Goal: Task Accomplishment & Management: Manage account settings

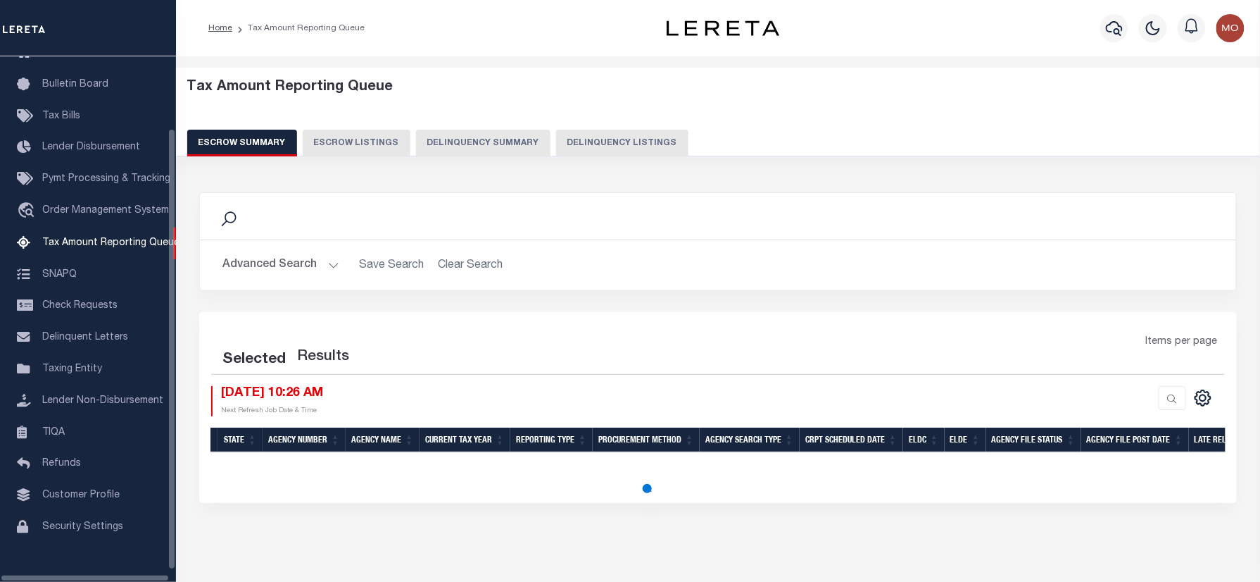
scroll to position [85, 0]
click at [596, 141] on button "Delinquency Listings" at bounding box center [622, 143] width 132 height 27
select select "100"
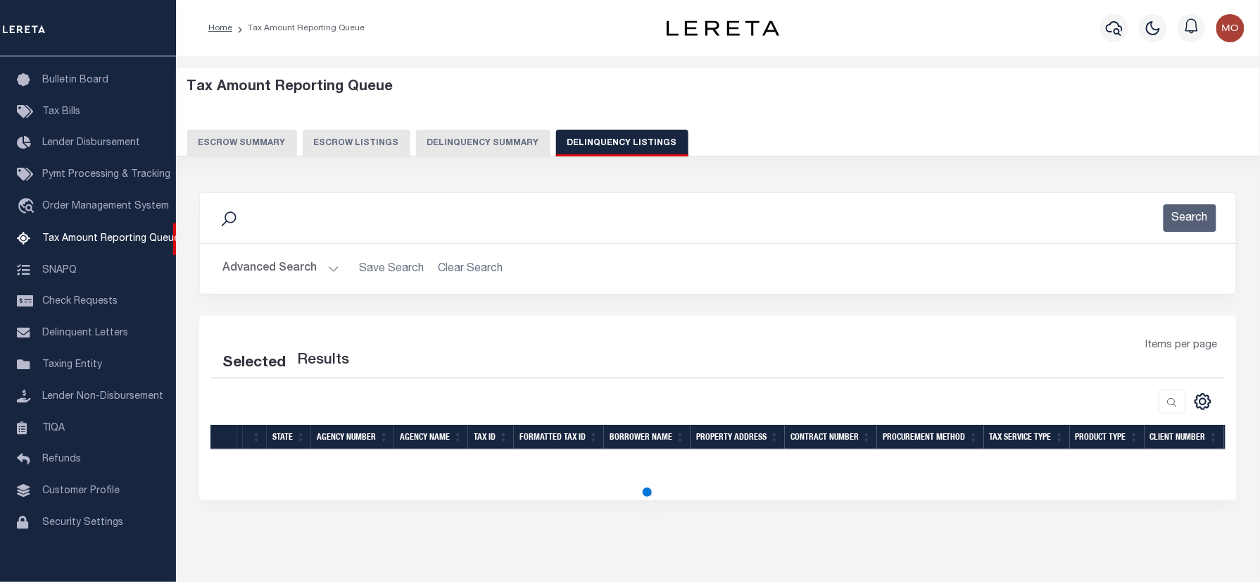
select select "100"
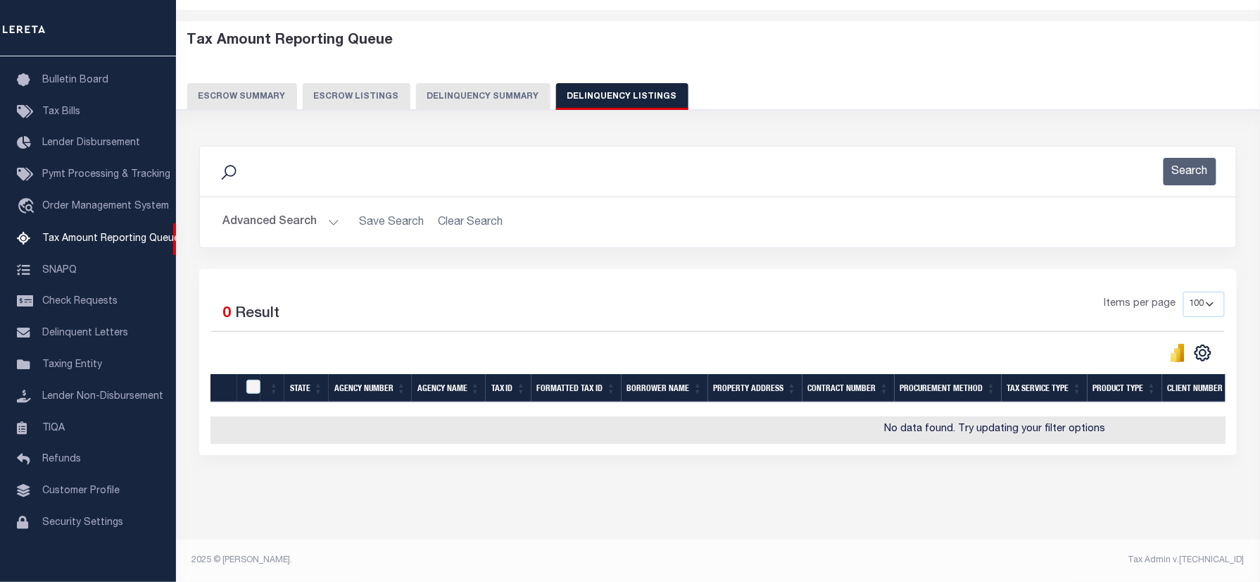
scroll to position [58, 0]
click at [286, 208] on button "Advanced Search" at bounding box center [281, 221] width 117 height 27
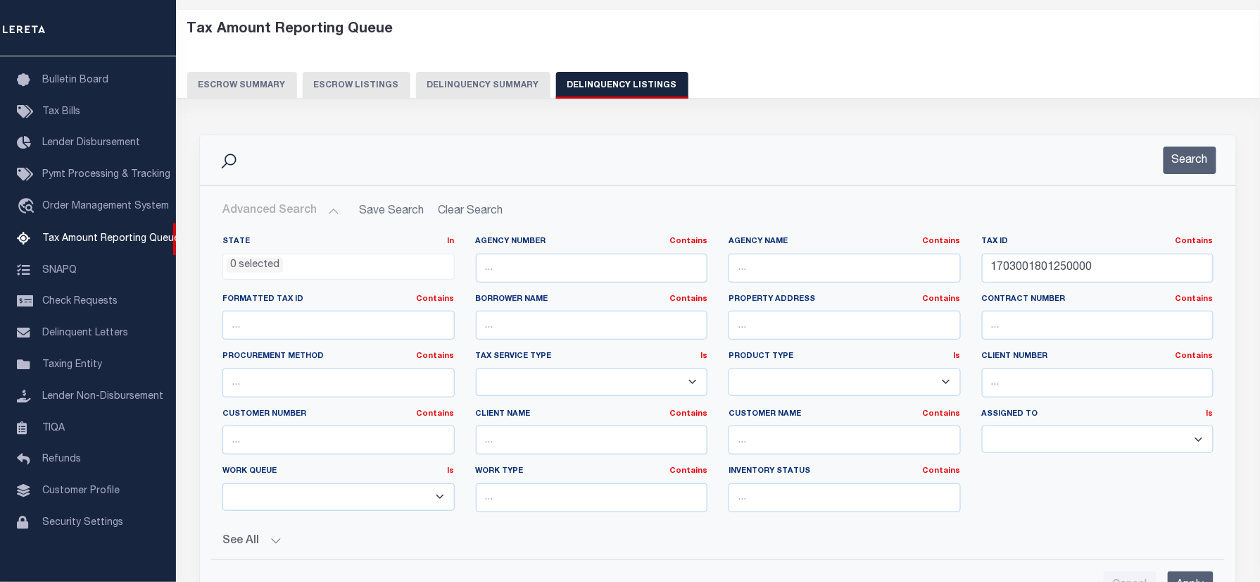
click at [246, 254] on ul "0 selected" at bounding box center [338, 263] width 231 height 19
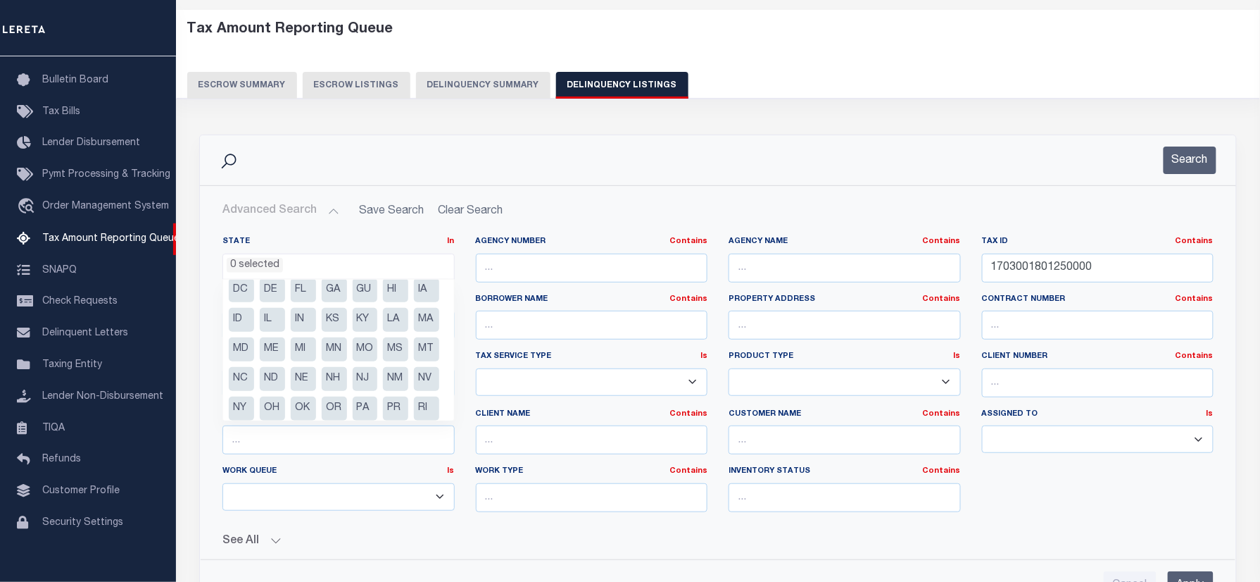
scroll to position [0, 0]
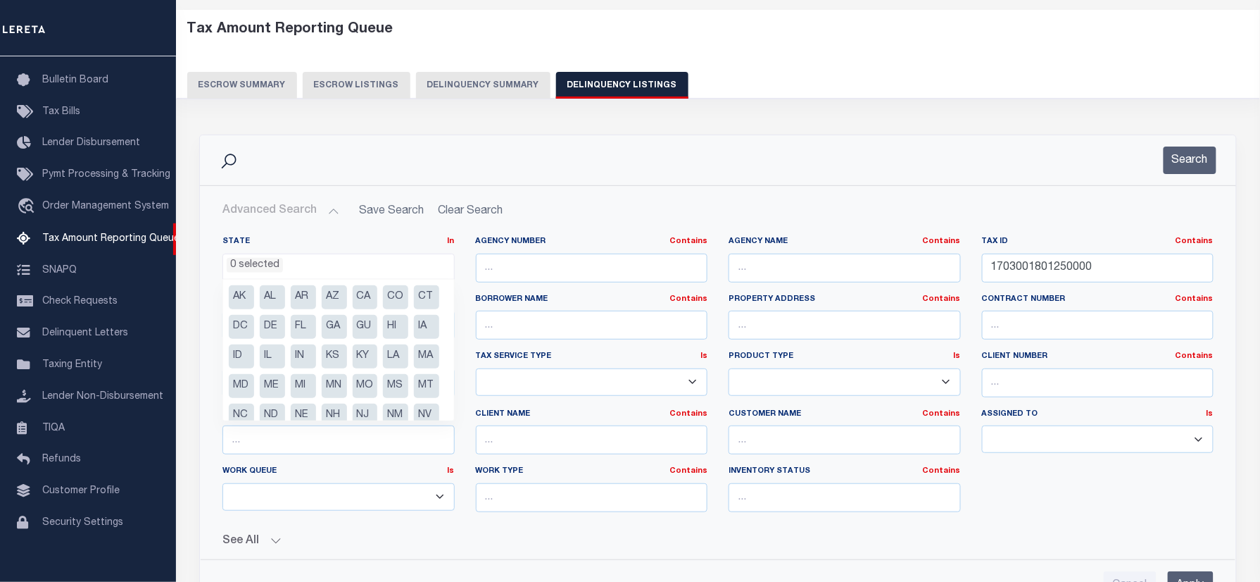
click at [353, 368] on li "KY" at bounding box center [365, 356] width 25 height 24
select select "KY"
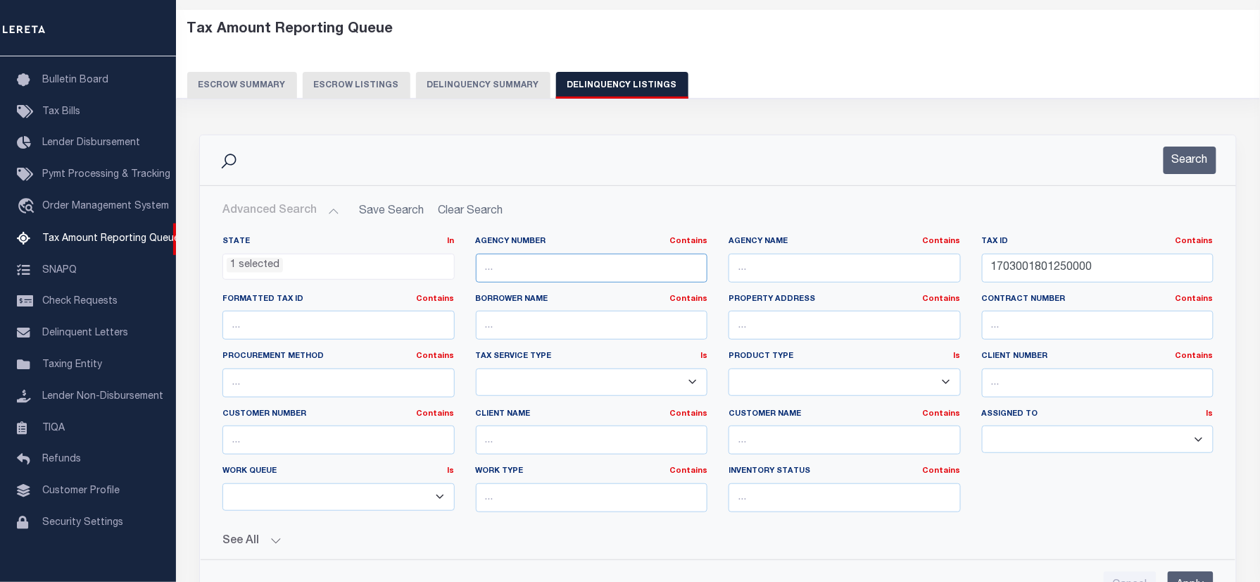
click at [578, 265] on input "text" at bounding box center [592, 268] width 232 height 29
click at [781, 269] on input "text" at bounding box center [845, 268] width 232 height 29
paste input "FAYETTE COUNTY URBAN SERVICES (NO 2024 TAXES)"
type input "FAYETTE COUNTY URBAN SERVICES (NO 2024 TAXES)"
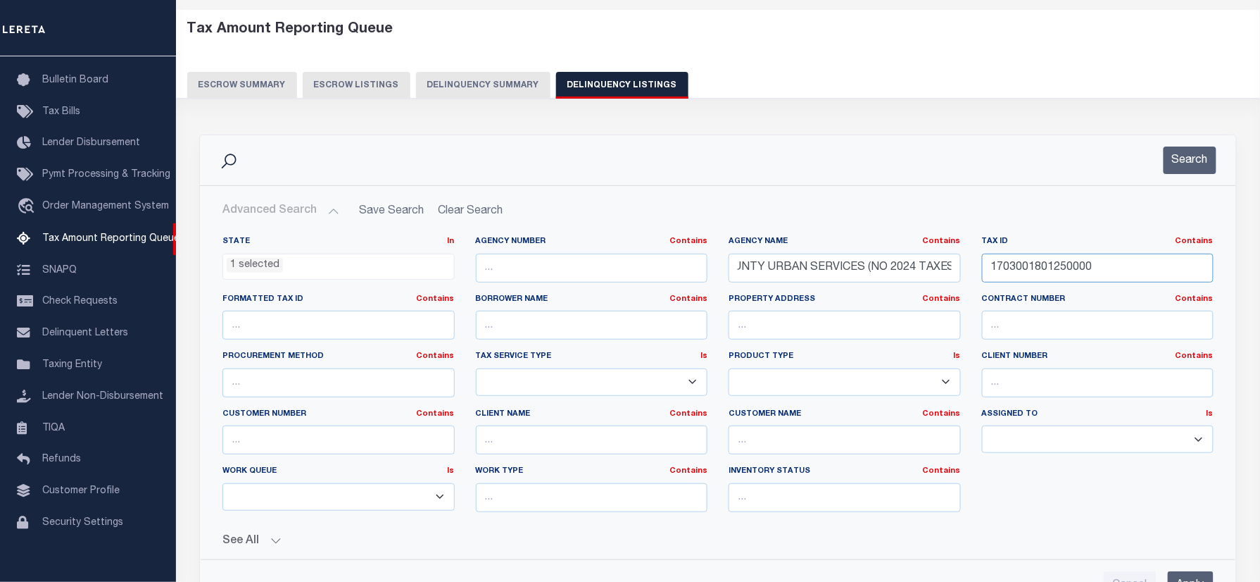
scroll to position [0, 0]
drag, startPoint x: 1111, startPoint y: 271, endPoint x: 756, endPoint y: 272, distance: 354.9
click at [756, 272] on div "State In In AK AL AR AZ CA CO CT DC DE FL GA GU HI IA ID IL IN KS KY LA MA MD M…" at bounding box center [718, 379] width 1013 height 287
click at [1172, 150] on button "Search" at bounding box center [1190, 159] width 53 height 27
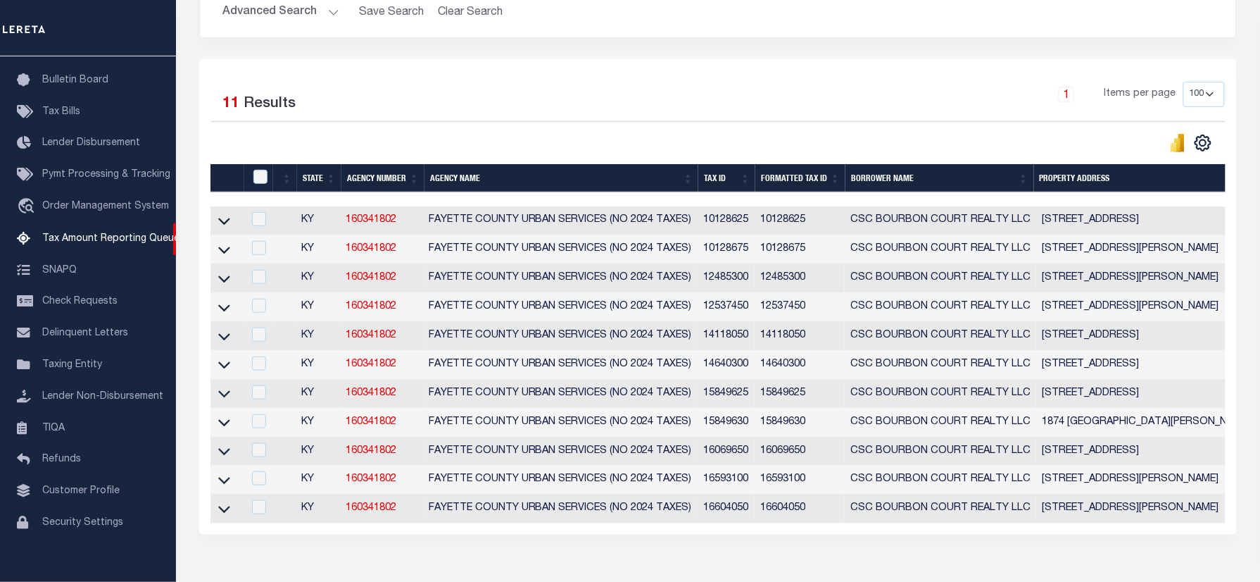
scroll to position [152, 0]
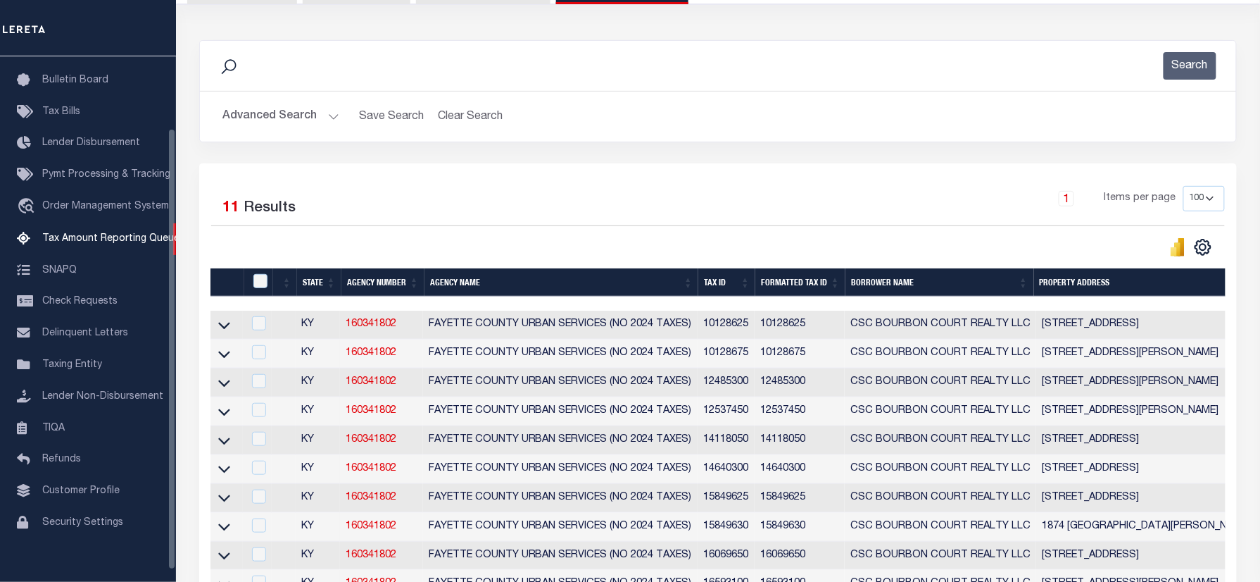
click at [341, 213] on div "Selected 11 Results" at bounding box center [330, 205] width 238 height 39
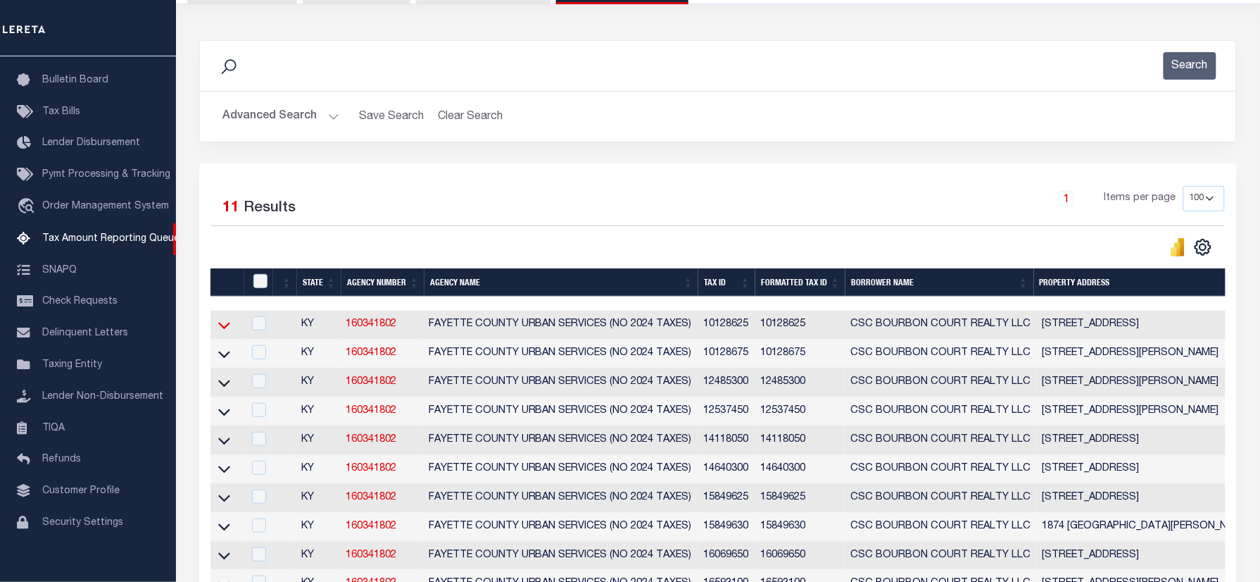
click at [223, 330] on icon at bounding box center [224, 326] width 12 height 7
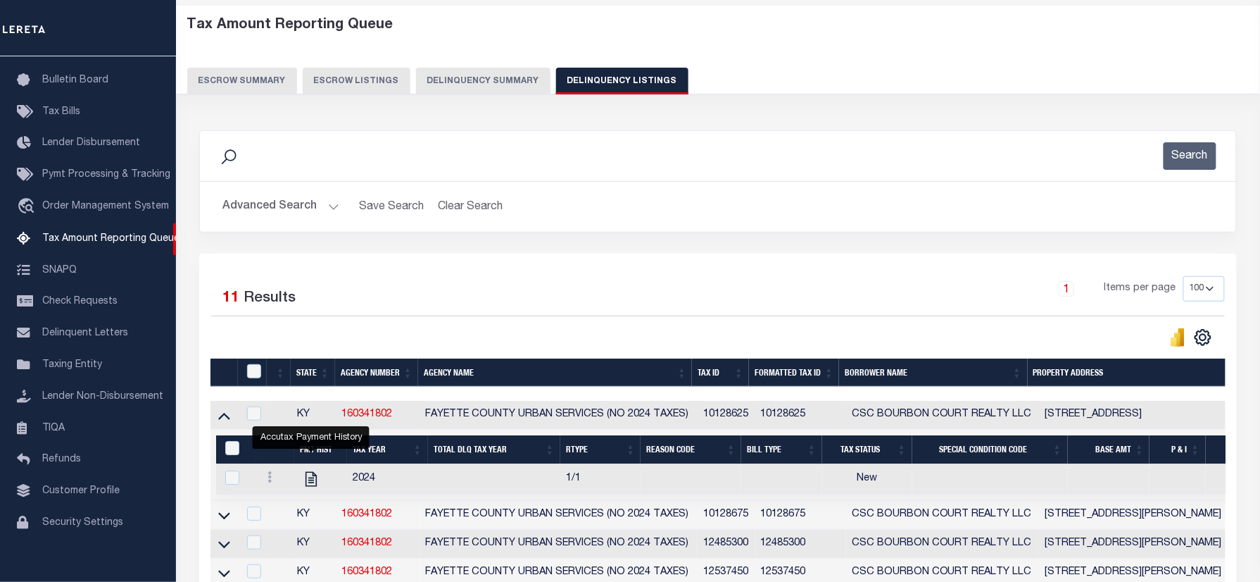
scroll to position [0, 0]
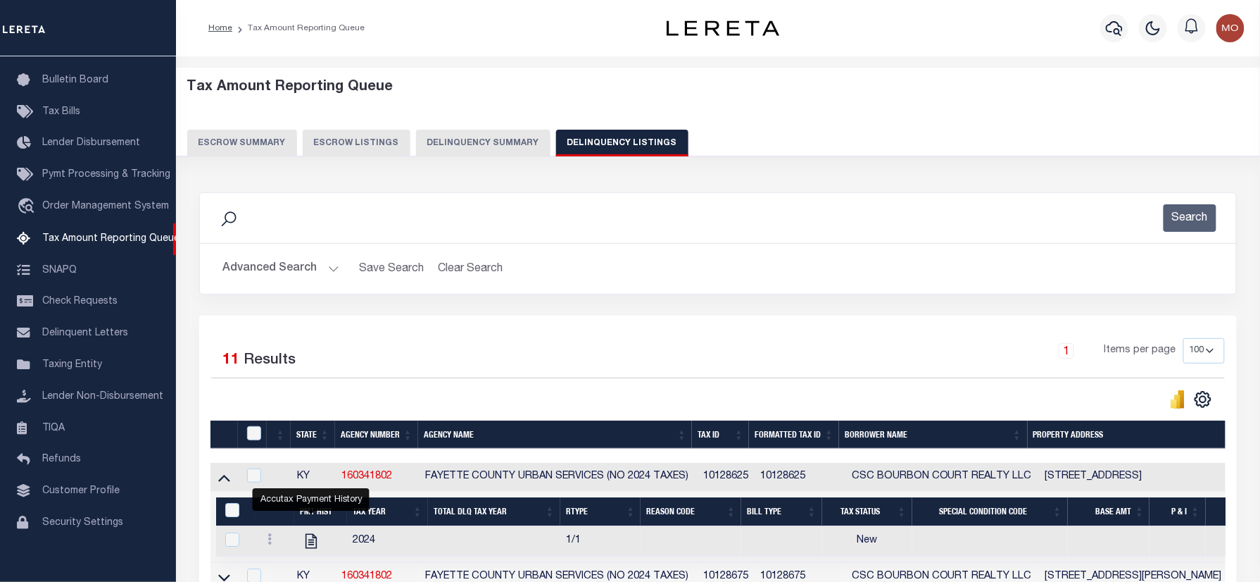
click at [262, 269] on button "Advanced Search" at bounding box center [281, 268] width 117 height 27
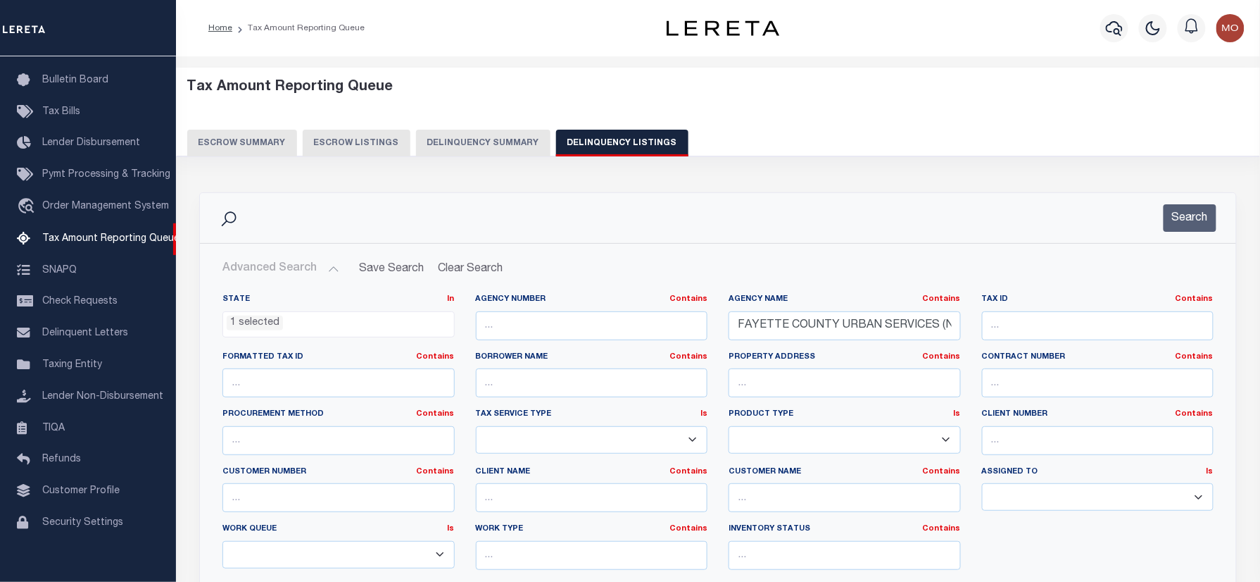
click at [263, 325] on li "1 selected" at bounding box center [255, 322] width 56 height 15
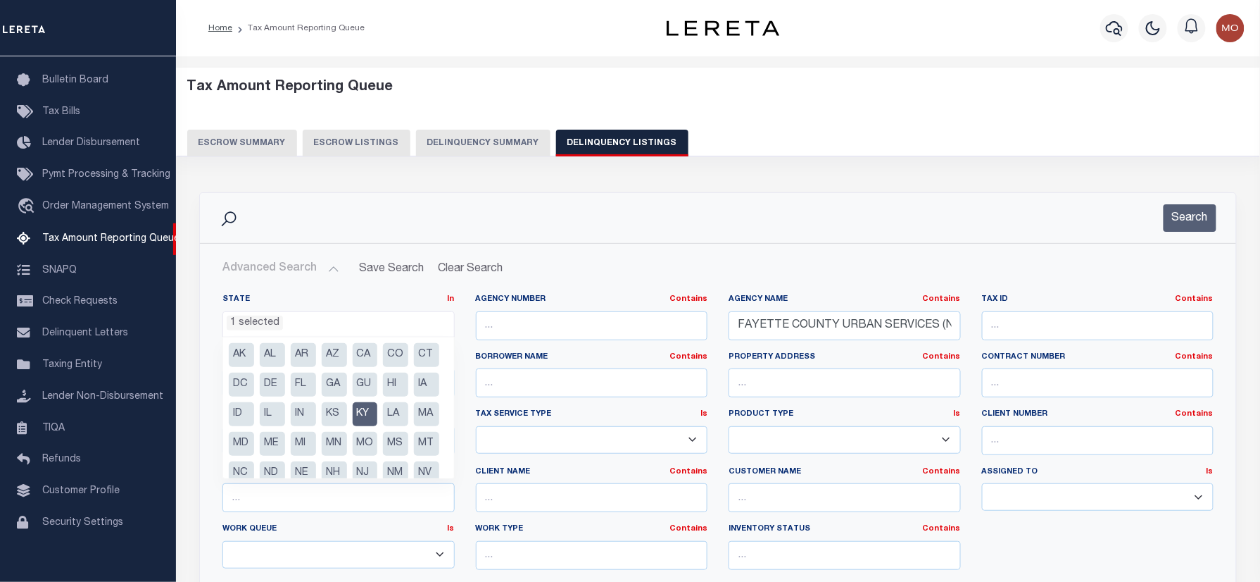
click at [353, 426] on li "KY" at bounding box center [365, 414] width 25 height 24
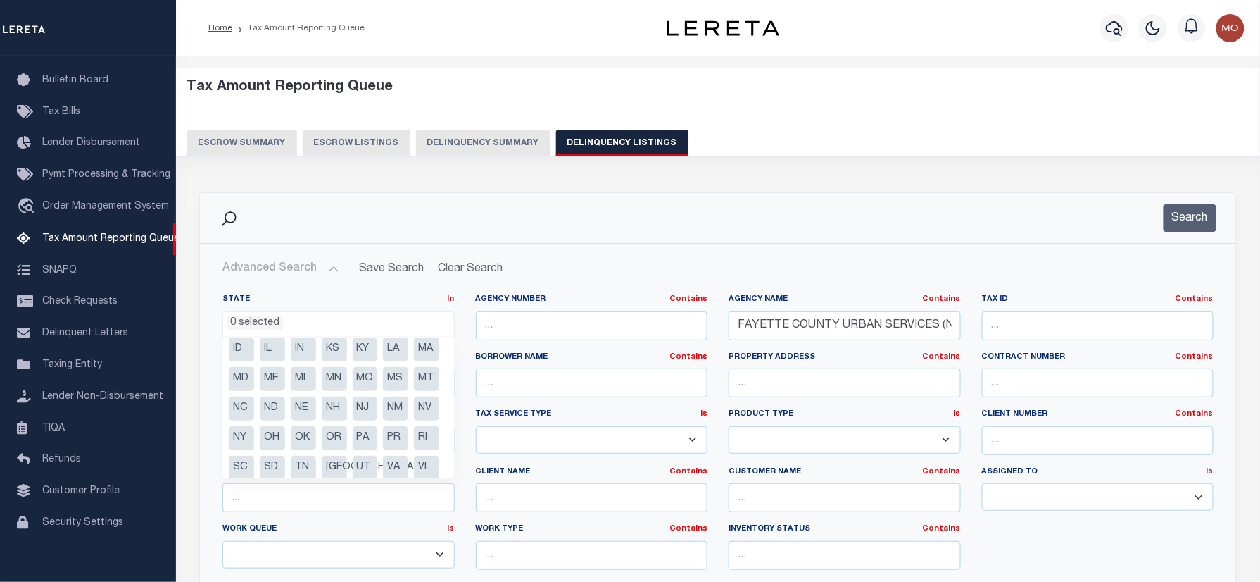
scroll to position [37, 0]
click at [383, 419] on li "MS" at bounding box center [395, 407] width 25 height 24
select select "MS"
click at [927, 327] on input "FAYETTE COUNTY URBAN SERVICES (NO 2024 TAXES)" at bounding box center [845, 325] width 232 height 29
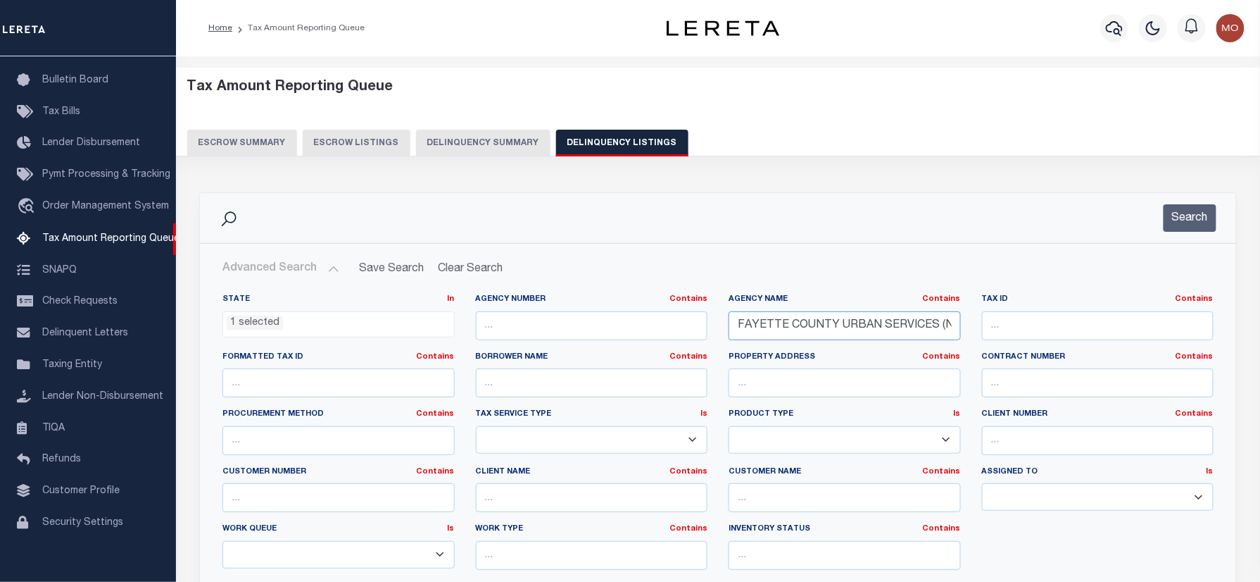
paste input "JEFFERSON COUNTY"
type input "JEFFERSON COUNTY"
click at [1187, 217] on button "Search" at bounding box center [1190, 217] width 53 height 27
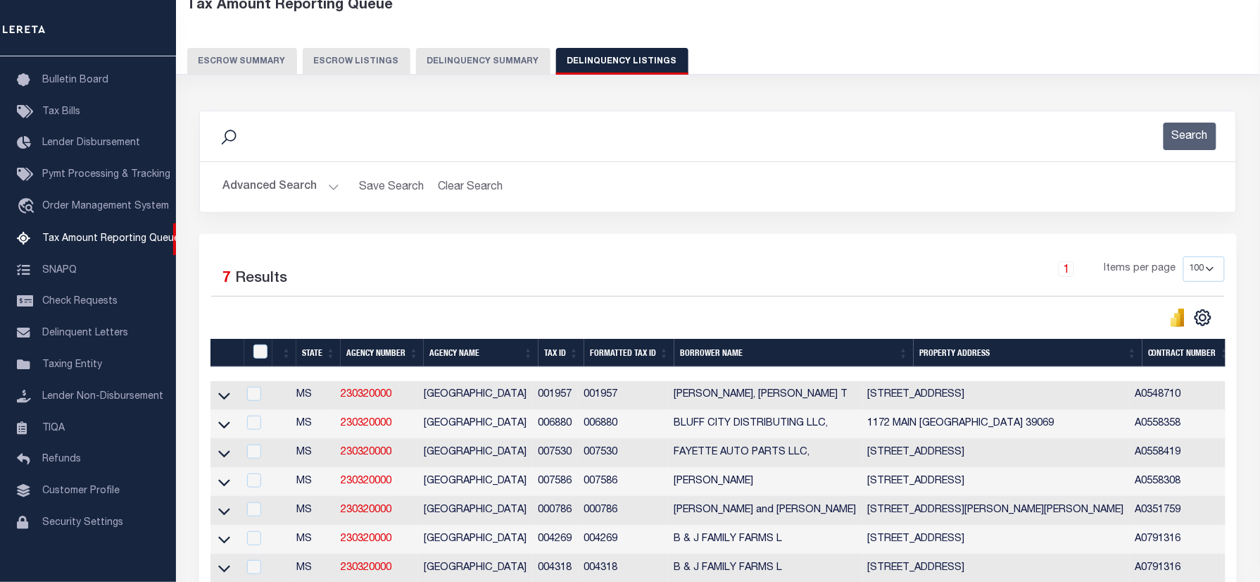
scroll to position [238, 0]
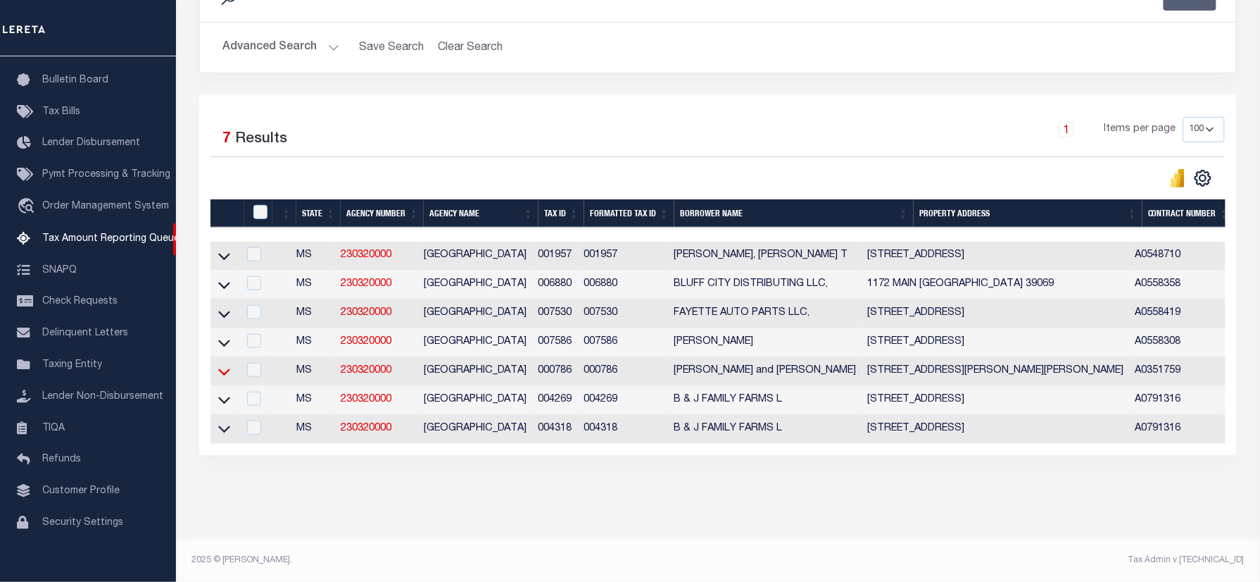
click at [224, 364] on icon at bounding box center [224, 371] width 12 height 15
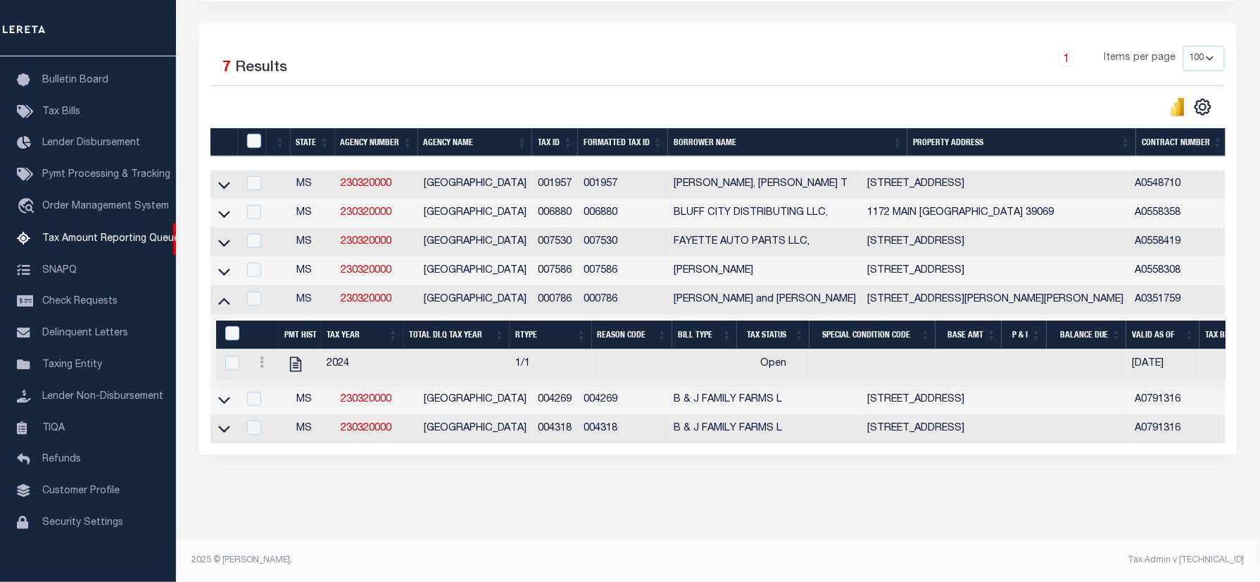
scroll to position [203, 0]
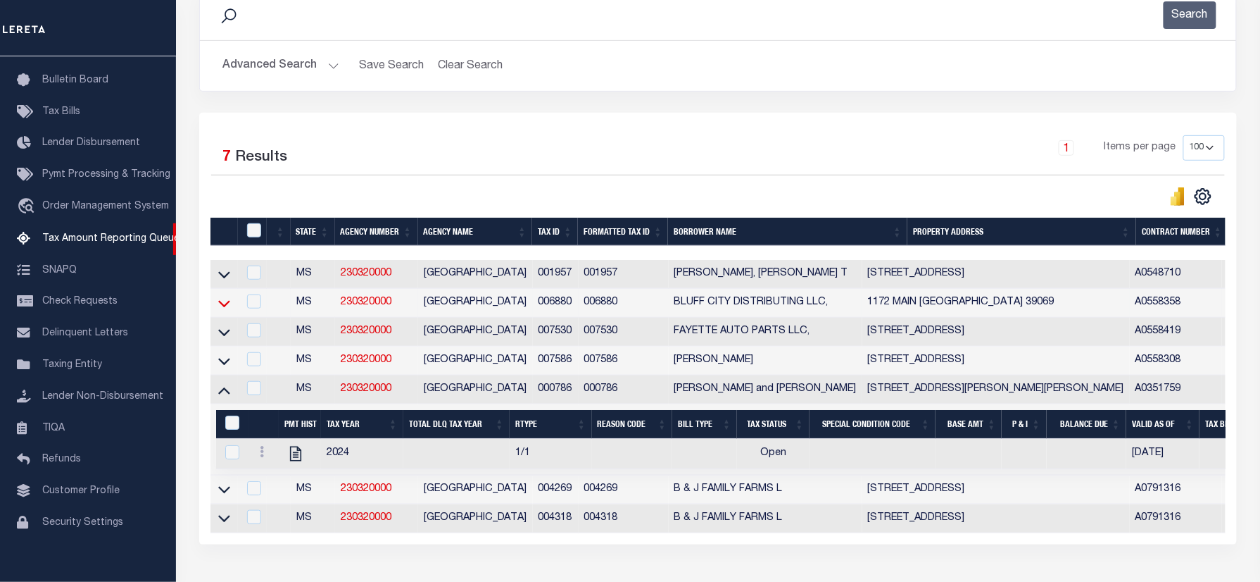
click at [223, 310] on icon at bounding box center [224, 303] width 12 height 15
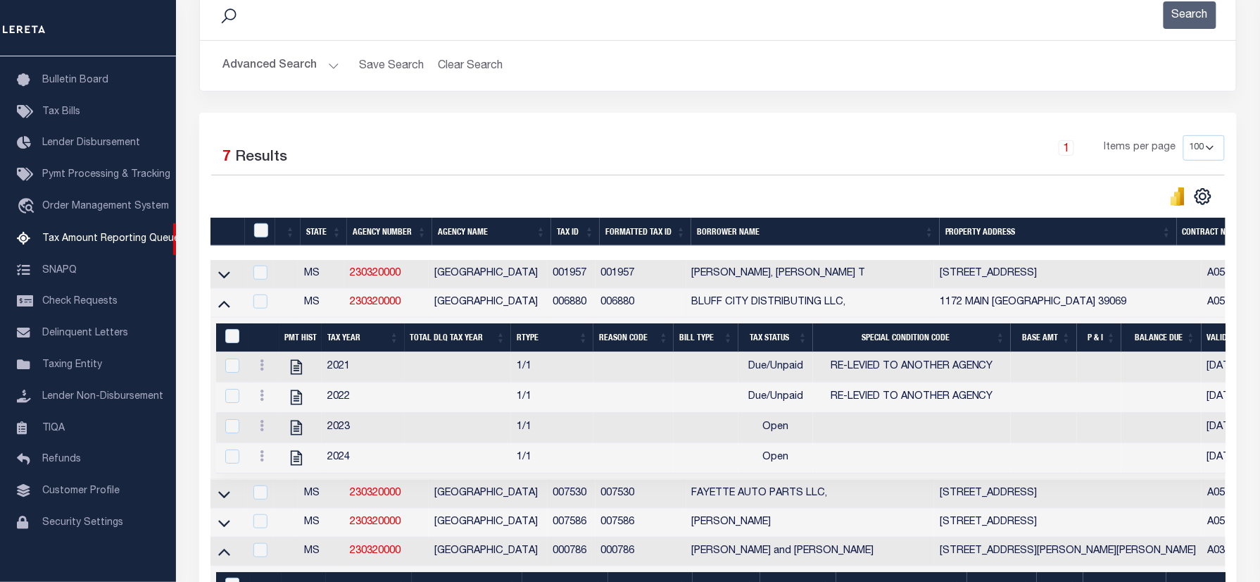
scroll to position [369, 0]
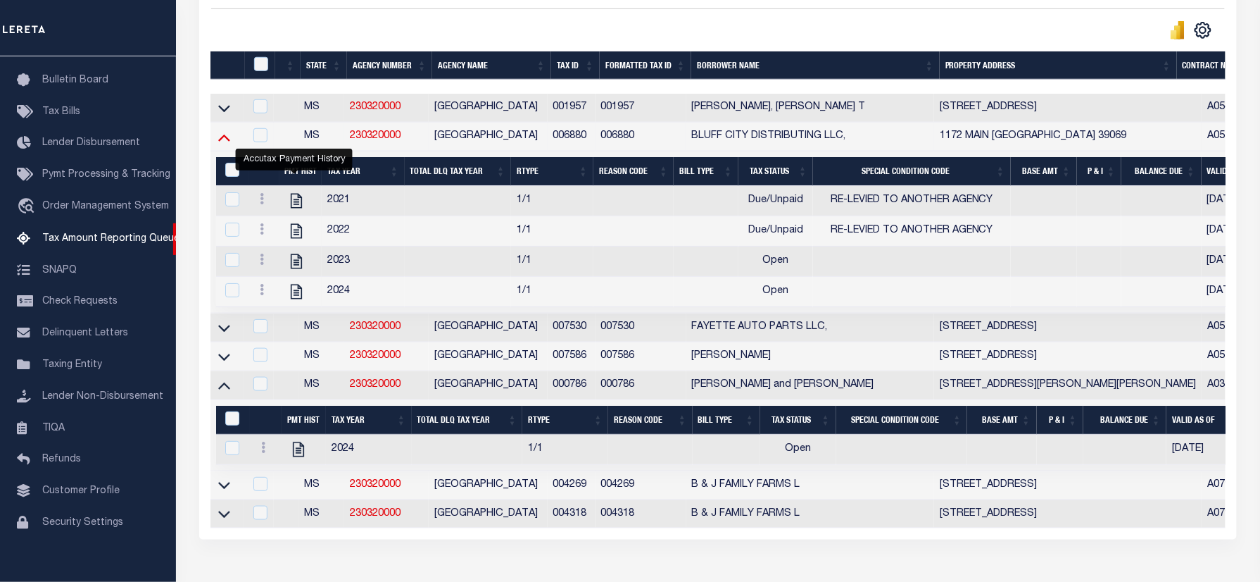
click at [218, 144] on icon at bounding box center [224, 137] width 12 height 15
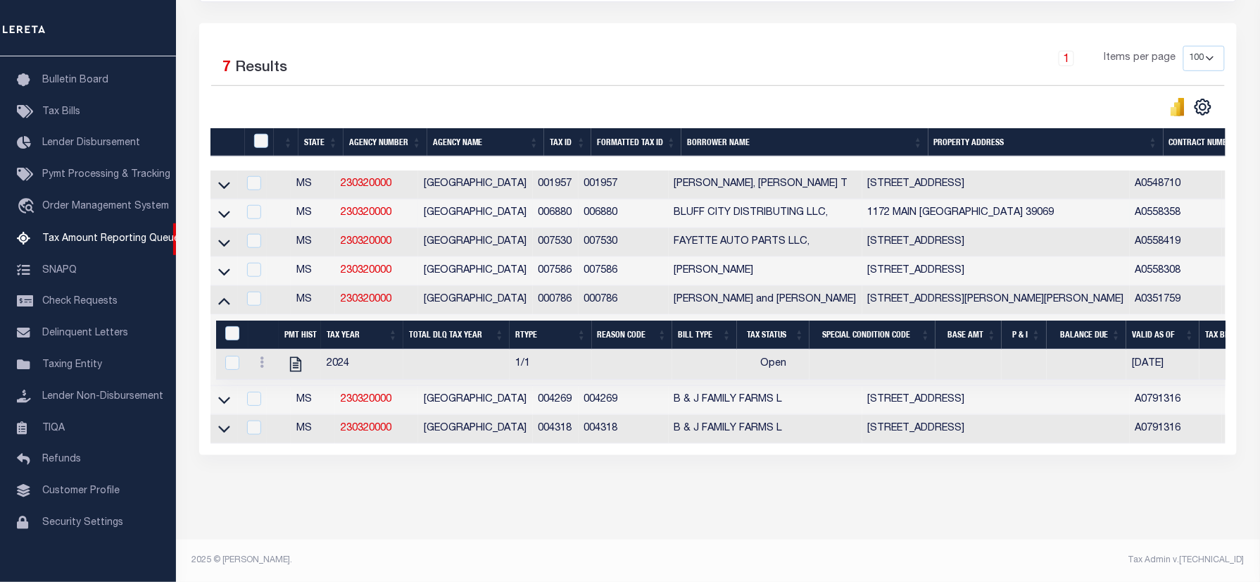
scroll to position [203, 0]
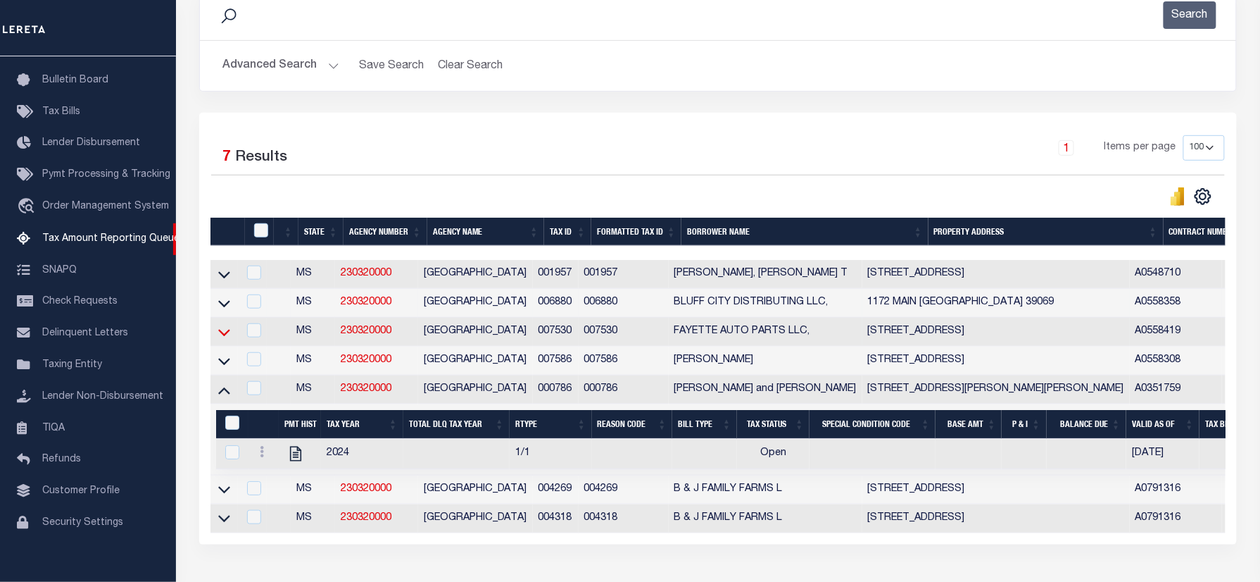
click at [226, 335] on icon at bounding box center [224, 332] width 12 height 15
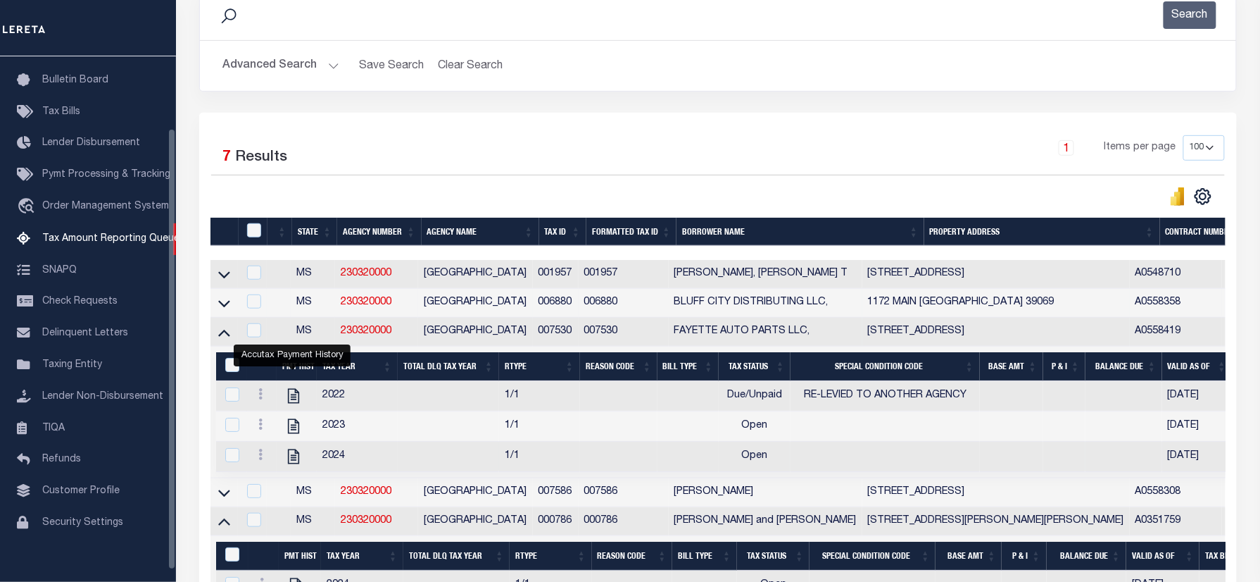
scroll to position [390, 0]
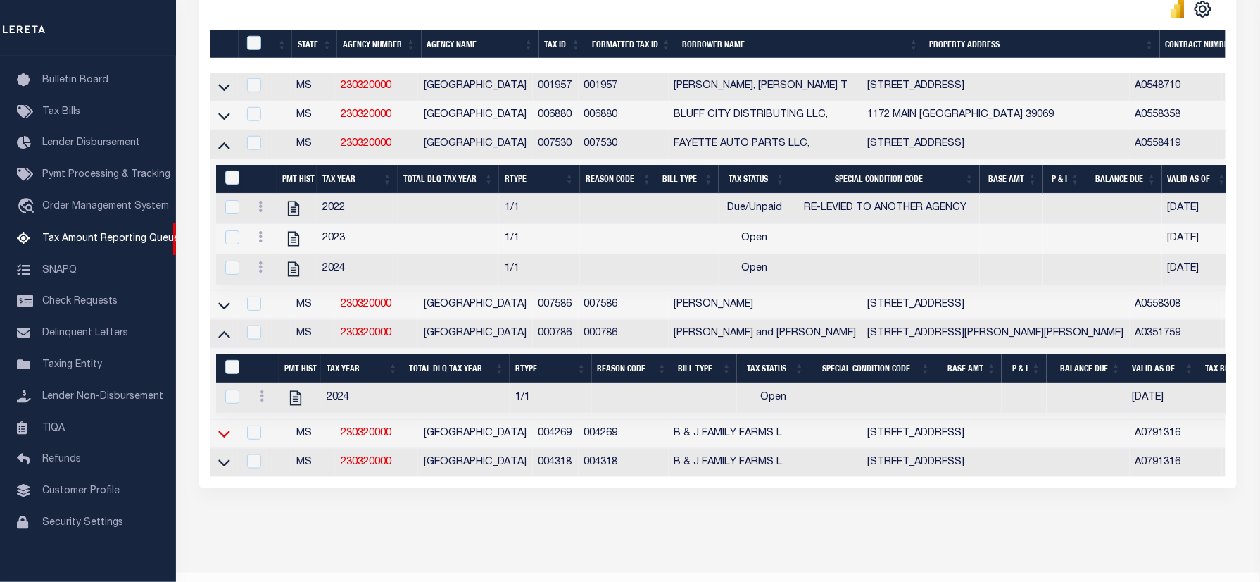
click at [224, 438] on icon at bounding box center [224, 434] width 12 height 7
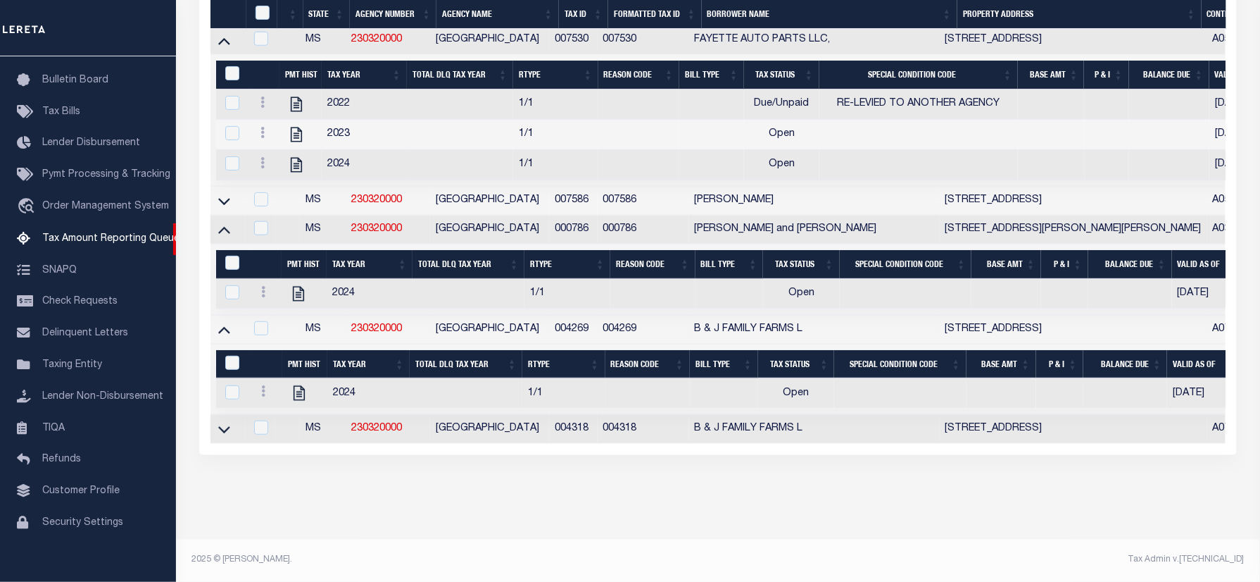
scroll to position [505, 0]
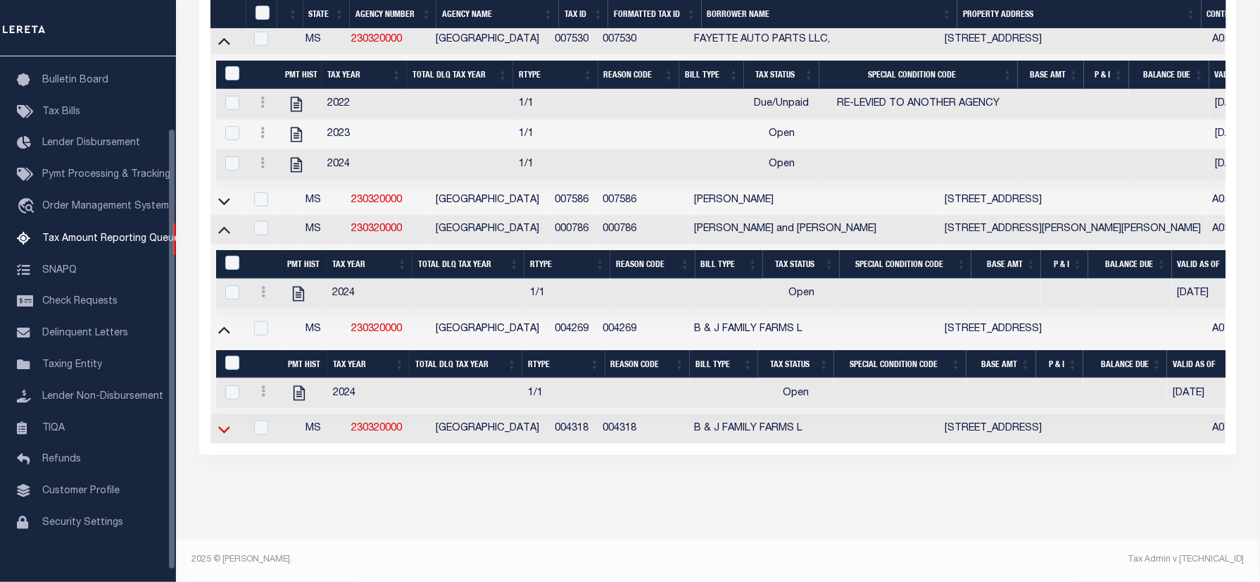
click at [223, 422] on icon at bounding box center [224, 429] width 12 height 15
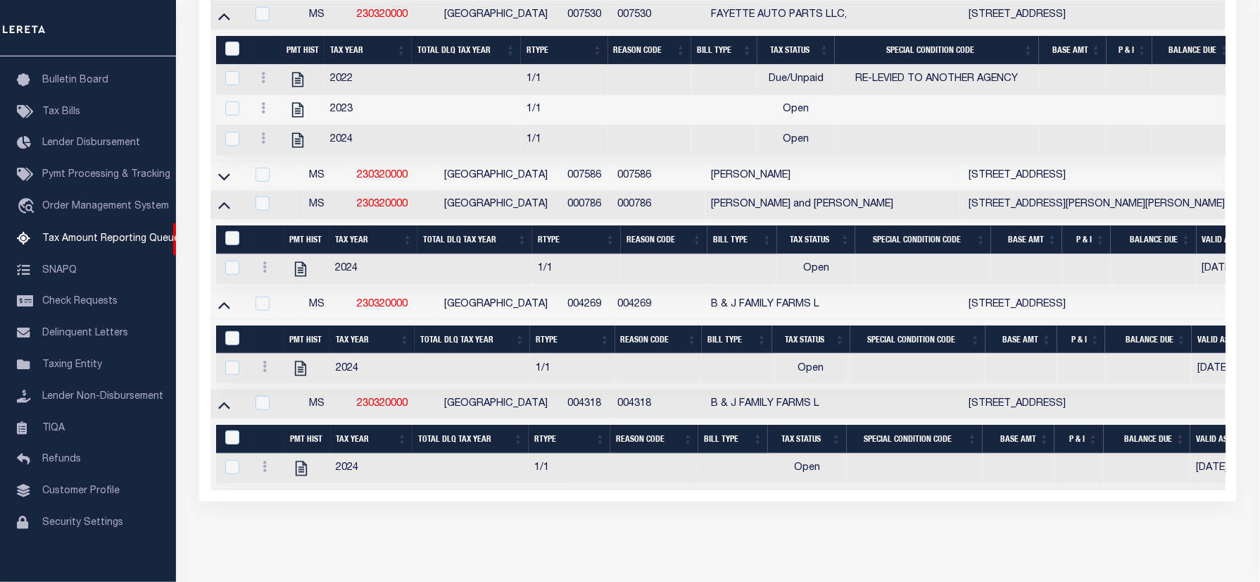
scroll to position [176, 0]
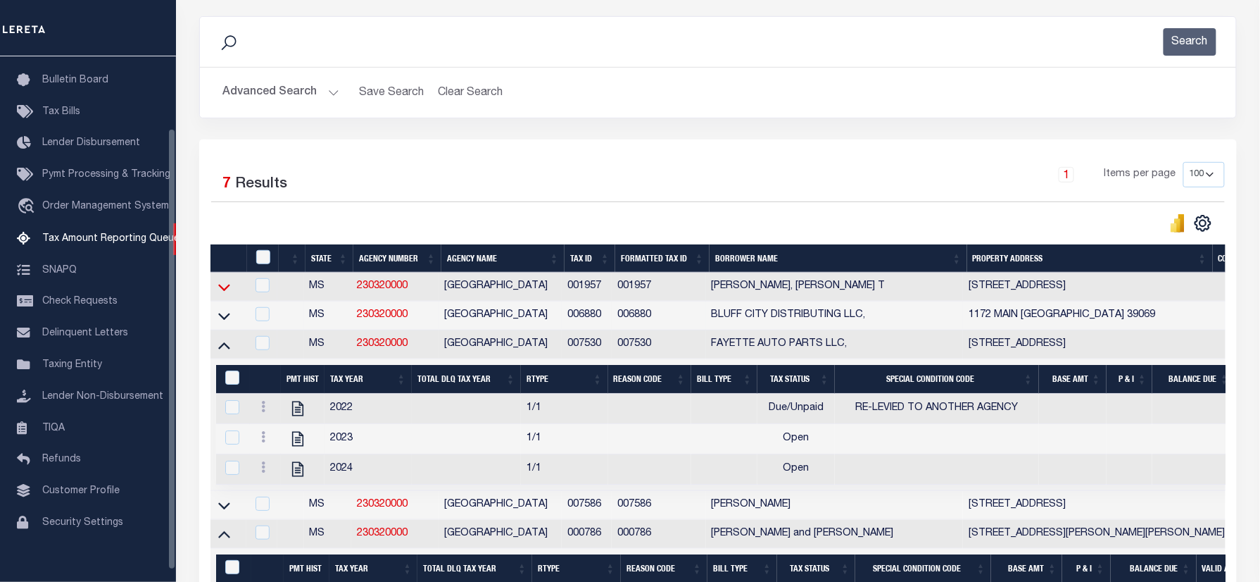
click at [223, 288] on icon at bounding box center [224, 287] width 12 height 15
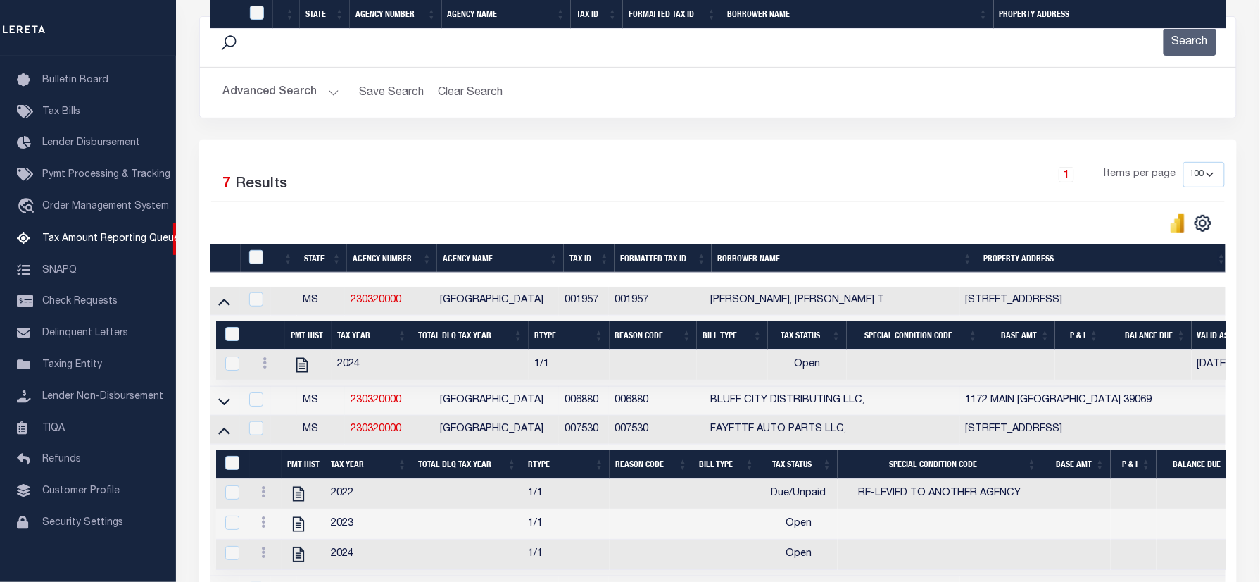
scroll to position [487, 0]
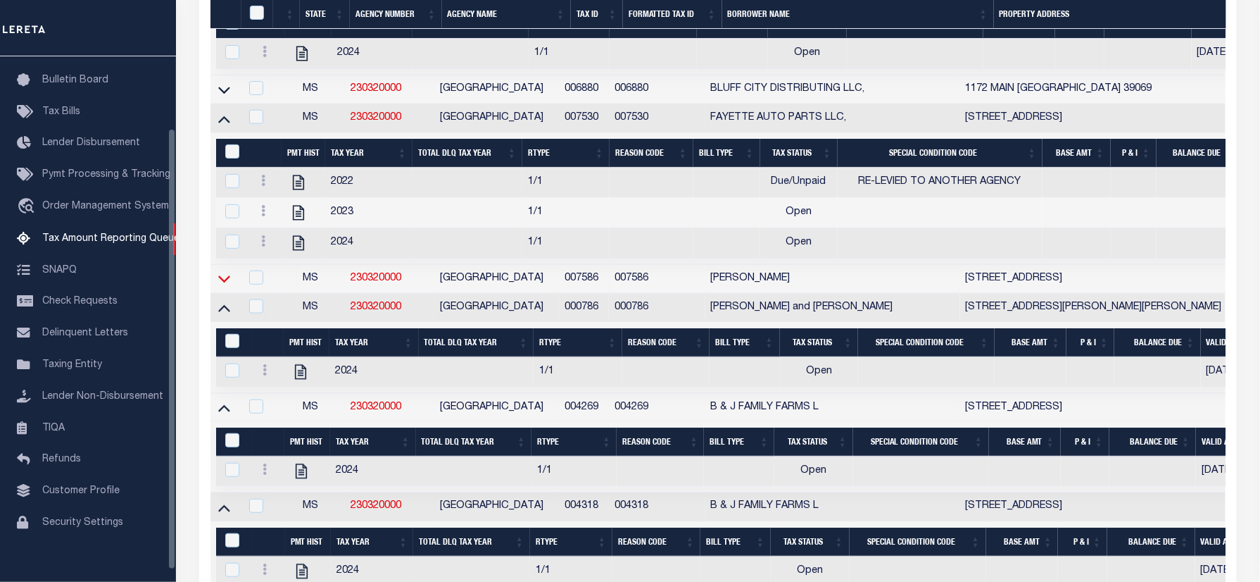
click at [226, 286] on icon at bounding box center [224, 278] width 12 height 15
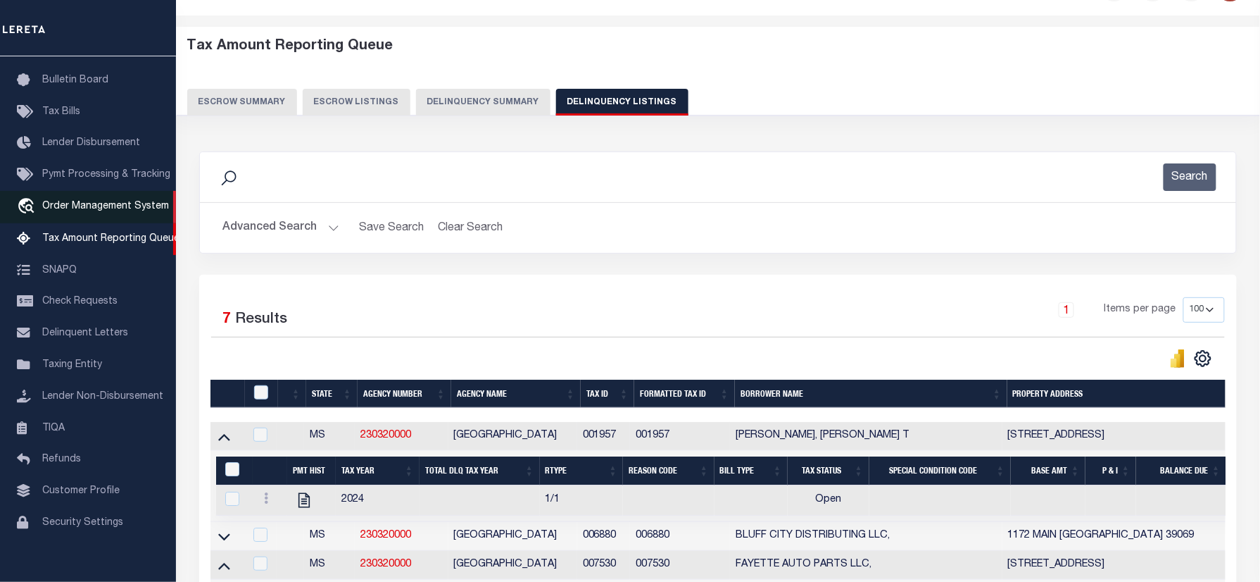
scroll to position [0, 0]
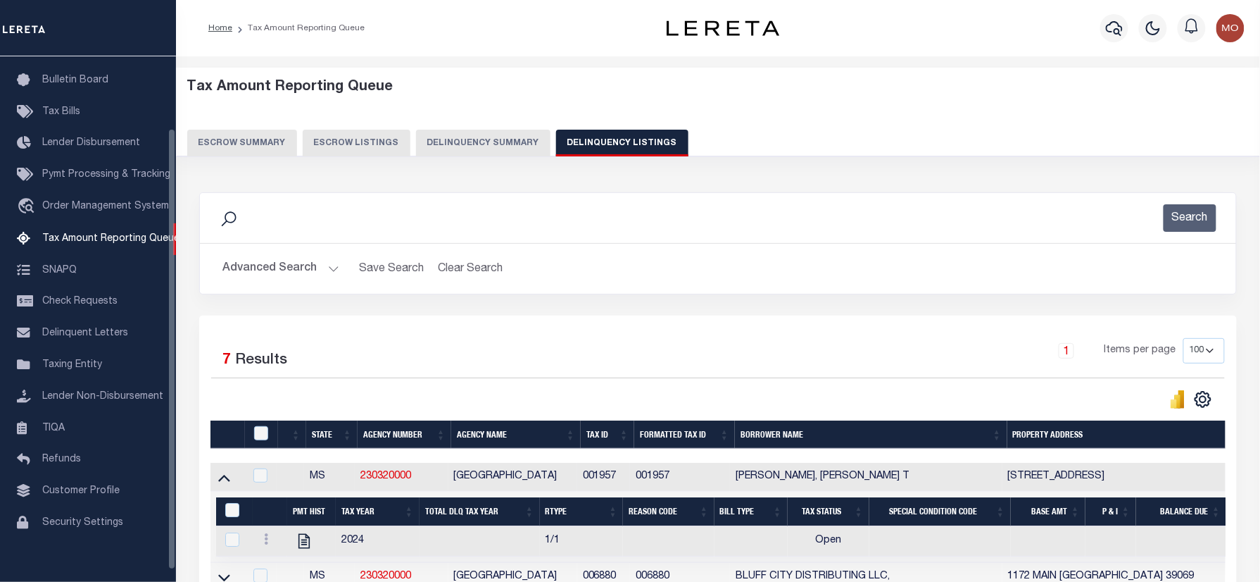
click at [254, 251] on div "Advanced Search Save Search Clear Search tblassign_wrapper_dynamictable_____Def…" at bounding box center [718, 269] width 1037 height 50
click at [256, 265] on button "Advanced Search" at bounding box center [281, 268] width 117 height 27
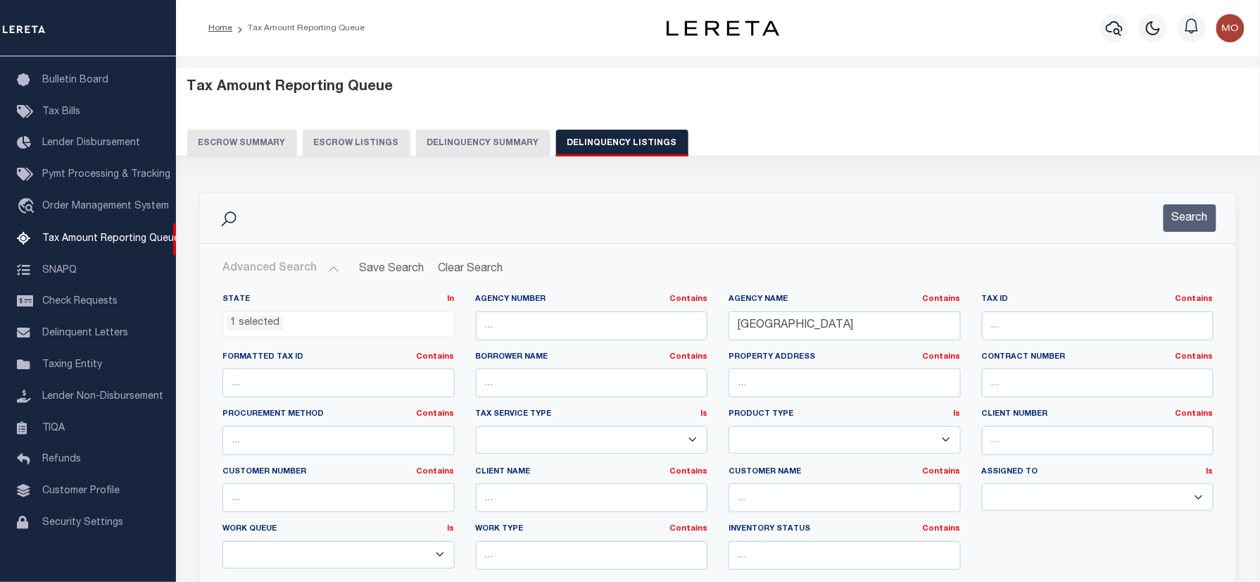
click at [260, 320] on li "1 selected" at bounding box center [255, 322] width 56 height 15
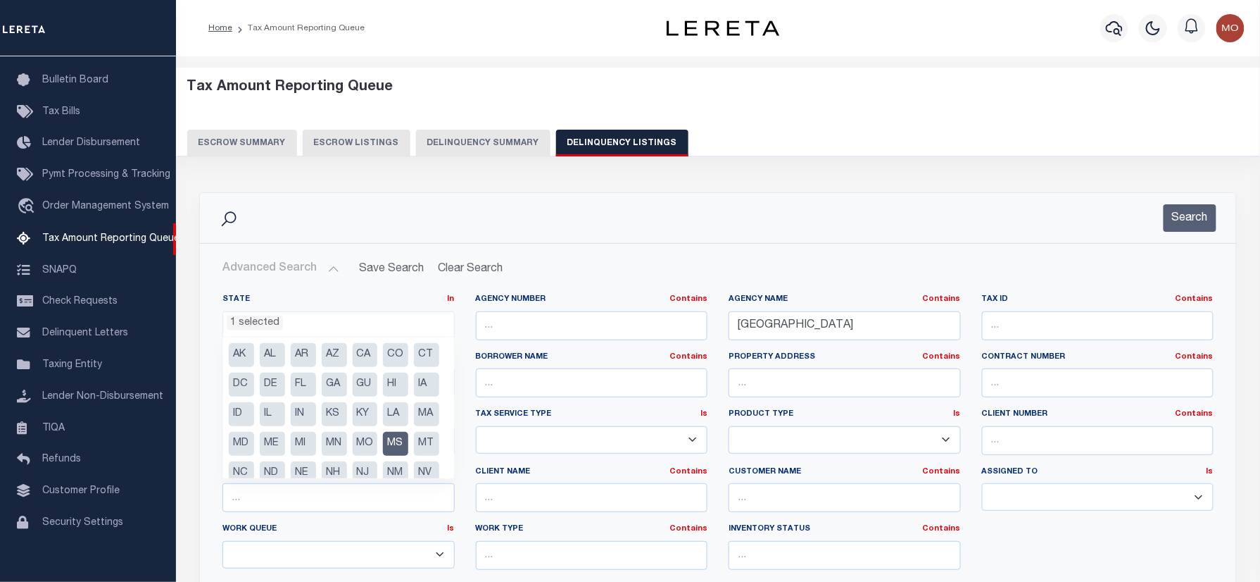
scroll to position [46, 0]
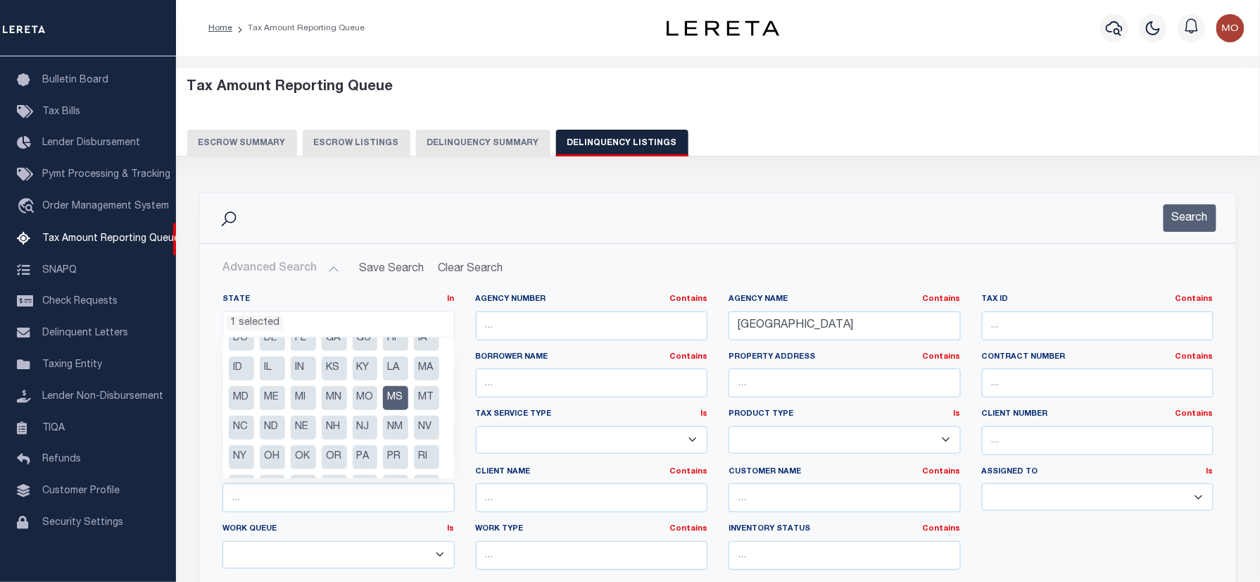
click at [383, 410] on li "MS" at bounding box center [395, 398] width 25 height 24
click at [383, 439] on li "NM" at bounding box center [395, 427] width 25 height 24
select select "NM"
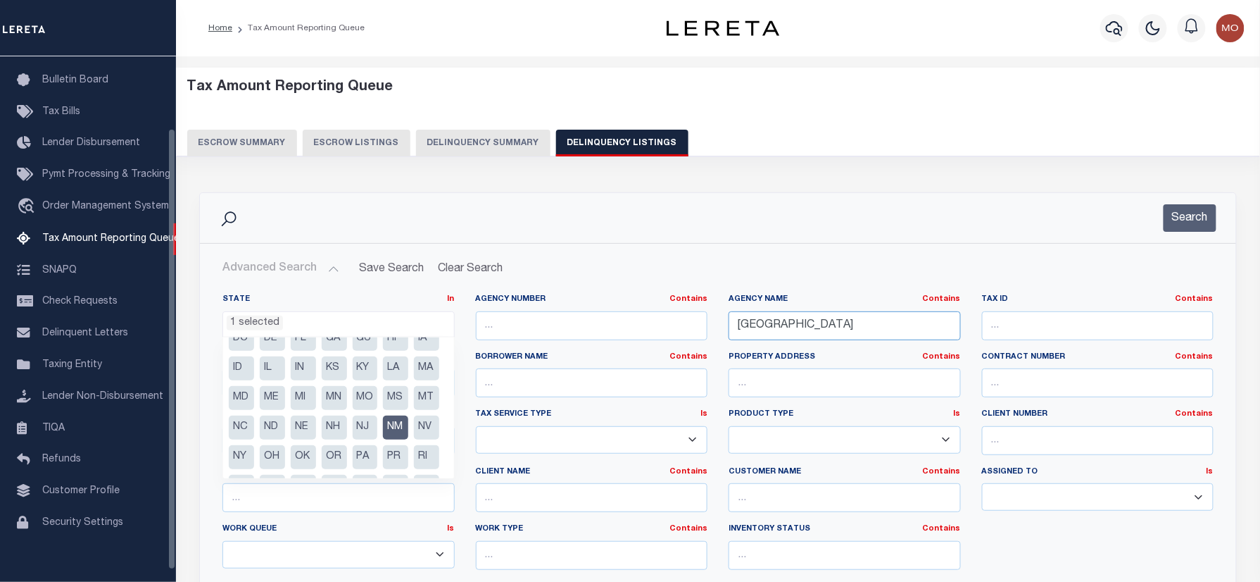
drag, startPoint x: 745, startPoint y: 331, endPoint x: 625, endPoint y: 331, distance: 119.7
click at [618, 331] on div "State In In AK AL AR AZ CA CO CT DC DE FL GA GU HI IA ID IL IN KS KY LA MA MD M…" at bounding box center [718, 437] width 1013 height 287
paste input "DONA ANA"
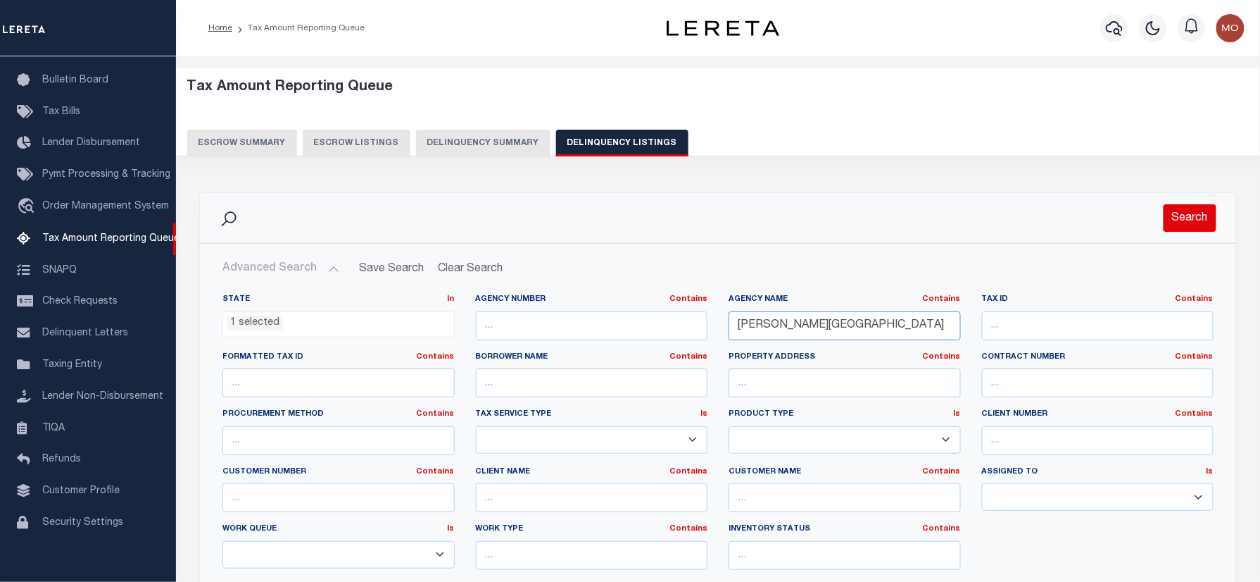
type input "[PERSON_NAME][GEOGRAPHIC_DATA]"
click at [1187, 218] on button "Search" at bounding box center [1190, 217] width 53 height 27
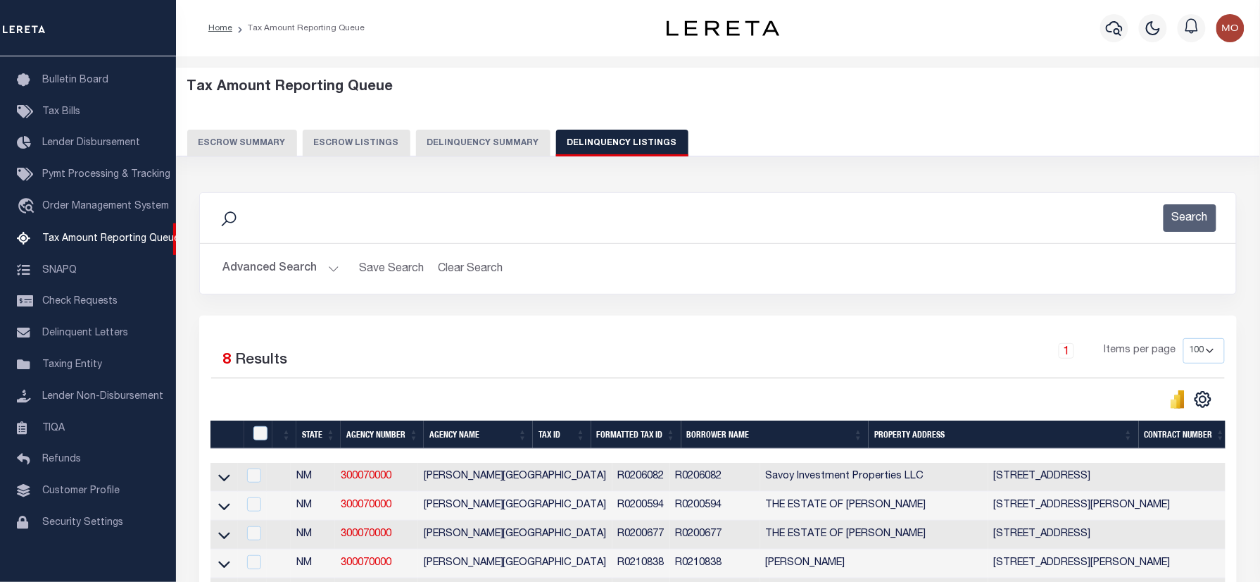
click at [368, 211] on div "Search" at bounding box center [718, 217] width 1014 height 27
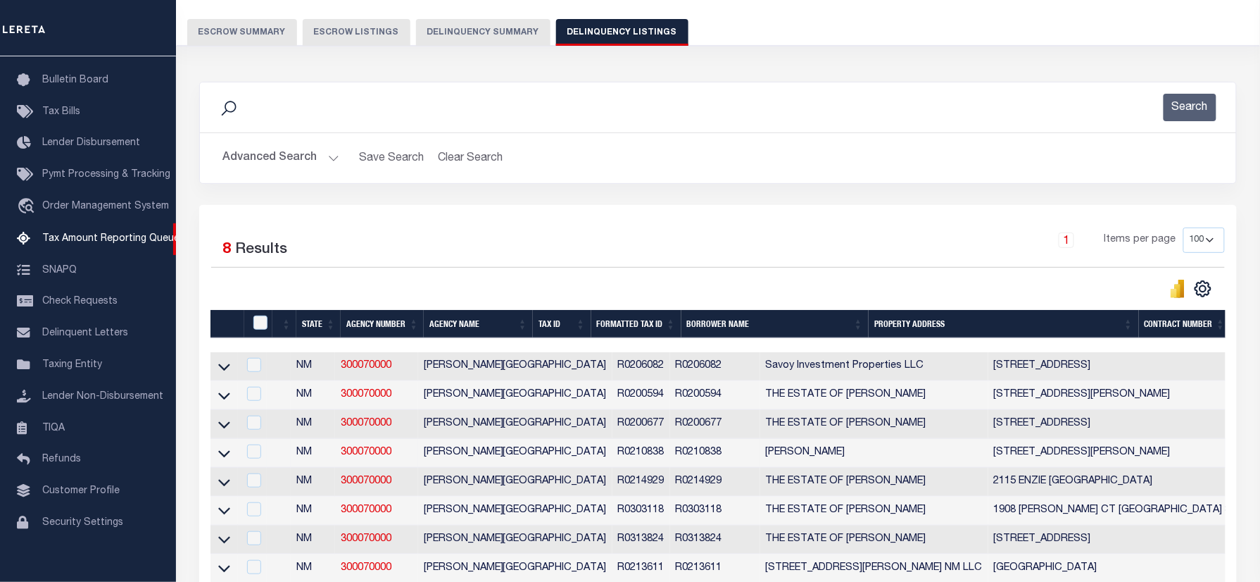
scroll to position [187, 0]
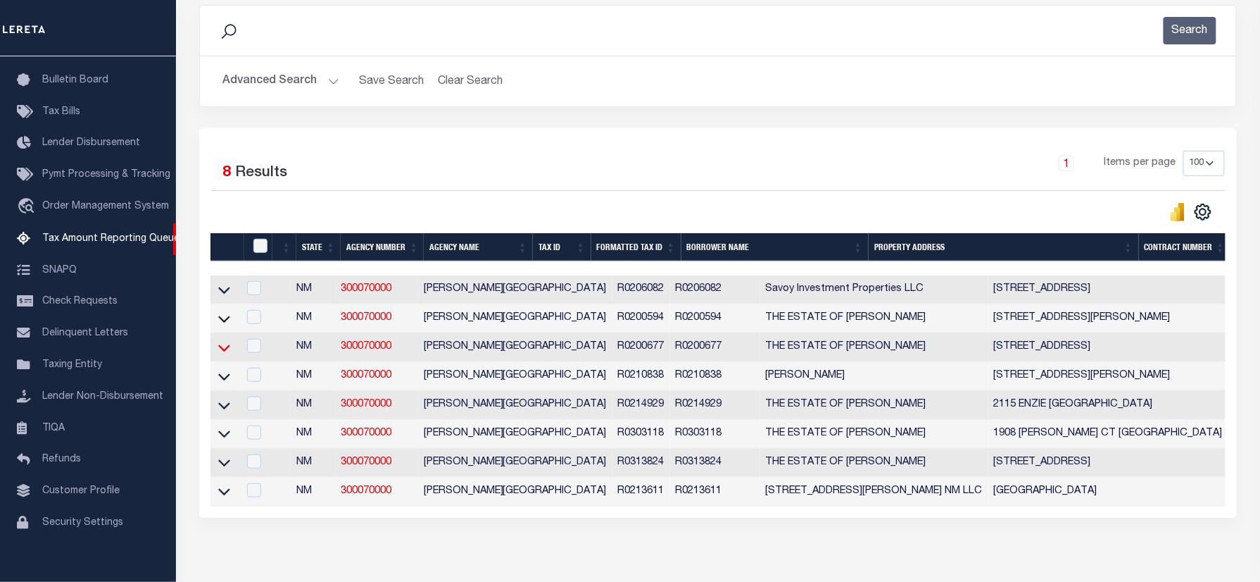
click at [224, 353] on icon at bounding box center [224, 347] width 12 height 15
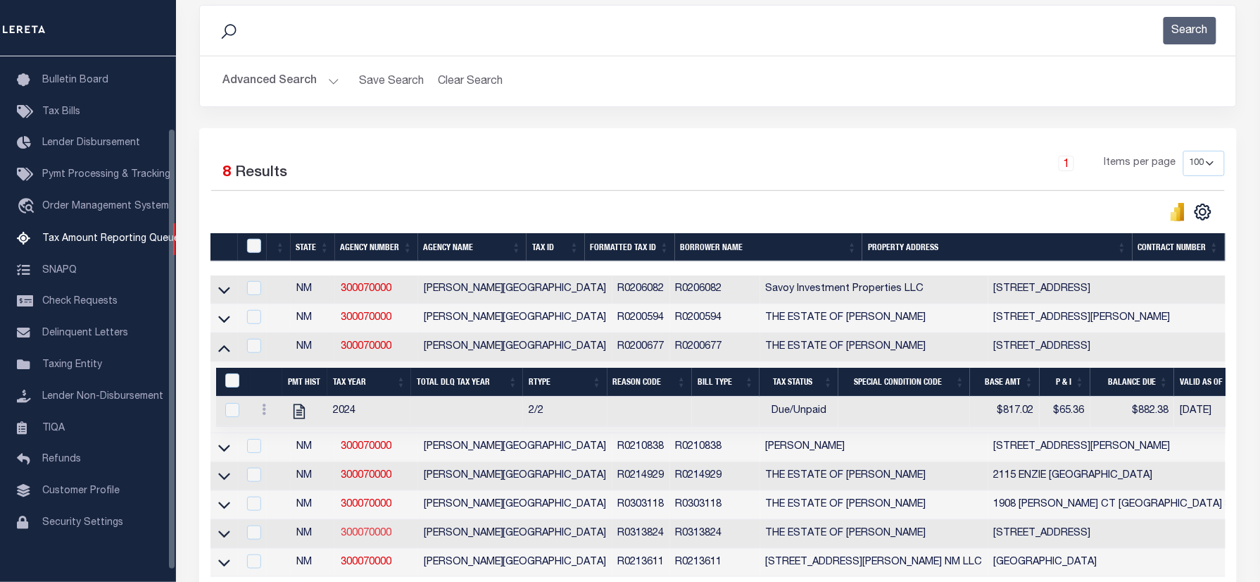
scroll to position [341, 0]
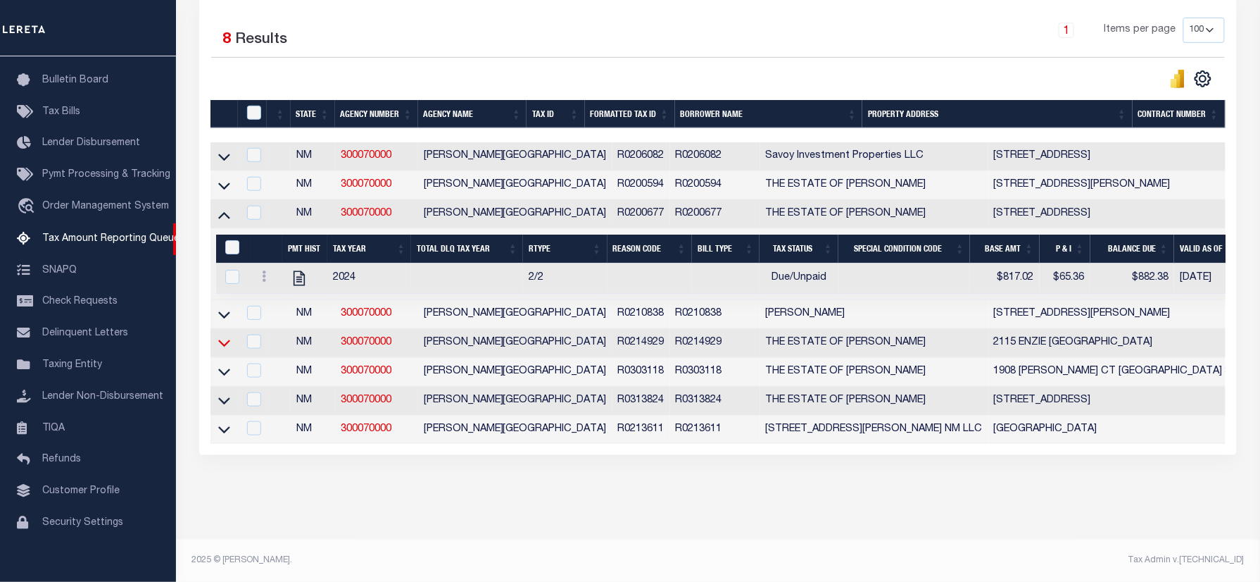
click at [227, 335] on icon at bounding box center [224, 342] width 12 height 15
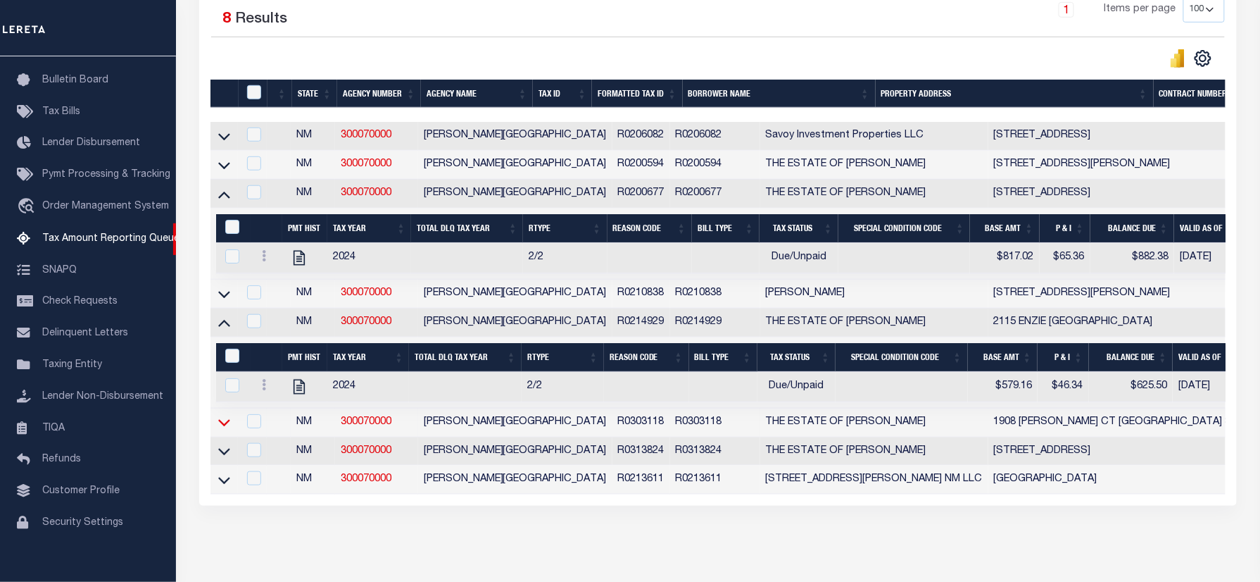
click at [221, 427] on icon at bounding box center [224, 423] width 12 height 7
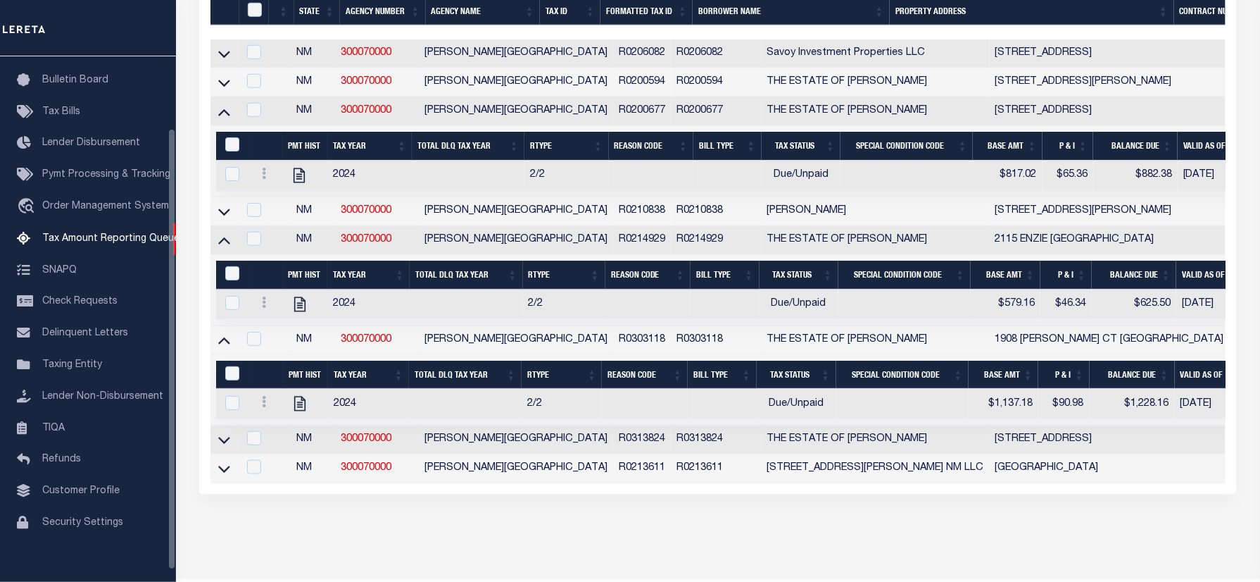
scroll to position [434, 0]
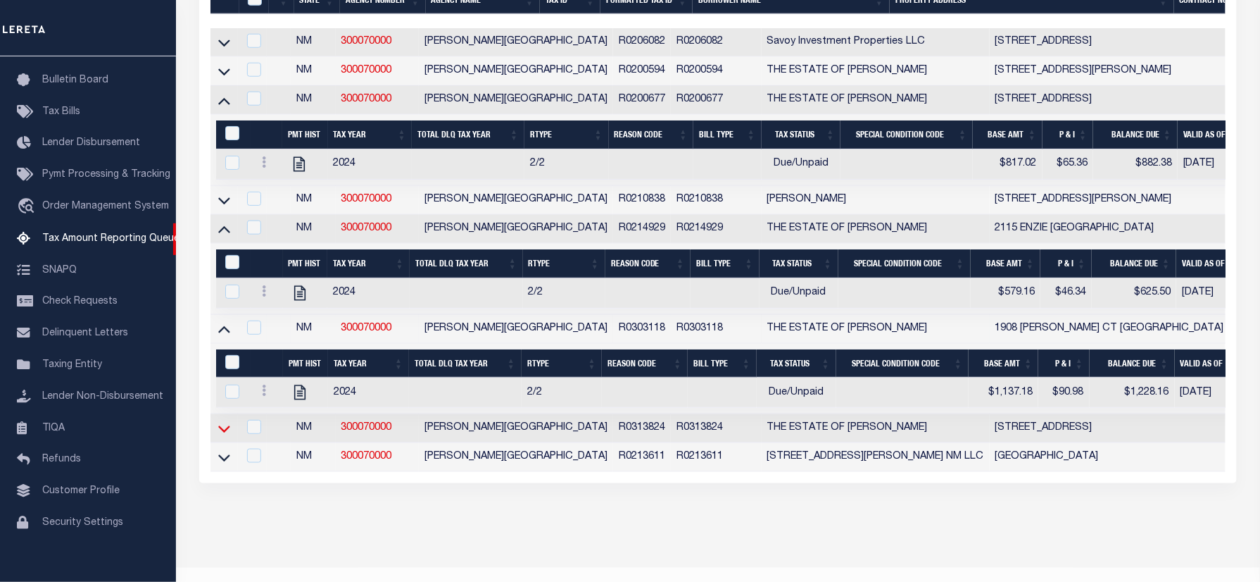
click at [224, 436] on icon at bounding box center [224, 428] width 12 height 15
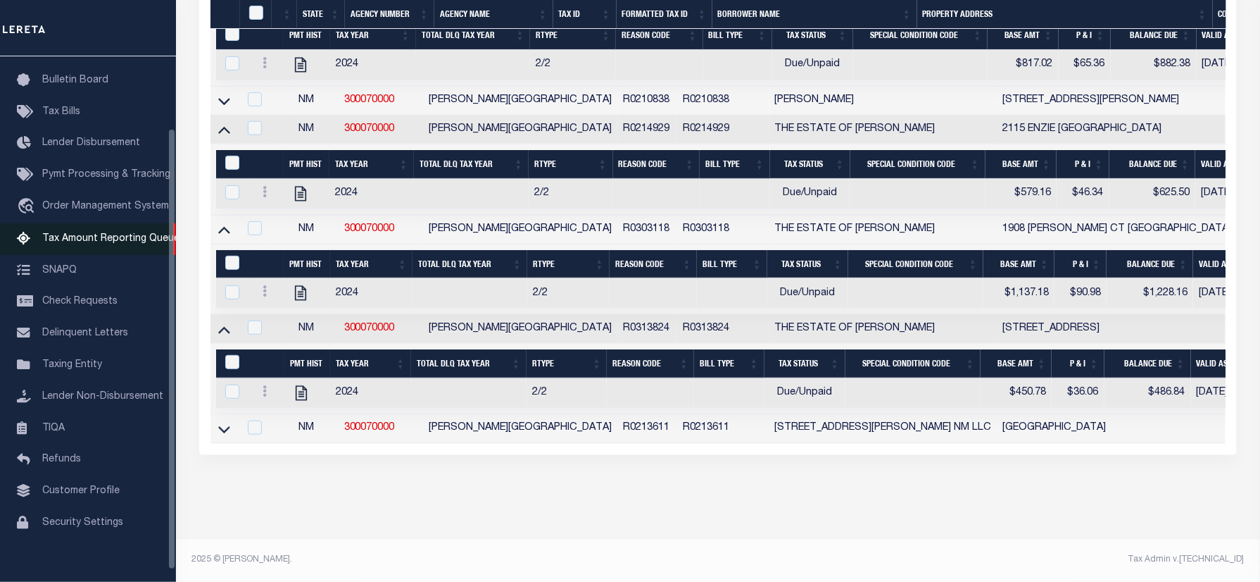
scroll to position [451, 0]
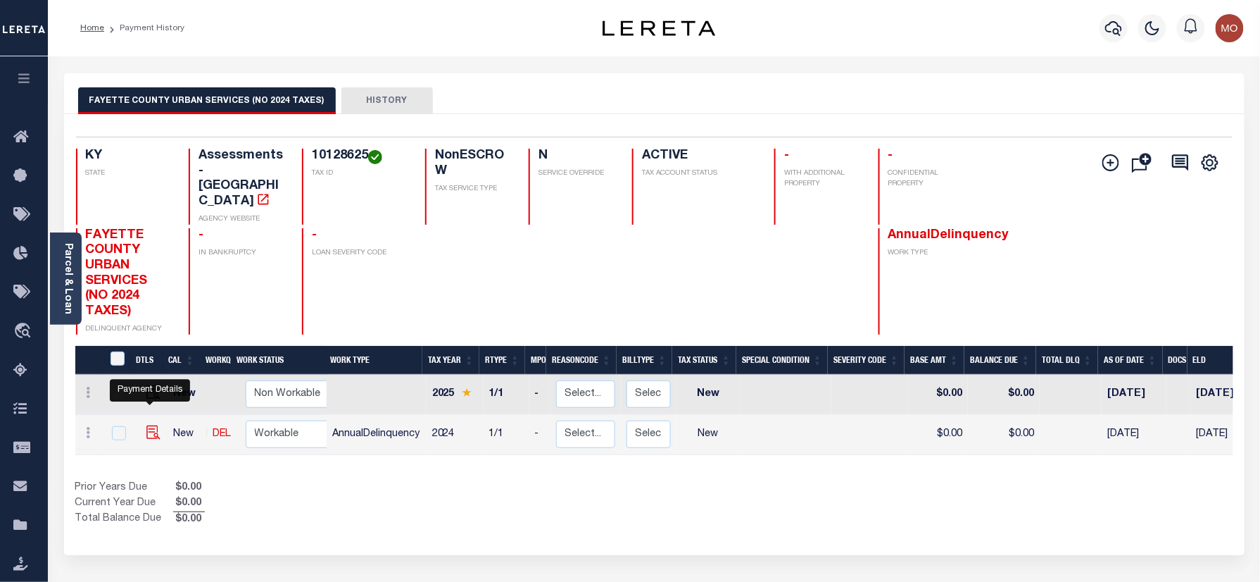
click at [149, 425] on img "" at bounding box center [153, 432] width 14 height 14
checkbox input "true"
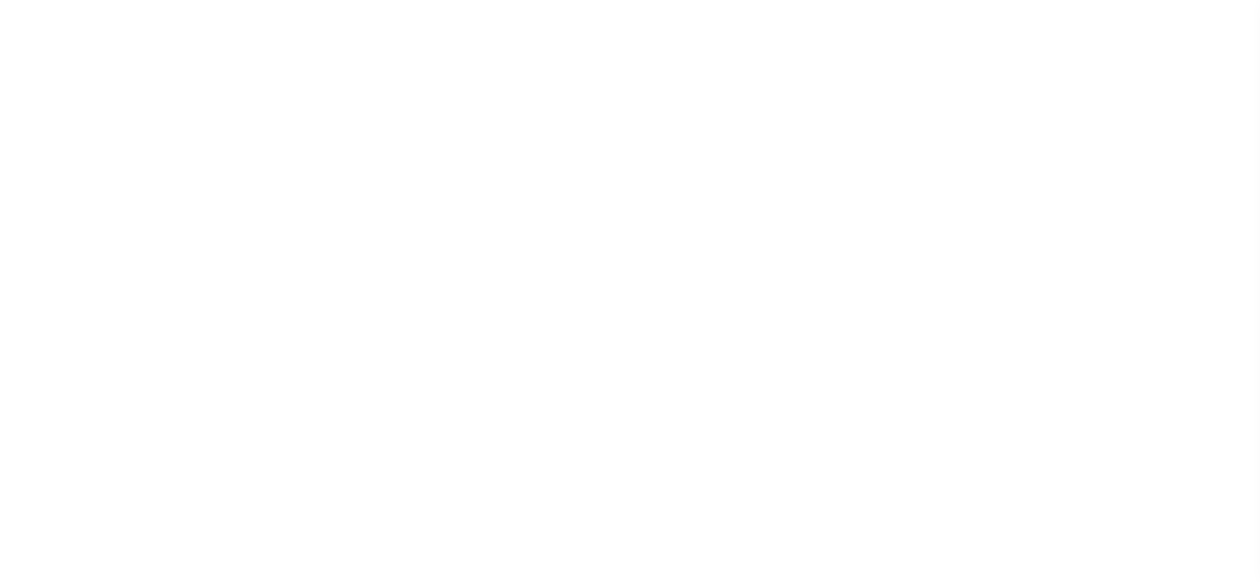
select select "NW2"
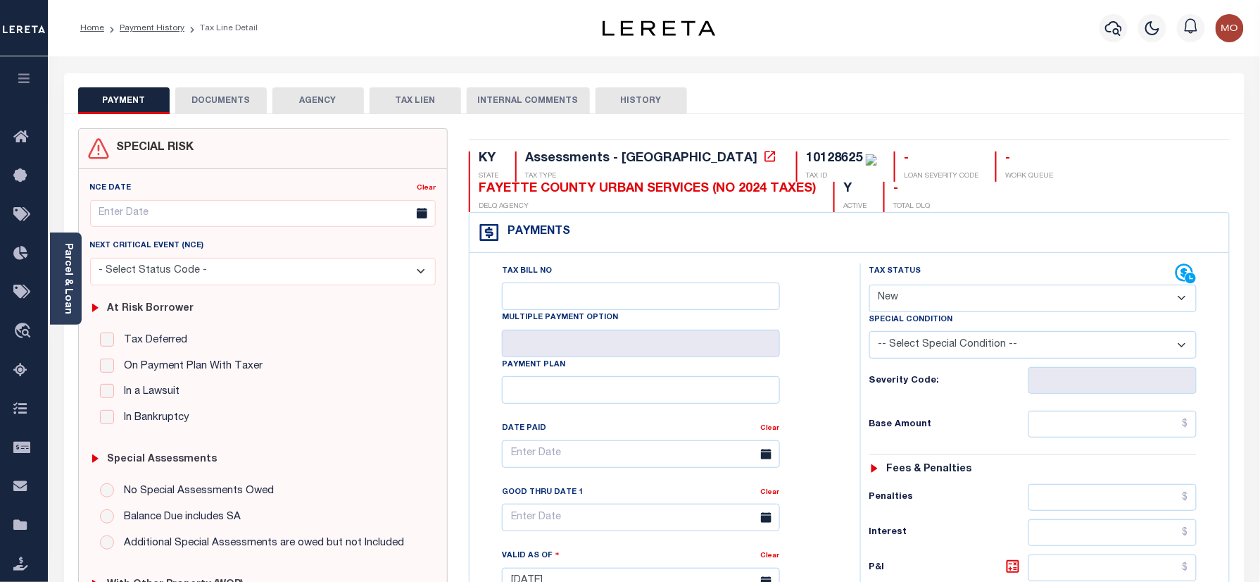
click at [806, 153] on div "10128625" at bounding box center [834, 158] width 56 height 13
copy div "10128625"
click at [59, 268] on div "Parcel & Loan" at bounding box center [66, 278] width 32 height 92
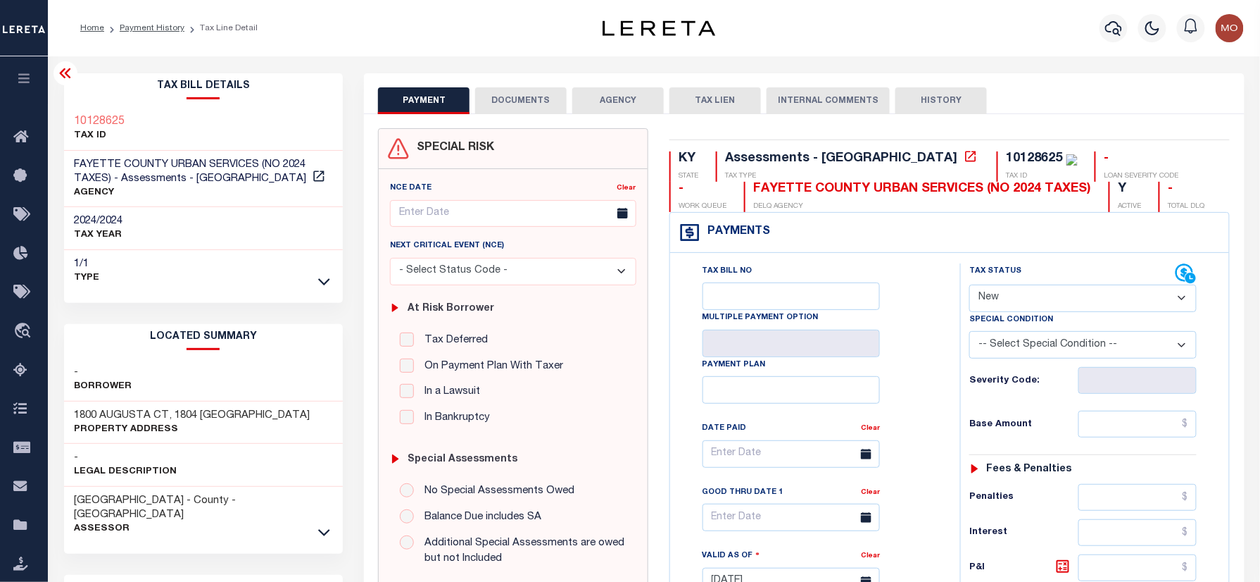
click at [358, 218] on div "PAYMENT DOCUMENTS AGENCY DELINQUENT PAYEE" at bounding box center [803, 568] width 901 height 991
drag, startPoint x: 888, startPoint y: 159, endPoint x: 942, endPoint y: 164, distance: 54.4
click at [1007, 164] on div "10128625" at bounding box center [1042, 158] width 71 height 15
click at [913, 232] on div "Payments Warning! Search Status is not "Completed", amounts can not be keyed." at bounding box center [950, 233] width 560 height 40
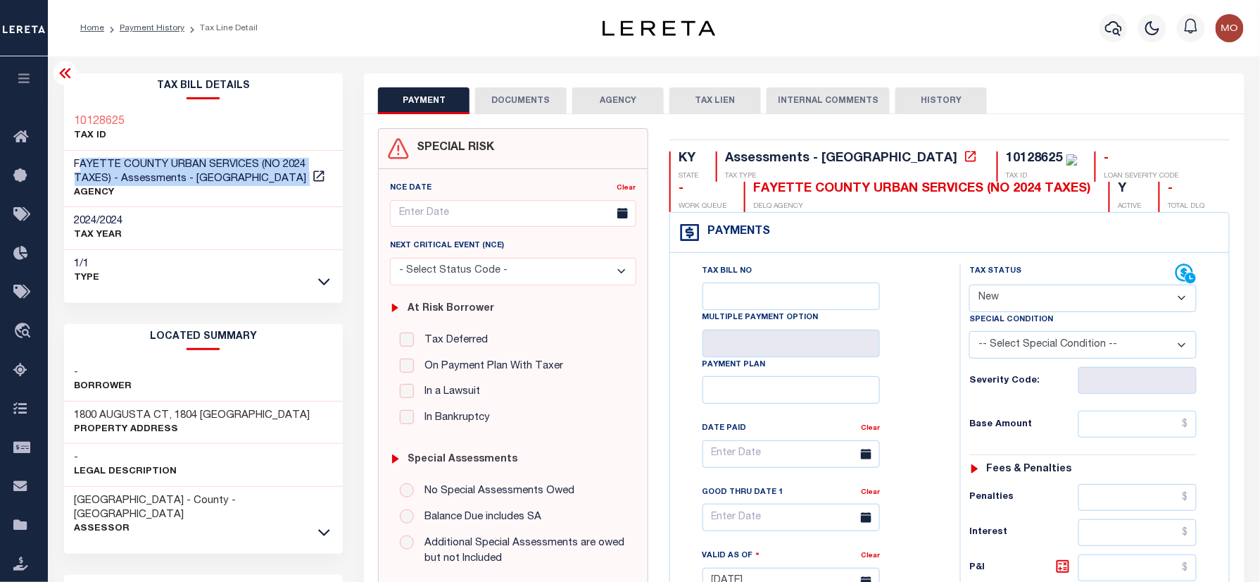
drag, startPoint x: 77, startPoint y: 162, endPoint x: 255, endPoint y: 172, distance: 177.7
click at [255, 172] on h3 "FAYETTE COUNTY URBAN SERVICES (NO 2024 TAXES) - Assessments - KY" at bounding box center [204, 172] width 258 height 28
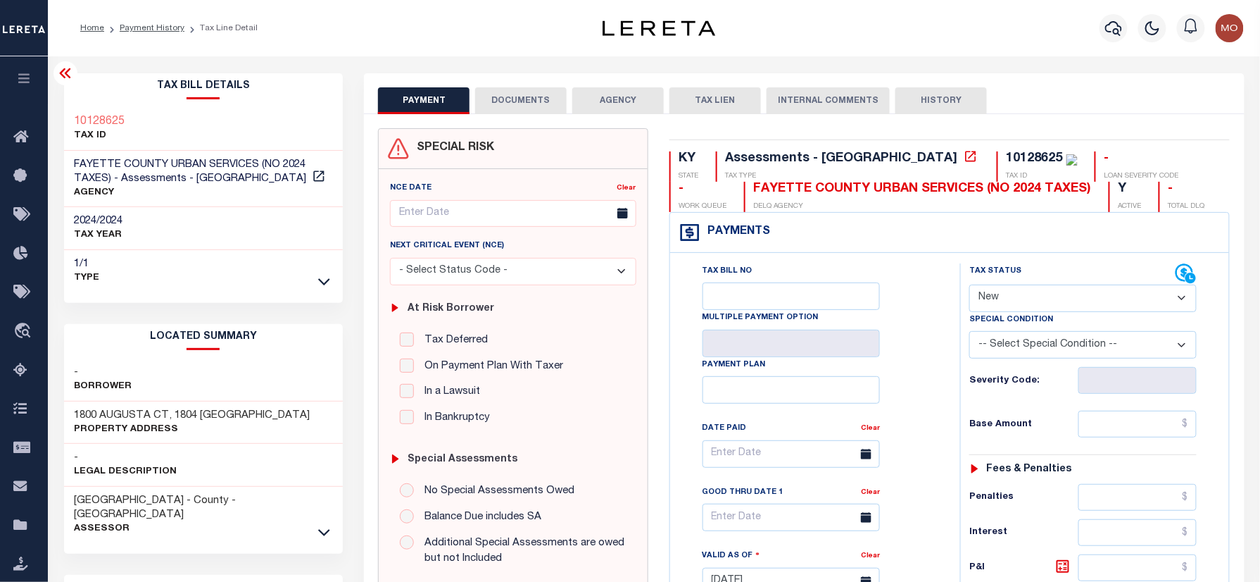
click at [232, 215] on div "2024/2024 TAX YEAR" at bounding box center [204, 228] width 280 height 43
click at [1110, 26] on icon "button" at bounding box center [1114, 28] width 17 height 17
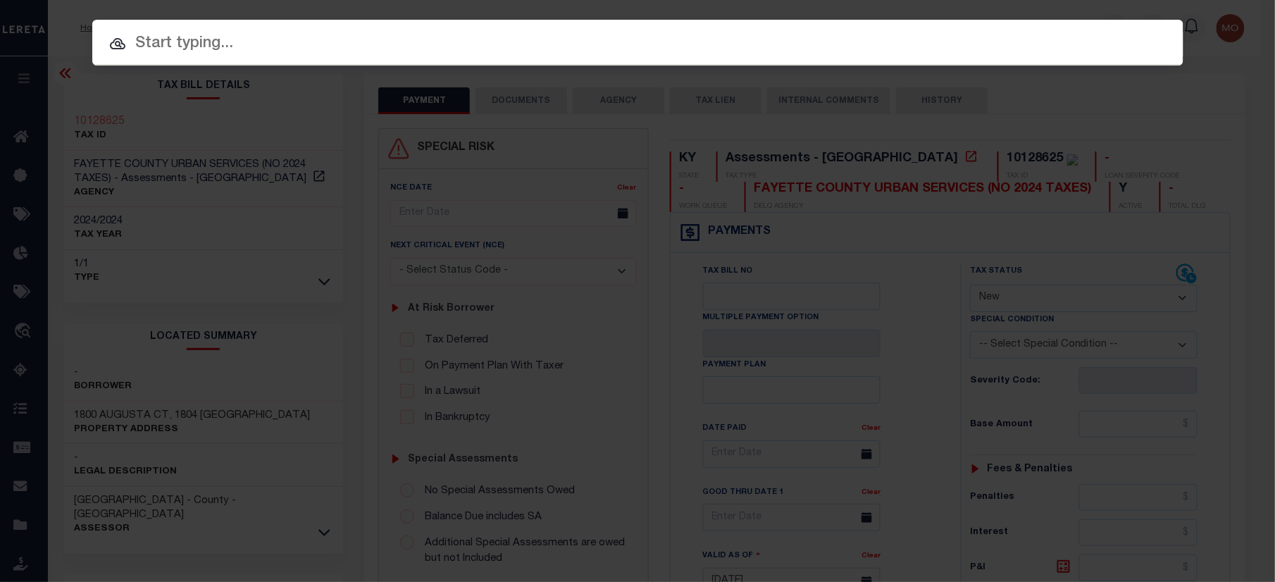
click at [189, 38] on input "text" at bounding box center [637, 44] width 1091 height 25
paste input "500248160"
type input "500248160"
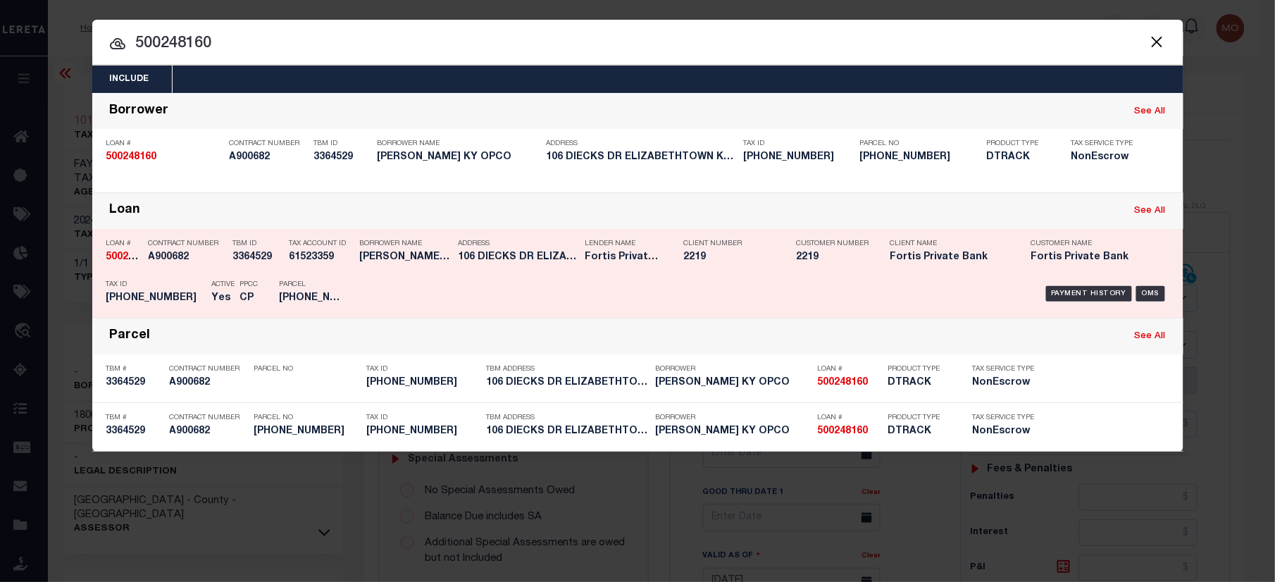
click at [260, 280] on div "PPCC CP" at bounding box center [249, 293] width 39 height 41
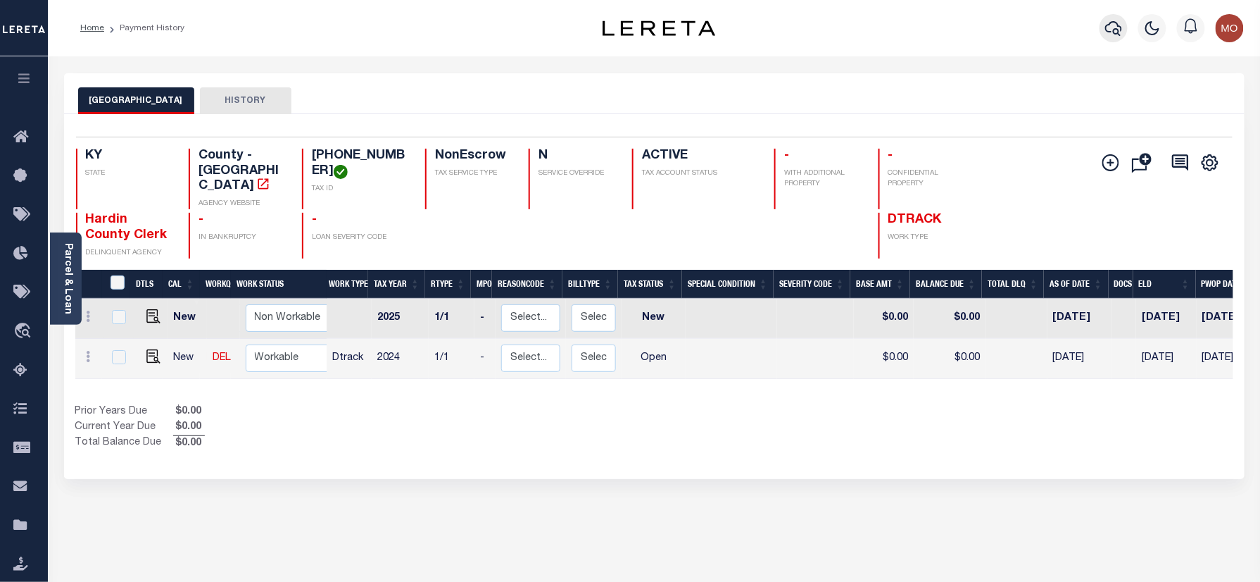
click at [1116, 32] on icon "button" at bounding box center [1114, 28] width 17 height 17
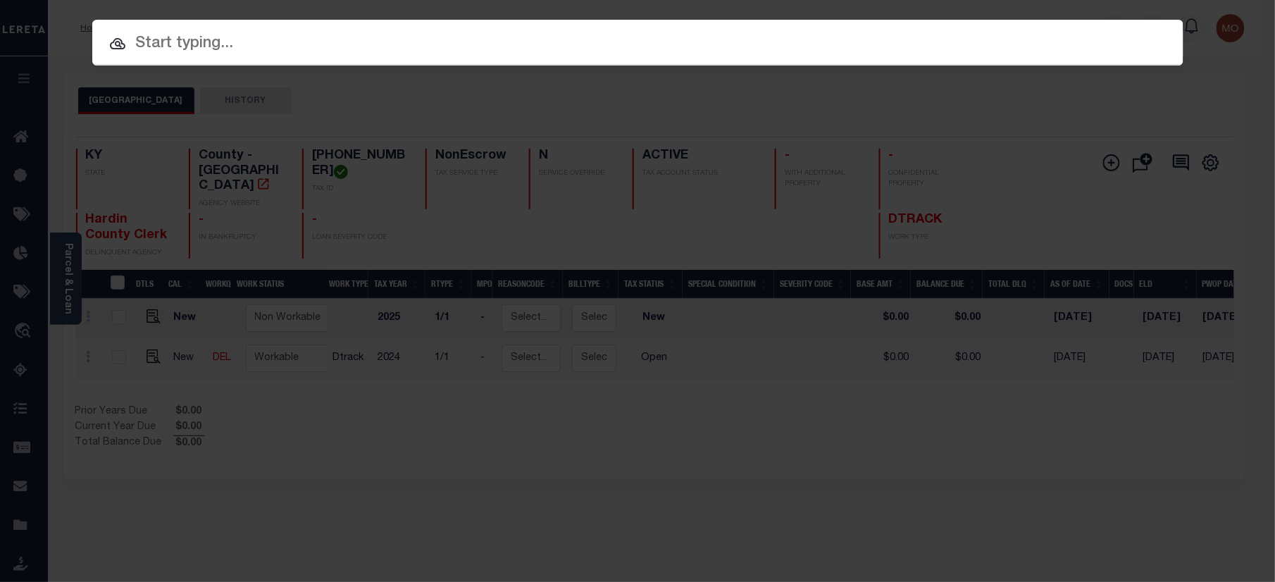
click at [159, 39] on input "text" at bounding box center [637, 44] width 1091 height 25
paste input "339574"
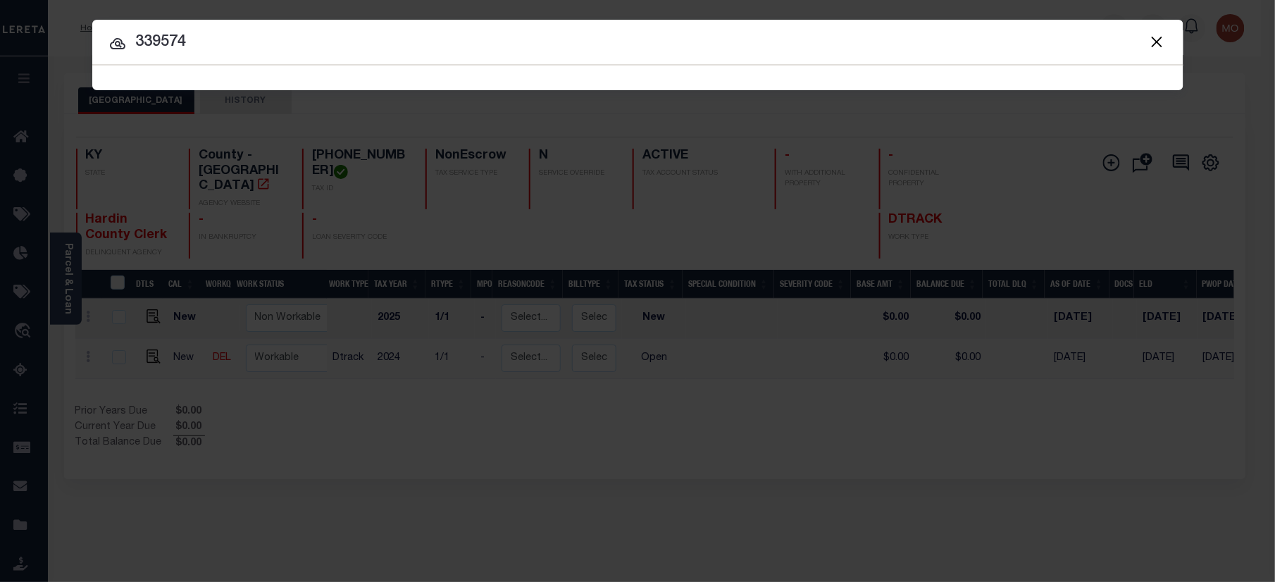
type input "339574"
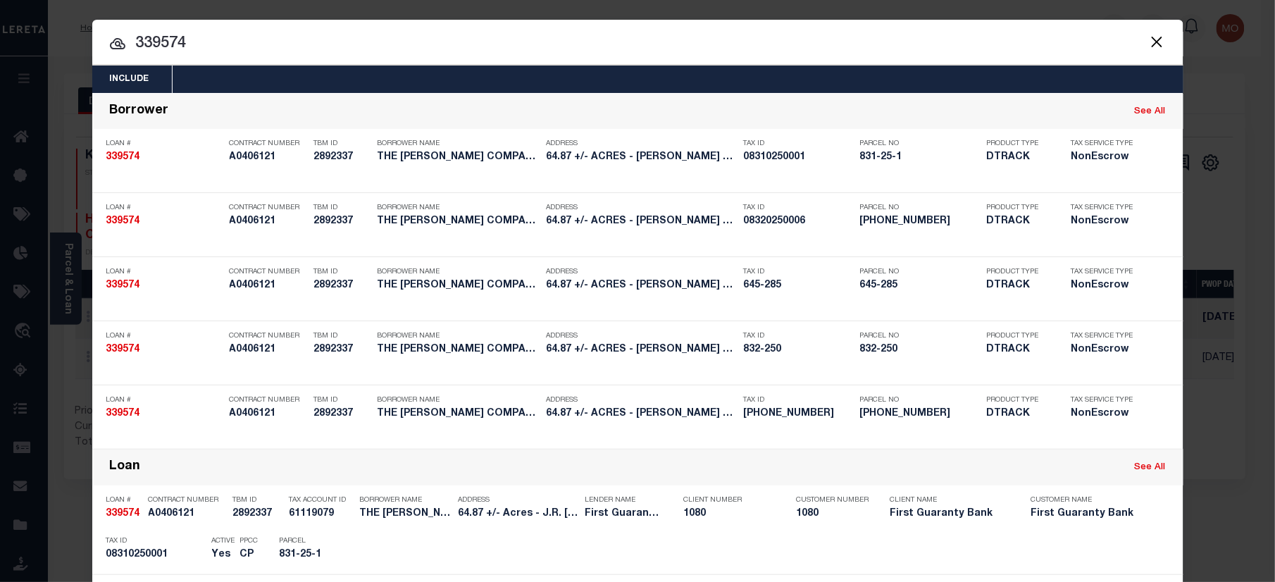
click at [207, 48] on input "339574" at bounding box center [637, 44] width 1091 height 25
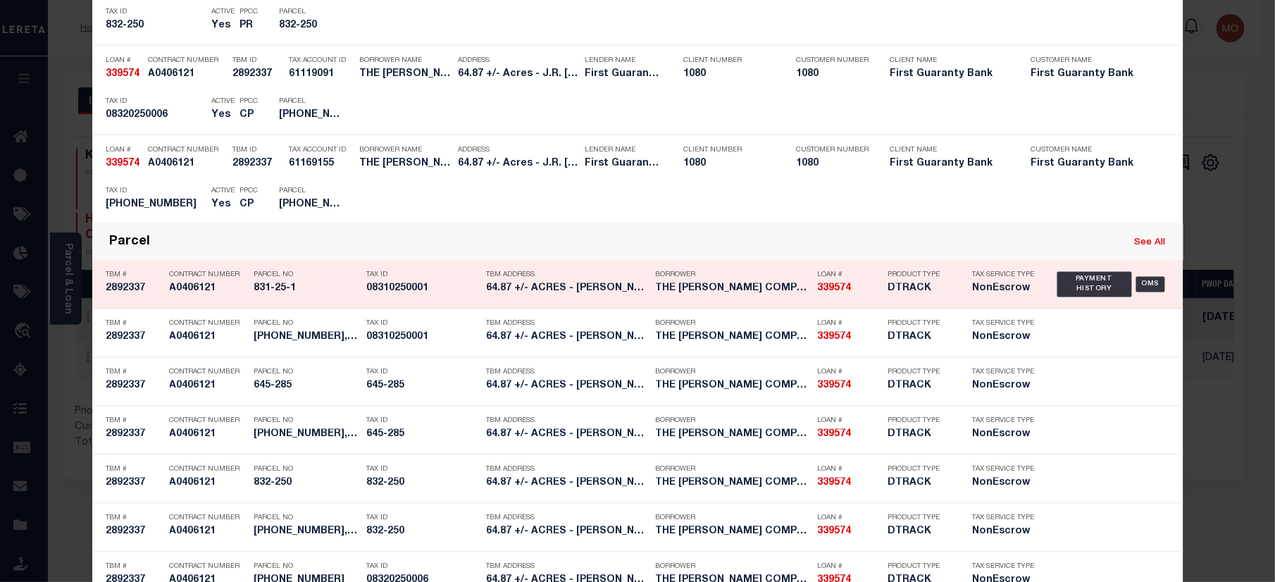
click at [356, 280] on div "Tax ID 08310250001" at bounding box center [416, 284] width 120 height 41
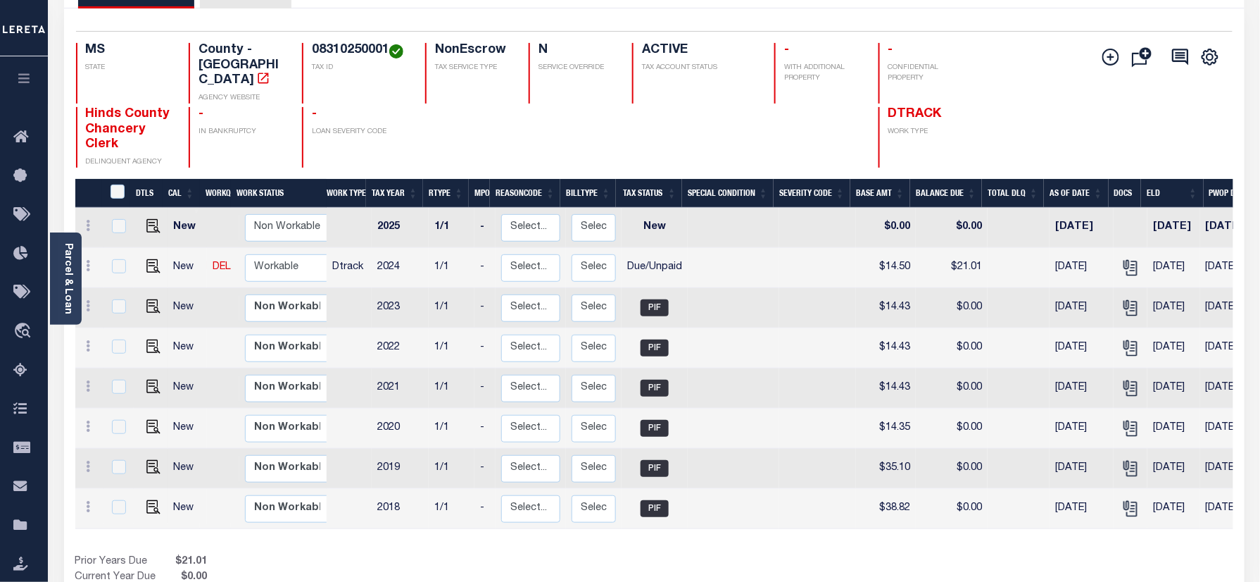
scroll to position [187, 0]
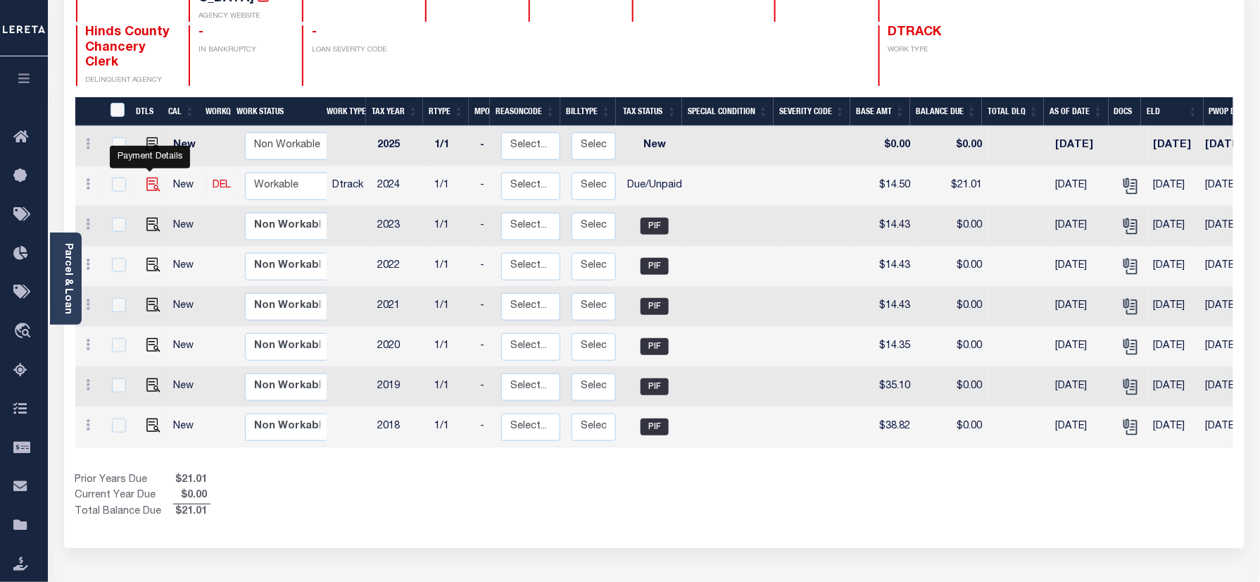
click at [147, 177] on img "" at bounding box center [153, 184] width 14 height 14
checkbox input "true"
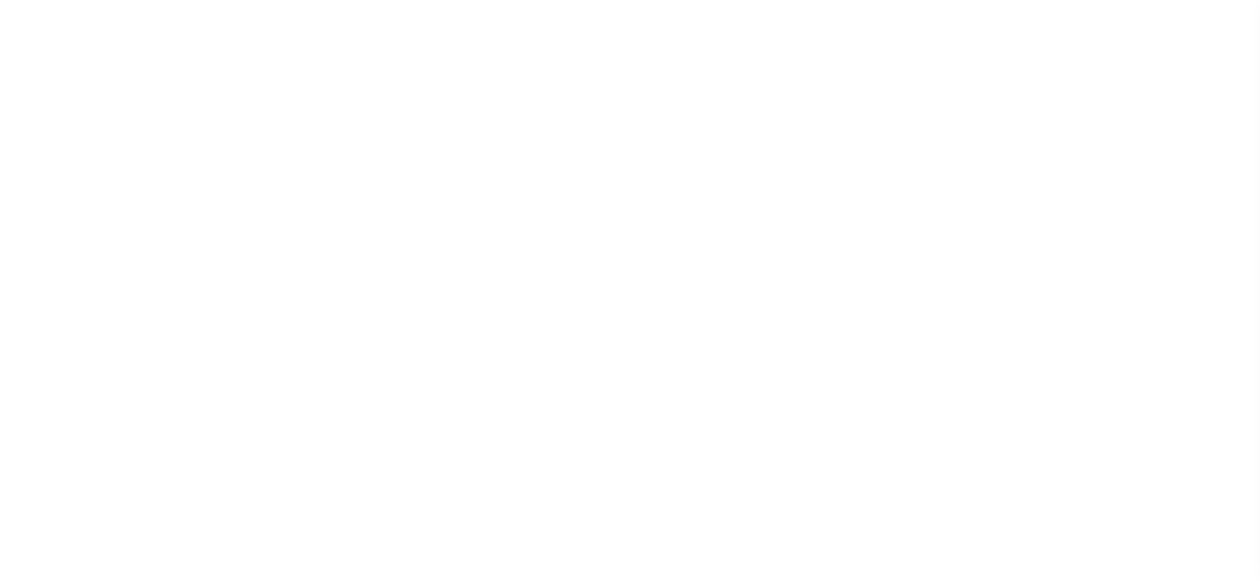
select select "DUE"
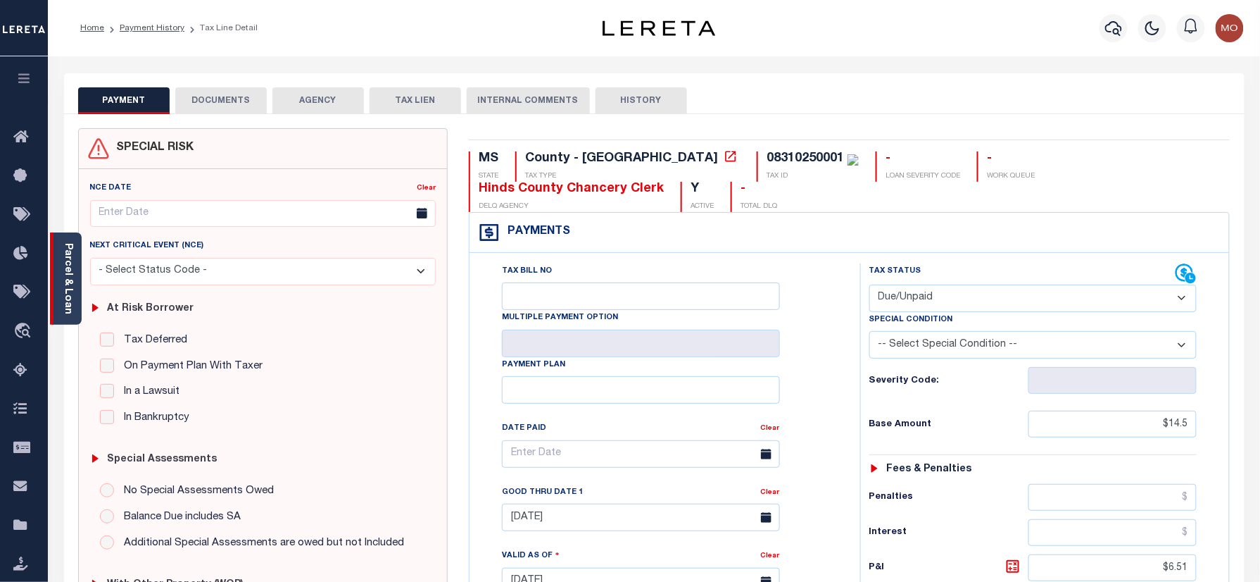
click at [63, 272] on link "Parcel & Loan" at bounding box center [68, 278] width 10 height 71
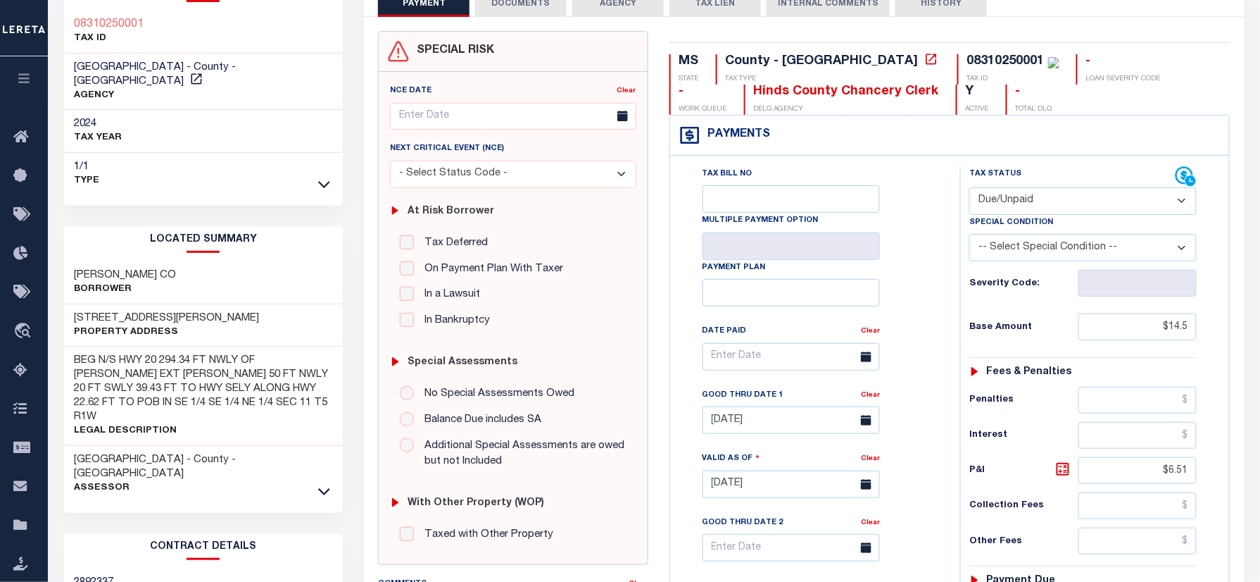
scroll to position [187, 0]
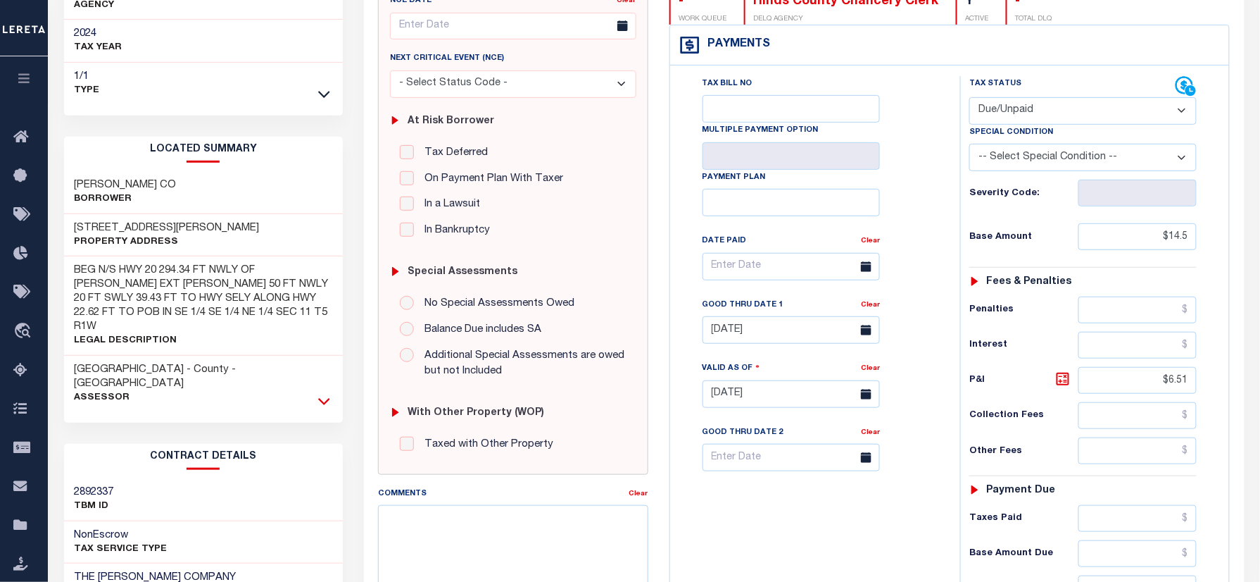
click at [325, 394] on icon at bounding box center [324, 401] width 12 height 15
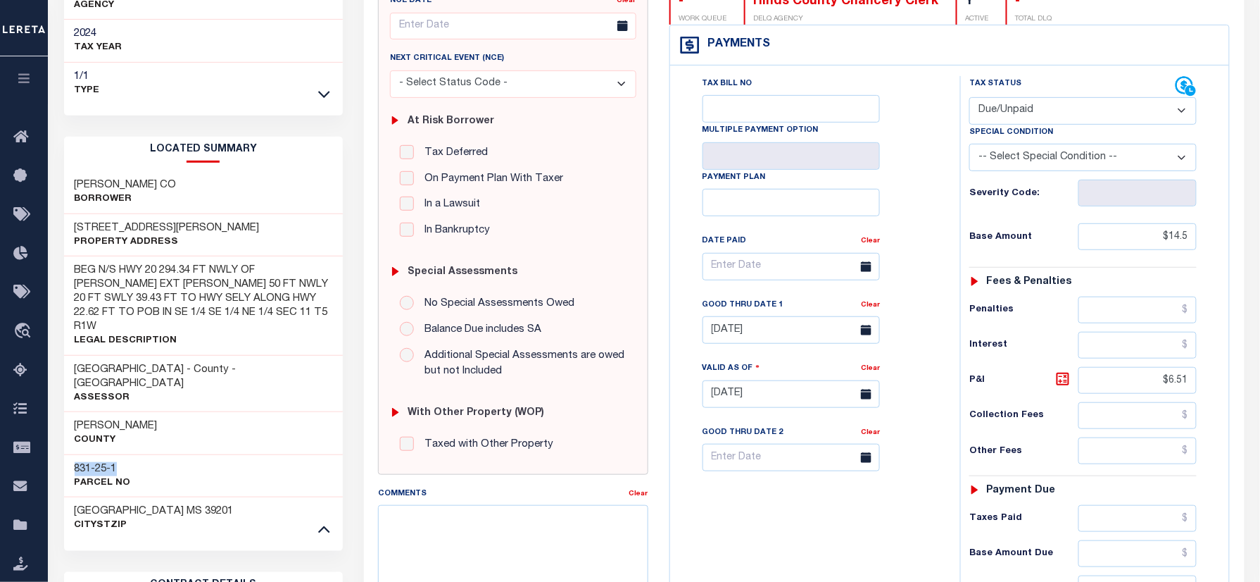
drag, startPoint x: 122, startPoint y: 424, endPoint x: 63, endPoint y: 424, distance: 59.2
click at [64, 454] on div "831-25-1 Parcel No" at bounding box center [204, 475] width 280 height 43
copy h3 "831-25-1"
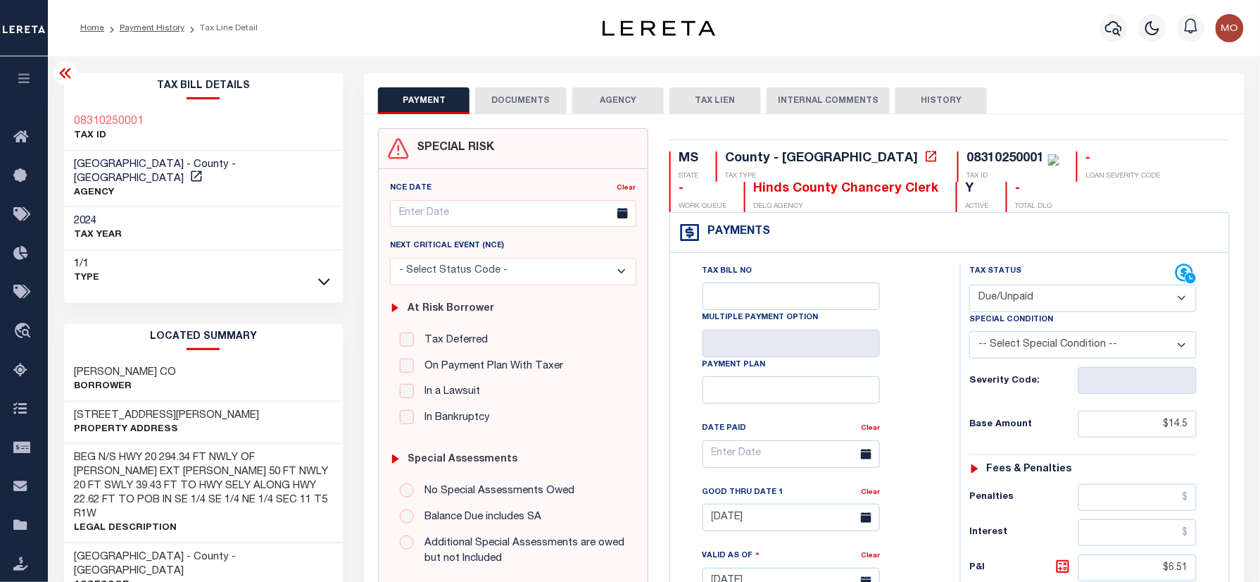
click at [968, 158] on div "08310250001" at bounding box center [1006, 158] width 77 height 13
copy div "08310250001"
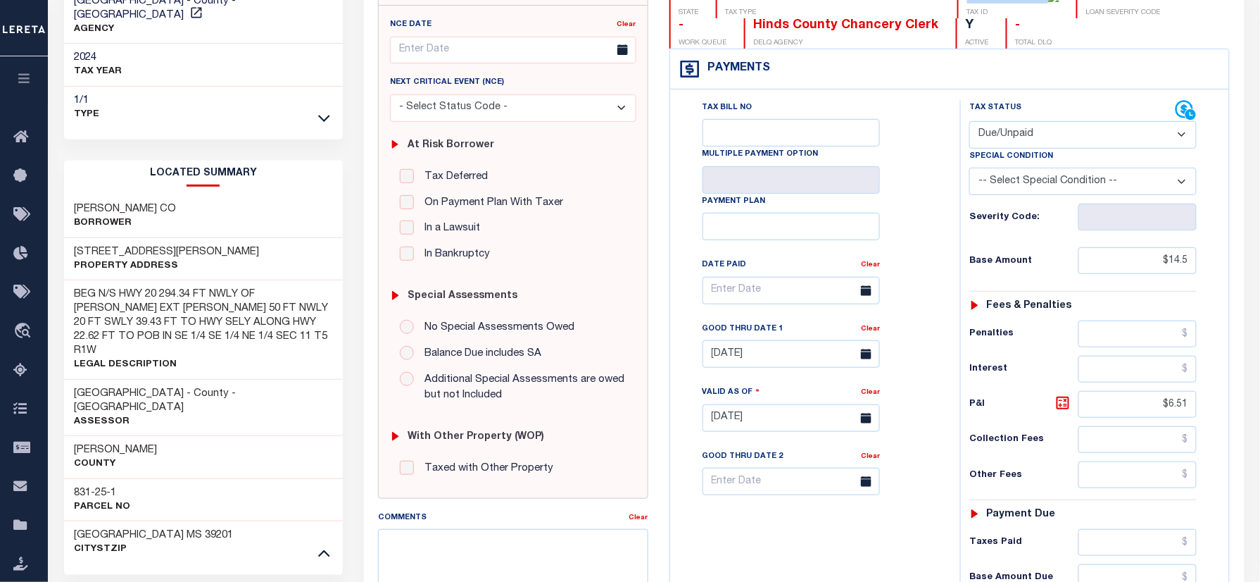
scroll to position [375, 0]
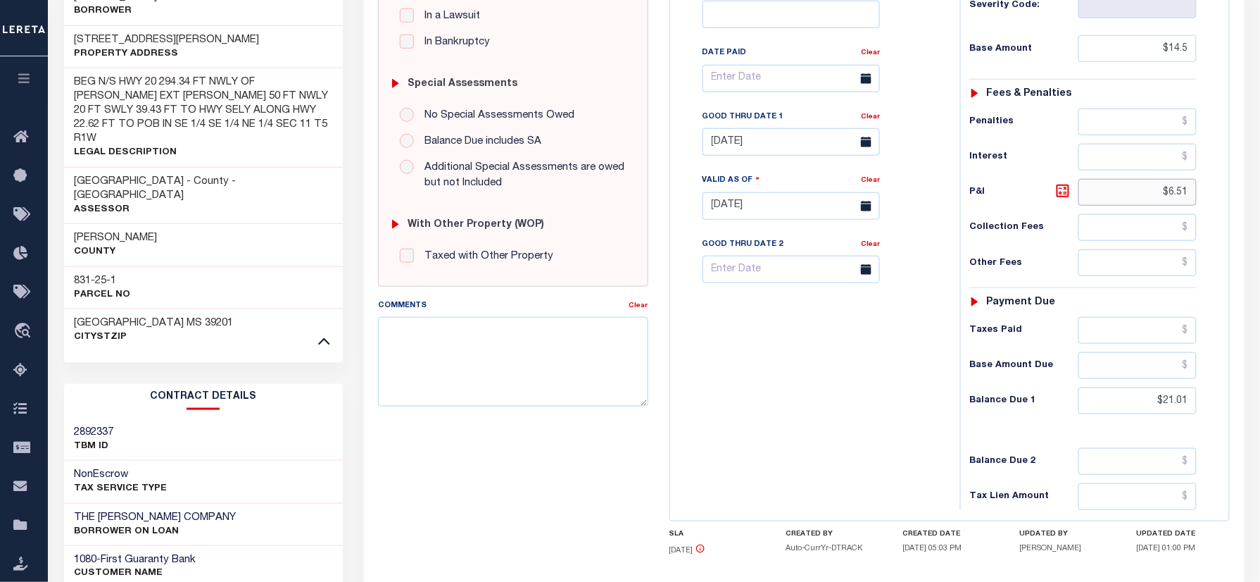
drag, startPoint x: 1144, startPoint y: 189, endPoint x: 1274, endPoint y: 223, distance: 134.6
click at [1260, 221] on html "Home Payment History Tax Line Detail" at bounding box center [630, 207] width 1260 height 1165
type input "10/09/2025"
drag, startPoint x: 1170, startPoint y: 411, endPoint x: 1207, endPoint y: 401, distance: 38.1
click at [1207, 401] on div "Tax Status Status - Select Status Code -" at bounding box center [1087, 199] width 255 height 622
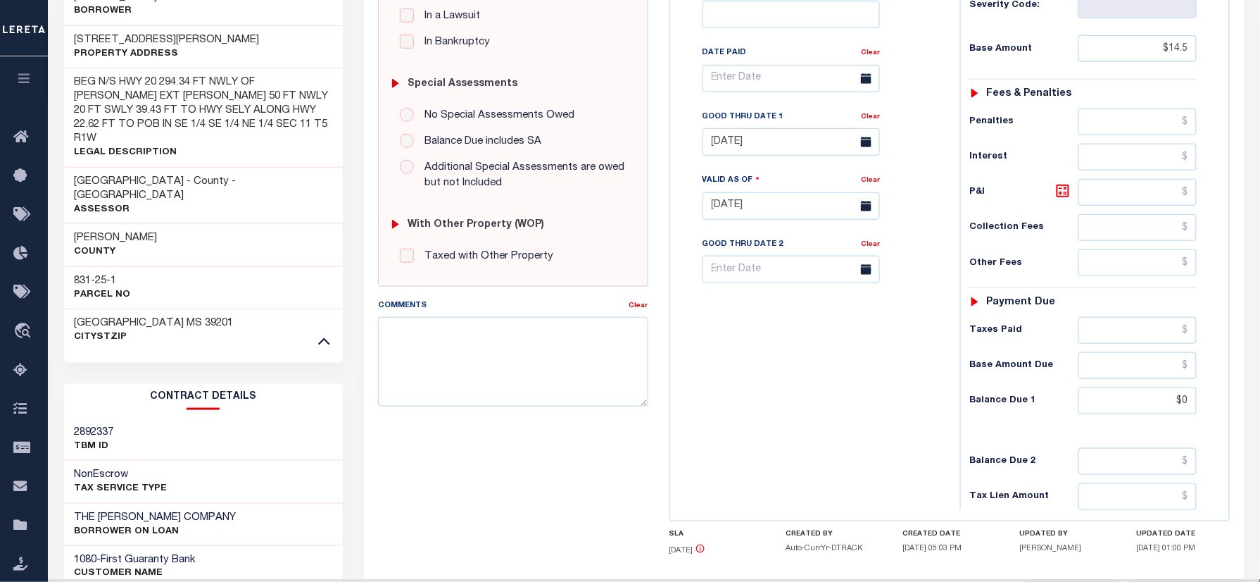
type input "$0.00"
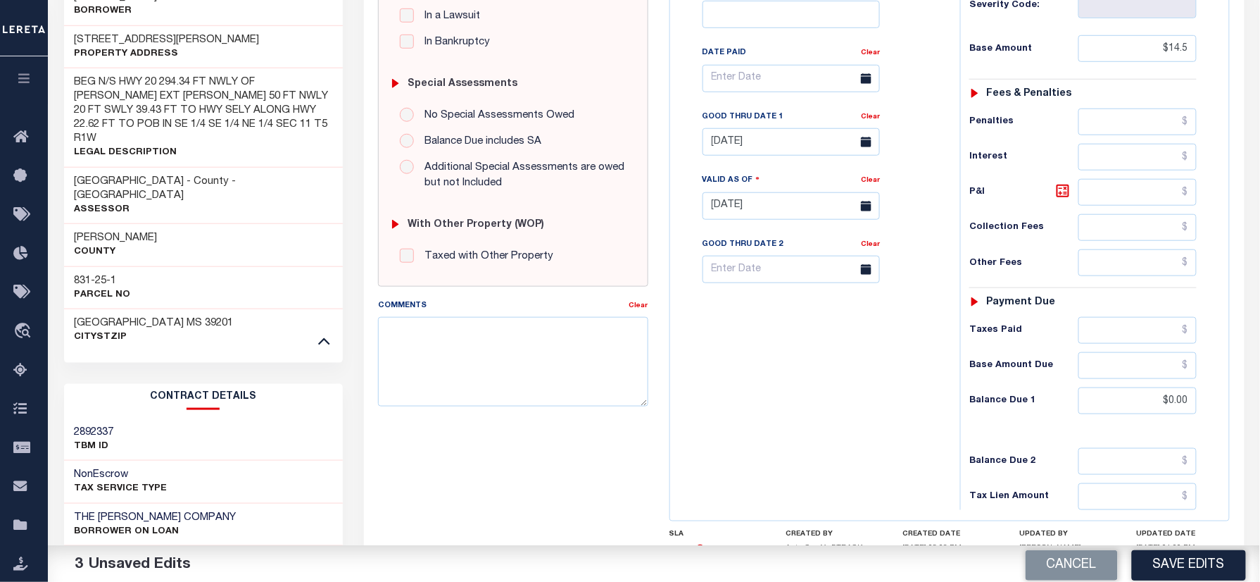
drag, startPoint x: 680, startPoint y: 428, endPoint x: 786, endPoint y: 423, distance: 105.7
click at [693, 425] on div "Tax Bill No Multiple Payment Option Payment Plan Clear" at bounding box center [812, 199] width 276 height 622
drag, startPoint x: 872, startPoint y: 127, endPoint x: 900, endPoint y: 134, distance: 28.9
click at [872, 120] on link "Clear" at bounding box center [870, 116] width 19 height 7
click at [903, 134] on div "Tax Bill No Multiple Payment Option Payment Plan Clear" at bounding box center [811, 85] width 255 height 395
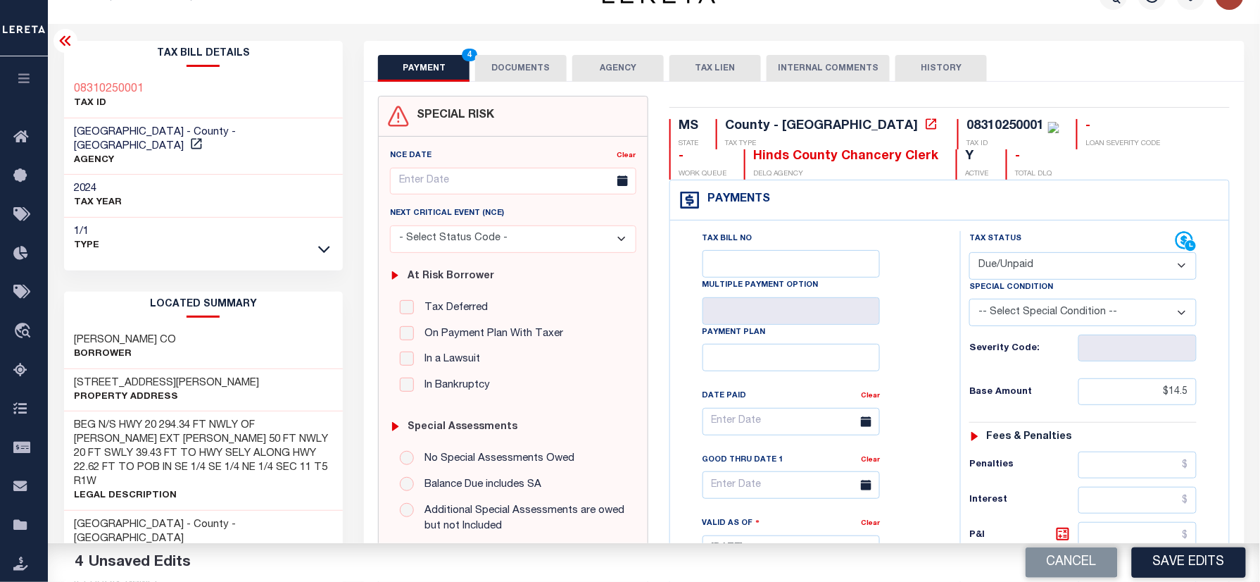
scroll to position [0, 0]
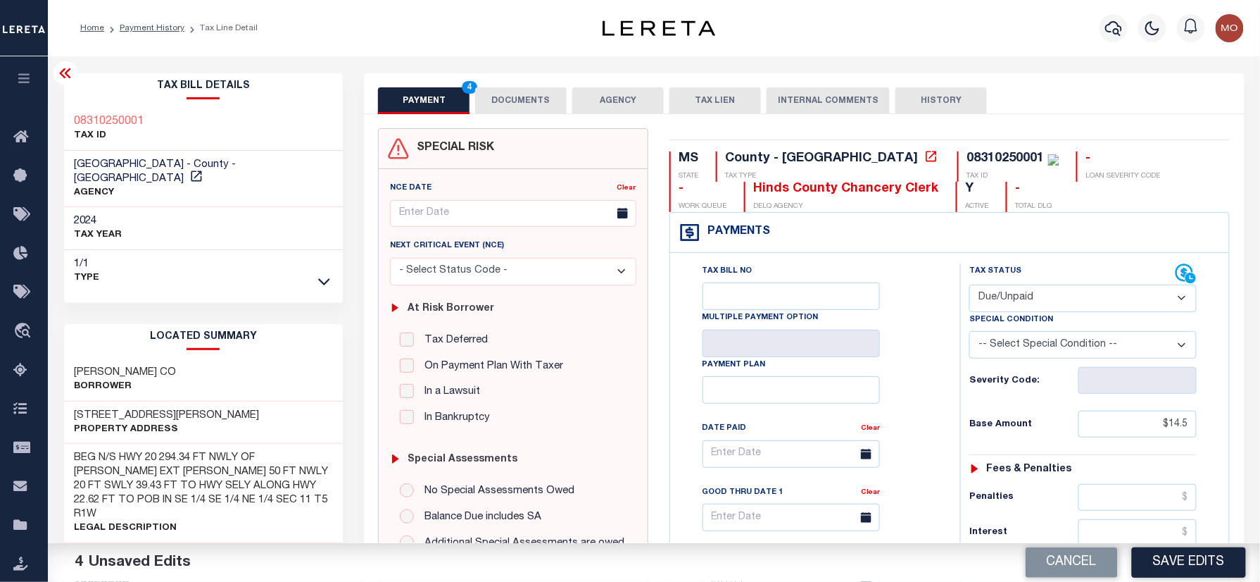
click at [968, 158] on div "08310250001" at bounding box center [1006, 158] width 77 height 13
copy div "08310250001"
click at [530, 108] on button "DOCUMENTS" at bounding box center [521, 100] width 92 height 27
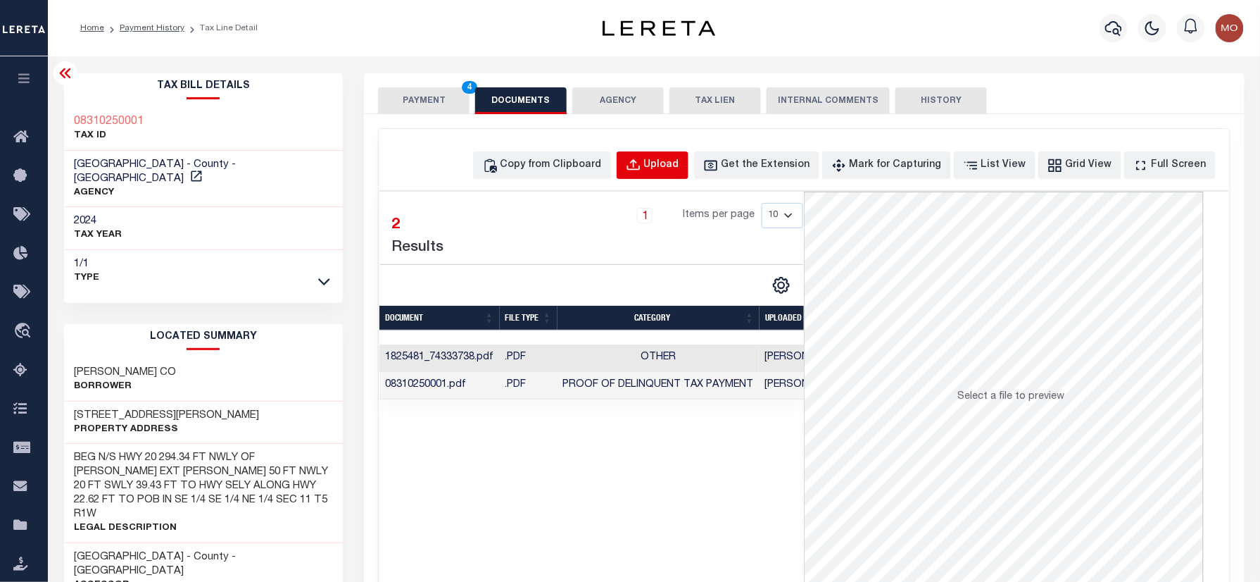
click at [676, 167] on div "Upload" at bounding box center [661, 165] width 35 height 15
select select "POP"
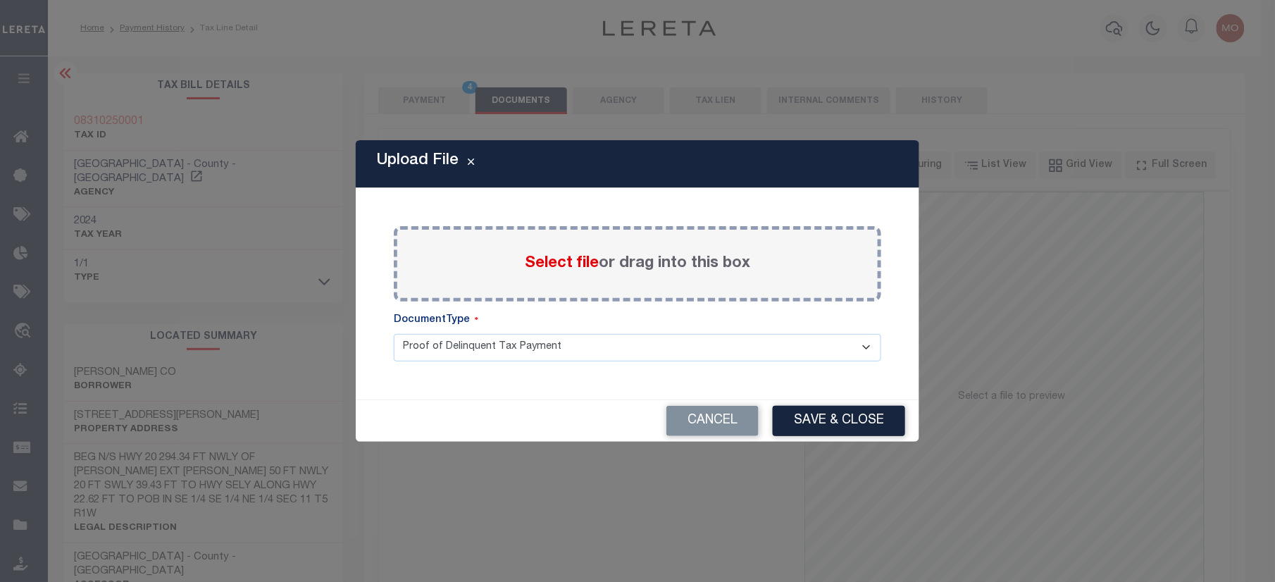
click at [539, 256] on span "Select file" at bounding box center [562, 263] width 74 height 15
click at [0, 0] on input "Select file or drag into this box" at bounding box center [0, 0] width 0 height 0
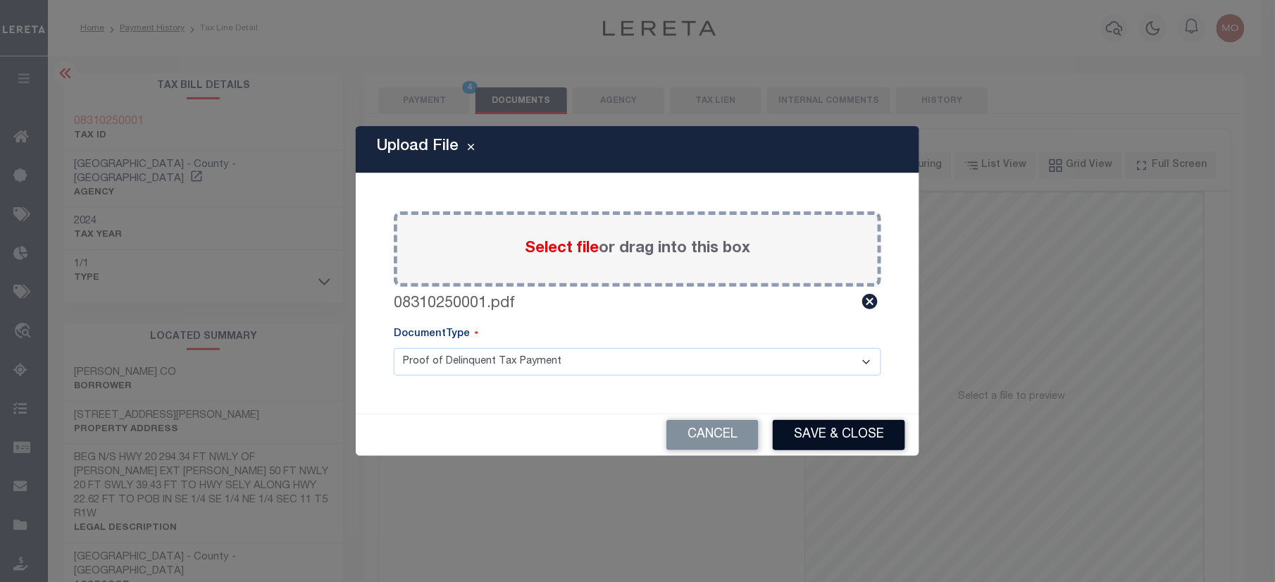
click at [806, 432] on button "Save & Close" at bounding box center [838, 435] width 132 height 30
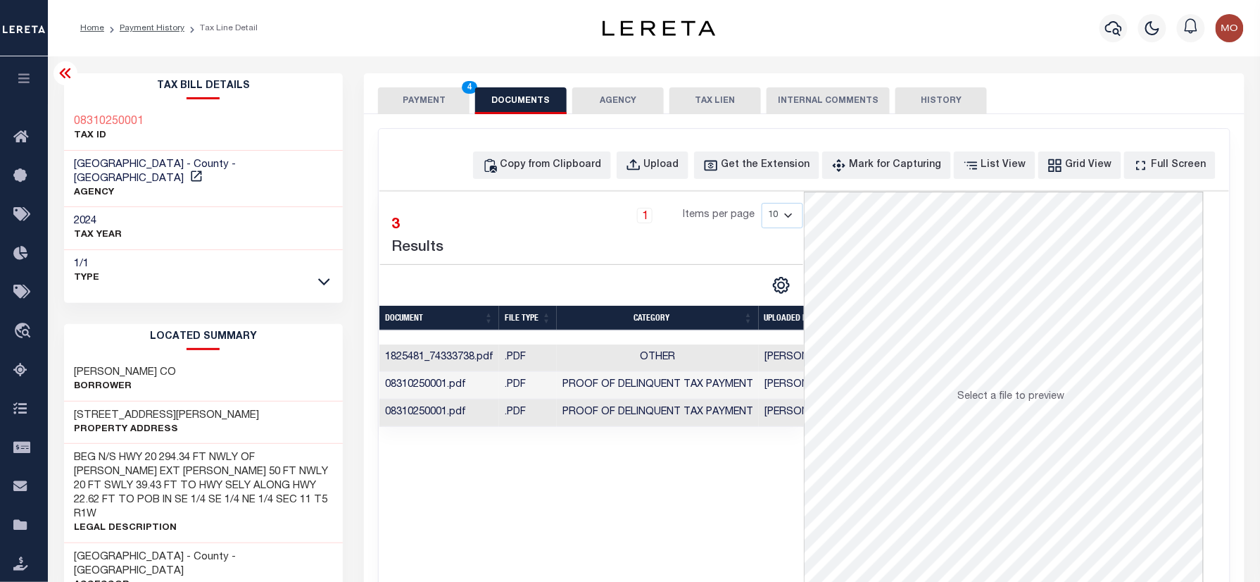
click at [437, 100] on button "PAYMENT 4" at bounding box center [424, 100] width 92 height 27
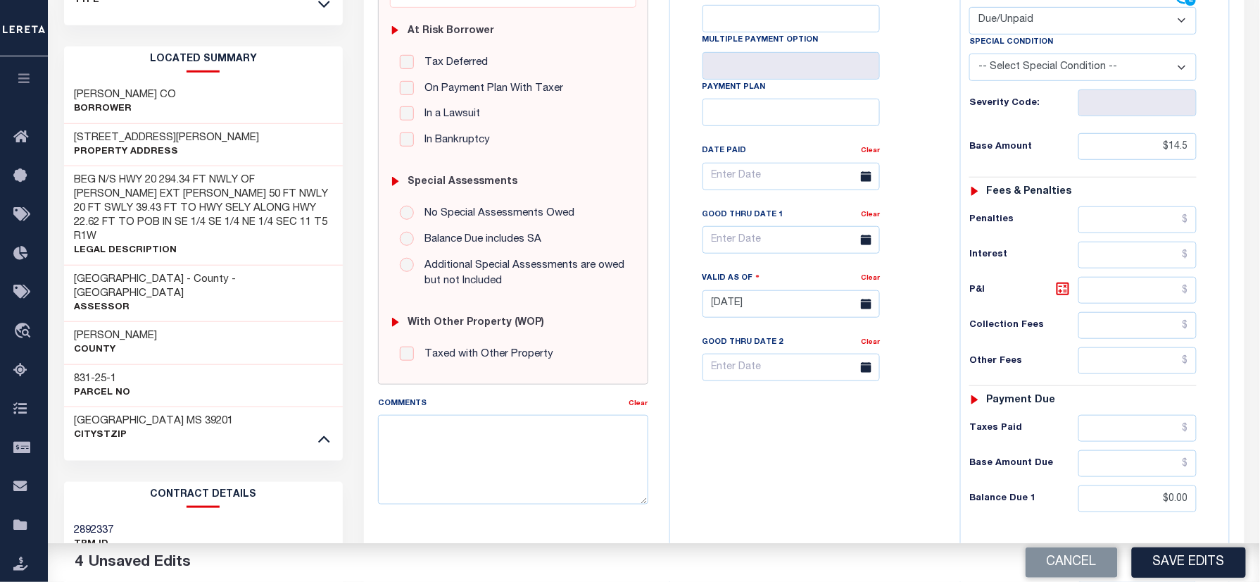
scroll to position [469, 0]
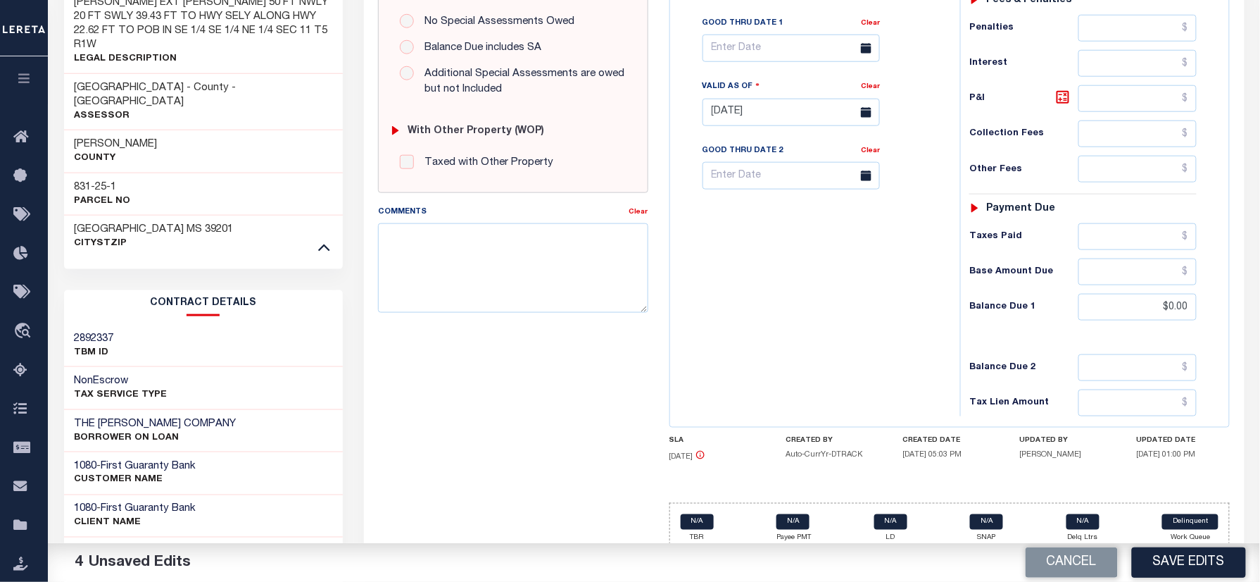
drag, startPoint x: 1164, startPoint y: 561, endPoint x: 938, endPoint y: 477, distance: 241.1
click at [1164, 561] on button "Save Edits" at bounding box center [1189, 562] width 114 height 30
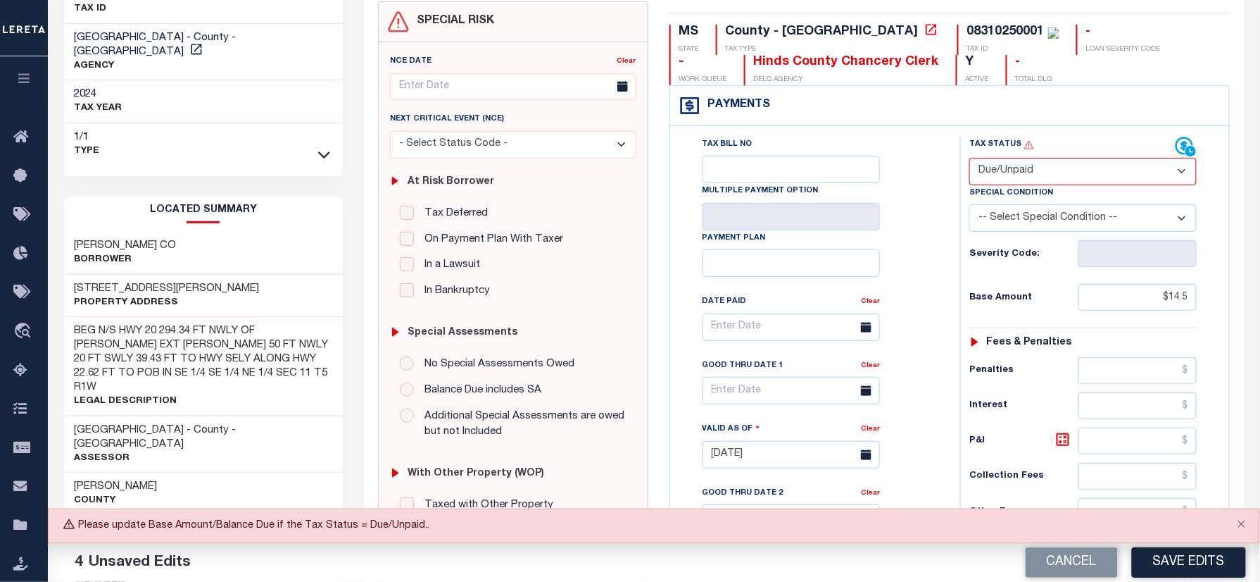
scroll to position [94, 0]
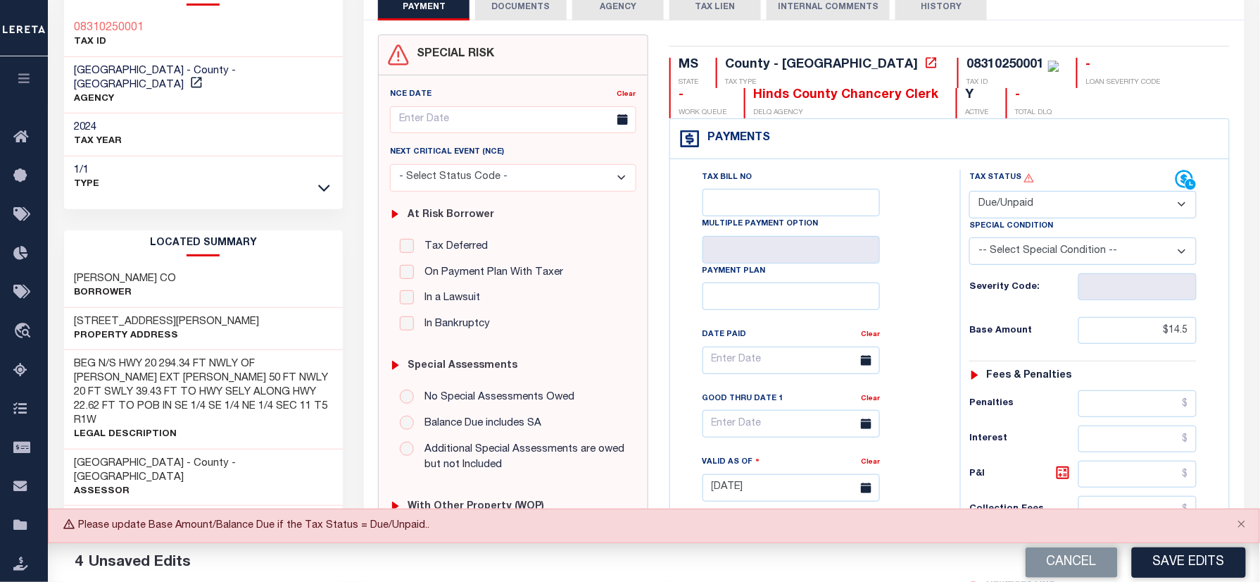
drag, startPoint x: 1017, startPoint y: 204, endPoint x: 1018, endPoint y: 215, distance: 10.6
click at [1017, 204] on select "- Select Status Code - Open Due/Unpaid Paid Incomplete No Tax Due Internal Refu…" at bounding box center [1083, 204] width 227 height 27
select select "PYD"
click at [970, 192] on select "- Select Status Code - Open Due/Unpaid Paid Incomplete No Tax Due Internal Refu…" at bounding box center [1083, 204] width 227 height 27
click at [941, 282] on div "Tax Bill No Multiple Payment Option Payment Plan Clear" at bounding box center [812, 481] width 276 height 622
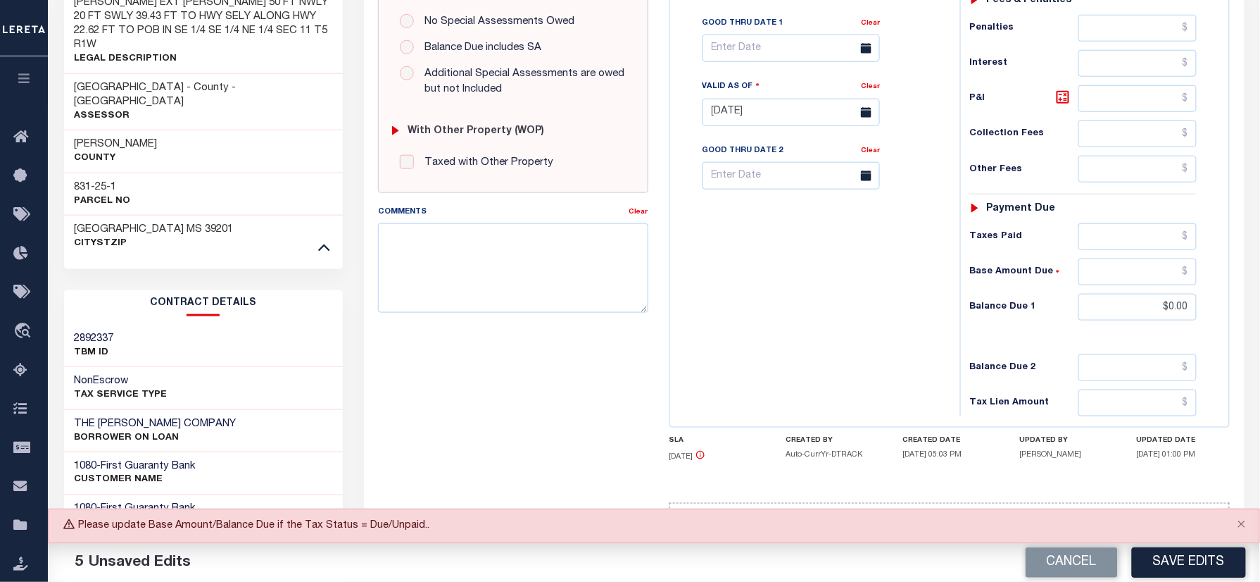
drag, startPoint x: 1160, startPoint y: 555, endPoint x: 1136, endPoint y: 533, distance: 32.9
click at [1162, 555] on button "Save Edits" at bounding box center [1189, 562] width 114 height 30
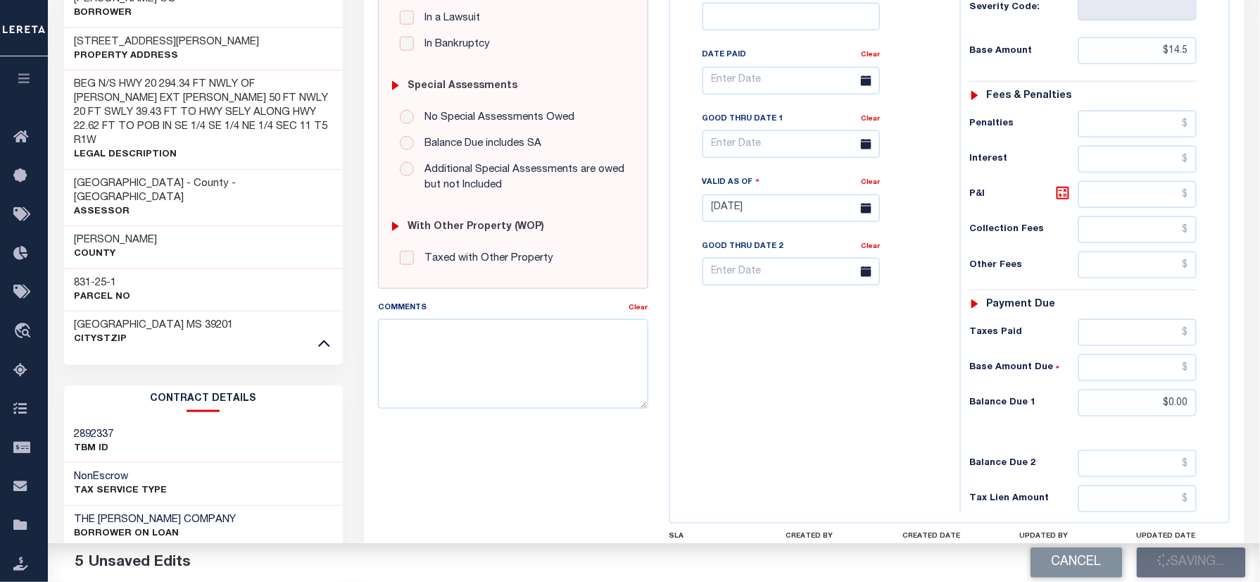
scroll to position [282, 0]
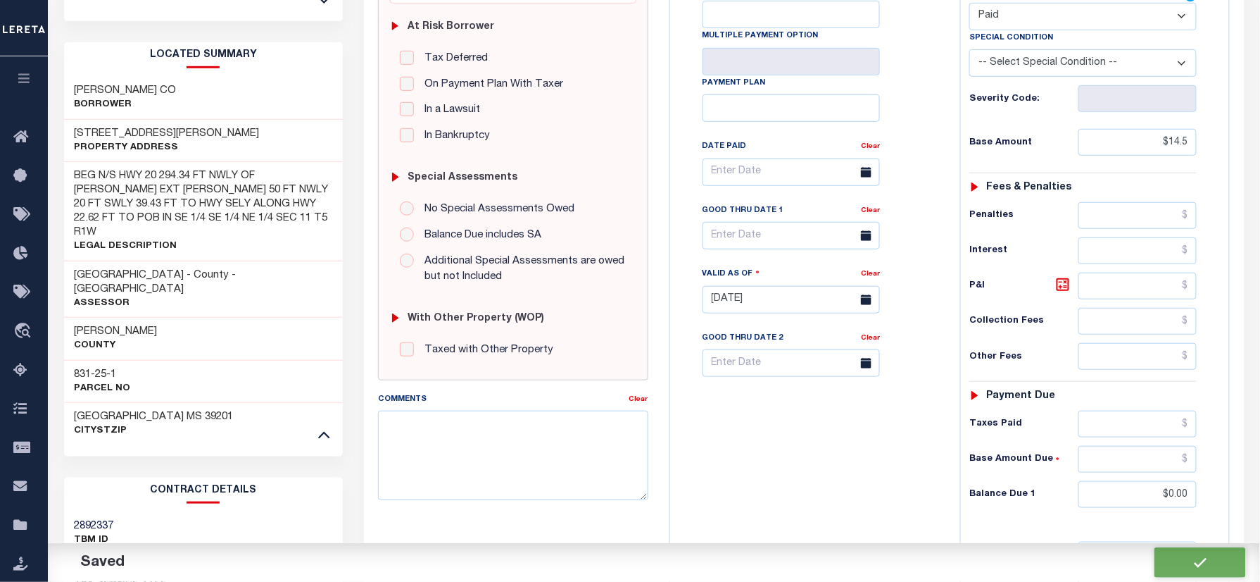
checkbox input "false"
type input "$14.5"
type input "$0"
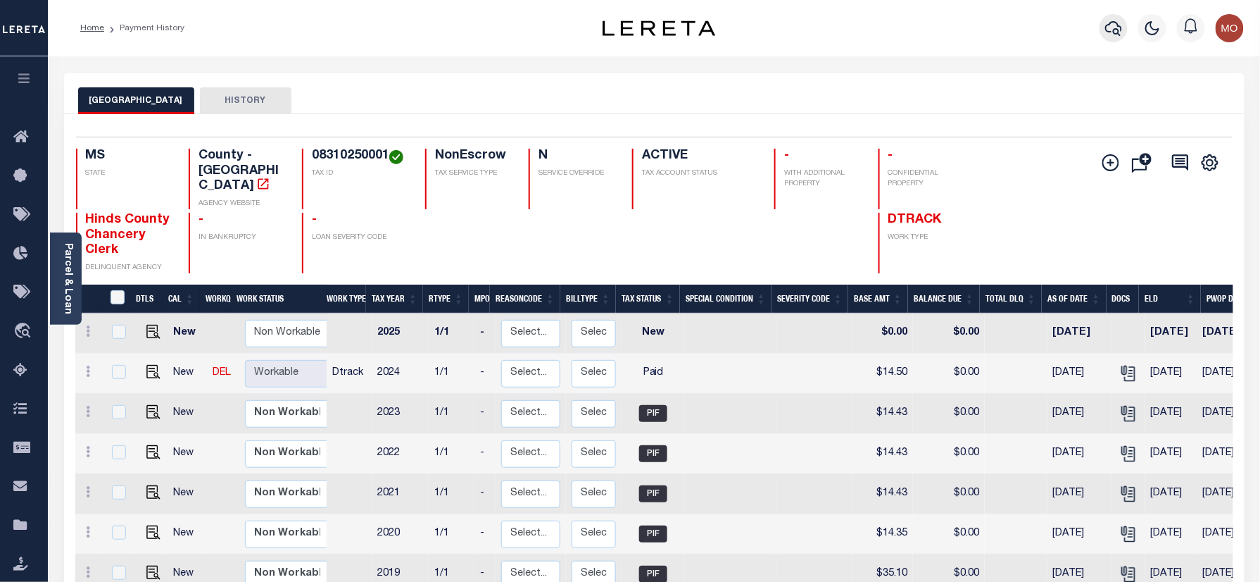
click at [1116, 27] on icon "button" at bounding box center [1114, 28] width 17 height 17
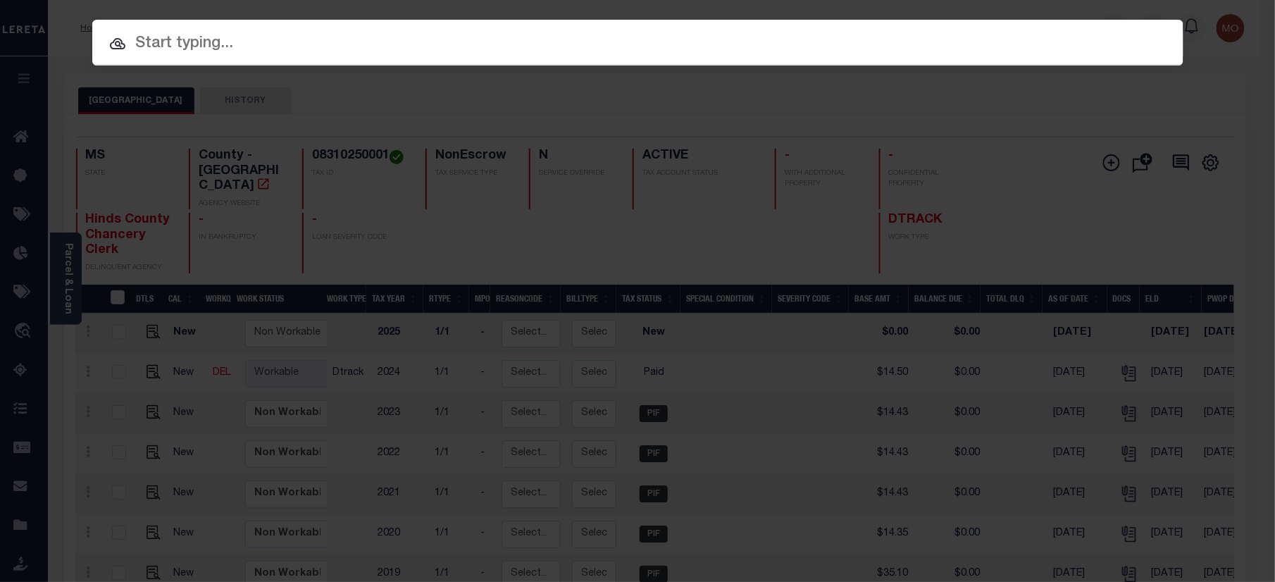
click at [265, 49] on input "text" at bounding box center [637, 44] width 1091 height 25
paste input "339574"
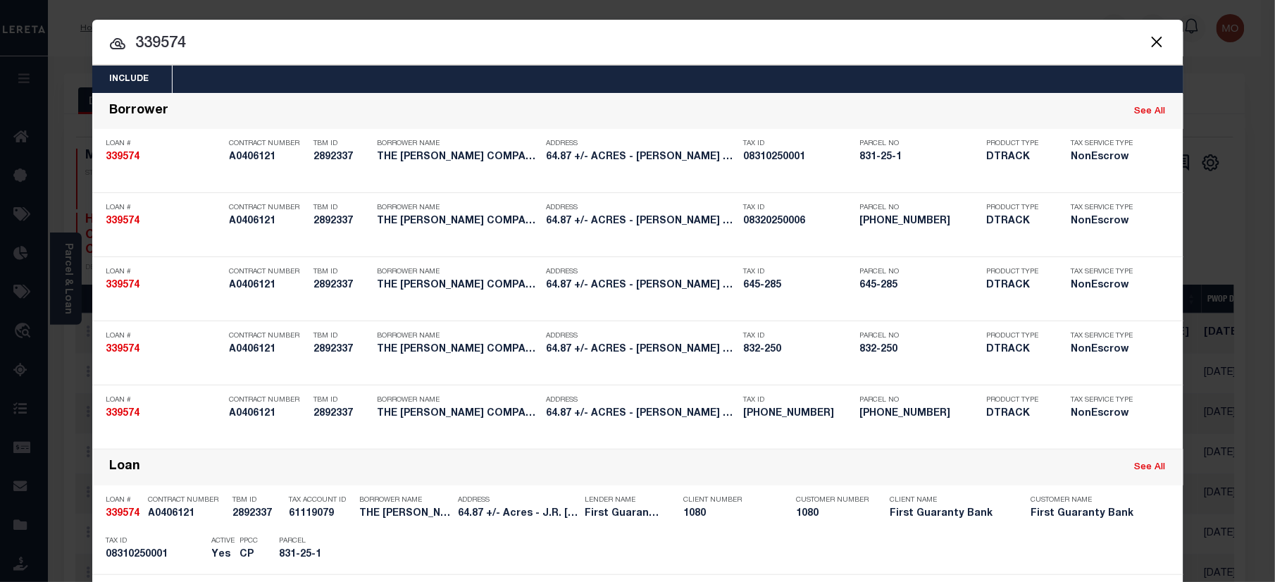
type input "339574"
drag, startPoint x: 196, startPoint y: 49, endPoint x: 184, endPoint y: 56, distance: 13.7
click at [197, 49] on input "339574" at bounding box center [637, 44] width 1091 height 25
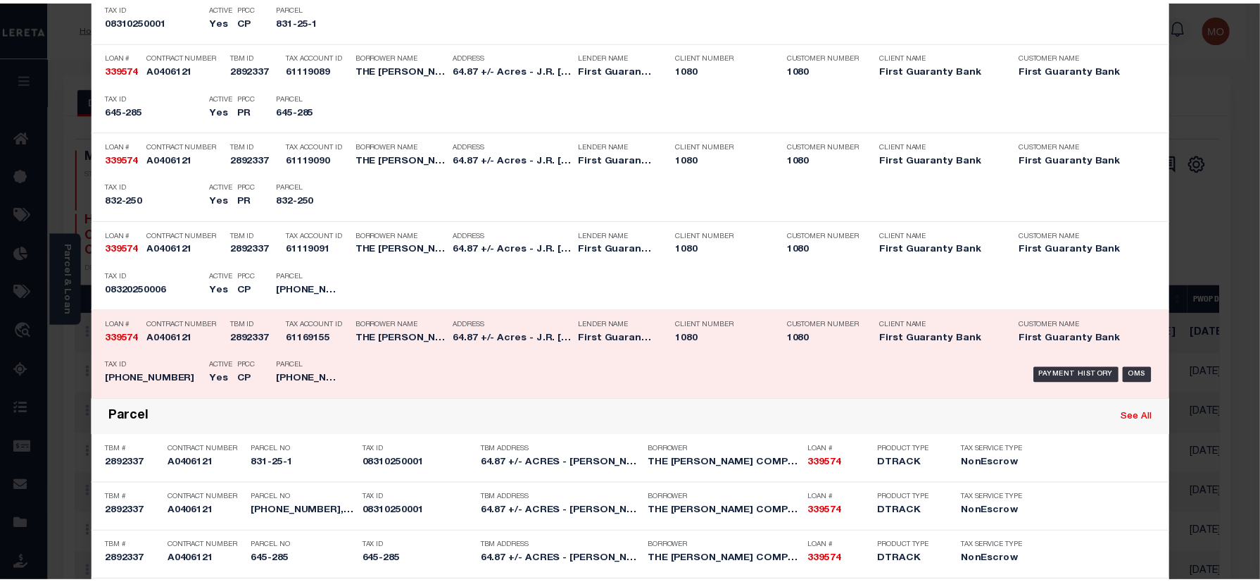
scroll to position [896, 0]
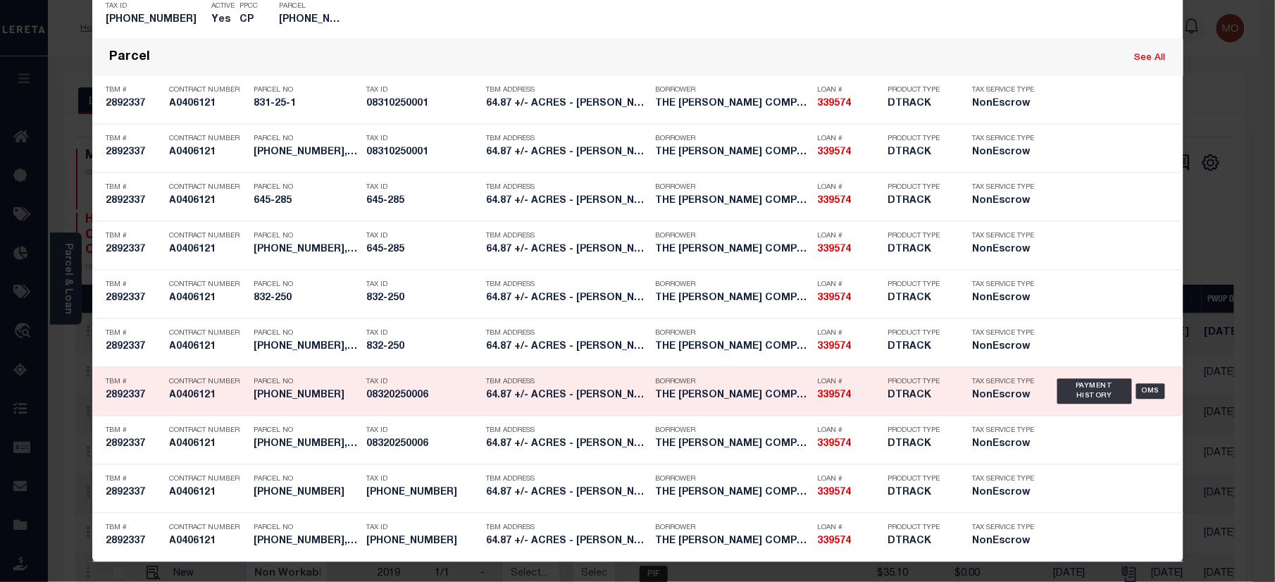
click at [356, 403] on div "Tax ID 08320250006" at bounding box center [416, 391] width 120 height 41
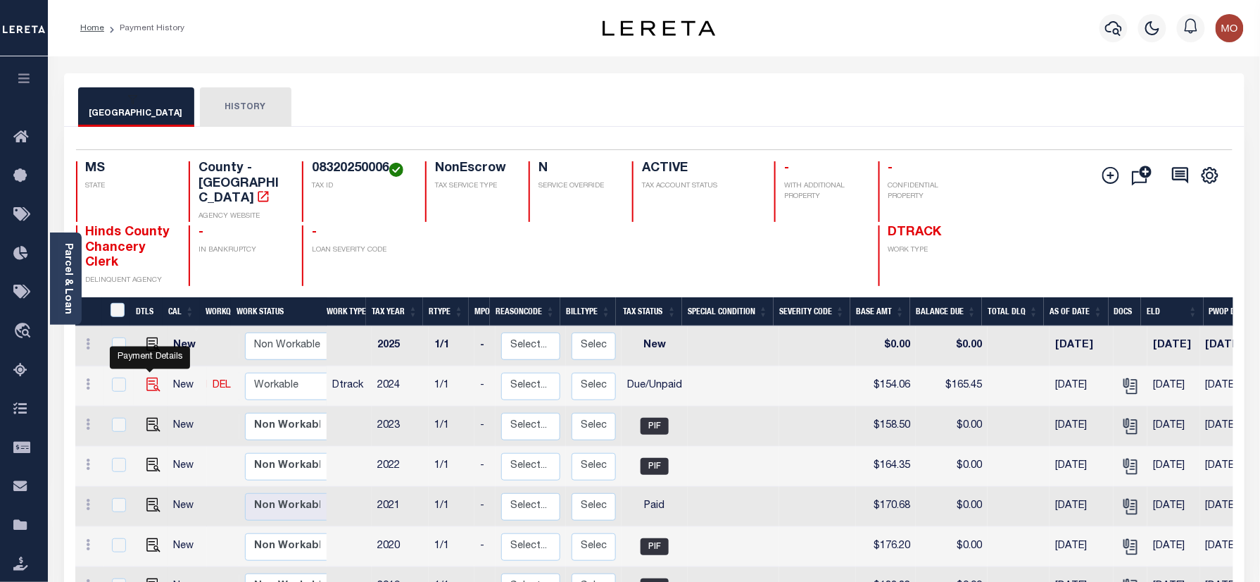
click at [155, 377] on img "" at bounding box center [153, 384] width 14 height 14
checkbox input "true"
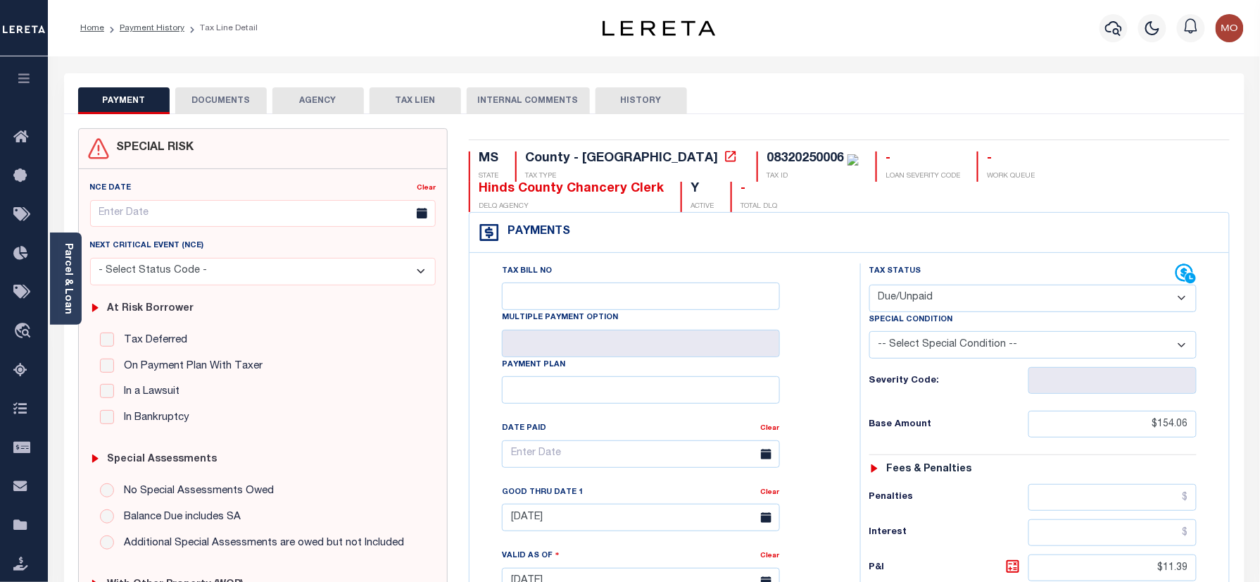
click at [65, 275] on link "Parcel & Loan" at bounding box center [68, 278] width 10 height 71
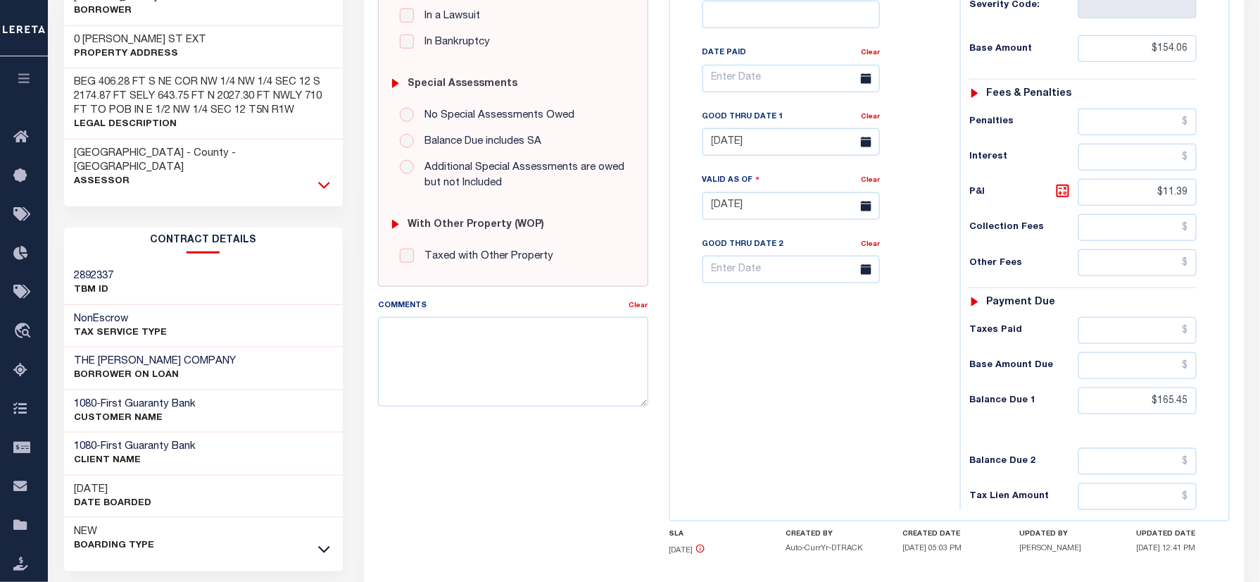
click at [325, 177] on icon at bounding box center [324, 184] width 12 height 15
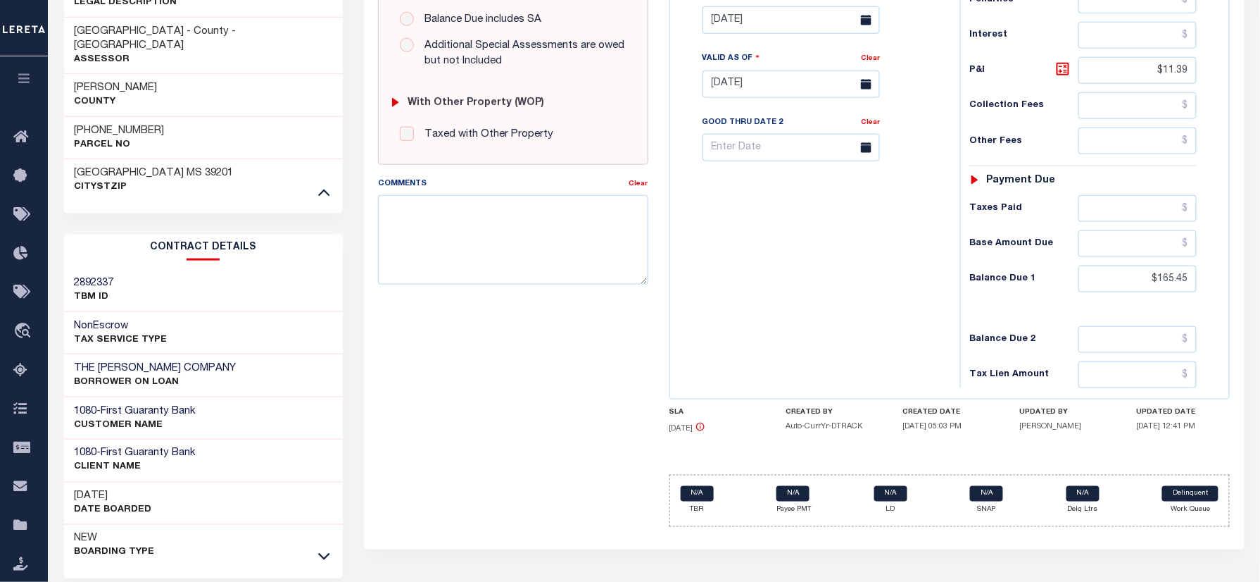
scroll to position [504, 0]
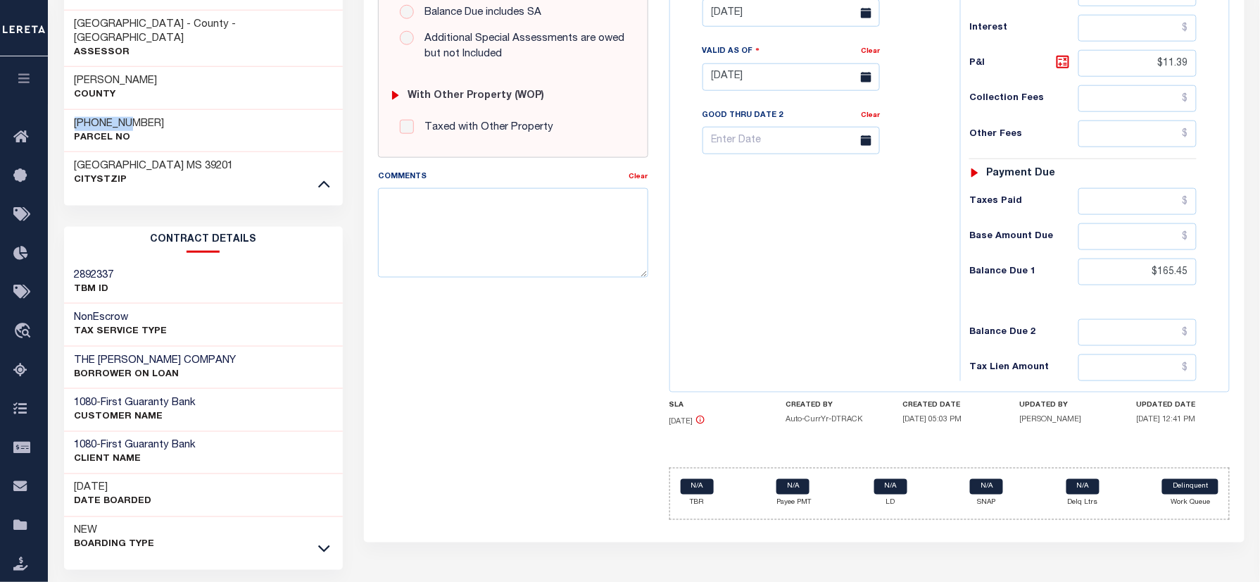
click at [55, 100] on div "Tax Bill Details 08320250006 TAX ID 1/1" at bounding box center [204, 101] width 301 height 1064
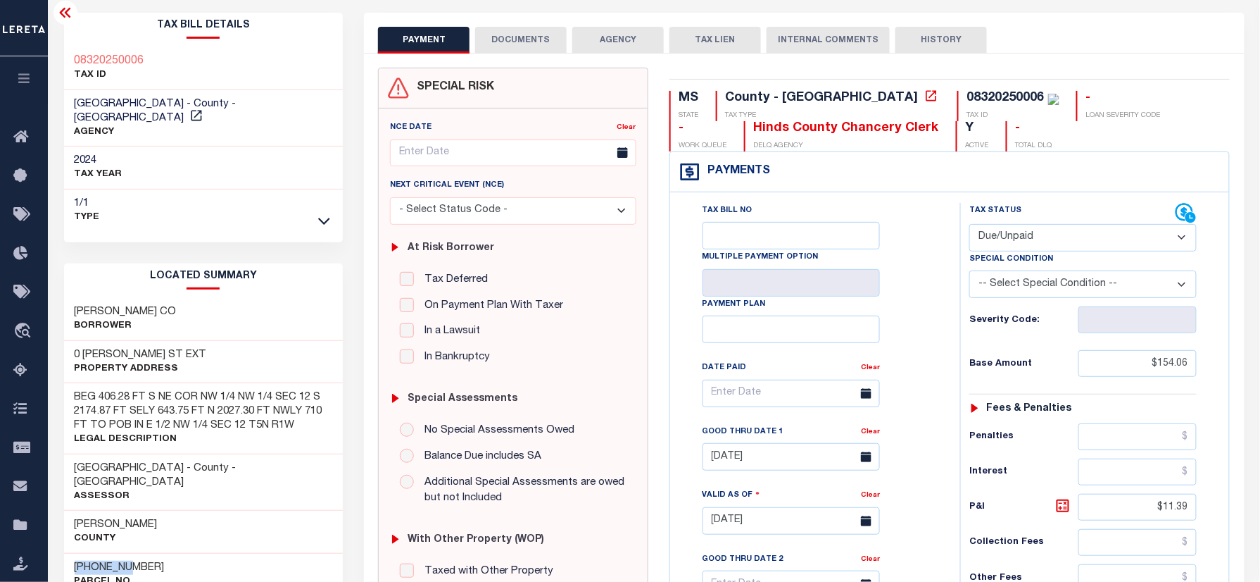
scroll to position [0, 0]
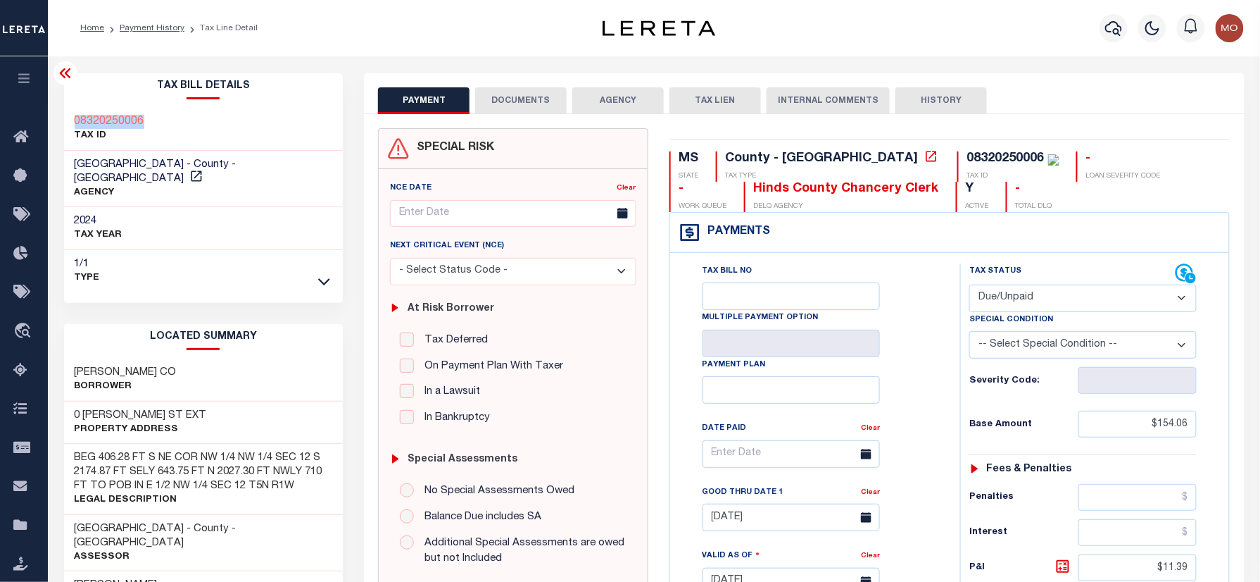
drag, startPoint x: 148, startPoint y: 118, endPoint x: 62, endPoint y: 111, distance: 86.2
drag, startPoint x: 1032, startPoint y: 296, endPoint x: 1032, endPoint y: 314, distance: 17.6
click at [1032, 296] on select "- Select Status Code - Open Due/Unpaid Paid Incomplete No Tax Due Internal Refu…" at bounding box center [1083, 297] width 227 height 27
select select "PYD"
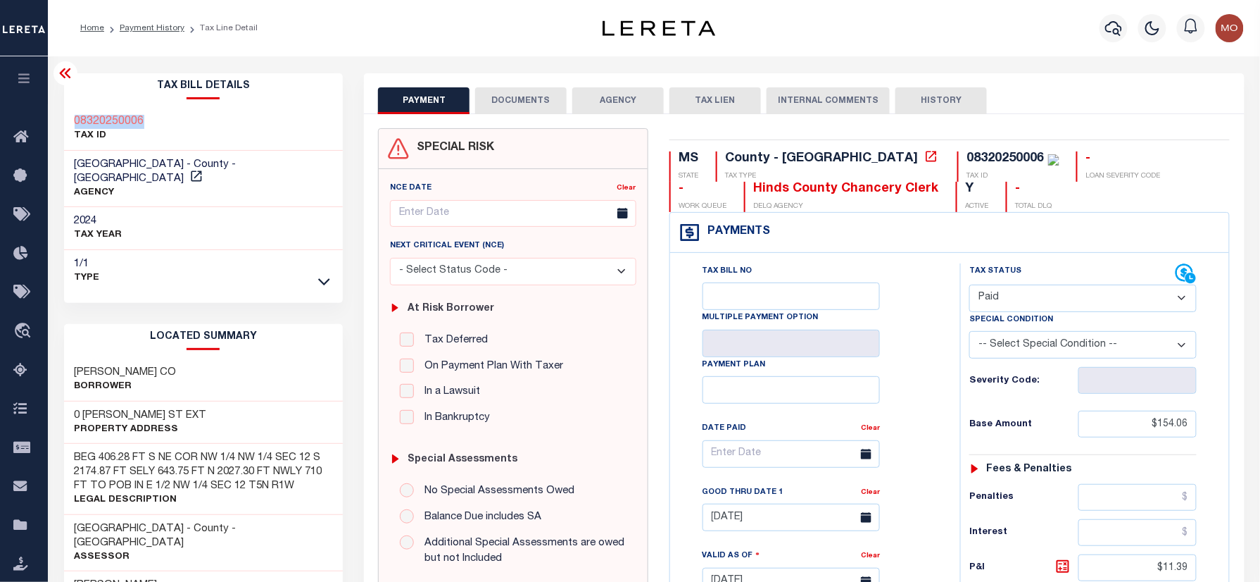
click at [970, 286] on select "- Select Status Code - Open Due/Unpaid Paid Incomplete No Tax Due Internal Refu…" at bounding box center [1083, 297] width 227 height 27
type input "[DATE]"
drag, startPoint x: 949, startPoint y: 384, endPoint x: 977, endPoint y: 386, distance: 28.2
click at [949, 383] on div "Tax Bill No Multiple Payment Option Payment Plan Clear" at bounding box center [812, 574] width 276 height 622
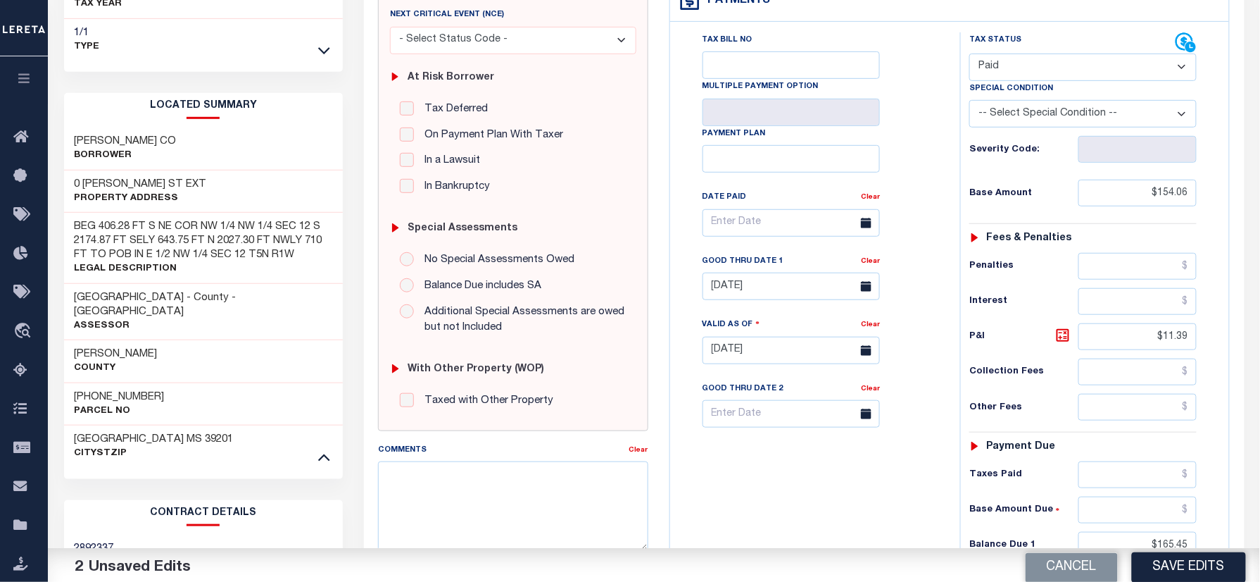
scroll to position [375, 0]
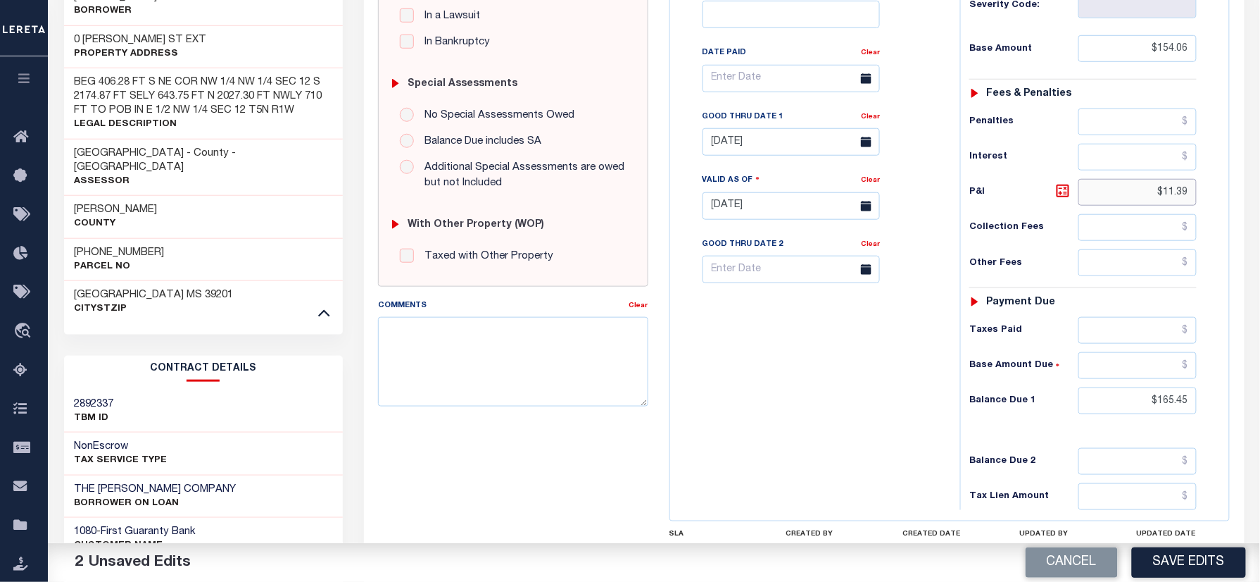
drag, startPoint x: 1152, startPoint y: 193, endPoint x: 1274, endPoint y: 195, distance: 121.8
click at [1260, 198] on html "Home Payment History Tax Line Detail" at bounding box center [630, 193] width 1260 height 1137
drag, startPoint x: 1135, startPoint y: 420, endPoint x: 1203, endPoint y: 399, distance: 71.7
click at [1234, 410] on div "MS STATE County - MS TAX TYPE 08320250006 TAX ID - LOAN SEVERITY CODE - WORK QU…" at bounding box center [950, 206] width 582 height 907
type input "$0.00"
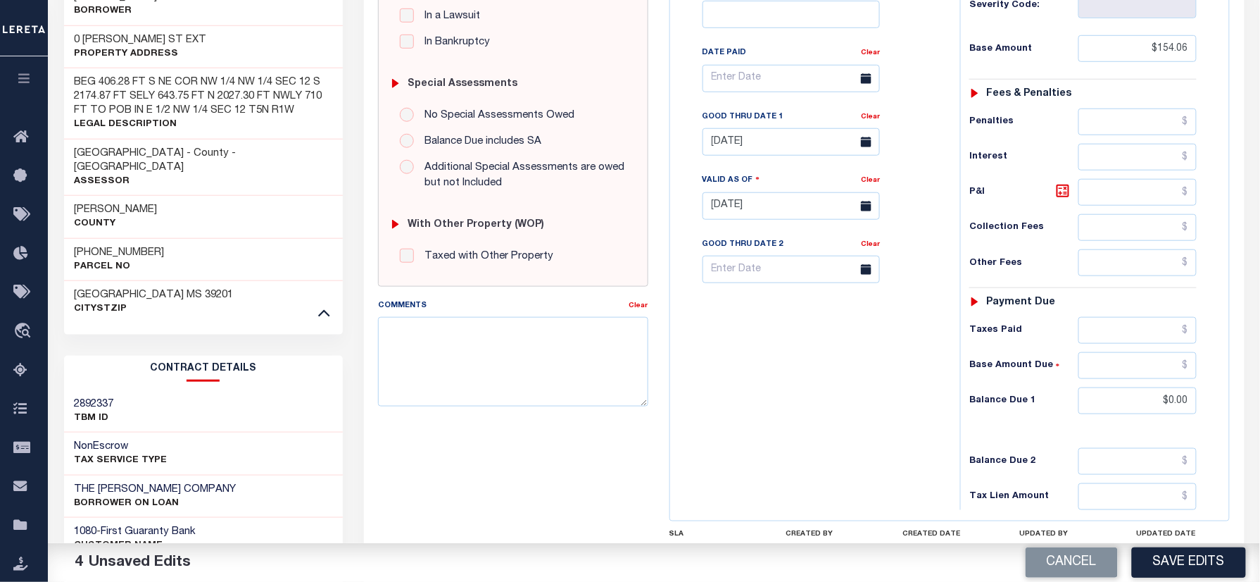
click at [777, 437] on div "Tax Bill No Multiple Payment Option Payment Plan Clear" at bounding box center [812, 199] width 276 height 622
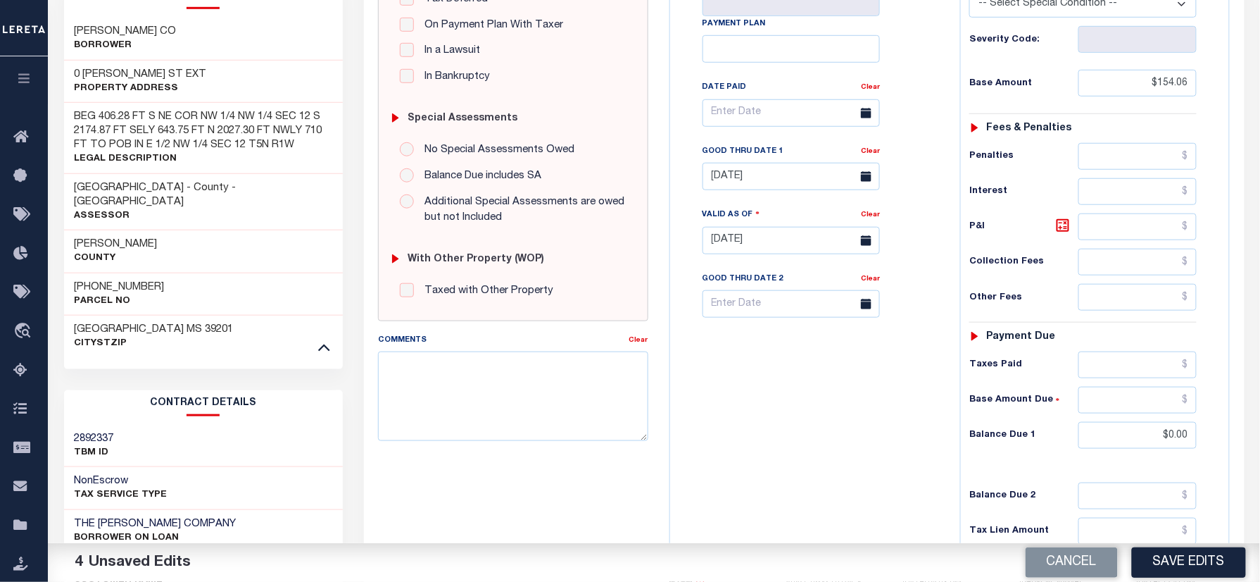
scroll to position [282, 0]
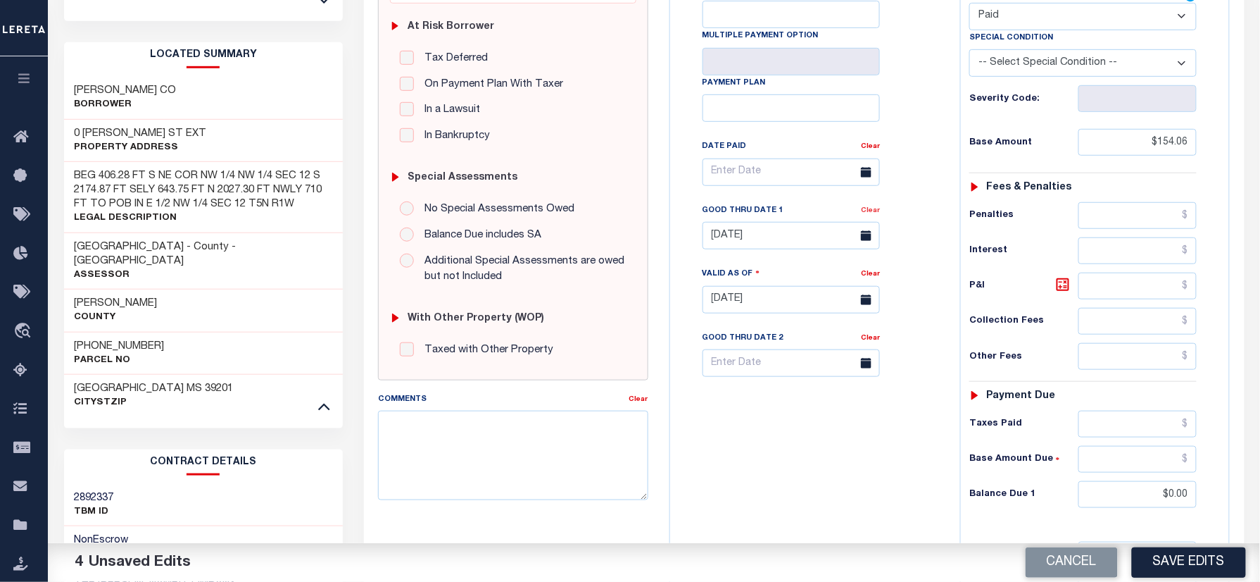
click at [876, 214] on link "Clear" at bounding box center [870, 210] width 19 height 7
click at [904, 215] on div "Tax Bill No Multiple Payment Option Payment Plan Clear" at bounding box center [811, 179] width 255 height 395
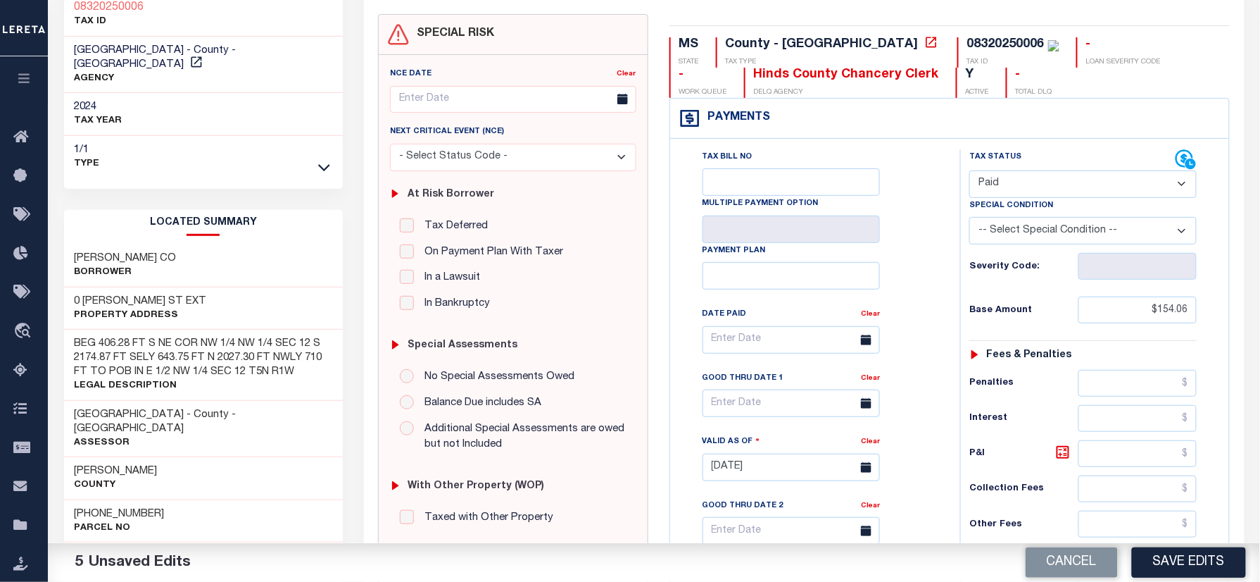
scroll to position [0, 0]
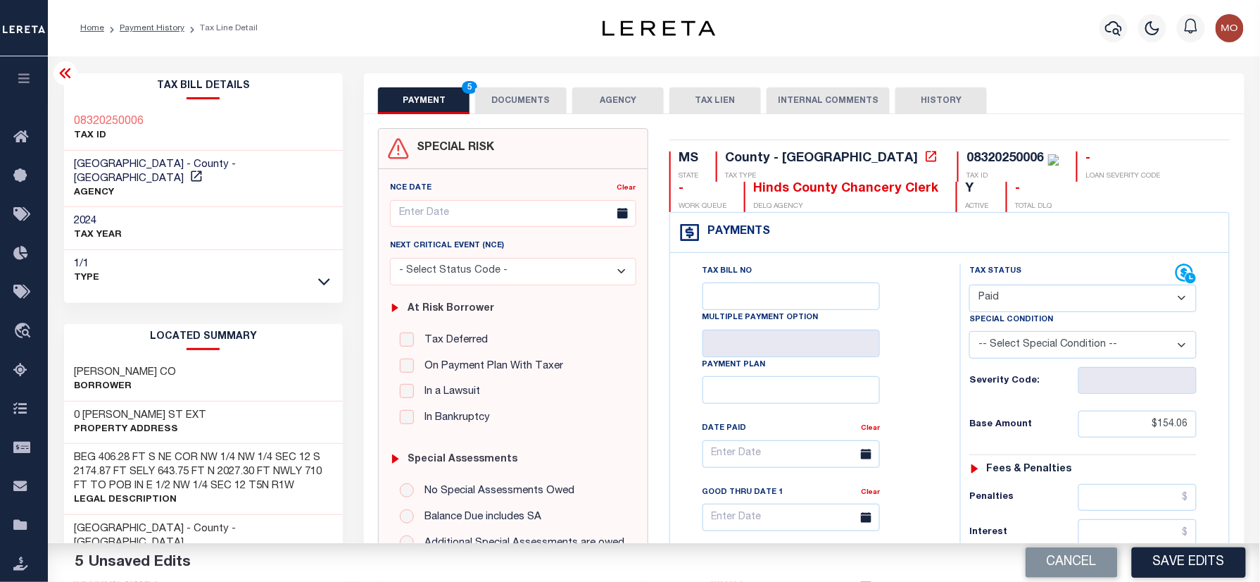
click at [968, 156] on div "08320250006" at bounding box center [1006, 158] width 77 height 13
copy div "08320250006"
click at [510, 102] on button "DOCUMENTS" at bounding box center [521, 100] width 92 height 27
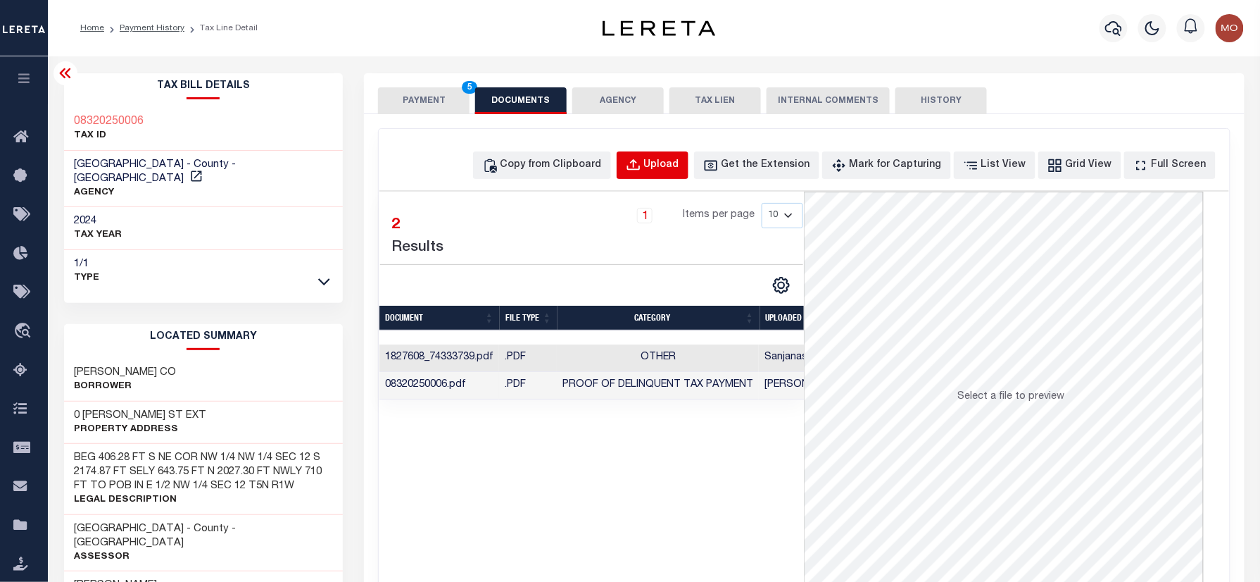
click at [677, 165] on div "Upload" at bounding box center [661, 165] width 35 height 15
select select "POP"
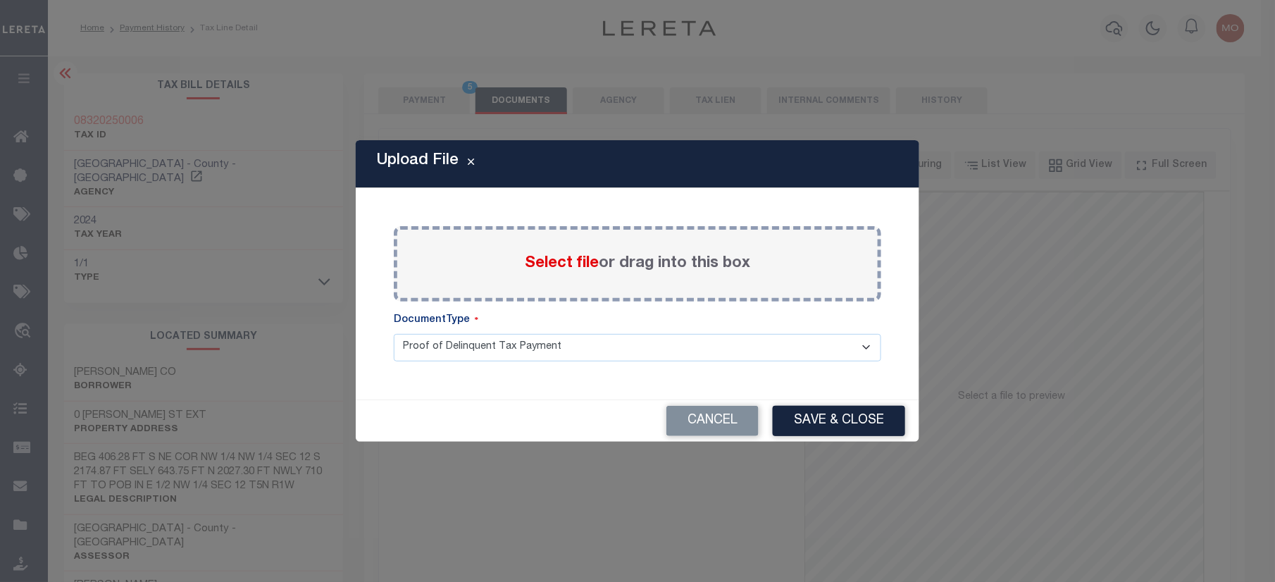
click at [544, 268] on span "Select file" at bounding box center [562, 263] width 74 height 15
click at [0, 0] on input "Select file or drag into this box" at bounding box center [0, 0] width 0 height 0
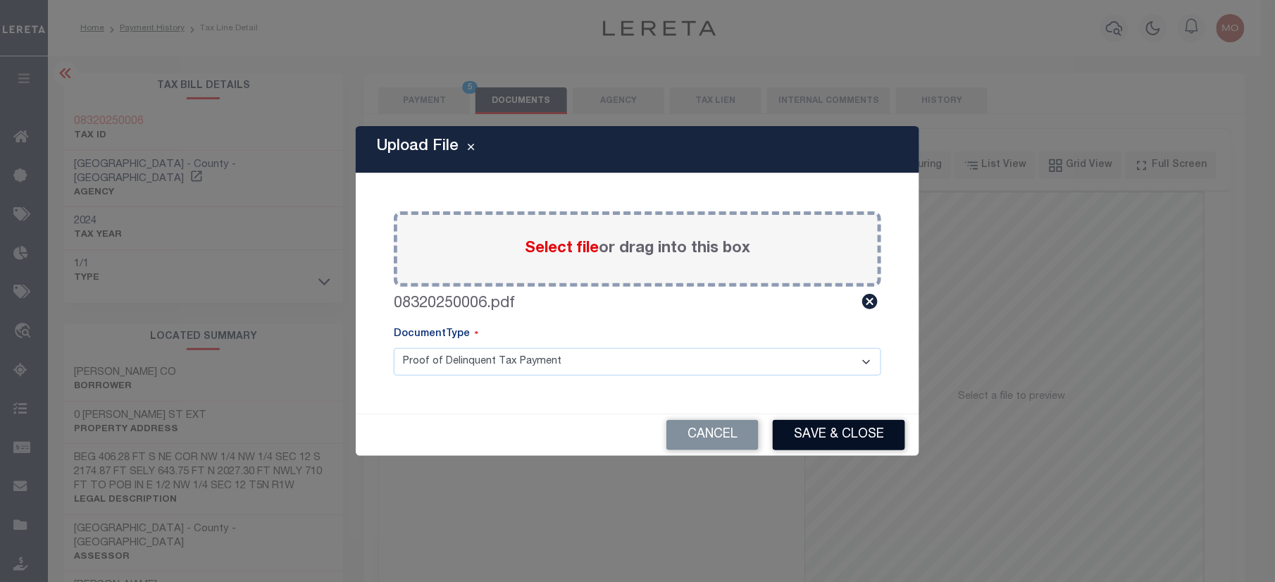
click at [842, 445] on button "Save & Close" at bounding box center [838, 435] width 132 height 30
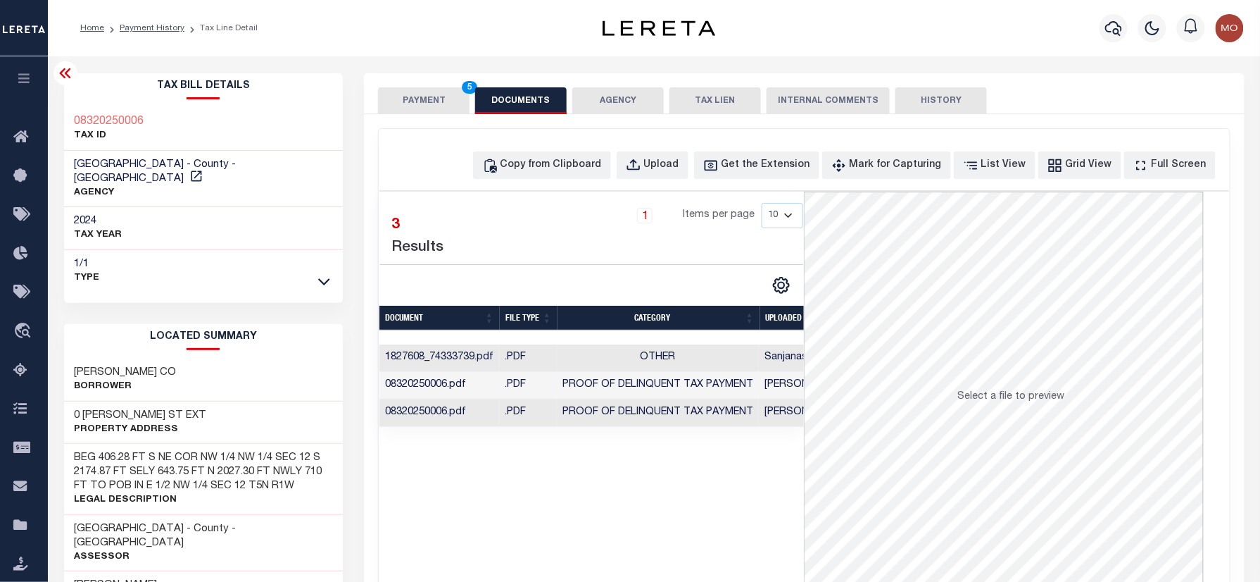
click at [424, 99] on button "PAYMENT 5" at bounding box center [424, 100] width 92 height 27
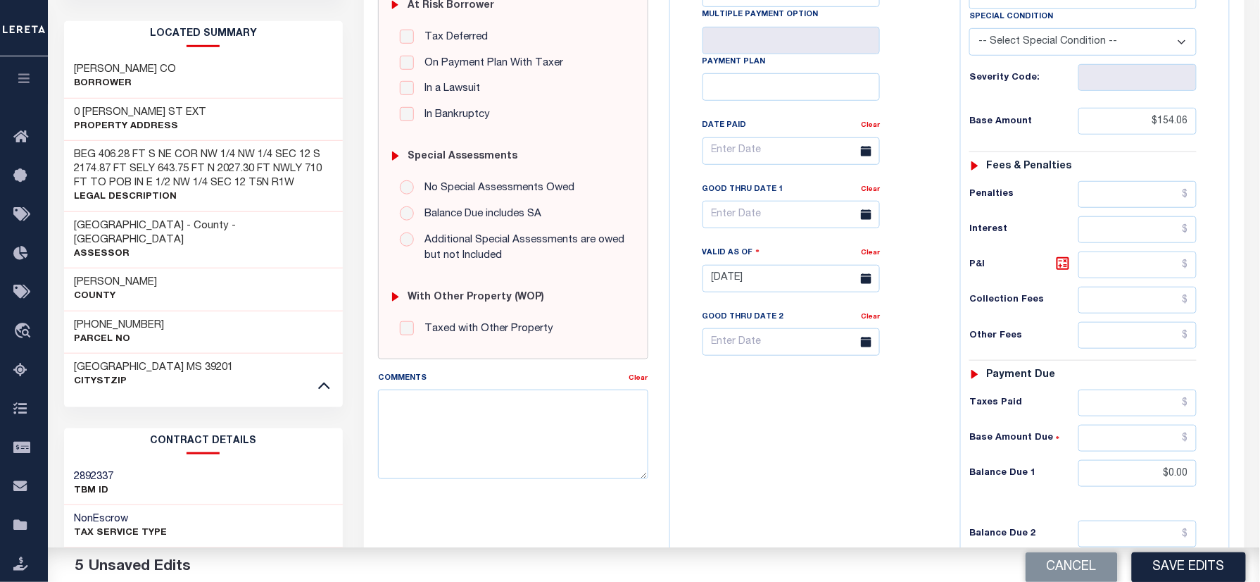
scroll to position [375, 0]
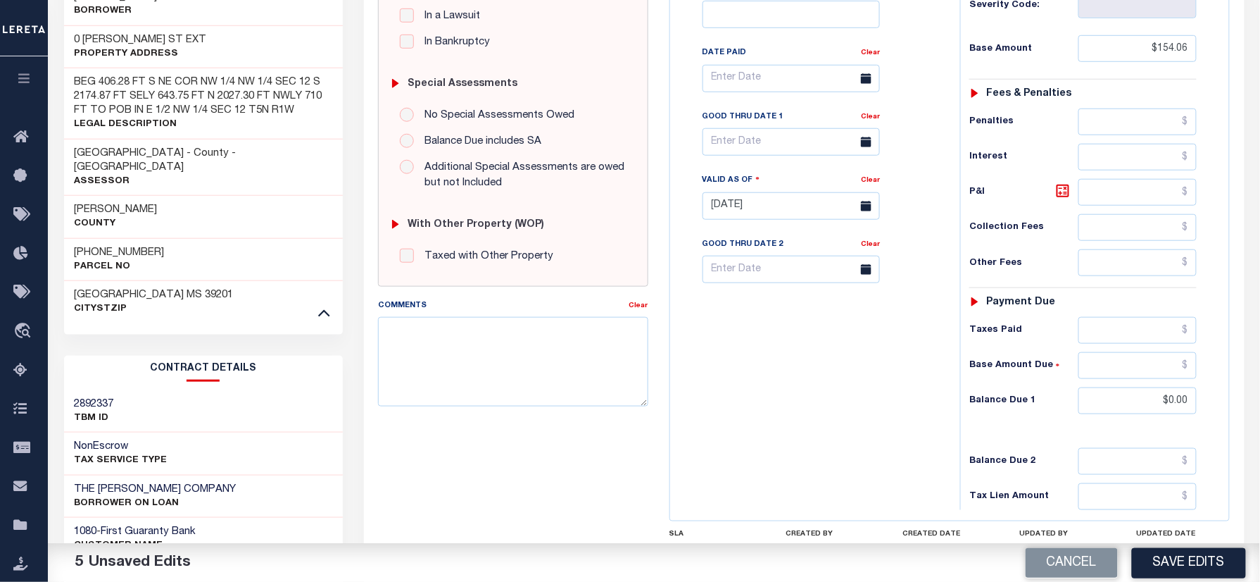
click at [1177, 533] on div "MS STATE County - MS TAX TYPE 08320250006 TAX ID - LOAN SEVERITY CODE - WORK QU…" at bounding box center [950, 212] width 561 height 872
drag, startPoint x: 1178, startPoint y: 561, endPoint x: 1142, endPoint y: 550, distance: 37.4
click at [1179, 561] on button "Save Edits" at bounding box center [1189, 562] width 114 height 30
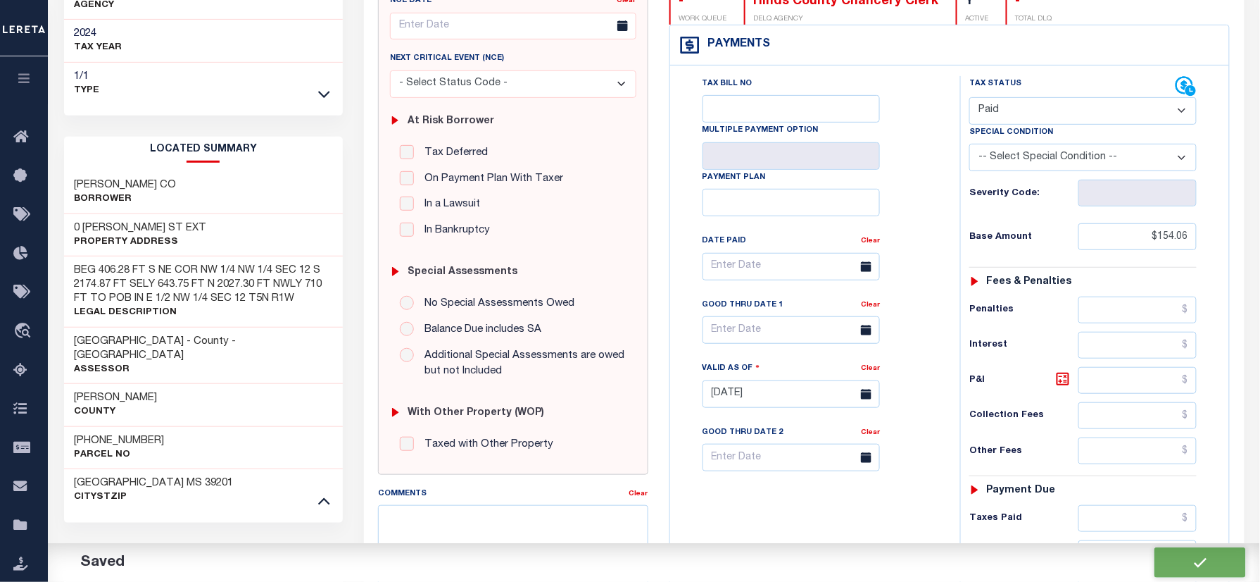
checkbox input "false"
type input "$154.06"
type input "$0"
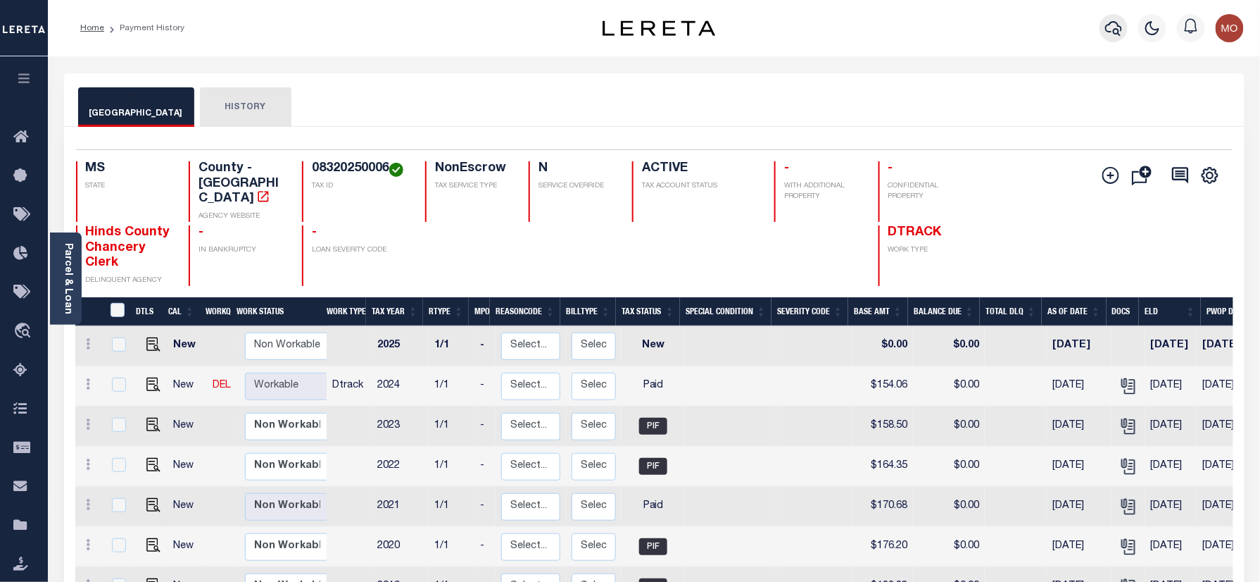
click at [1122, 26] on icon "button" at bounding box center [1114, 28] width 17 height 17
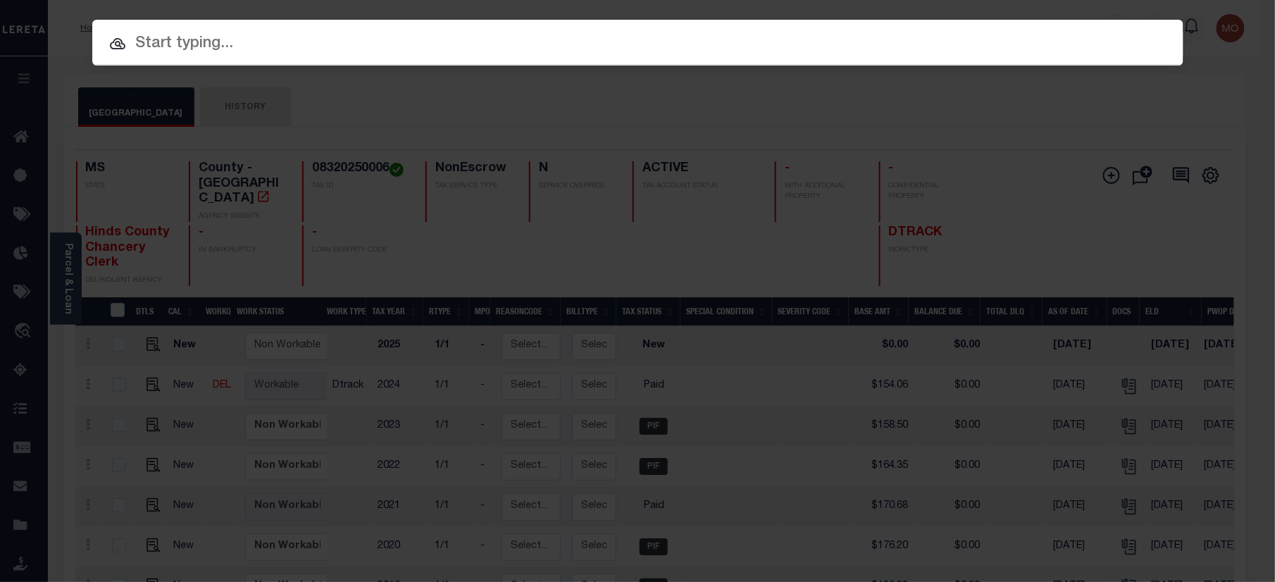
click at [324, 51] on input "text" at bounding box center [637, 44] width 1091 height 25
paste input "343234"
type input "343234"
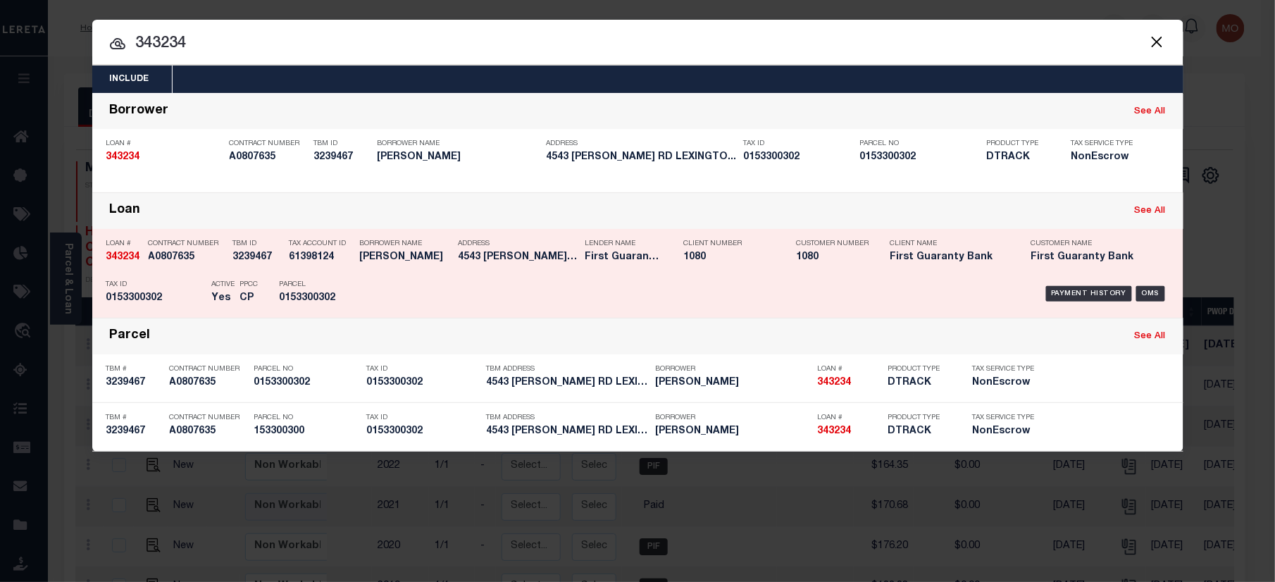
click at [331, 290] on div "Parcel 0153300302" at bounding box center [311, 293] width 63 height 41
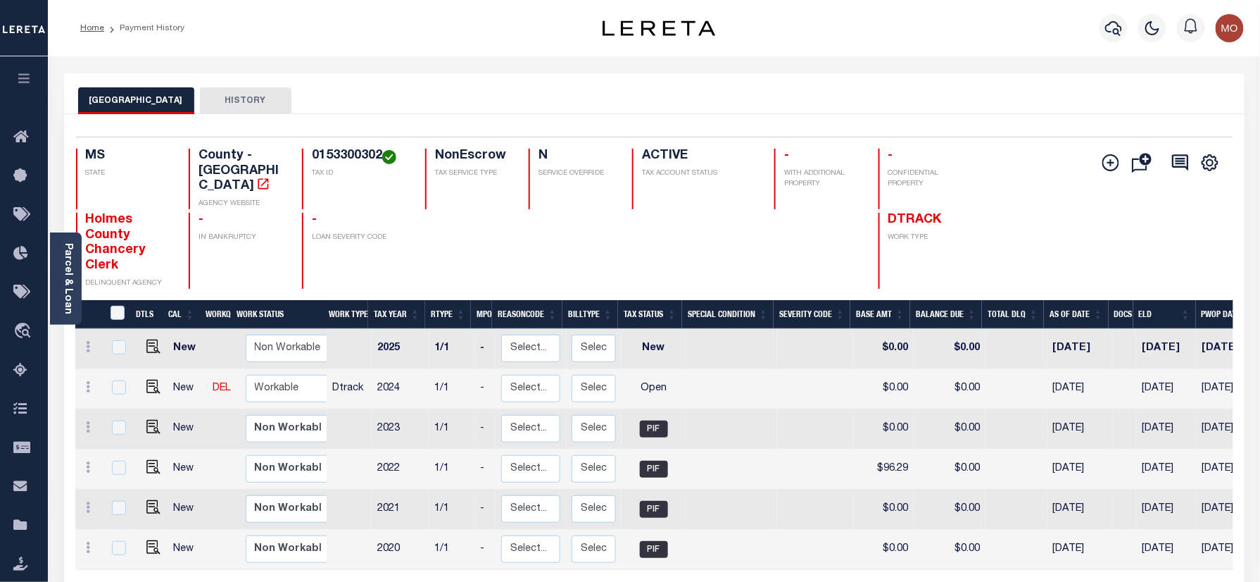
click at [147, 369] on td at bounding box center [151, 389] width 35 height 40
checkbox input "true"
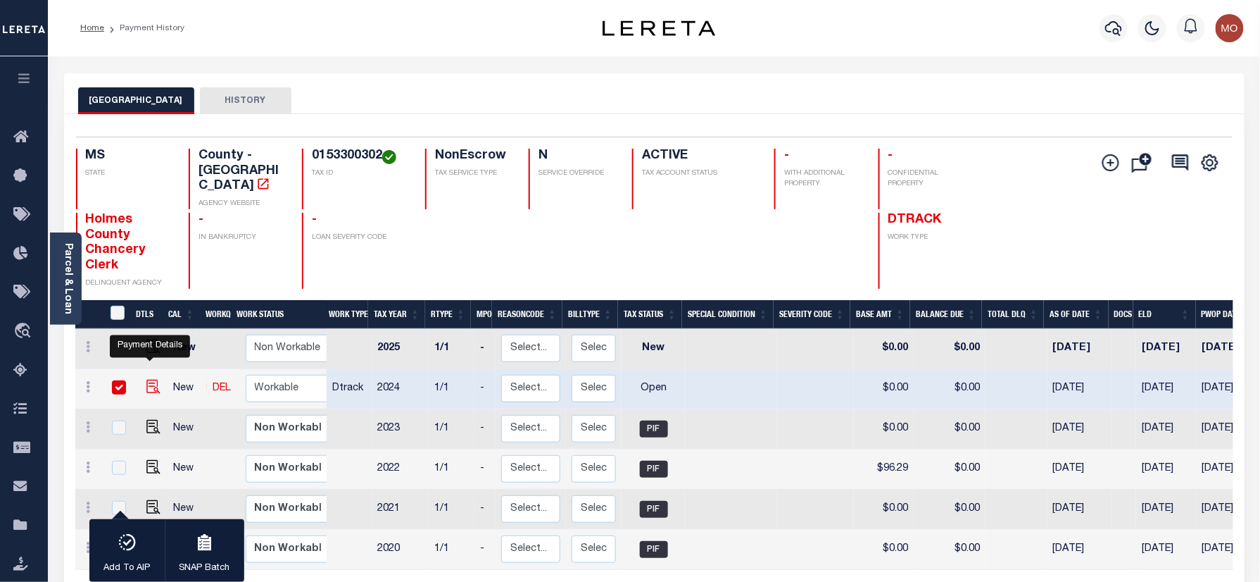
click at [146, 380] on img "" at bounding box center [153, 387] width 14 height 14
checkbox input "false"
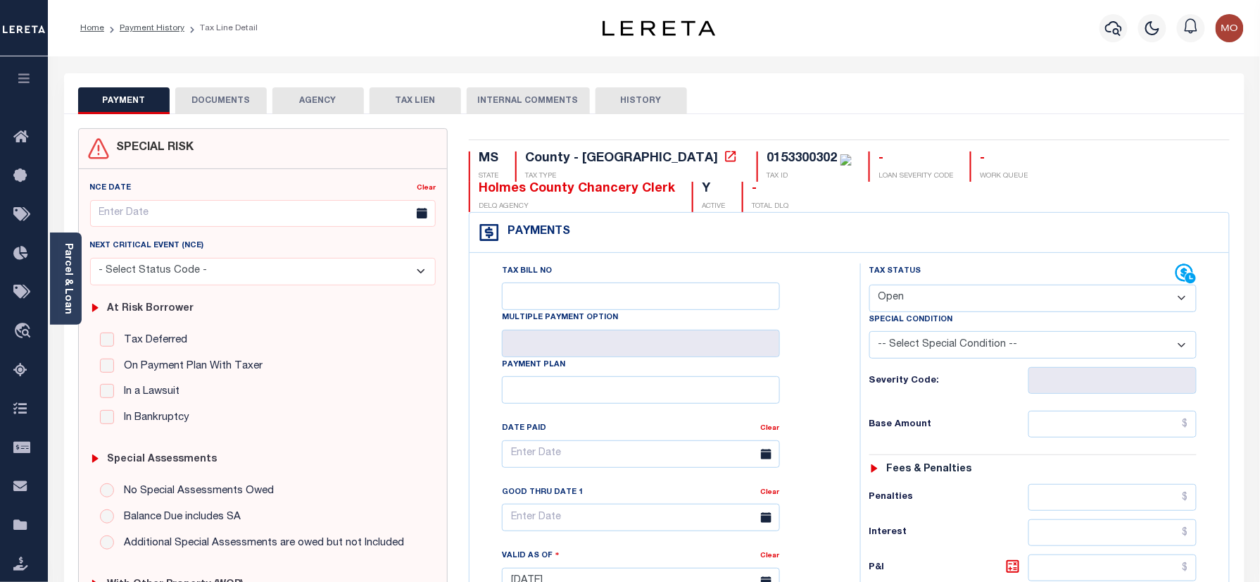
click at [65, 277] on body "Home Payment History Tax Line Detail" at bounding box center [630, 532] width 1260 height 1065
click at [73, 277] on link "Parcel & Loan" at bounding box center [68, 278] width 10 height 71
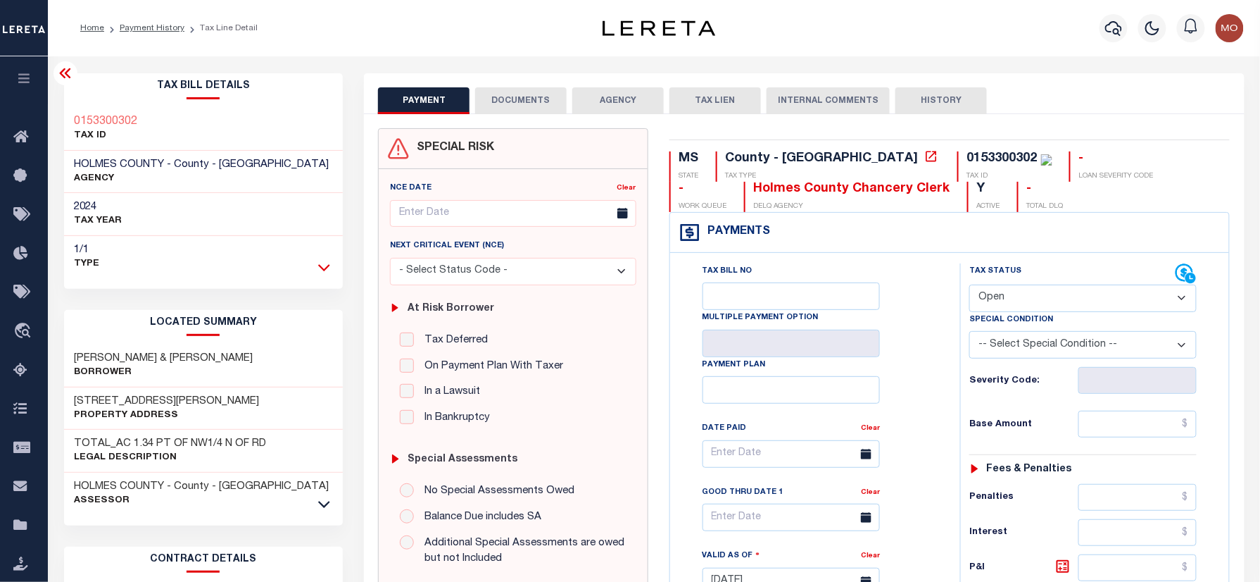
click at [322, 271] on icon at bounding box center [324, 267] width 12 height 15
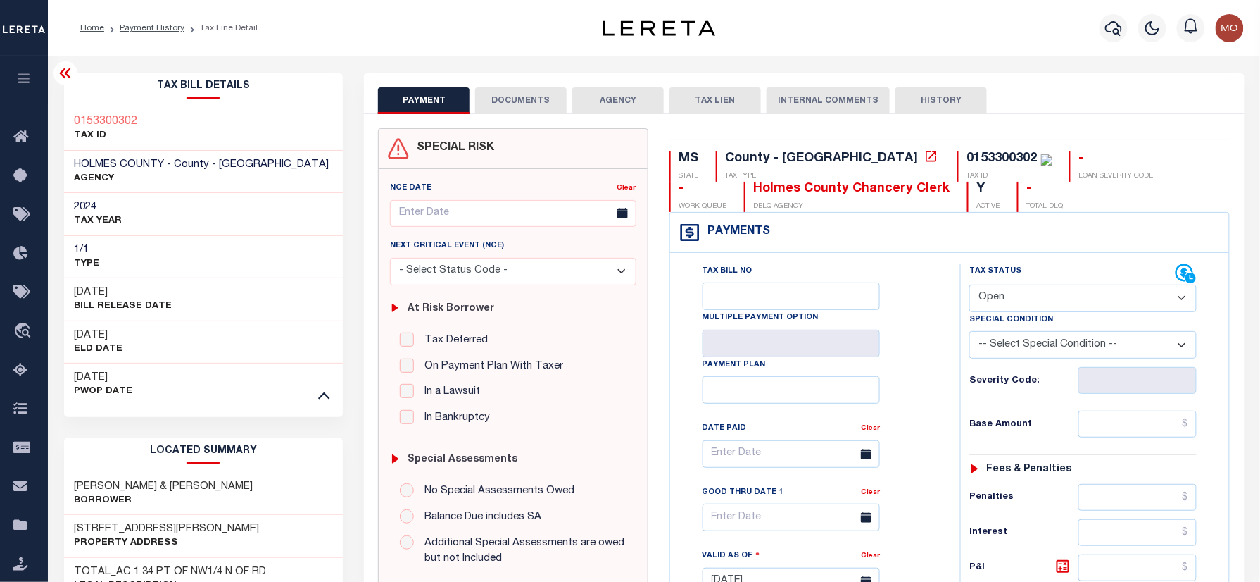
click at [322, 407] on div "Tax Bill Details 0153300302 TAX ID AGENCY 2024" at bounding box center [204, 245] width 280 height 344
click at [322, 398] on icon at bounding box center [324, 395] width 12 height 7
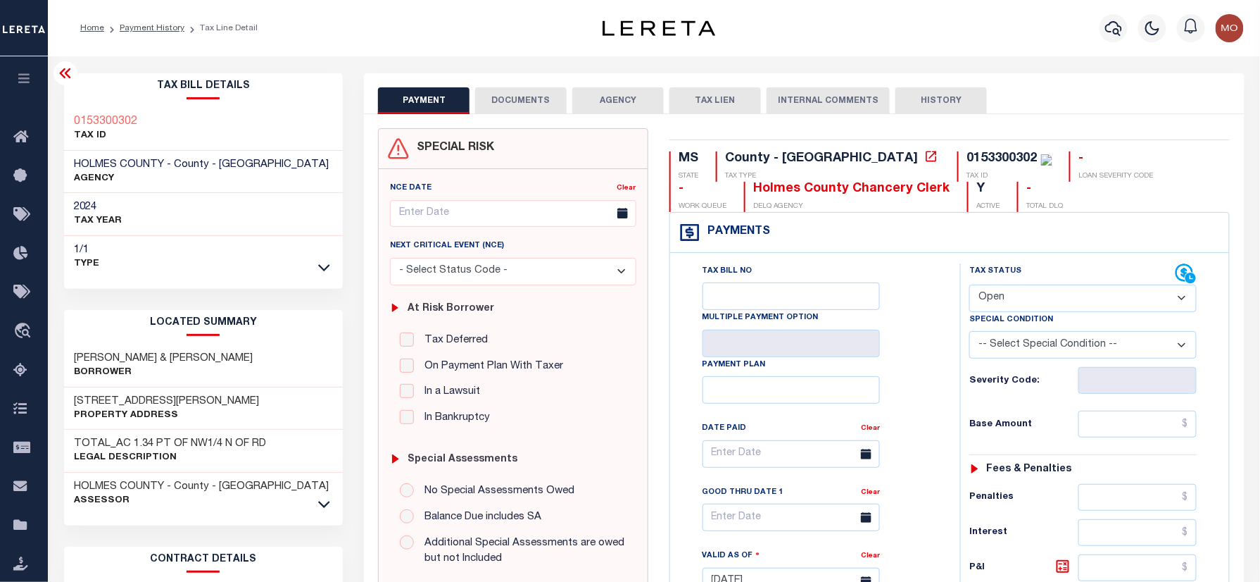
click at [1023, 297] on select "- Select Status Code - Open Due/Unpaid Paid Incomplete No Tax Due Internal Refu…" at bounding box center [1083, 297] width 227 height 27
select select "PYD"
click at [970, 286] on select "- Select Status Code - Open Due/Unpaid Paid Incomplete No Tax Due Internal Refu…" at bounding box center [1083, 297] width 227 height 27
type input "[DATE]"
click at [969, 387] on div "Severity Code:" at bounding box center [1083, 375] width 249 height 35
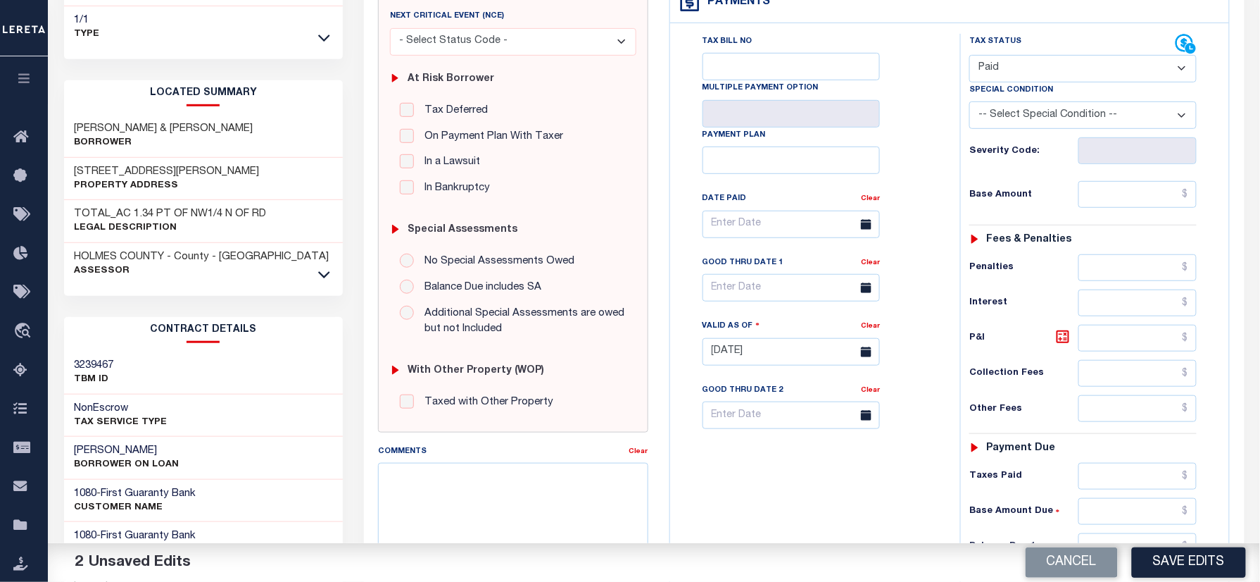
scroll to position [375, 0]
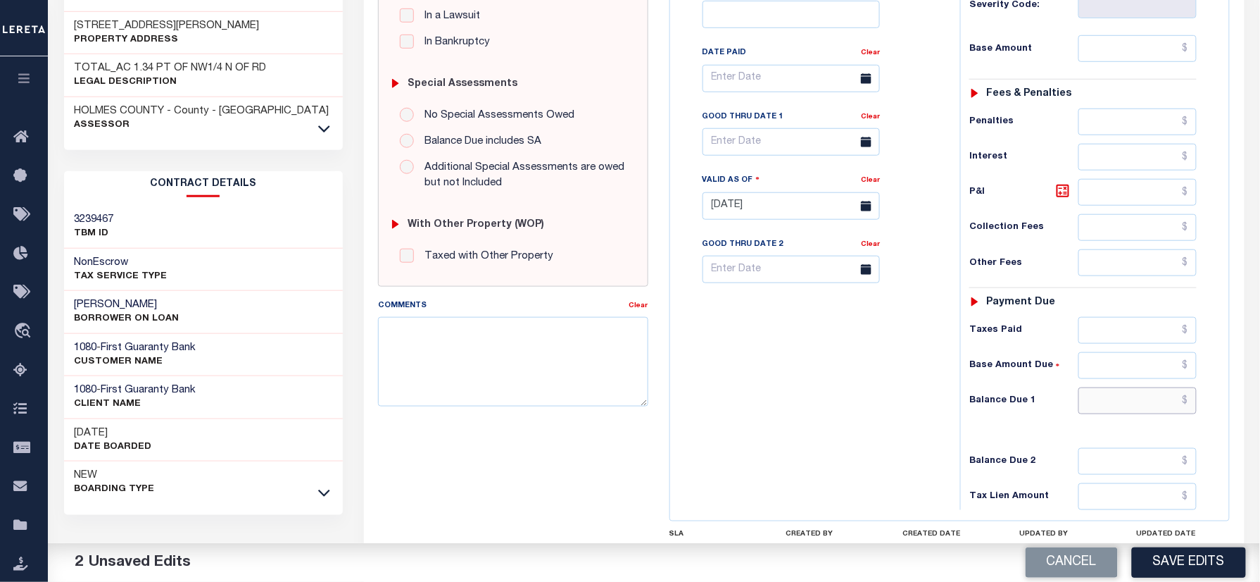
drag, startPoint x: 1106, startPoint y: 409, endPoint x: 1087, endPoint y: 415, distance: 19.2
click at [1106, 409] on input "text" at bounding box center [1138, 400] width 118 height 27
type input "$0.00"
click at [494, 383] on textarea "Comments" at bounding box center [513, 361] width 270 height 89
paste textarea "As per Myra taxes are paid in full"
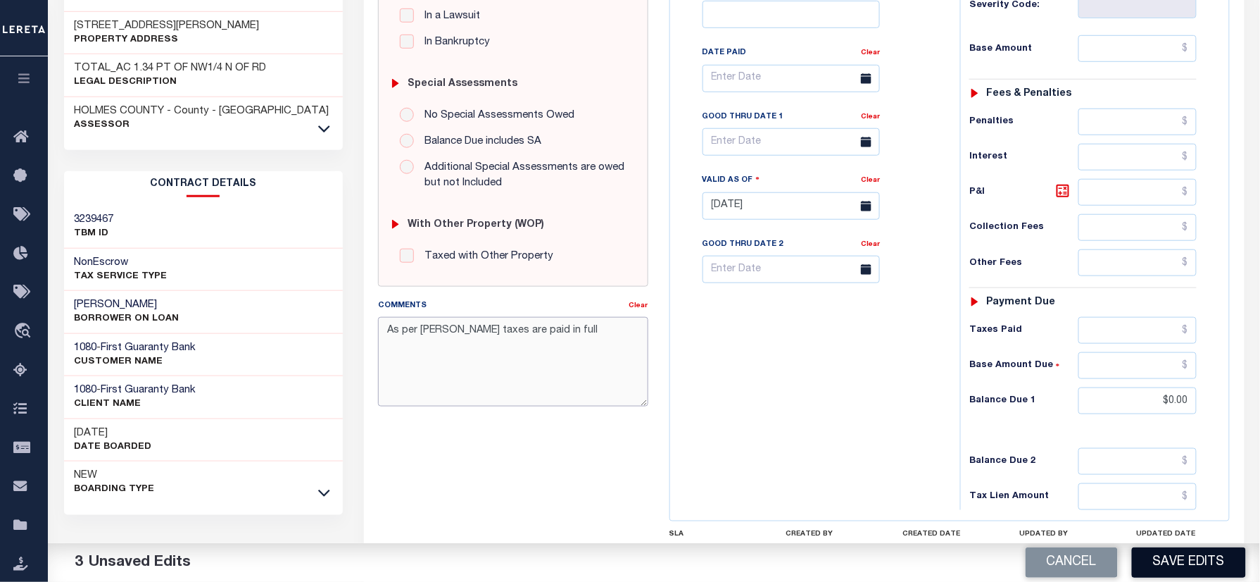
type textarea "As per Myra taxes are paid in full"
click at [1192, 547] on button "Save Edits" at bounding box center [1189, 562] width 114 height 30
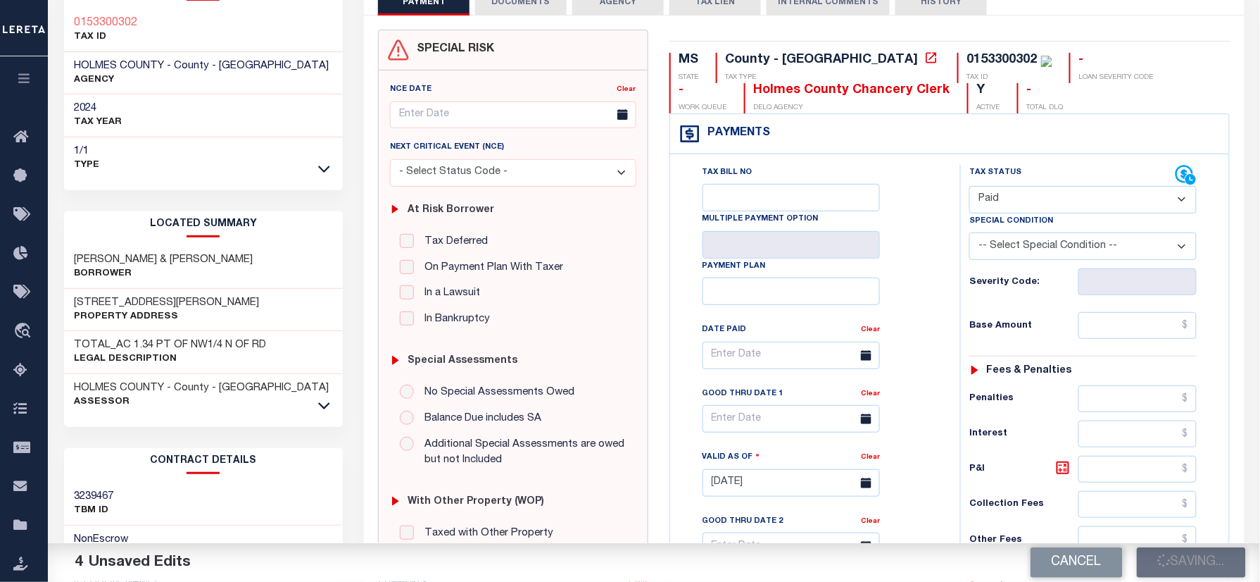
scroll to position [94, 0]
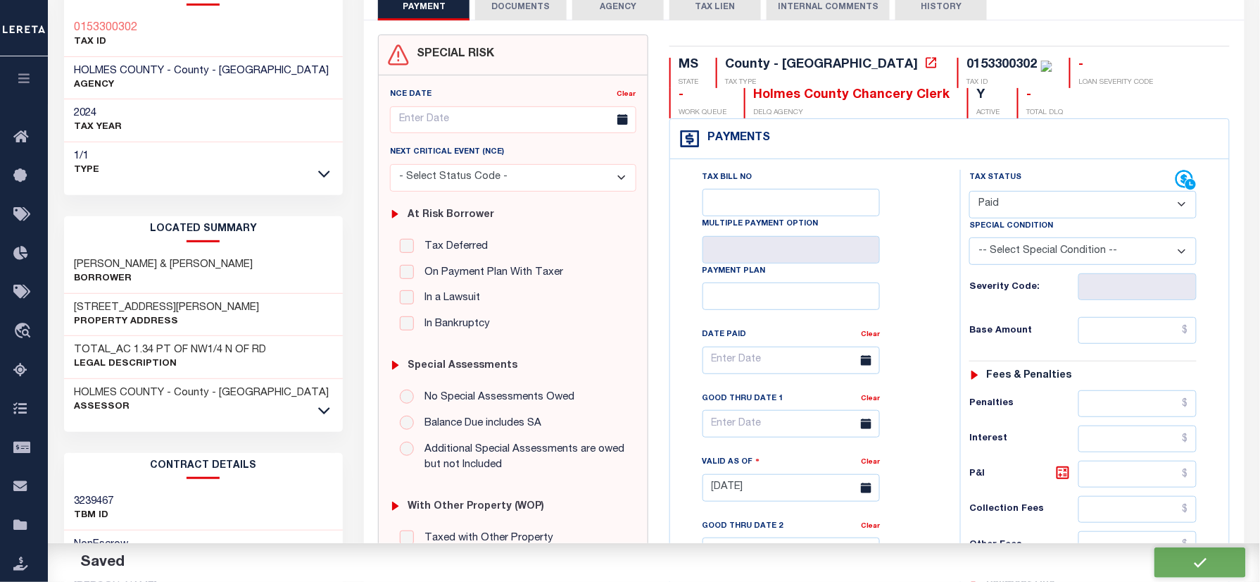
checkbox input "false"
type input "$0"
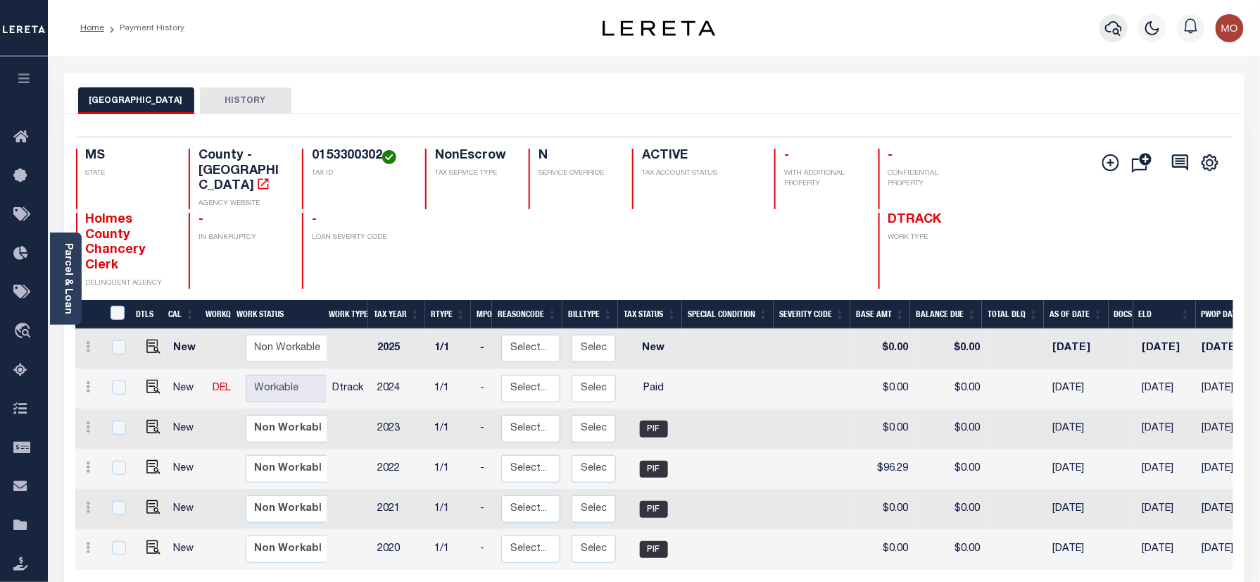
click at [1118, 26] on icon "button" at bounding box center [1114, 28] width 17 height 17
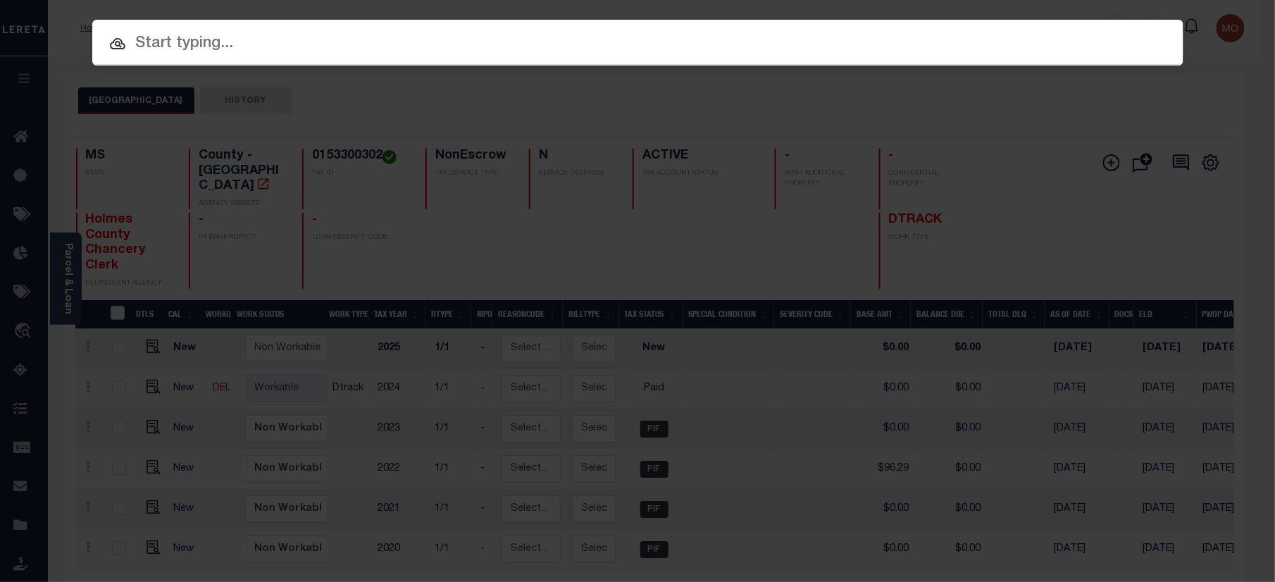
click at [246, 37] on input "text" at bounding box center [637, 44] width 1091 height 25
paste input "150051762"
type input "150051762"
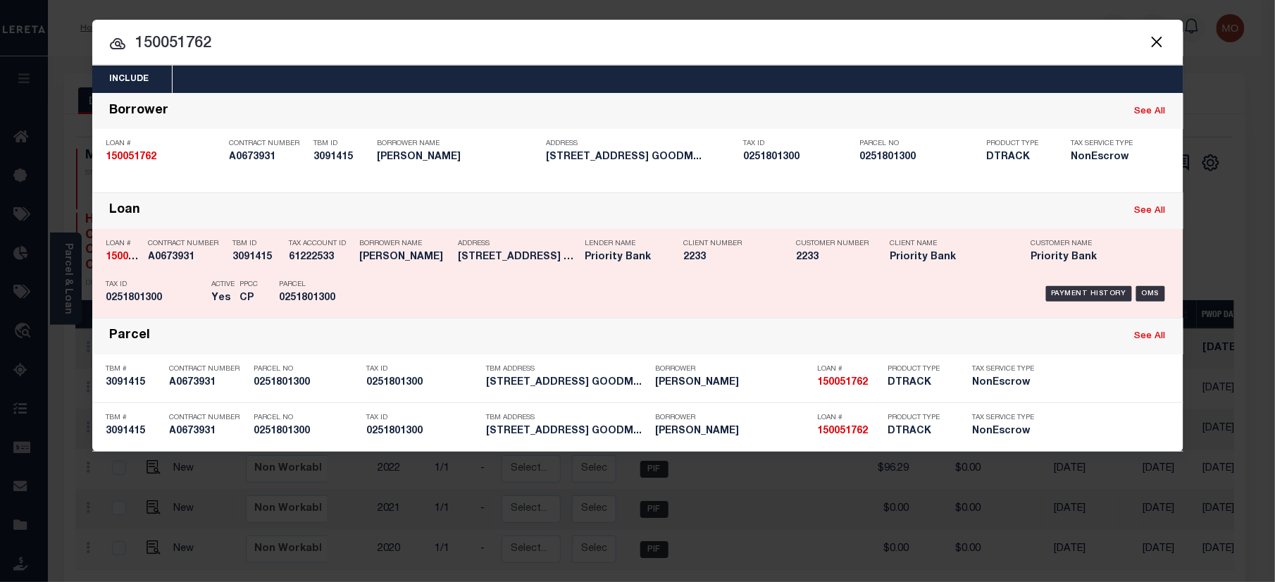
click at [275, 287] on div "Parcel 0251801300" at bounding box center [311, 293] width 85 height 41
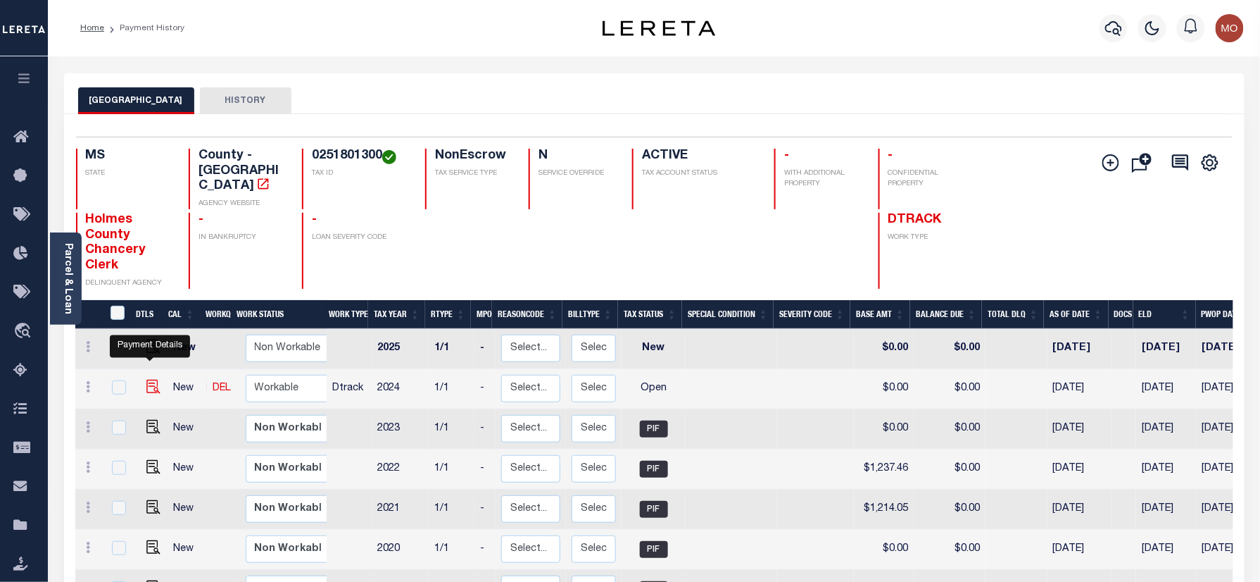
click at [151, 380] on img "" at bounding box center [153, 387] width 14 height 14
checkbox input "true"
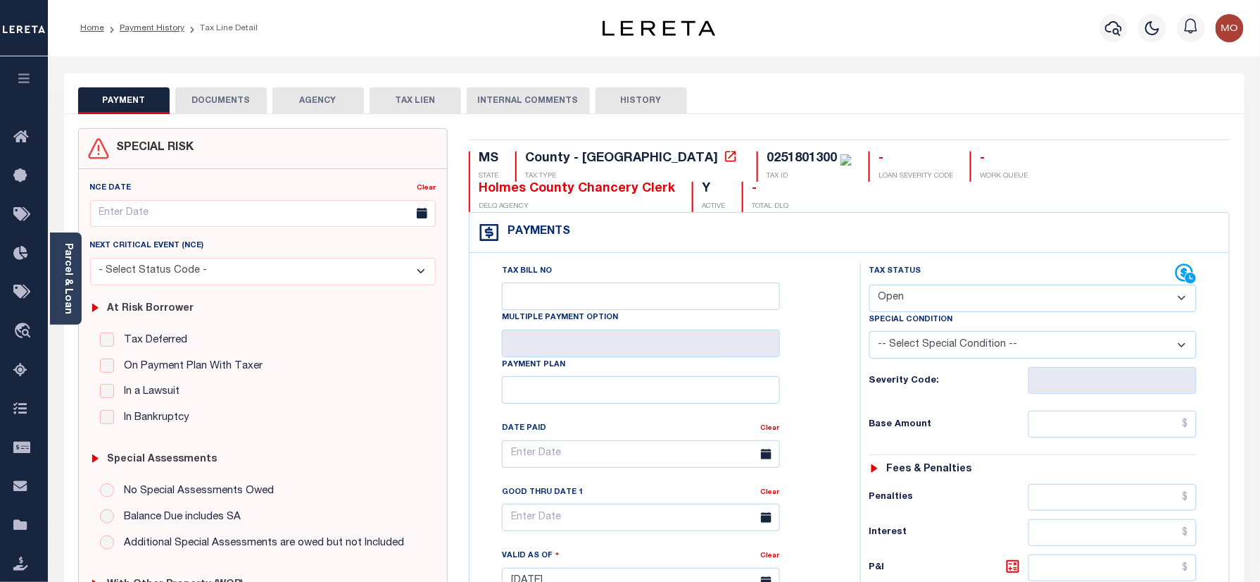
click at [932, 306] on select "- Select Status Code - Open Due/Unpaid Paid Incomplete No Tax Due Internal Refu…" at bounding box center [1034, 297] width 328 height 27
select select "PYD"
click at [870, 286] on select "- Select Status Code - Open Due/Unpaid Paid Incomplete No Tax Due Internal Refu…" at bounding box center [1034, 297] width 328 height 27
type input "[DATE]"
click at [859, 387] on div "Severity Code:" at bounding box center [1033, 375] width 349 height 35
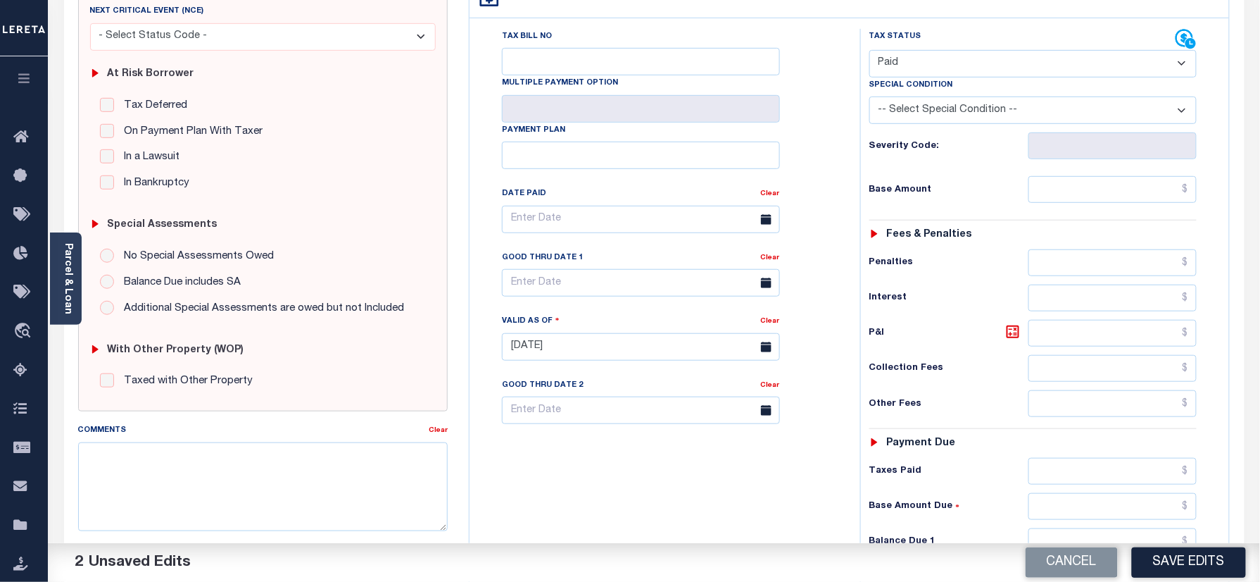
scroll to position [375, 0]
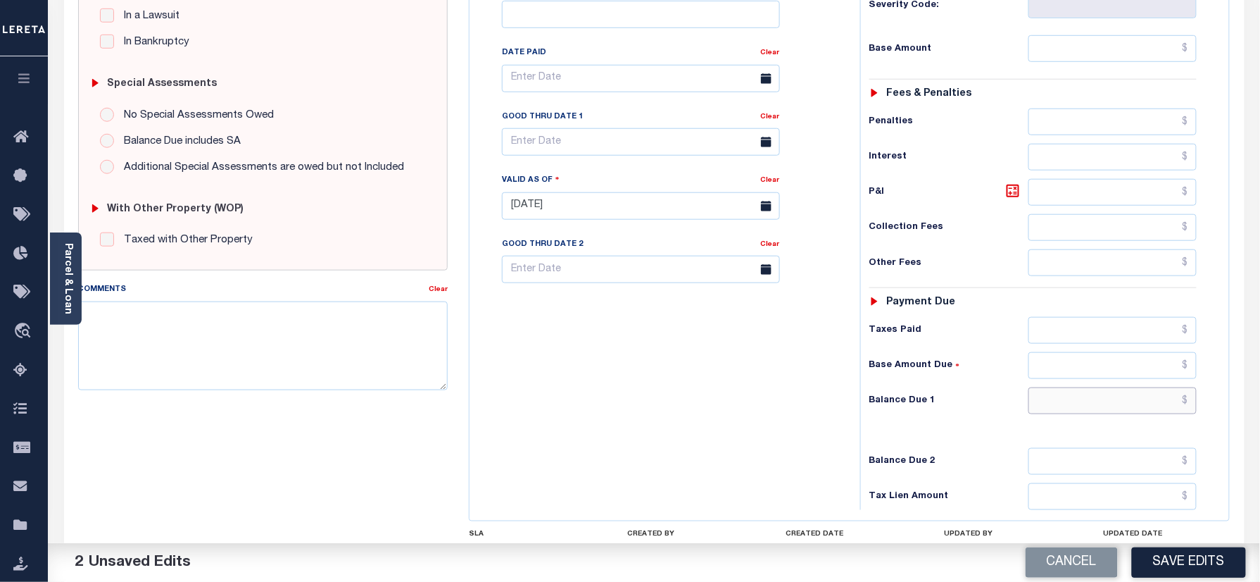
click at [1082, 414] on input "text" at bounding box center [1113, 400] width 169 height 27
type input "$0.00"
click at [344, 364] on textarea "Comments" at bounding box center [263, 345] width 370 height 89
paste textarea "As per Myra taxes are paid in full"
type textarea "As per Myra taxes are paid in full"
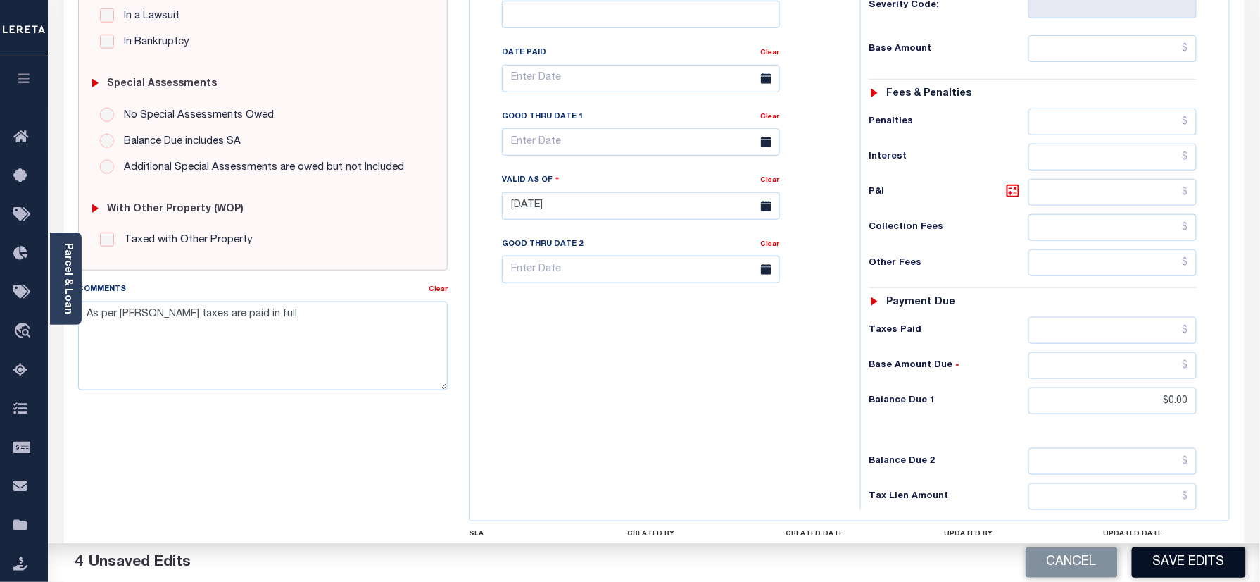
click at [1181, 561] on button "Save Edits" at bounding box center [1189, 562] width 114 height 30
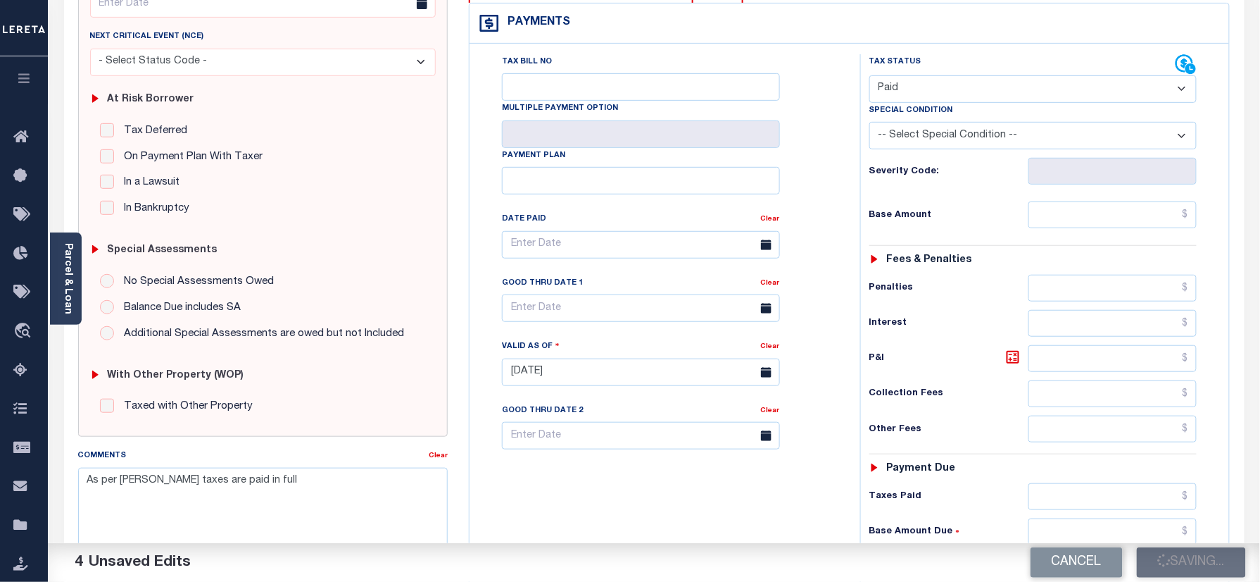
scroll to position [94, 0]
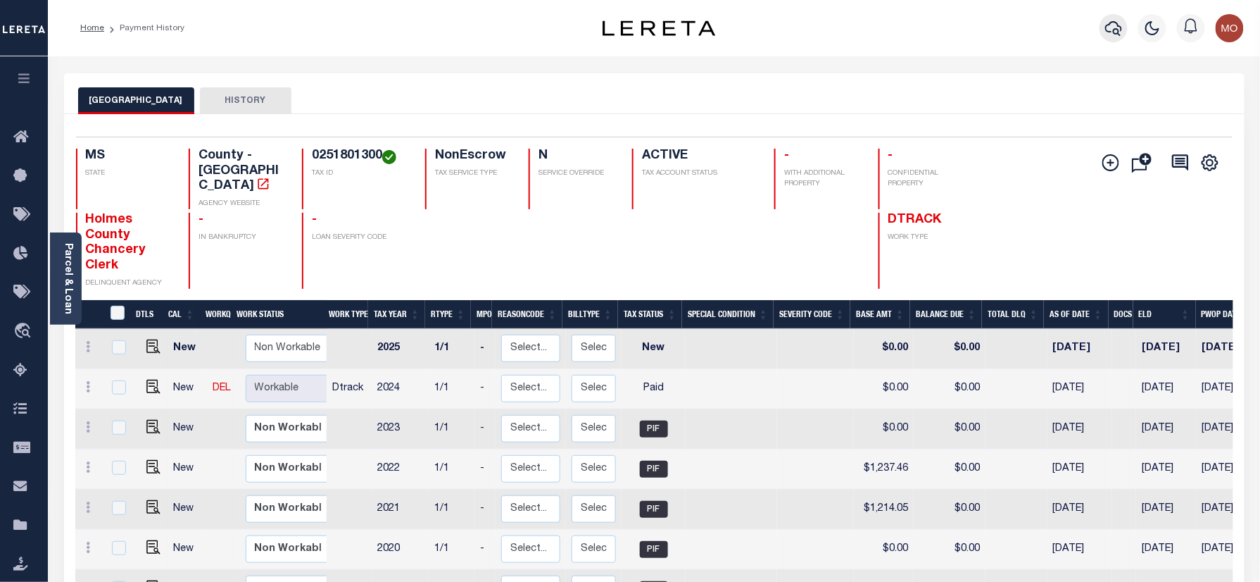
click at [1117, 35] on icon "button" at bounding box center [1114, 28] width 17 height 17
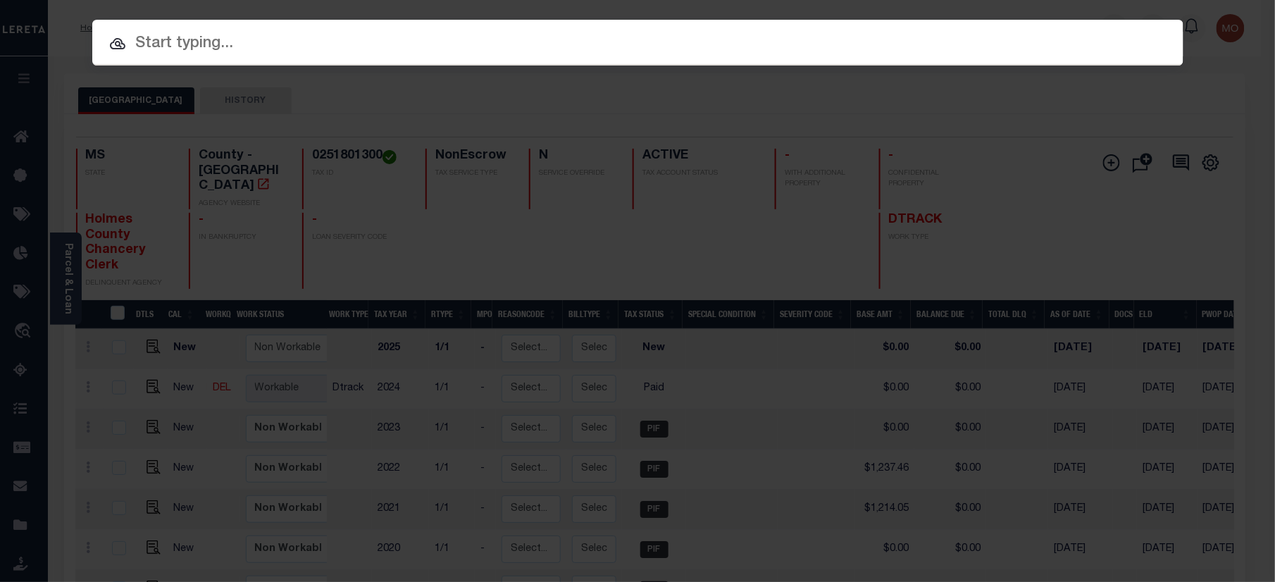
click at [254, 40] on input "text" at bounding box center [637, 44] width 1091 height 25
paste input "3524067683"
type input "3524067683"
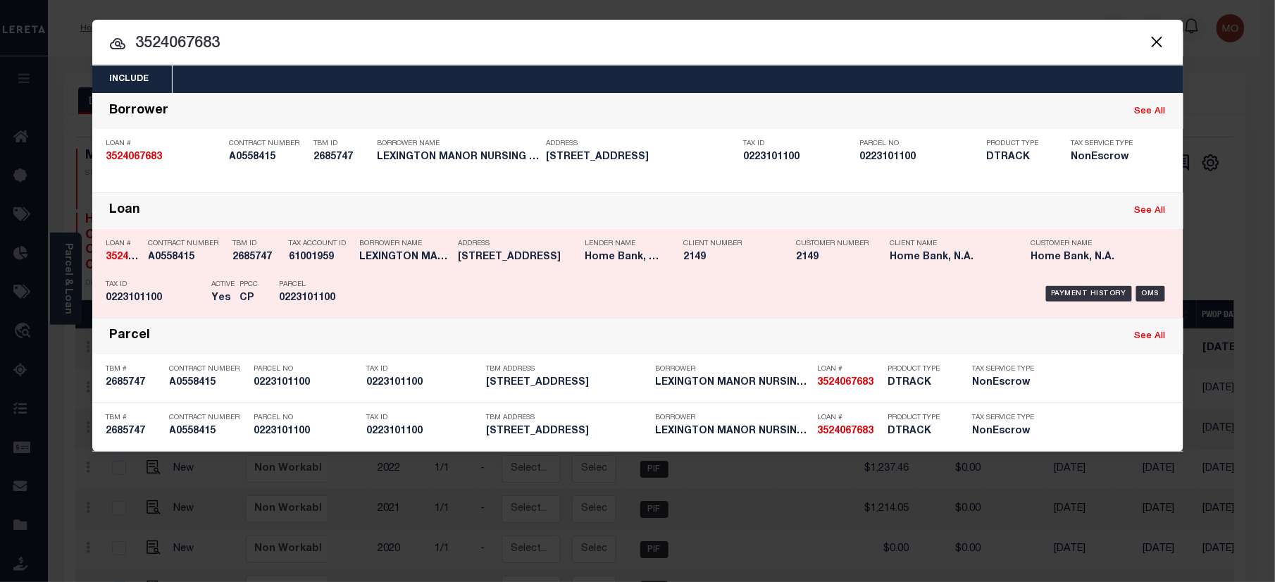
click at [269, 284] on div "Parcel 0223101100" at bounding box center [311, 293] width 85 height 41
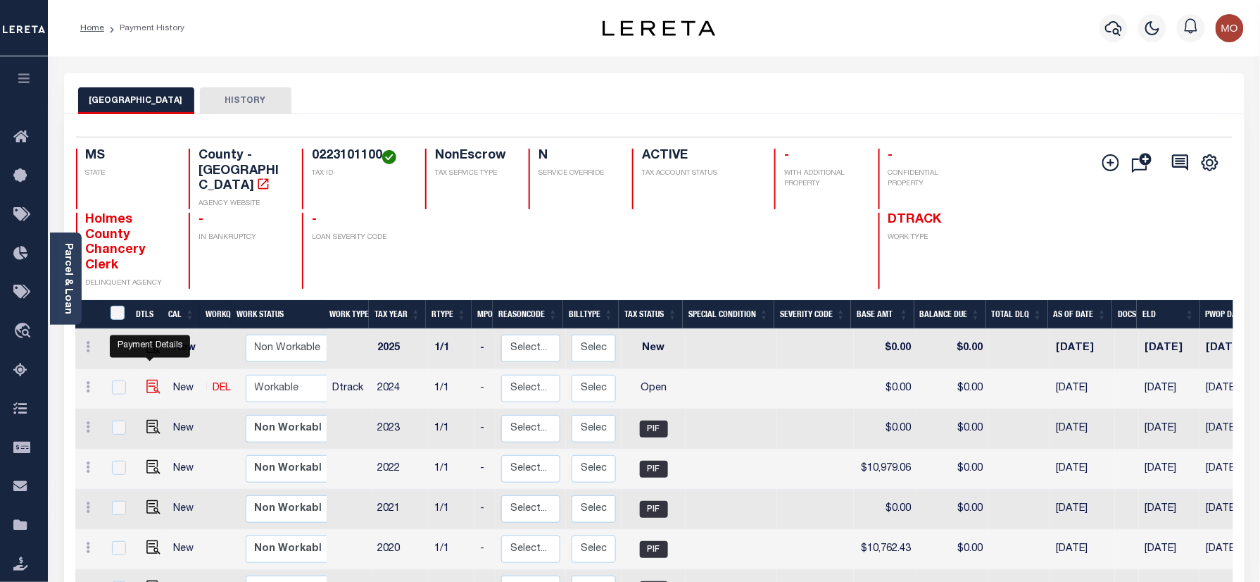
click at [150, 380] on img "" at bounding box center [153, 387] width 14 height 14
checkbox input "true"
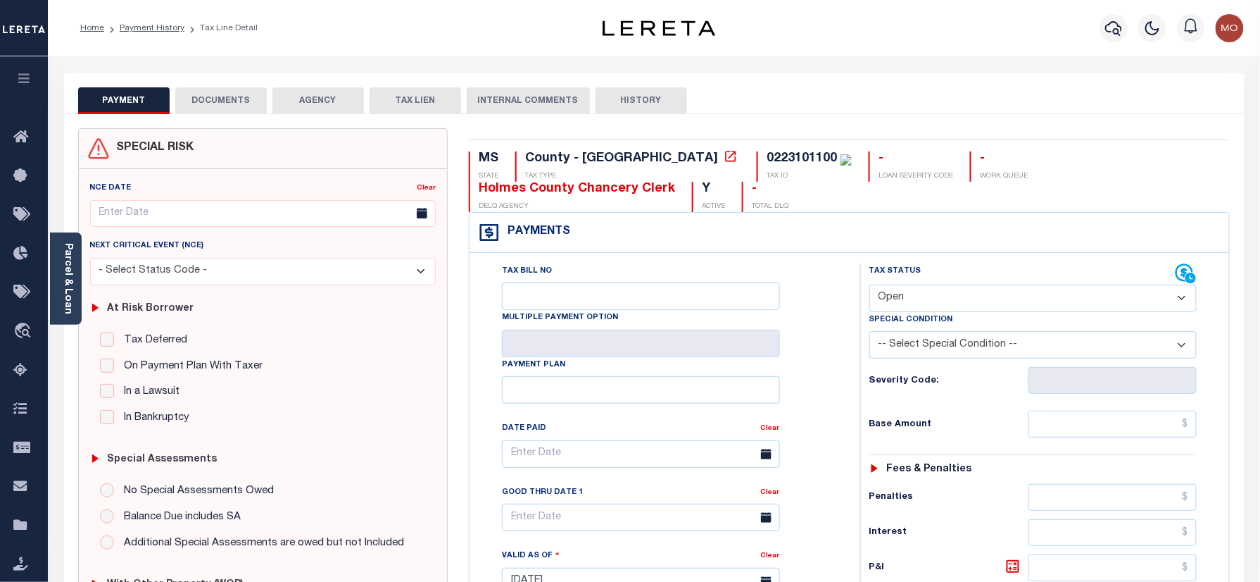
click at [905, 289] on select "- Select Status Code - Open Due/Unpaid Paid Incomplete No Tax Due Internal Refu…" at bounding box center [1034, 297] width 328 height 27
select select "PYD"
click at [870, 286] on select "- Select Status Code - Open Due/Unpaid Paid Incomplete No Tax Due Internal Refu…" at bounding box center [1034, 297] width 328 height 27
type input "[DATE]"
click at [834, 389] on div "Tax Bill No Multiple Payment Option Payment Plan Clear" at bounding box center [662, 460] width 356 height 395
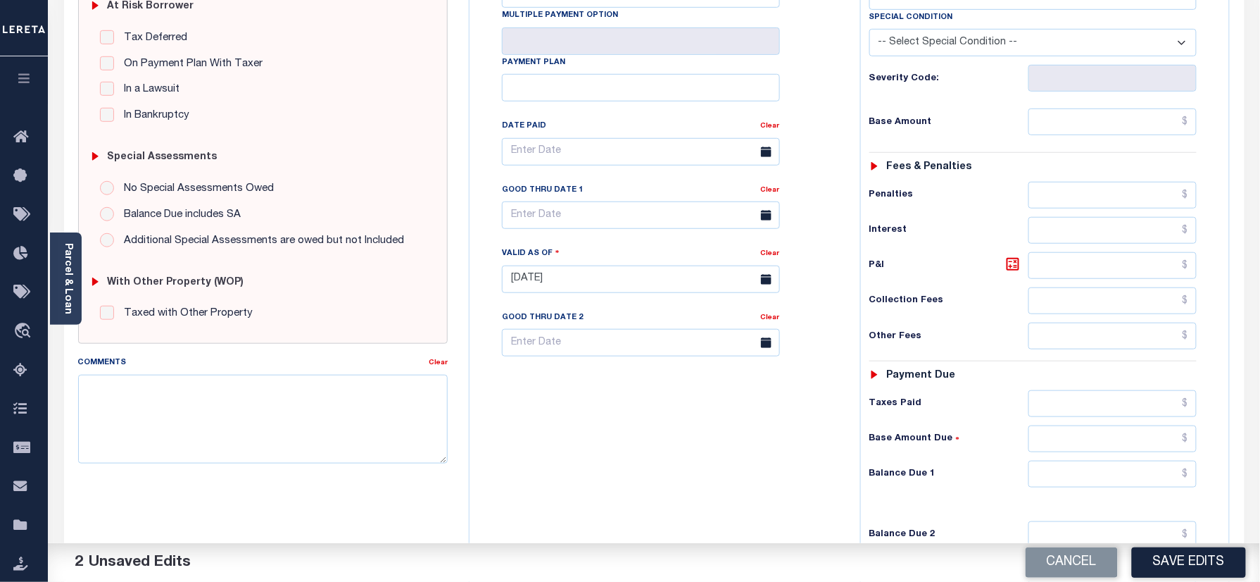
scroll to position [375, 0]
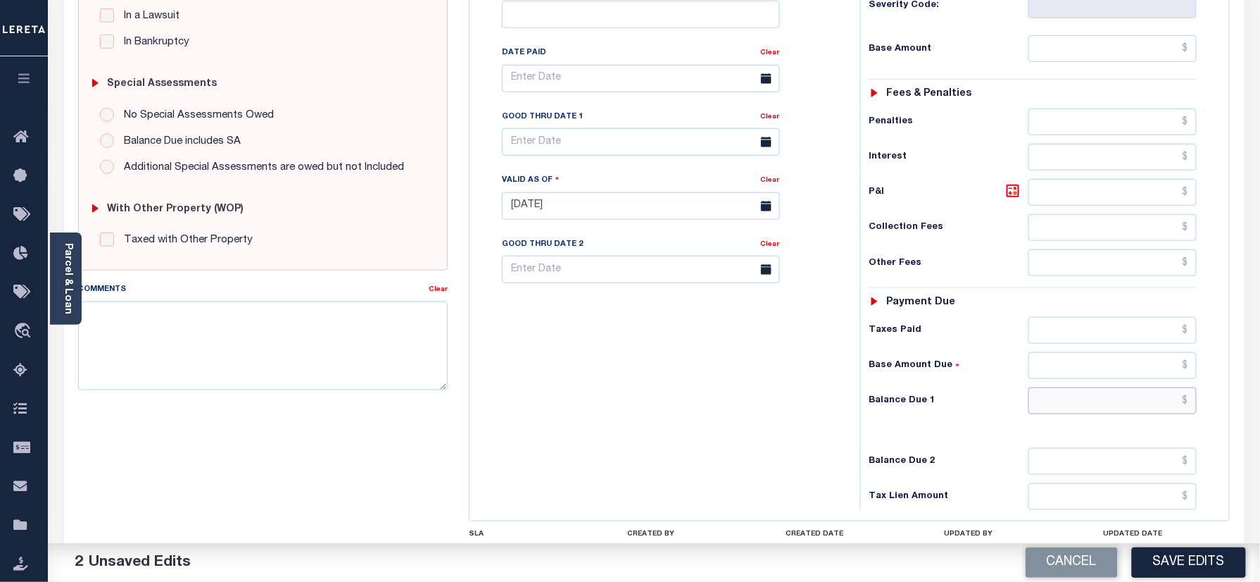
drag, startPoint x: 1062, startPoint y: 409, endPoint x: 982, endPoint y: 420, distance: 81.1
click at [1062, 409] on input "text" at bounding box center [1113, 400] width 169 height 27
type input "$0.00"
click at [239, 367] on textarea "Comments" at bounding box center [263, 345] width 370 height 89
click at [282, 370] on textarea "Comments" at bounding box center [263, 345] width 370 height 89
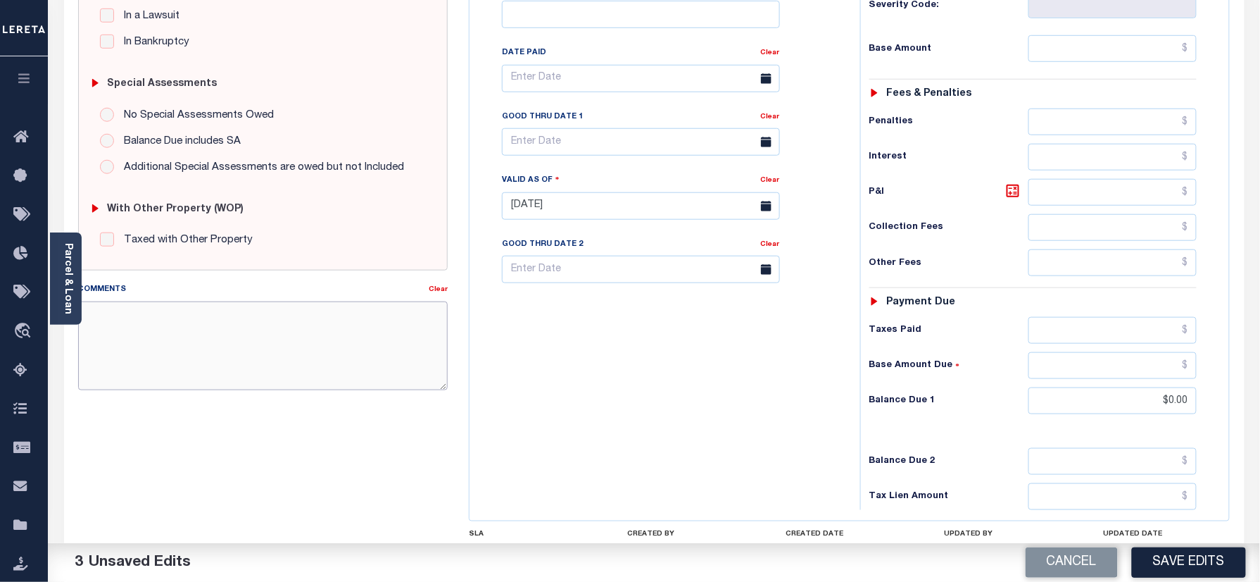
paste textarea "As per [PERSON_NAME] taxes are paid in full"
type textarea "As per [PERSON_NAME] taxes are paid in full"
click at [1180, 562] on button "Save Edits" at bounding box center [1189, 562] width 114 height 30
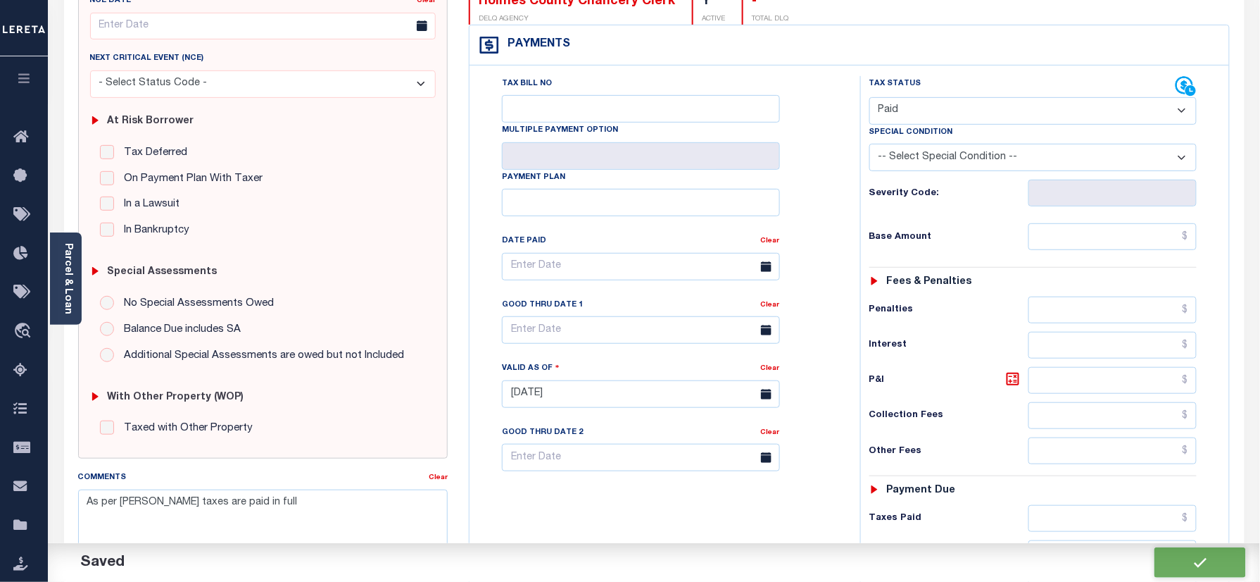
checkbox input "false"
type input "$0"
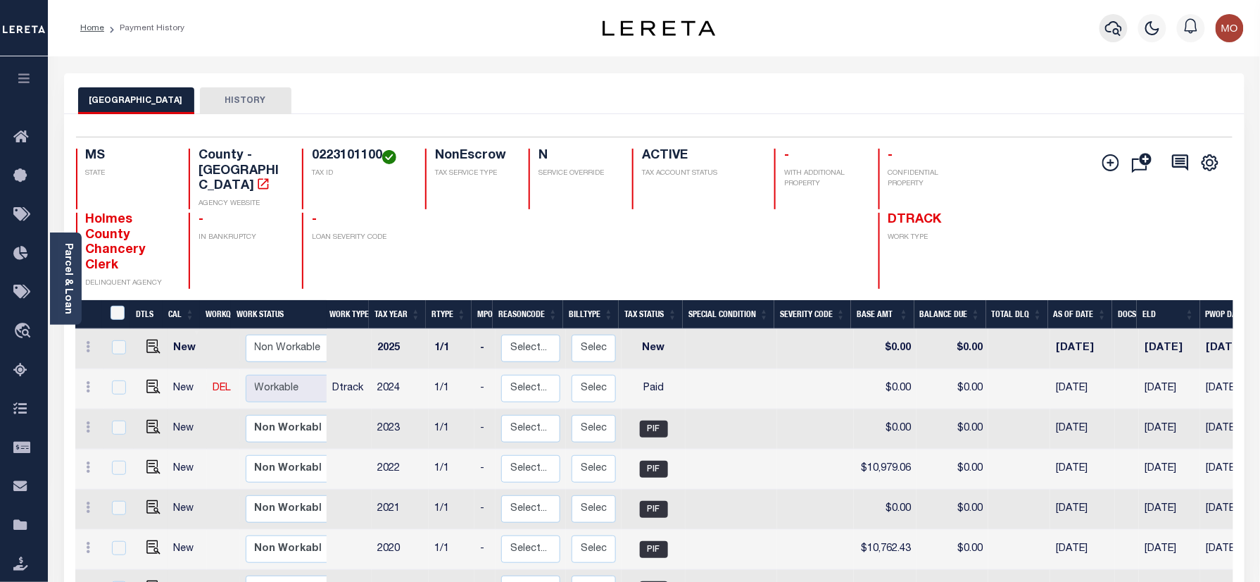
click at [1108, 23] on icon "button" at bounding box center [1114, 28] width 17 height 17
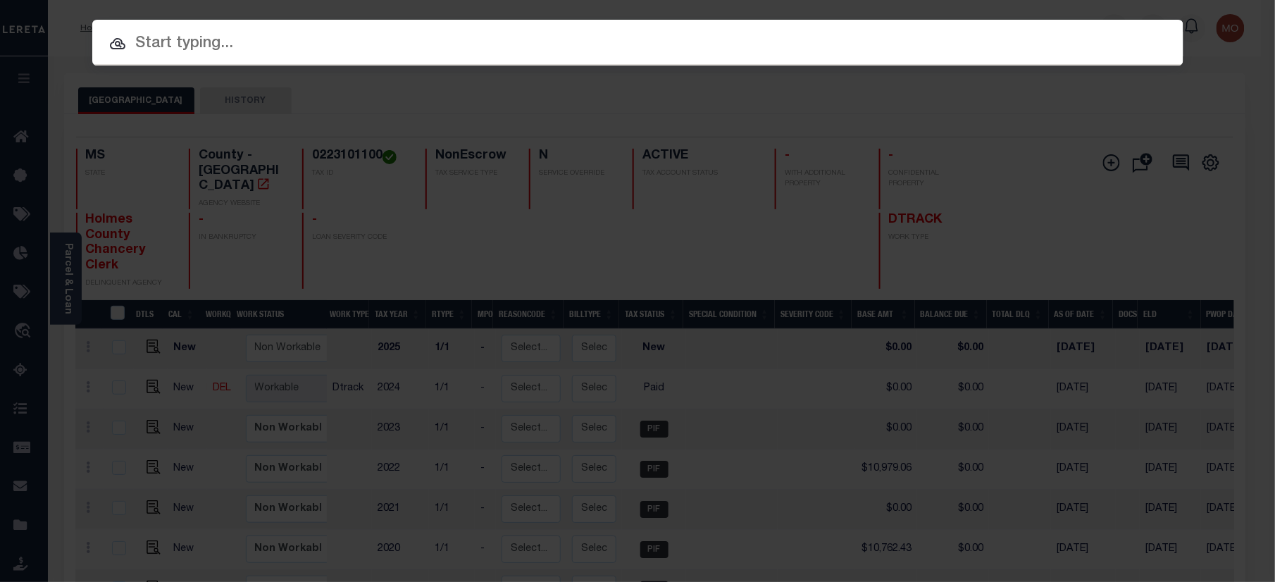
click at [367, 54] on input "text" at bounding box center [637, 44] width 1091 height 25
paste input "2190335"
type input "2190335"
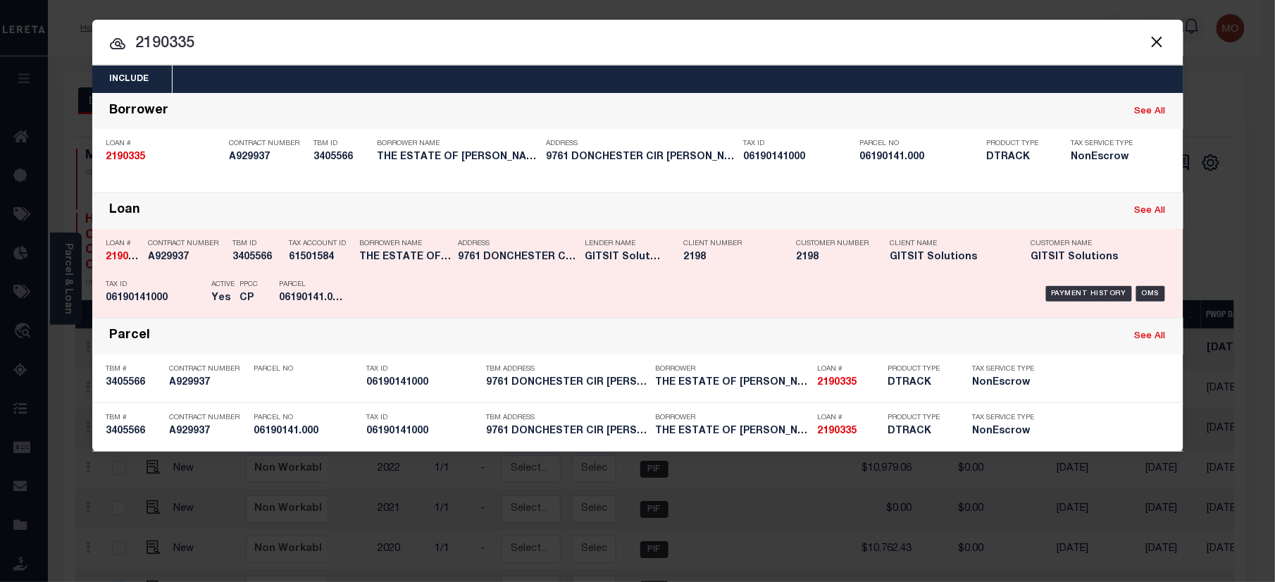
click at [187, 272] on div "Contract Number A929937" at bounding box center [187, 252] width 77 height 41
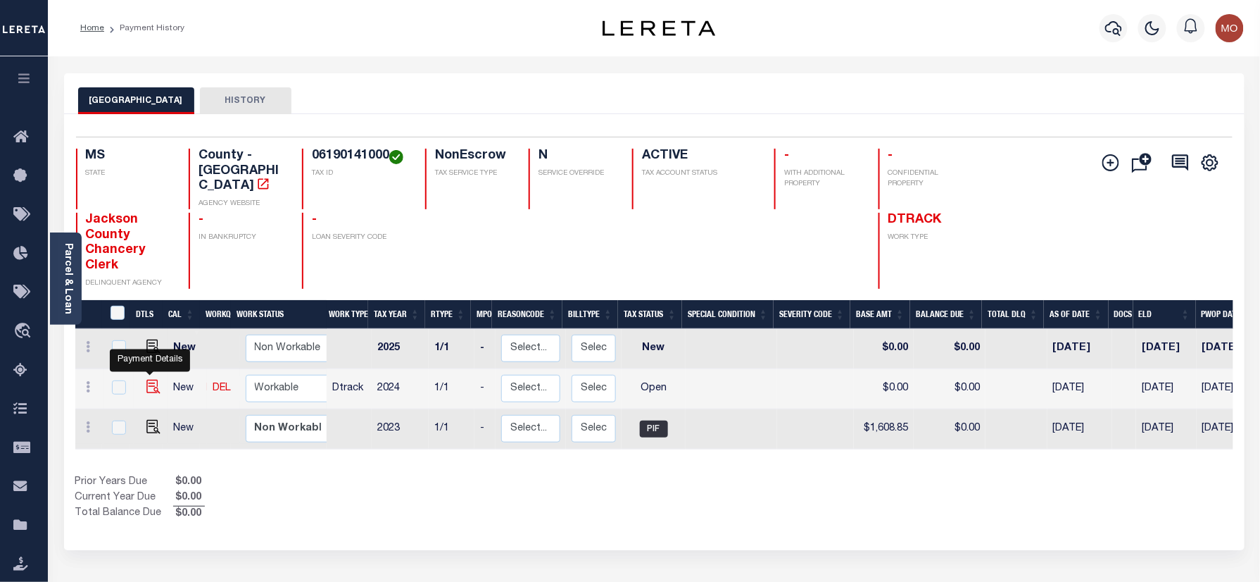
click at [146, 380] on img "" at bounding box center [153, 387] width 14 height 14
checkbox input "true"
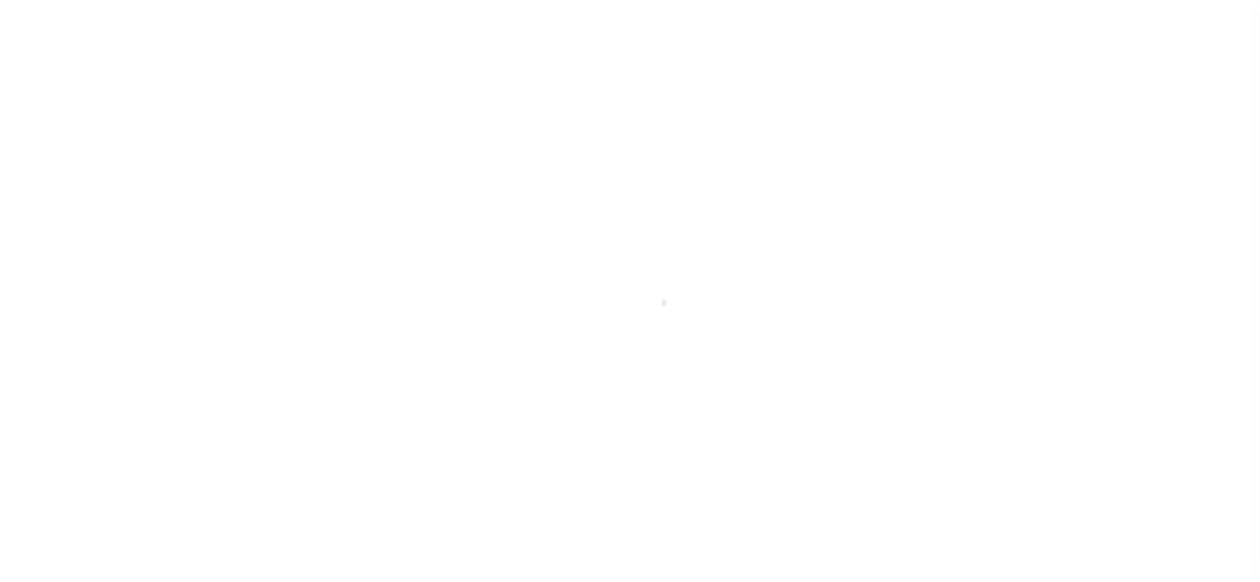
select select "OP2"
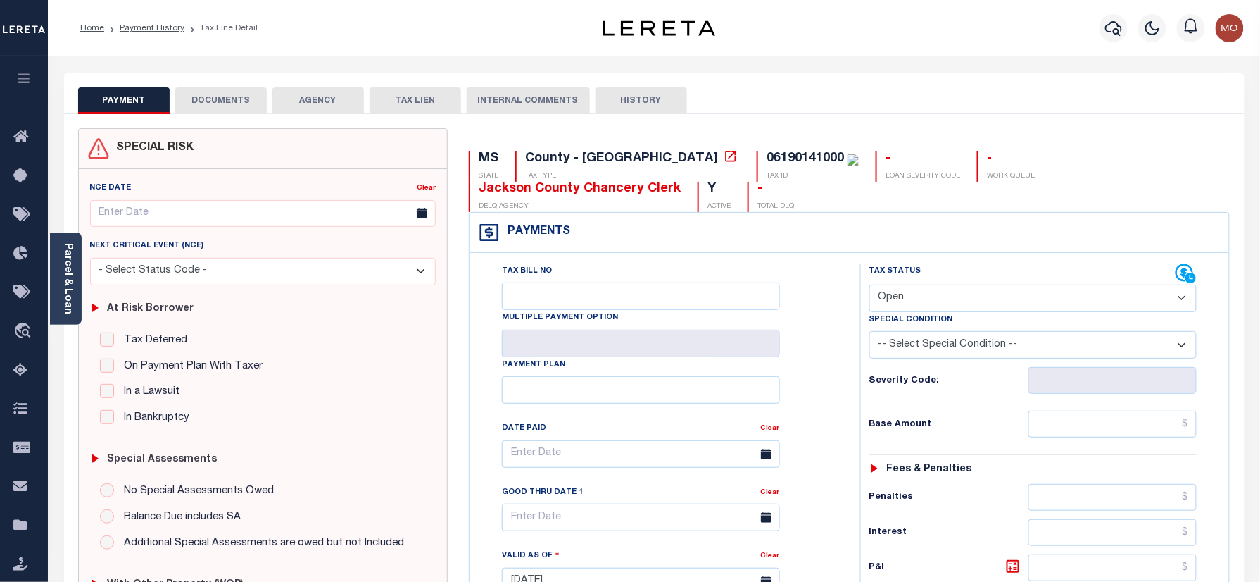
click at [767, 151] on div "06190141000" at bounding box center [813, 158] width 92 height 15
copy div "06190141000"
click at [1106, 32] on icon "button" at bounding box center [1114, 28] width 17 height 17
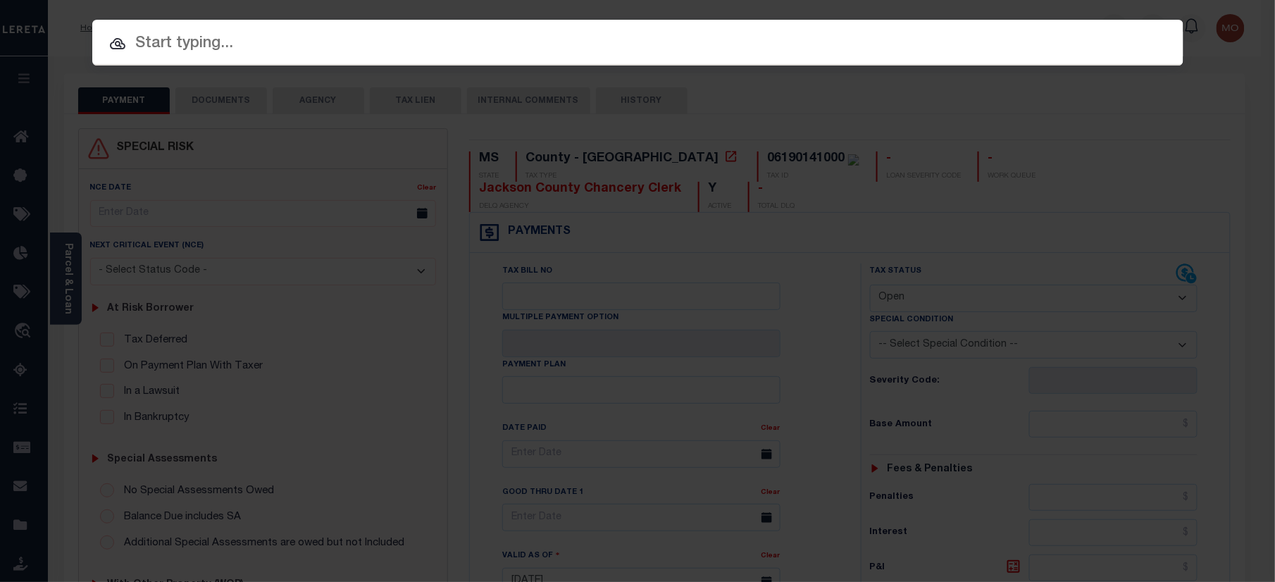
click at [229, 37] on input "text" at bounding box center [637, 44] width 1091 height 25
paste input "1001365300"
type input "1001365300"
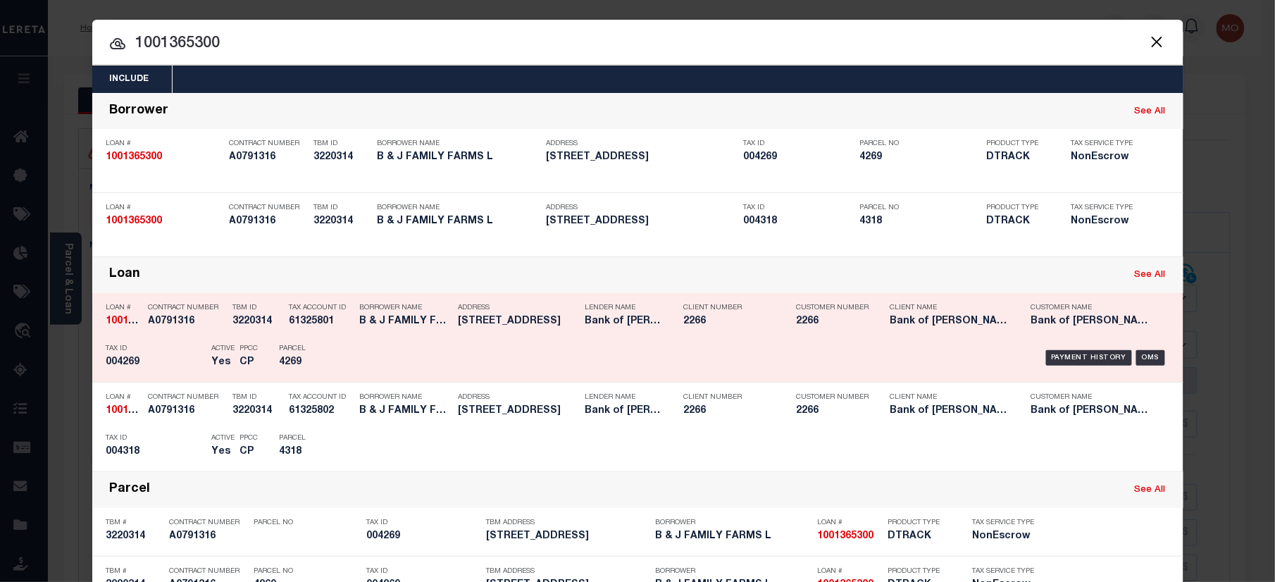
click at [163, 356] on div "Tax ID 004269" at bounding box center [155, 357] width 99 height 41
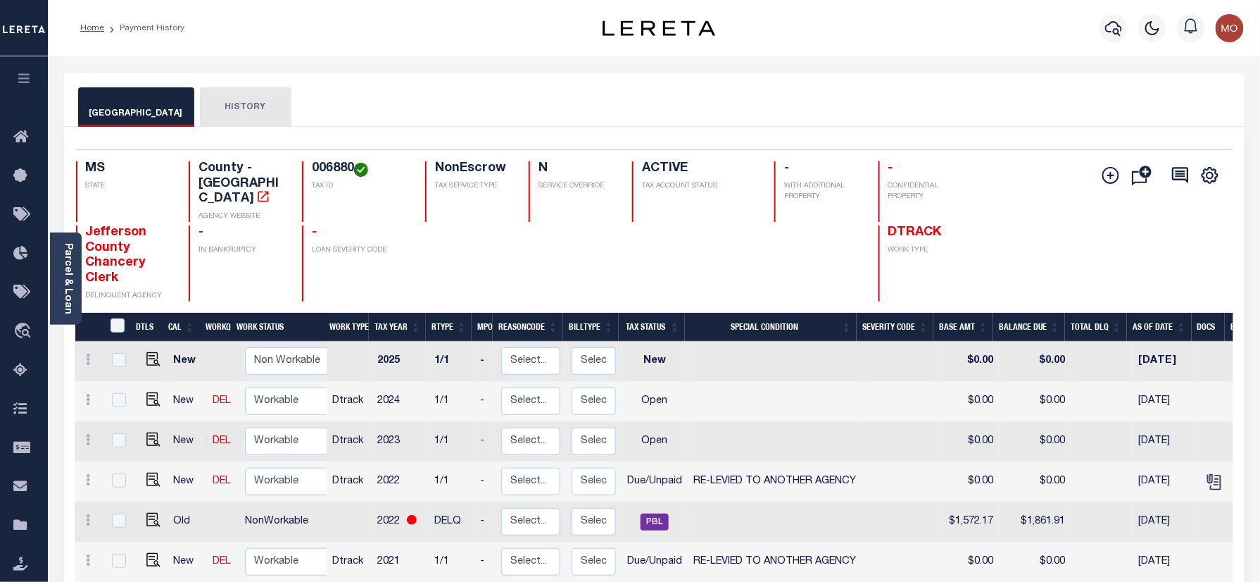
scroll to position [94, 0]
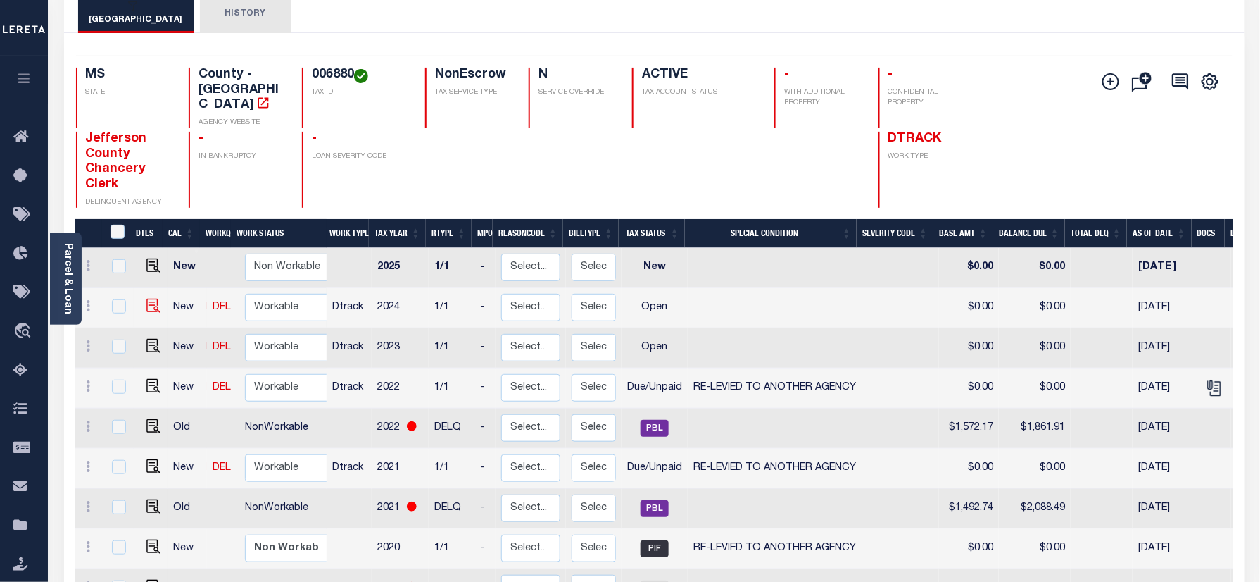
click at [149, 299] on img at bounding box center [153, 306] width 14 height 14
checkbox input "true"
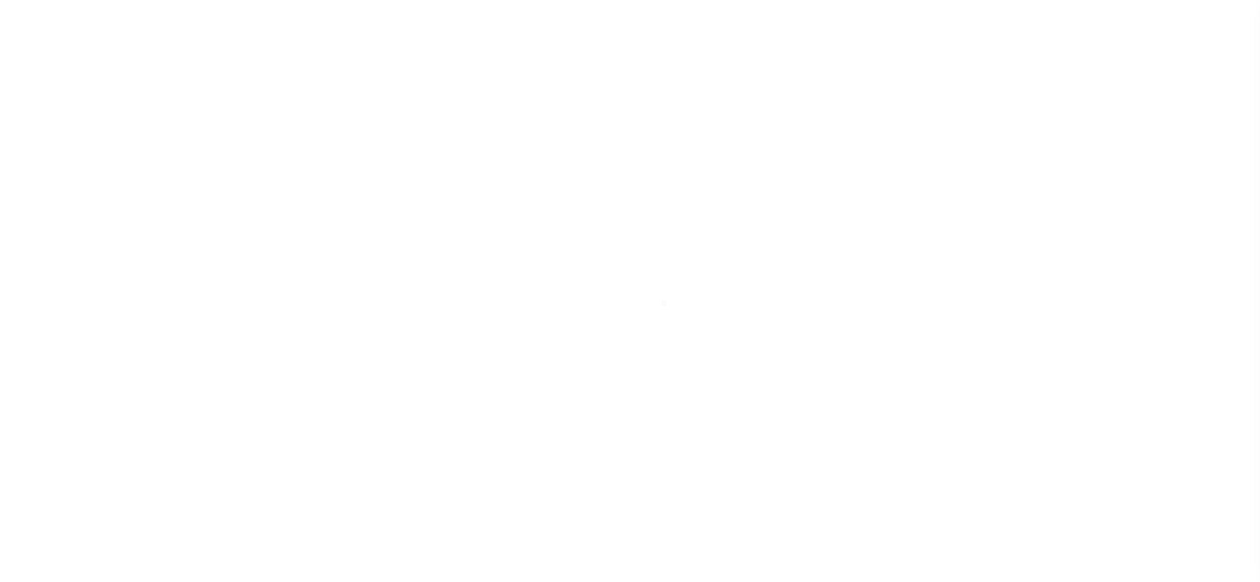
select select "OP2"
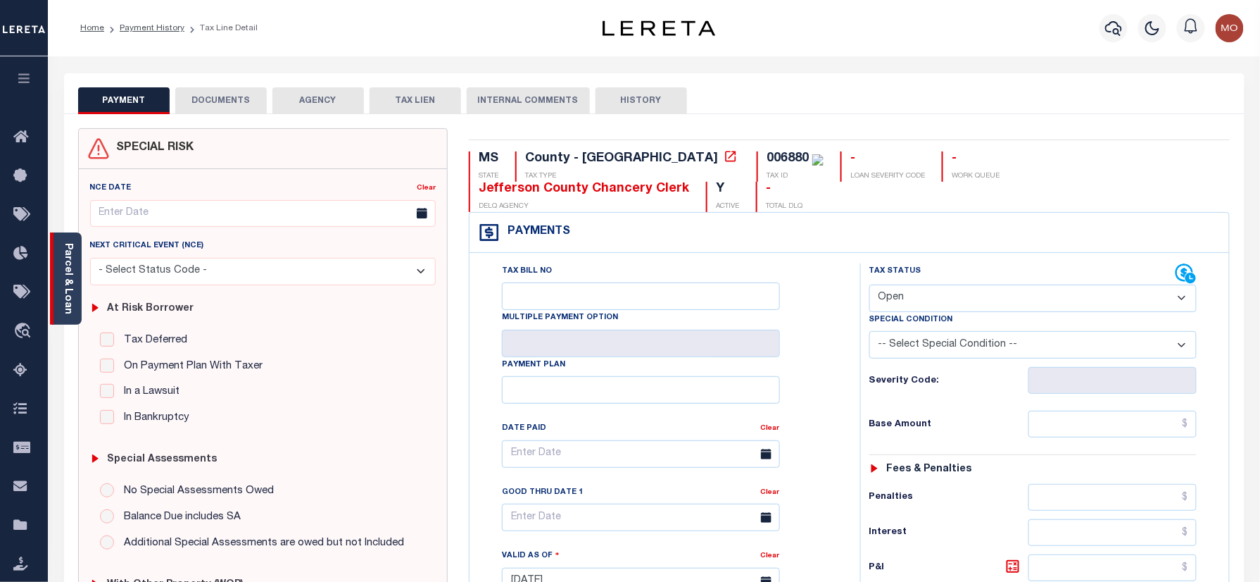
click at [68, 272] on link "Parcel & Loan" at bounding box center [68, 278] width 10 height 71
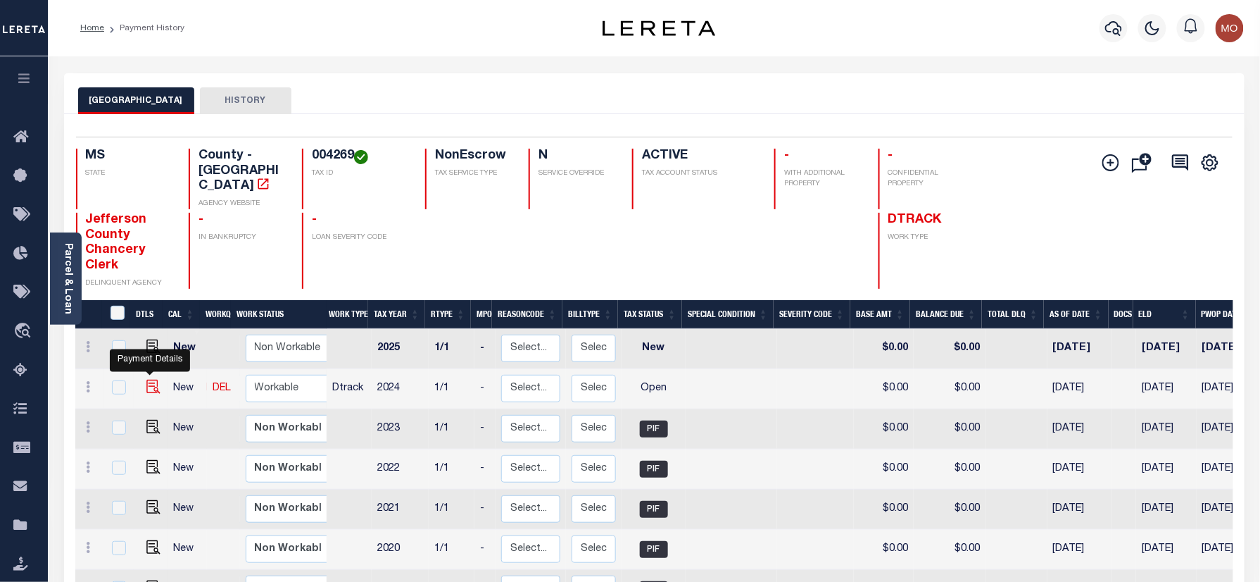
click at [150, 380] on img "" at bounding box center [153, 387] width 14 height 14
checkbox input "true"
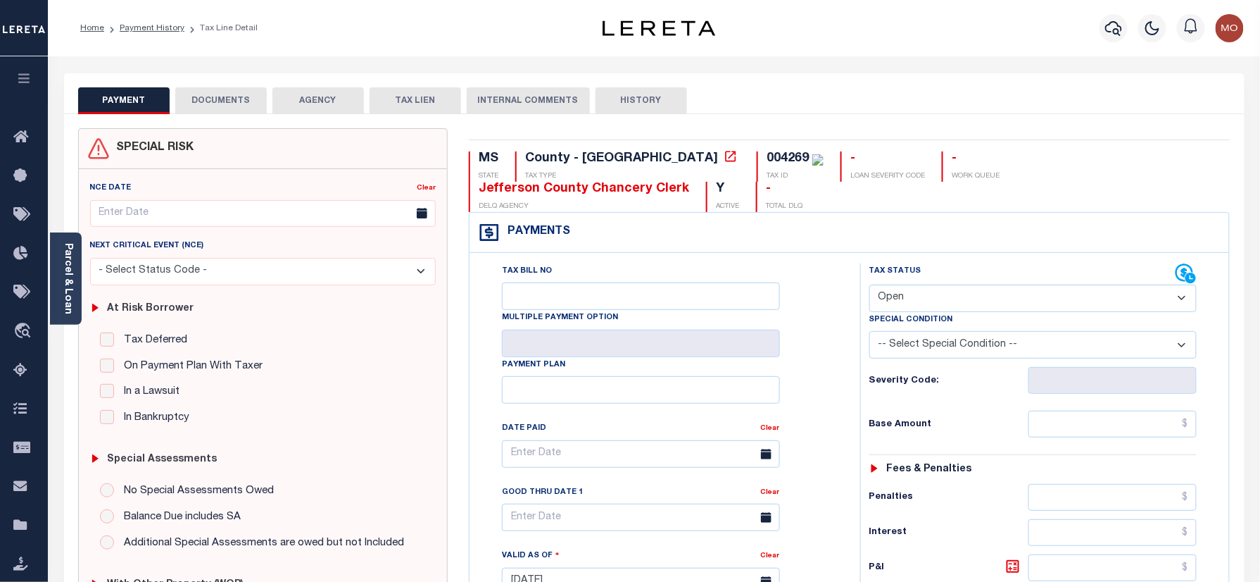
click at [941, 284] on select "- Select Status Code - Open Due/Unpaid Paid Incomplete No Tax Due Internal Refu…" at bounding box center [1034, 297] width 328 height 27
select select "PYD"
click at [870, 284] on select "- Select Status Code - Open Due/Unpaid Paid Incomplete No Tax Due Internal Refu…" at bounding box center [1034, 297] width 328 height 27
type input "[DATE]"
click at [794, 361] on div "Tax Bill No Multiple Payment Option Payment Plan Clear" at bounding box center [662, 460] width 356 height 395
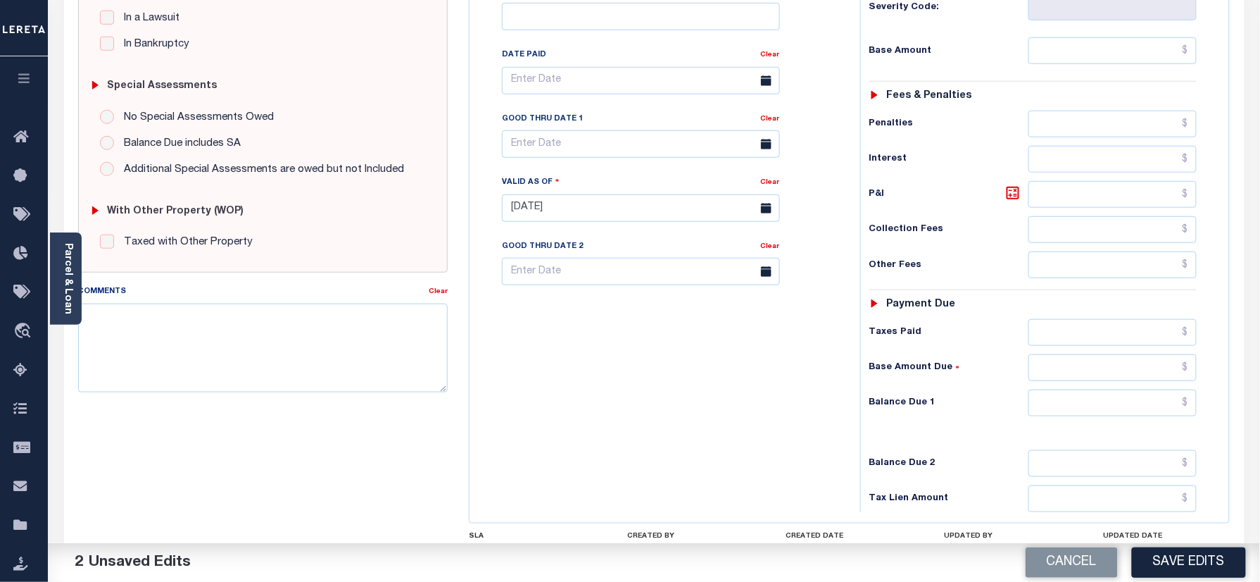
scroll to position [469, 0]
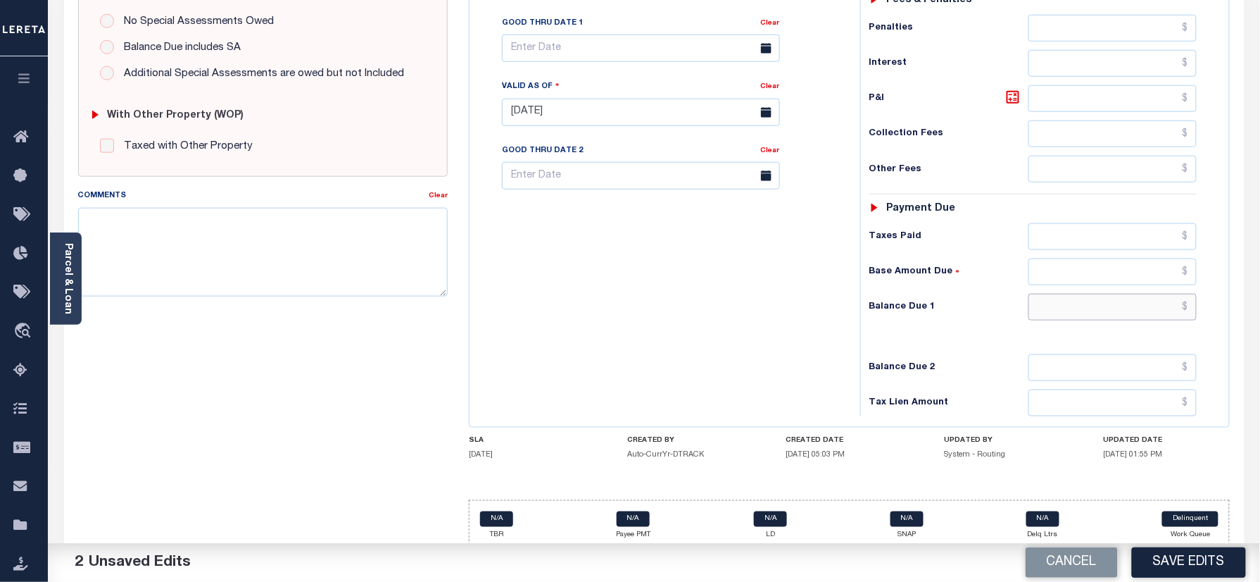
drag, startPoint x: 1069, startPoint y: 327, endPoint x: 1027, endPoint y: 333, distance: 42.7
click at [1069, 320] on input "text" at bounding box center [1113, 307] width 169 height 27
drag, startPoint x: 1149, startPoint y: 311, endPoint x: 1277, endPoint y: 337, distance: 130.8
click at [1260, 337] on html "Home Payment History Tax Line Detail" at bounding box center [630, 63] width 1260 height 1065
type input "$0.00"
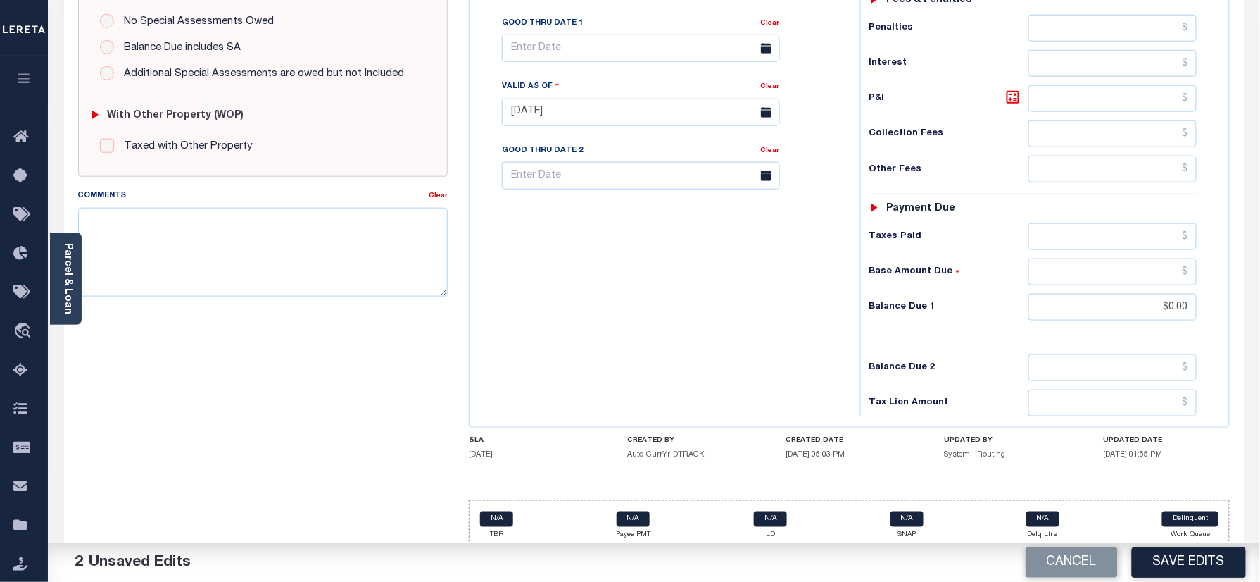
click at [797, 294] on div "Tax Bill No Multiple Payment Option Payment Plan Clear" at bounding box center [661, 105] width 377 height 622
click at [344, 273] on textarea "Comments" at bounding box center [263, 252] width 370 height 89
paste textarea "Information taken verbally"
type textarea "Information taken verbally"
click at [1182, 551] on button "Save Edits" at bounding box center [1189, 562] width 114 height 30
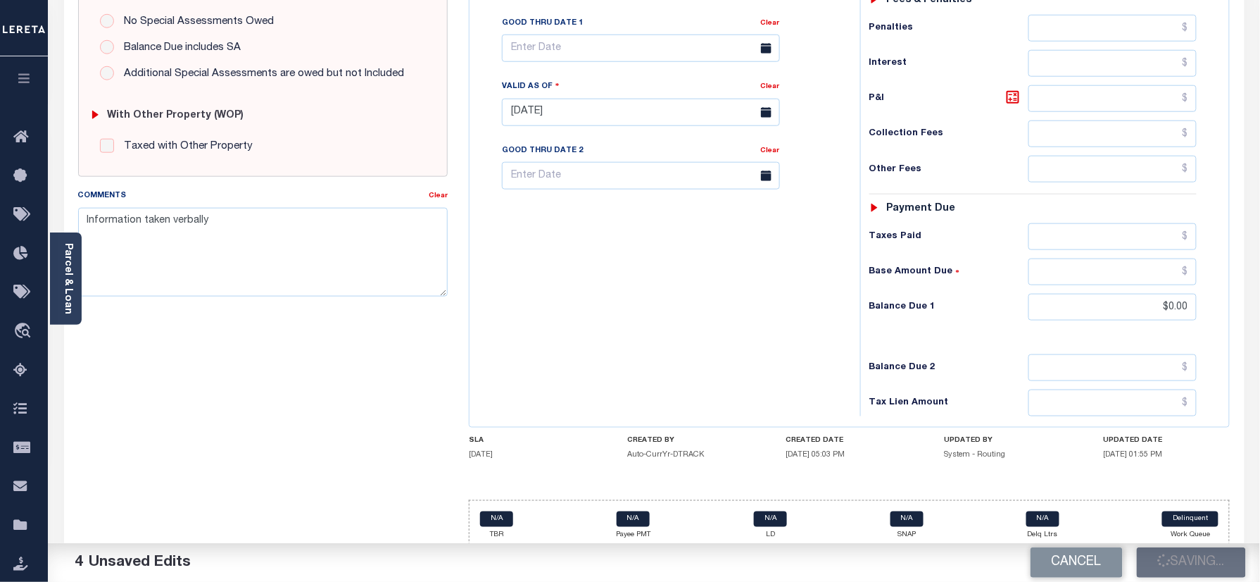
scroll to position [94, 0]
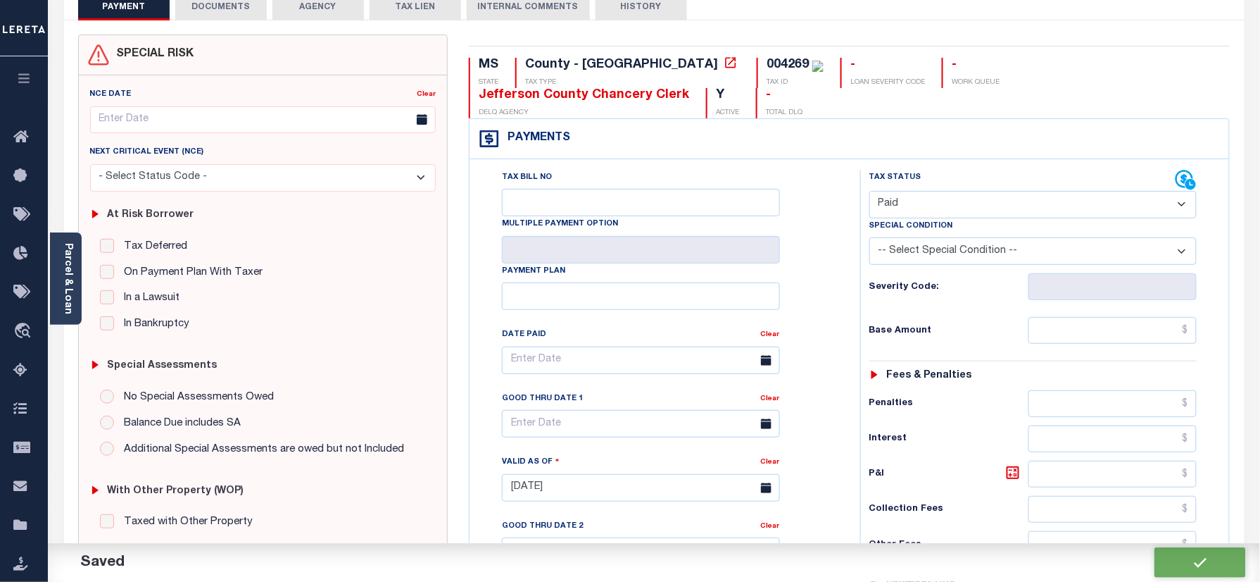
checkbox input "false"
type input "$0"
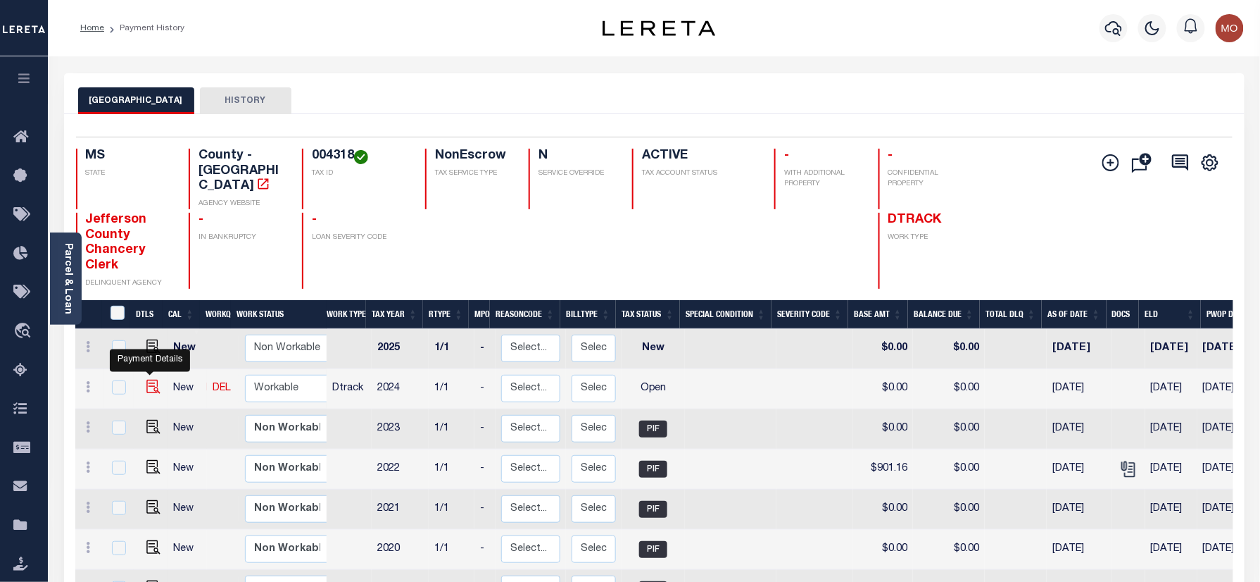
click at [146, 380] on img "" at bounding box center [153, 387] width 14 height 14
checkbox input "true"
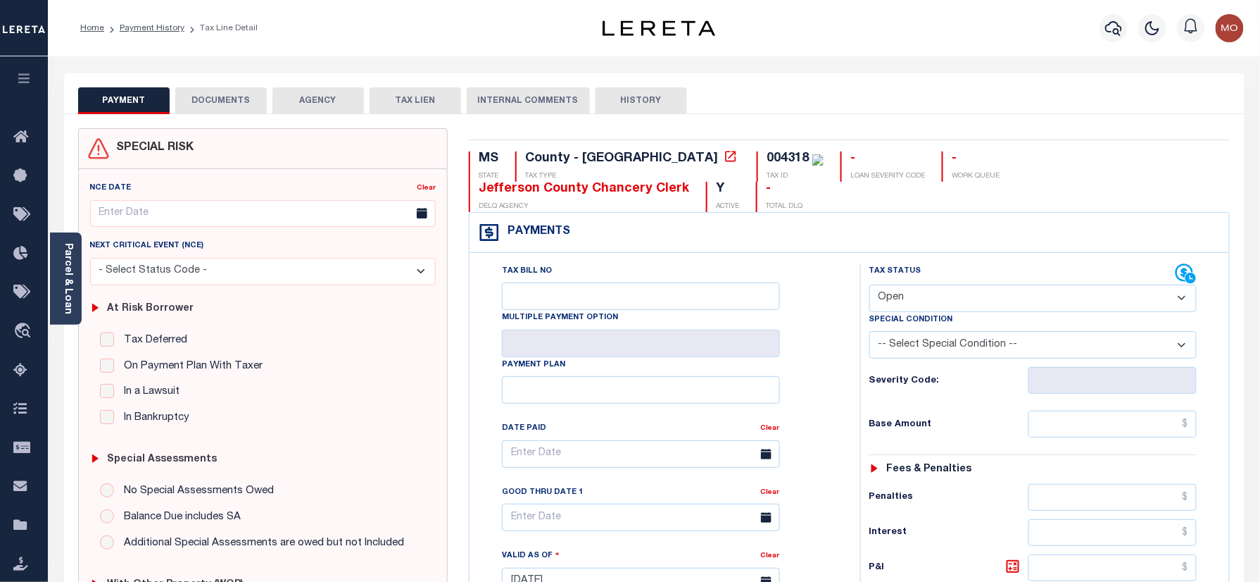
click at [936, 284] on select "- Select Status Code - Open Due/Unpaid Paid Incomplete No Tax Due Internal Refu…" at bounding box center [1034, 297] width 328 height 27
select select "PYD"
click at [870, 286] on select "- Select Status Code - Open Due/Unpaid Paid Incomplete No Tax Due Internal Refu…" at bounding box center [1034, 297] width 328 height 27
type input "[DATE]"
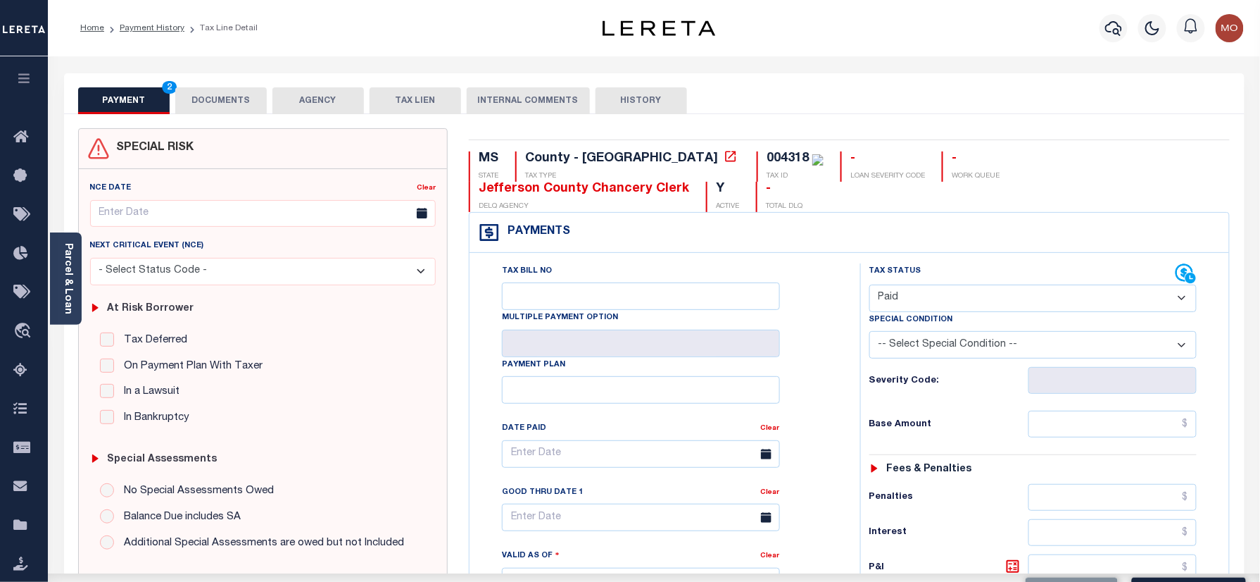
click at [841, 392] on div "Tax Bill No Multiple Payment Option Payment Plan Clear" at bounding box center [661, 574] width 377 height 622
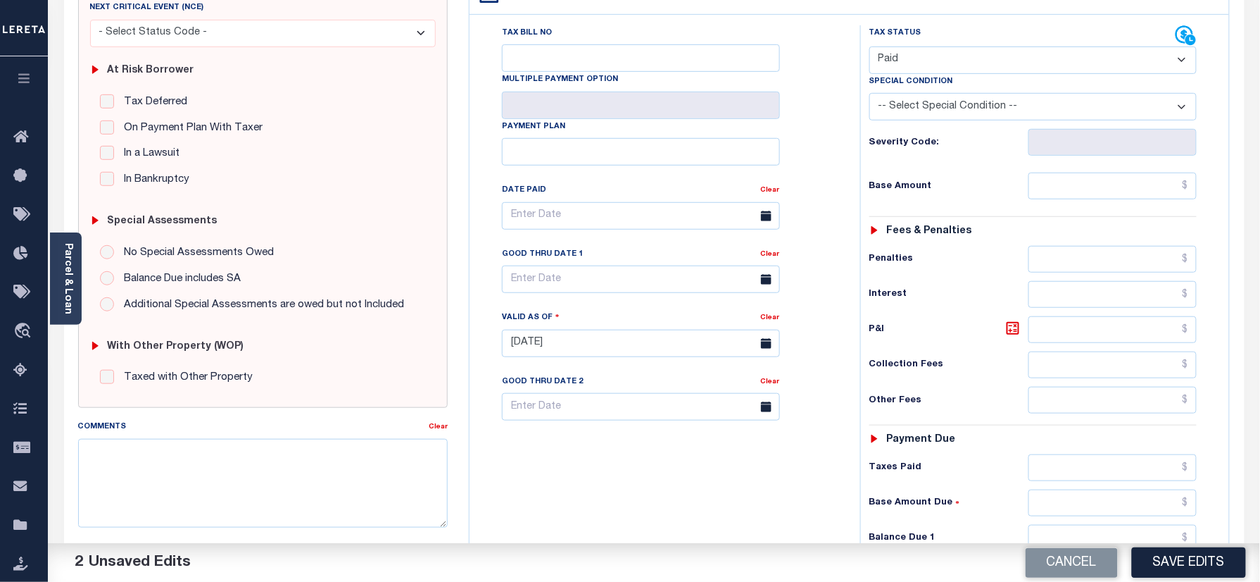
scroll to position [375, 0]
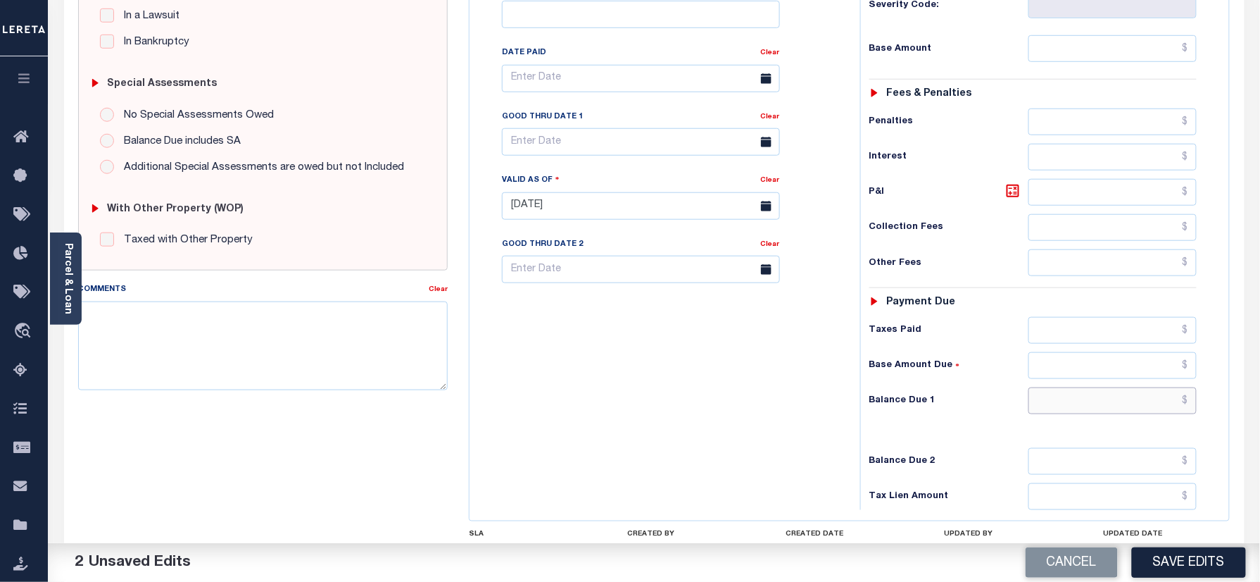
drag, startPoint x: 1086, startPoint y: 411, endPoint x: 1071, endPoint y: 411, distance: 14.8
click at [1086, 411] on input "text" at bounding box center [1113, 400] width 169 height 27
type input "$0.00"
click at [260, 339] on textarea "Comments" at bounding box center [263, 345] width 370 height 89
paste textarea "Information taken verbally"
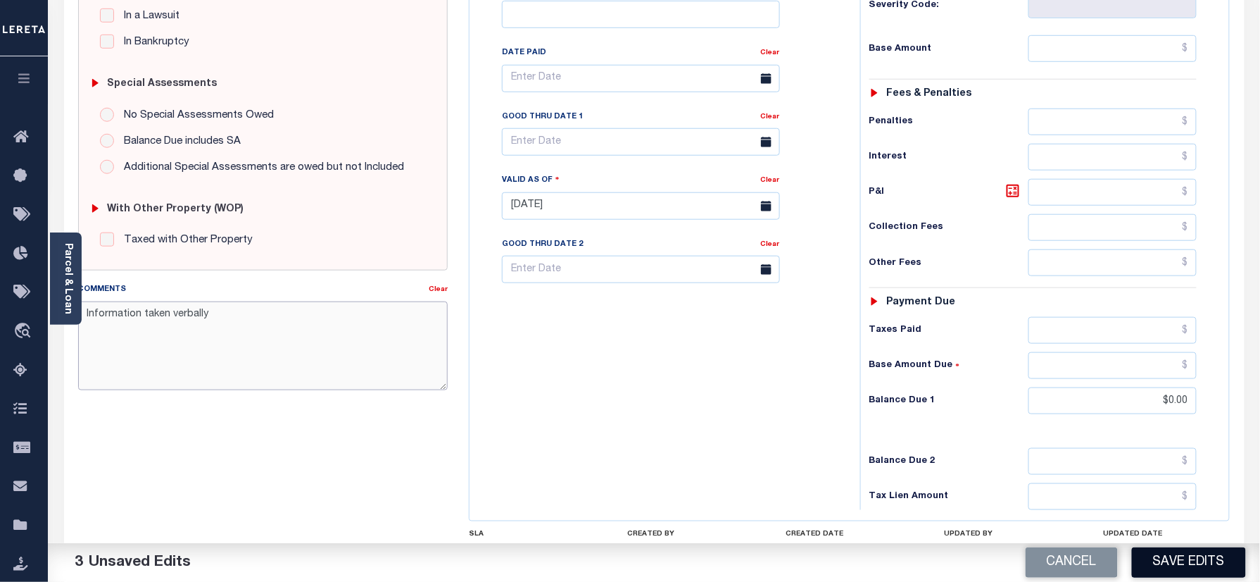
type textarea "Information taken verbally"
click at [1192, 567] on button "Save Edits" at bounding box center [1189, 562] width 114 height 30
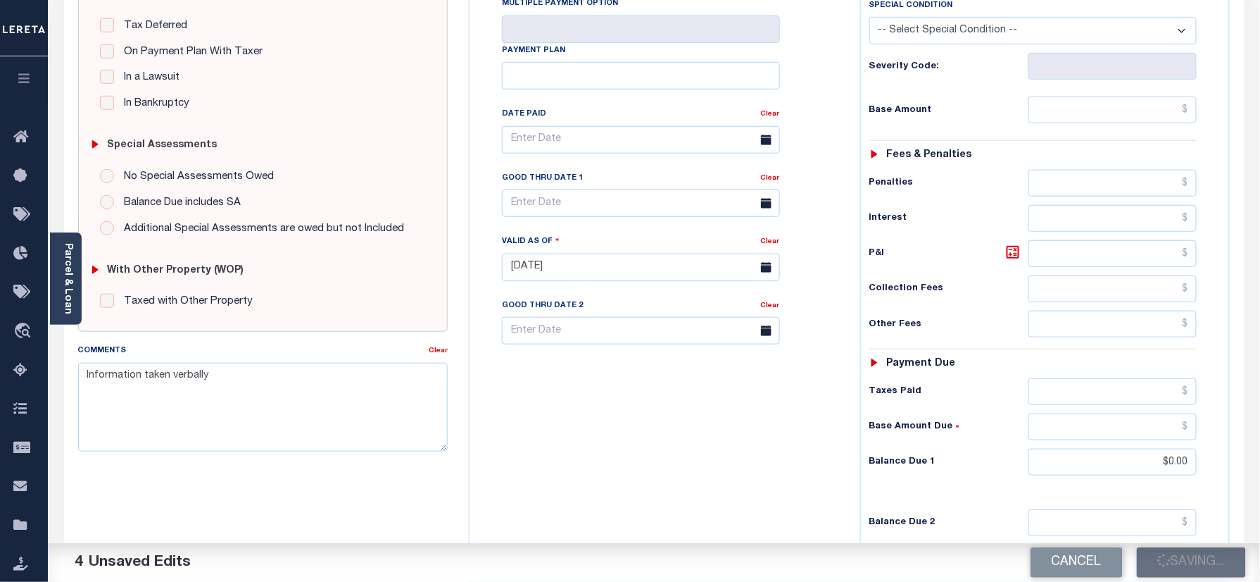
scroll to position [282, 0]
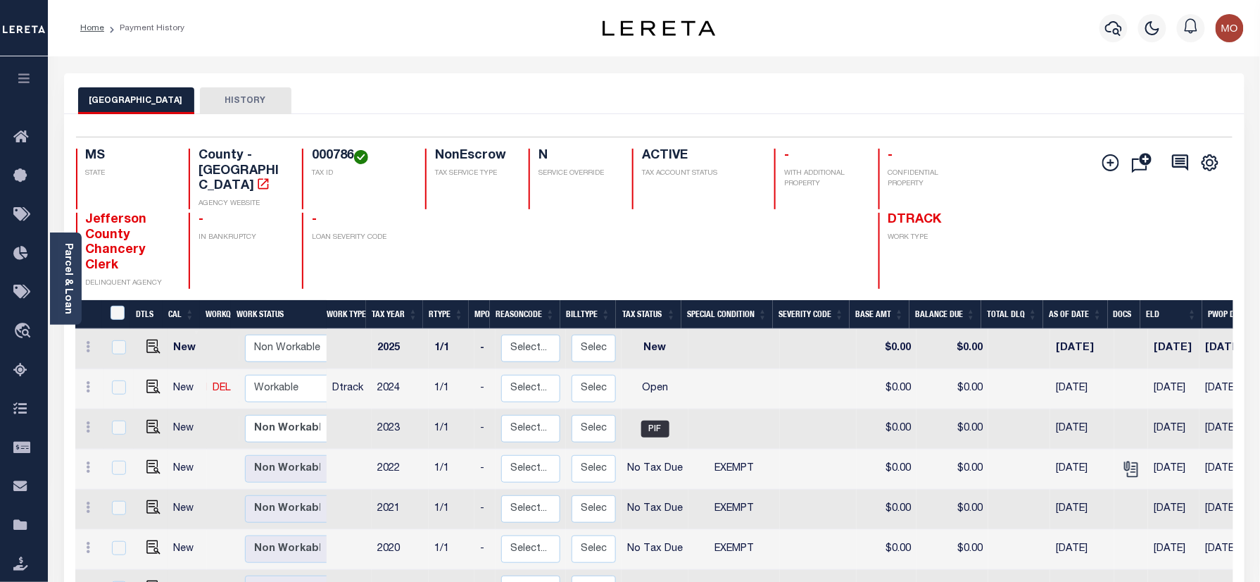
scroll to position [6, 0]
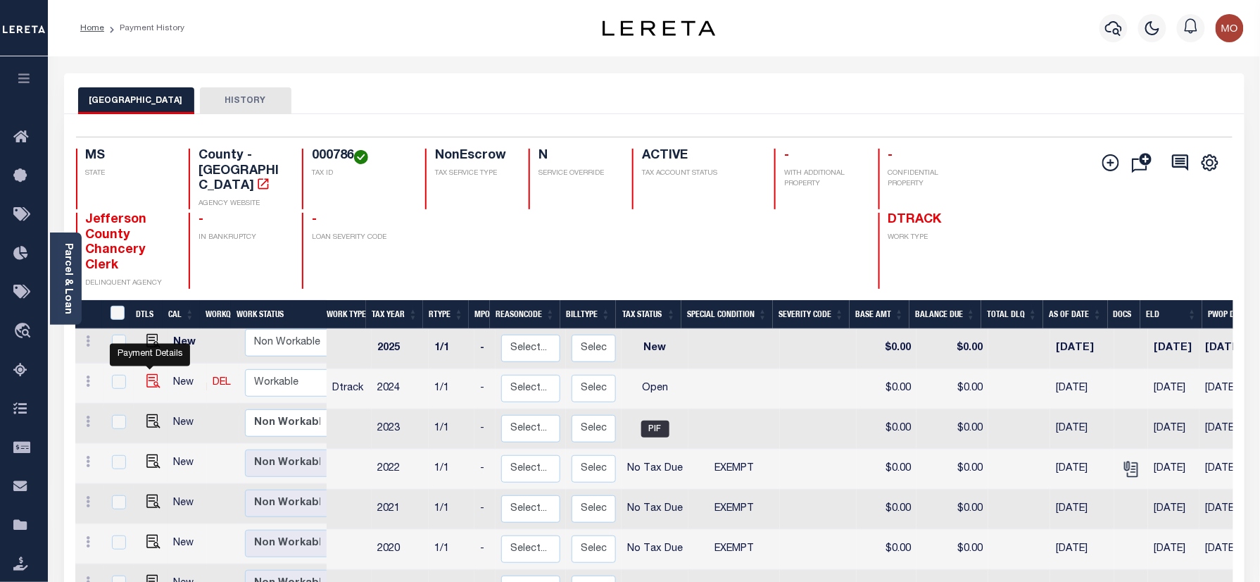
click at [149, 374] on img "" at bounding box center [153, 381] width 14 height 14
checkbox input "true"
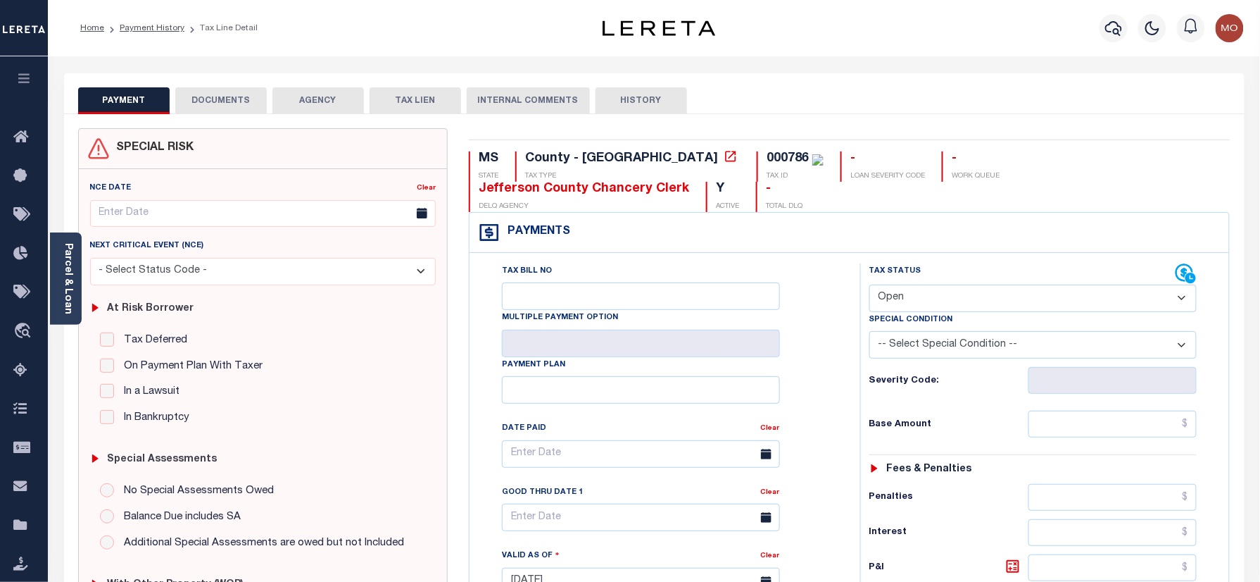
click at [74, 285] on div "Parcel & Loan" at bounding box center [66, 278] width 32 height 92
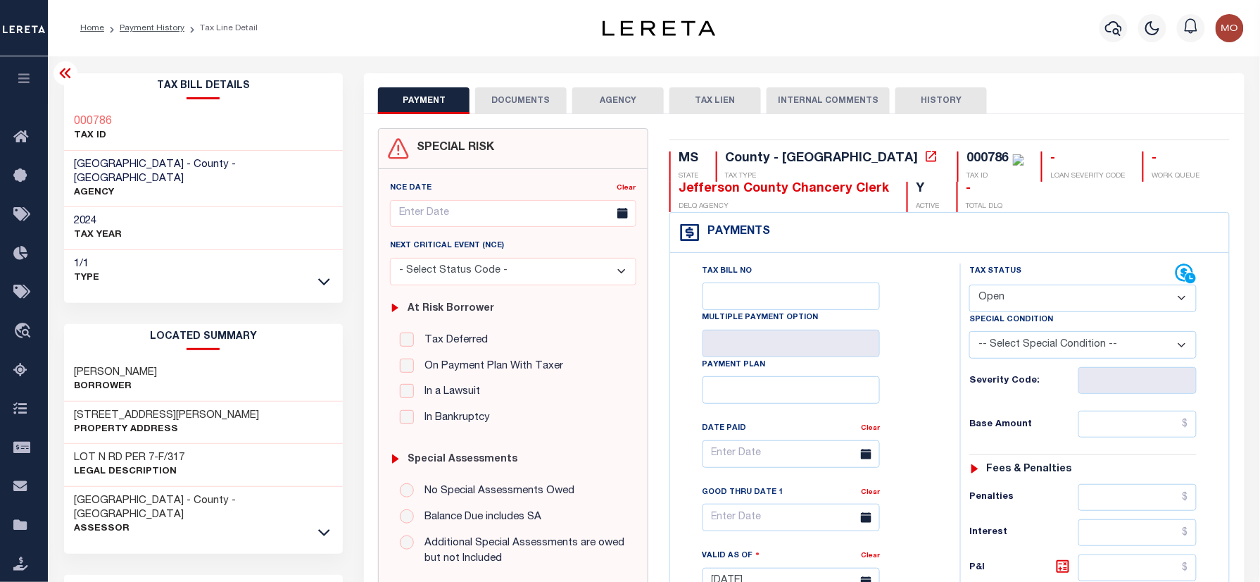
click at [1046, 302] on select "- Select Status Code - Open Due/Unpaid Paid Incomplete No Tax Due Internal Refu…" at bounding box center [1083, 297] width 227 height 27
select select "PYD"
click at [970, 286] on select "- Select Status Code - Open Due/Unpaid Paid Incomplete No Tax Due Internal Refu…" at bounding box center [1083, 297] width 227 height 27
type input "[DATE]"
click at [956, 387] on div "Tax Status Status" at bounding box center [1088, 574] width 276 height 622
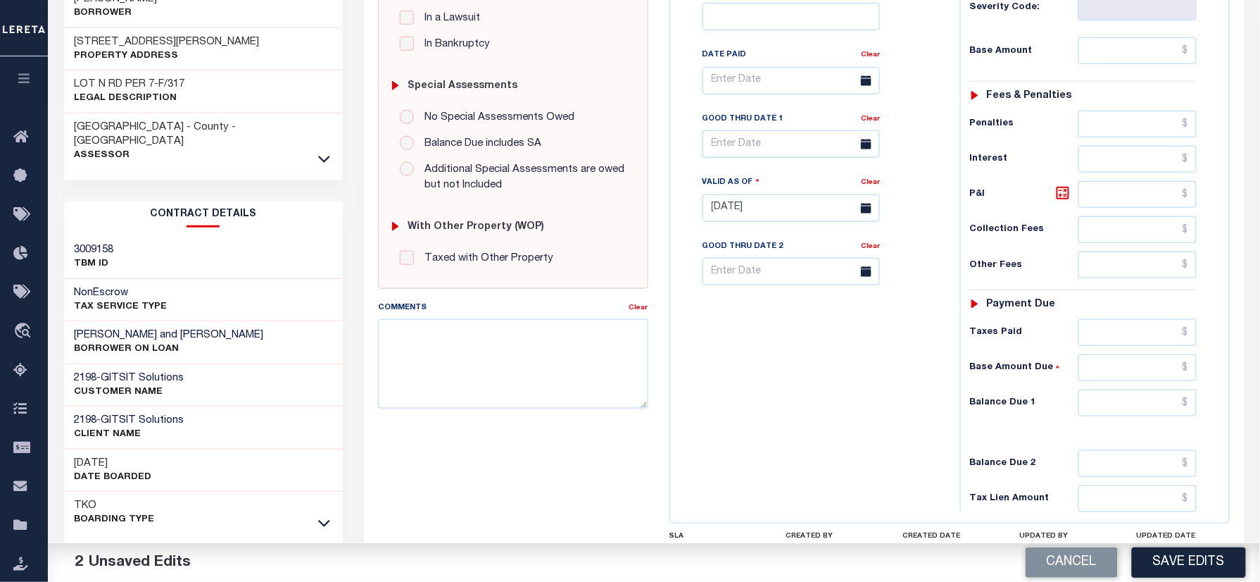
scroll to position [375, 0]
click at [1111, 411] on input "text" at bounding box center [1138, 400] width 118 height 27
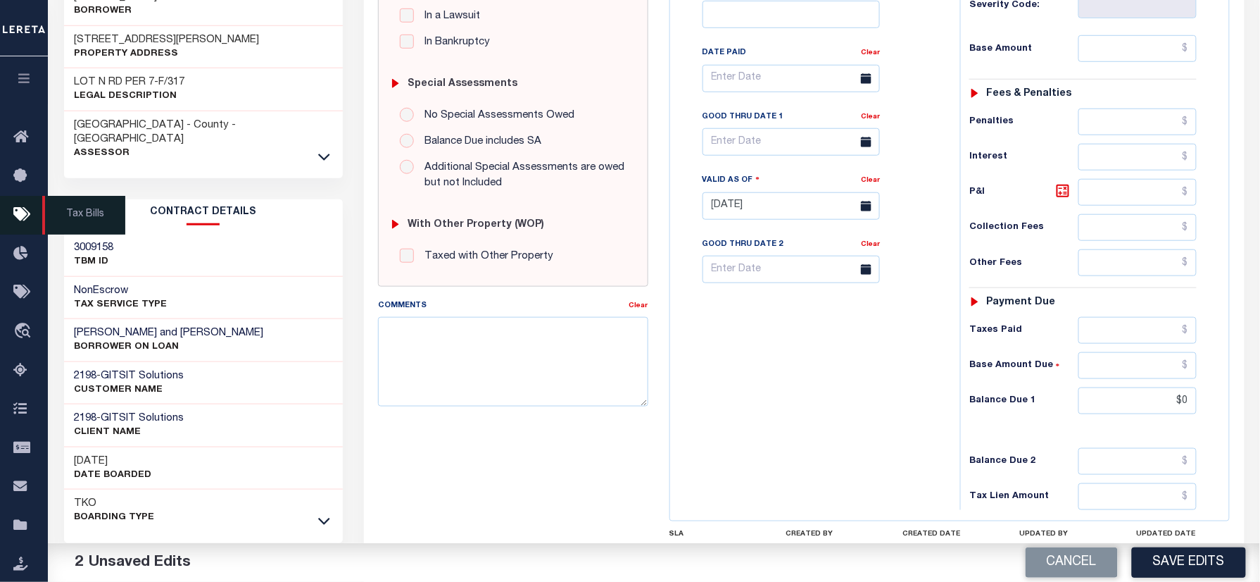
type input "$0.00"
click at [458, 375] on textarea "Comments" at bounding box center [513, 361] width 270 height 89
paste textarea "Information taken verbally"
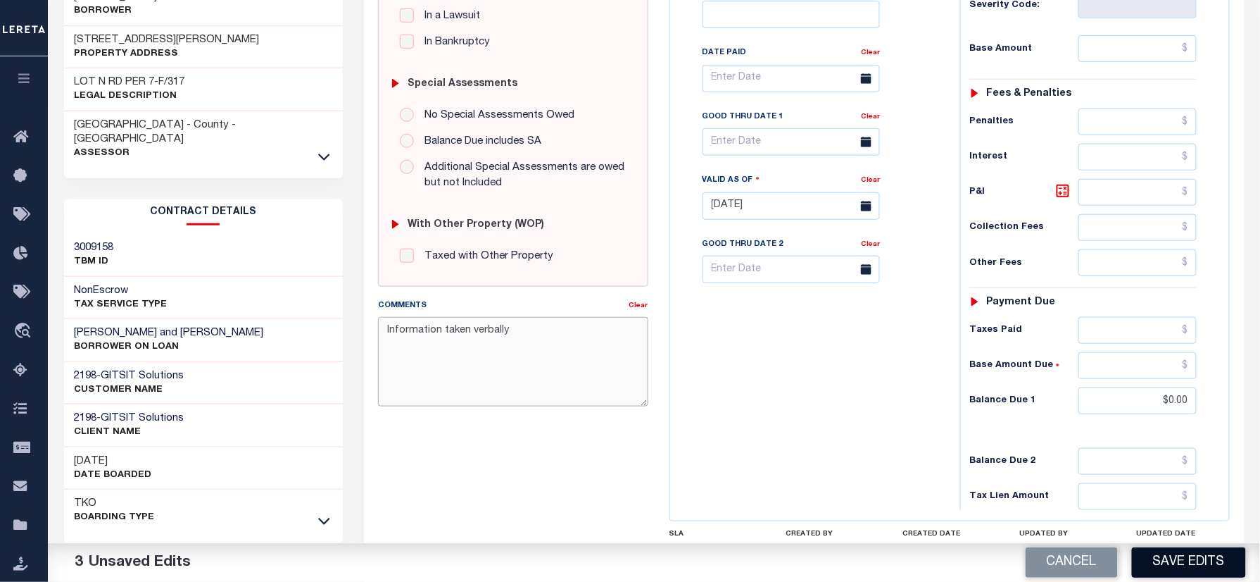
type textarea "Information taken verbally"
click at [1177, 556] on button "Save Edits" at bounding box center [1189, 562] width 114 height 30
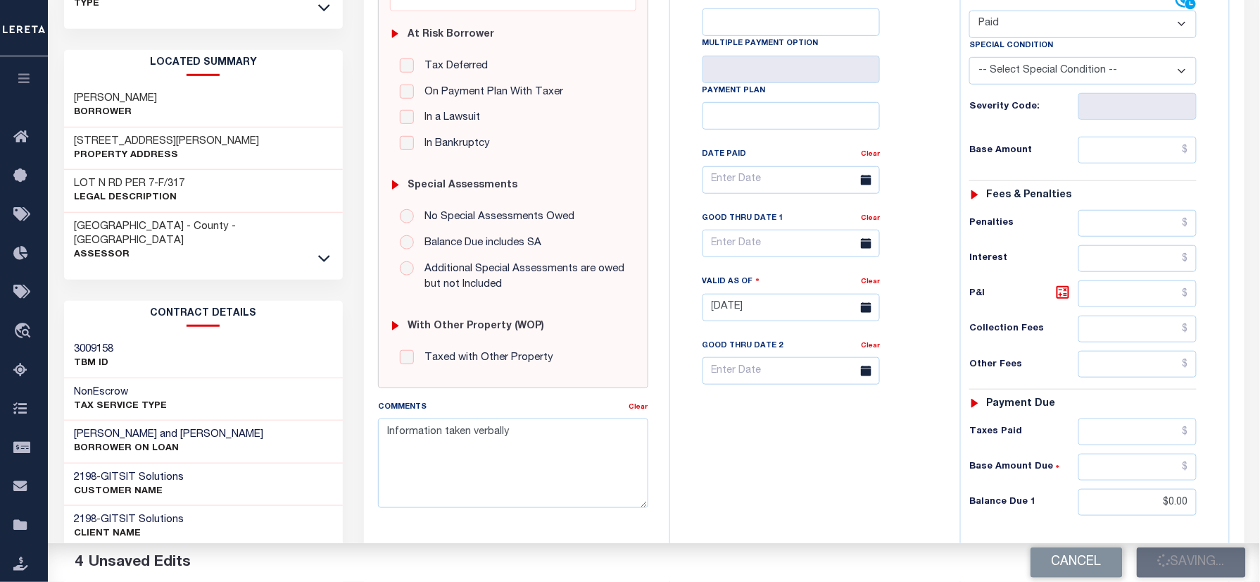
scroll to position [187, 0]
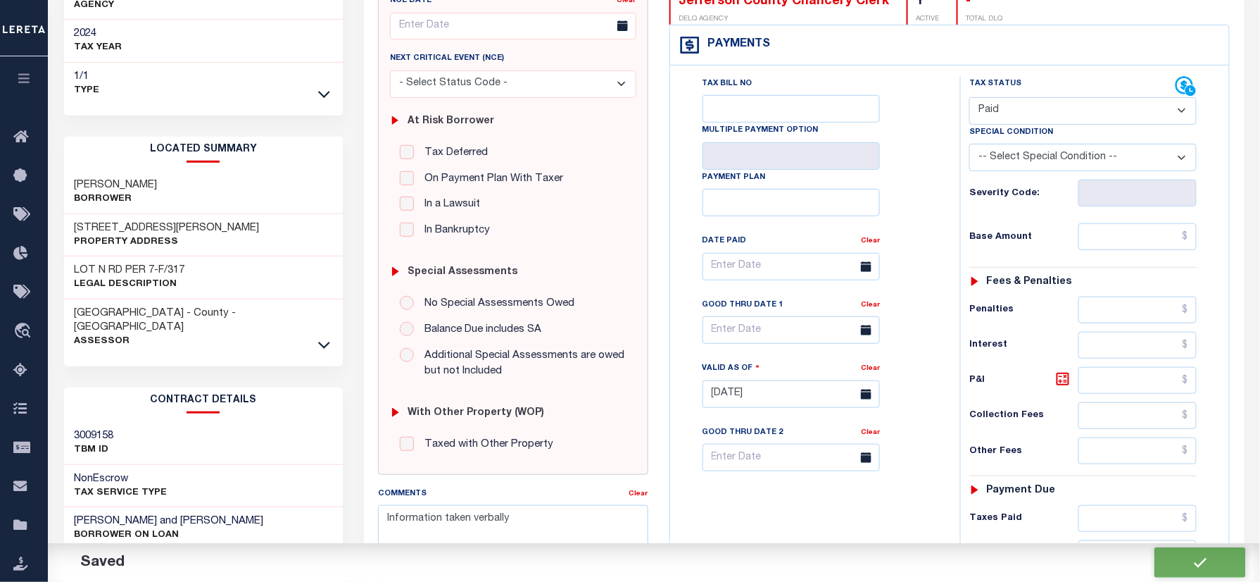
checkbox input "false"
type input "$0"
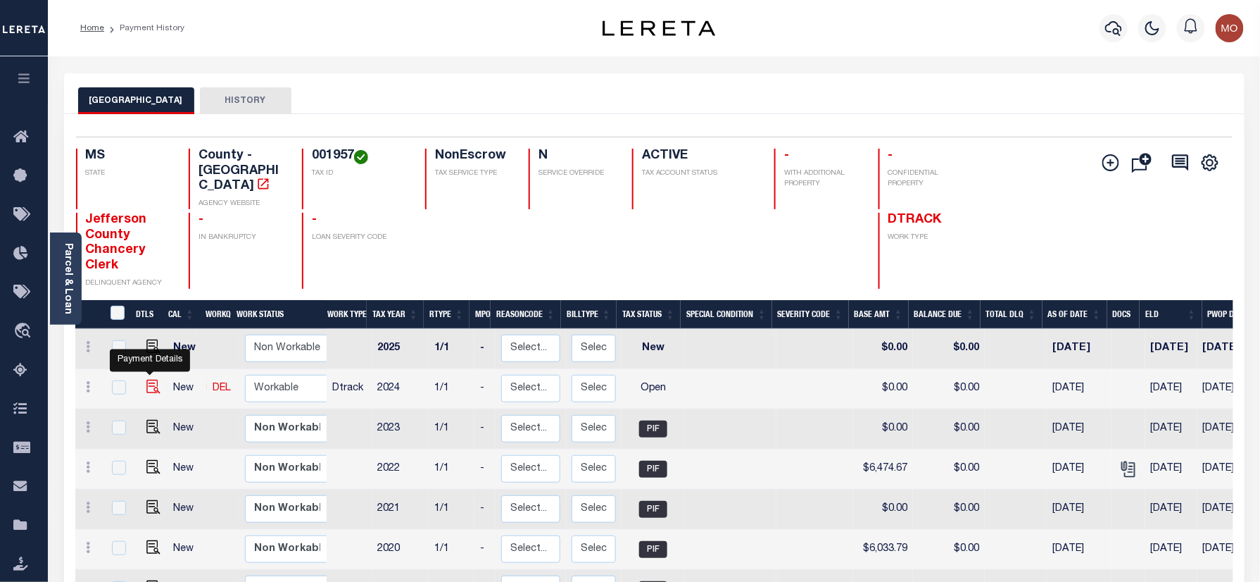
click at [146, 380] on img "" at bounding box center [153, 387] width 14 height 14
checkbox input "true"
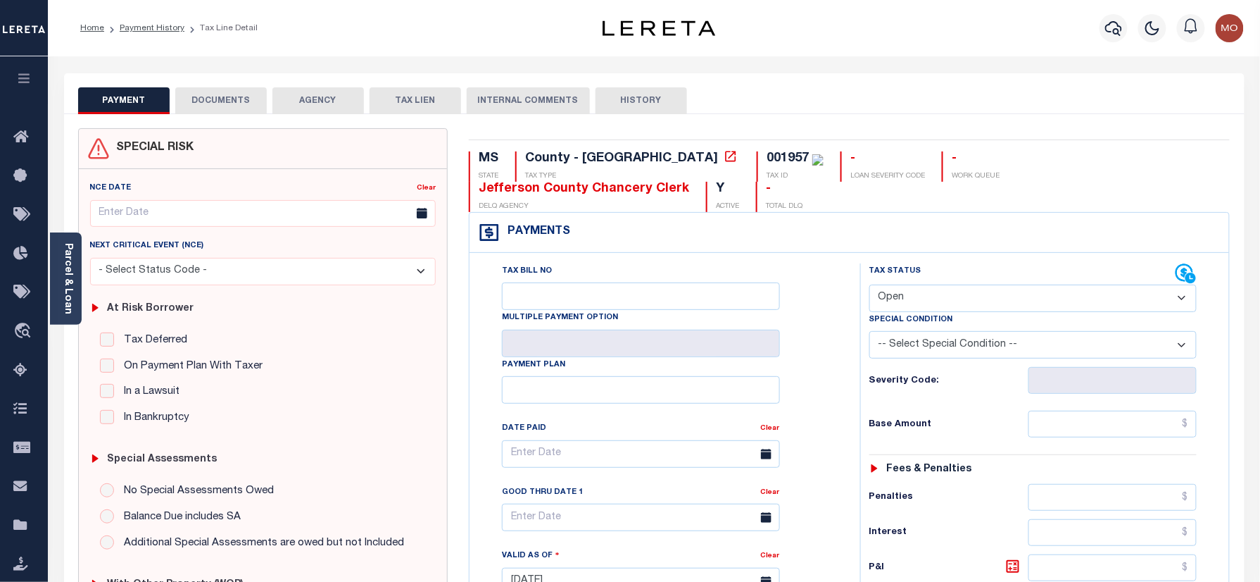
click at [914, 284] on select "- Select Status Code - Open Due/Unpaid Paid Incomplete No Tax Due Internal Refu…" at bounding box center [1034, 297] width 328 height 27
click at [870, 286] on select "- Select Status Code - Open Due/Unpaid Paid Incomplete No Tax Due Internal Refu…" at bounding box center [1034, 297] width 328 height 27
drag, startPoint x: 907, startPoint y: 293, endPoint x: 908, endPoint y: 317, distance: 24.0
click at [906, 293] on select "- Select Status Code - Open Due/Unpaid Paid Incomplete No Tax Due Internal Refu…" at bounding box center [1034, 297] width 328 height 27
select select "PYD"
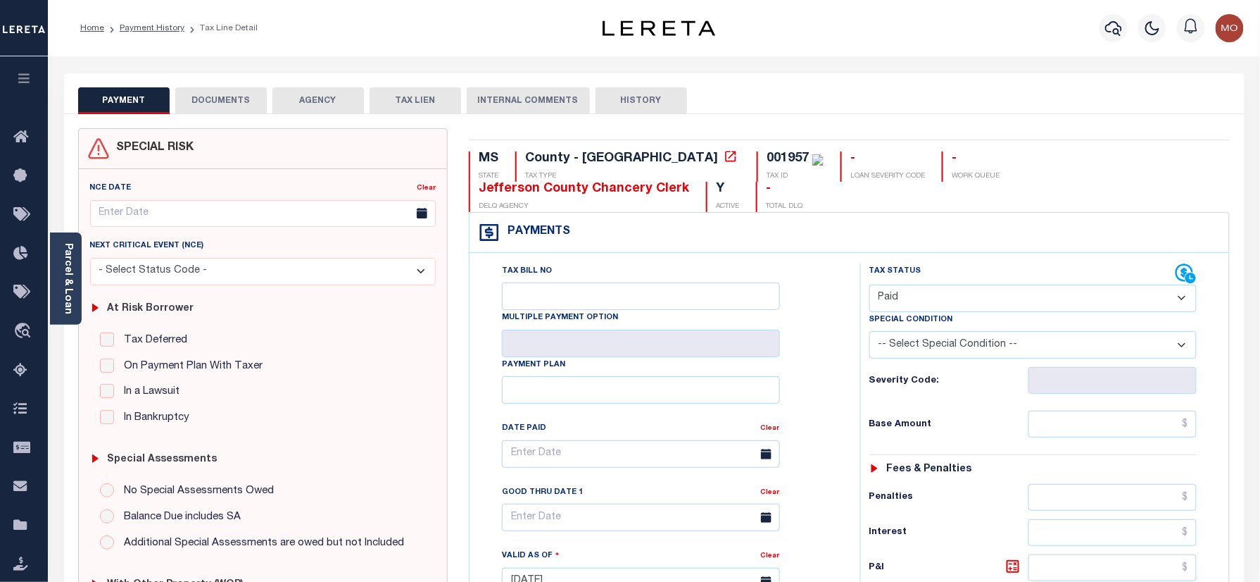
click at [870, 286] on select "- Select Status Code - Open Due/Unpaid Paid Incomplete No Tax Due Internal Refu…" at bounding box center [1034, 297] width 328 height 27
type input "10/09/2025"
click at [829, 375] on div "Tax Bill No Multiple Payment Option Payment Plan Clear" at bounding box center [662, 460] width 356 height 395
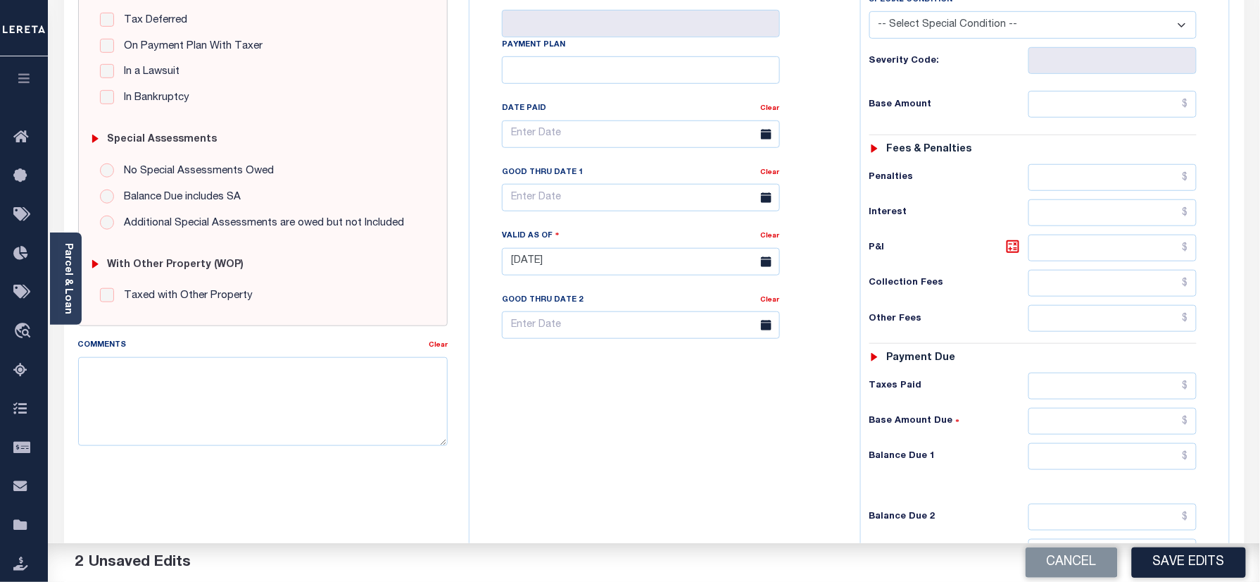
scroll to position [375, 0]
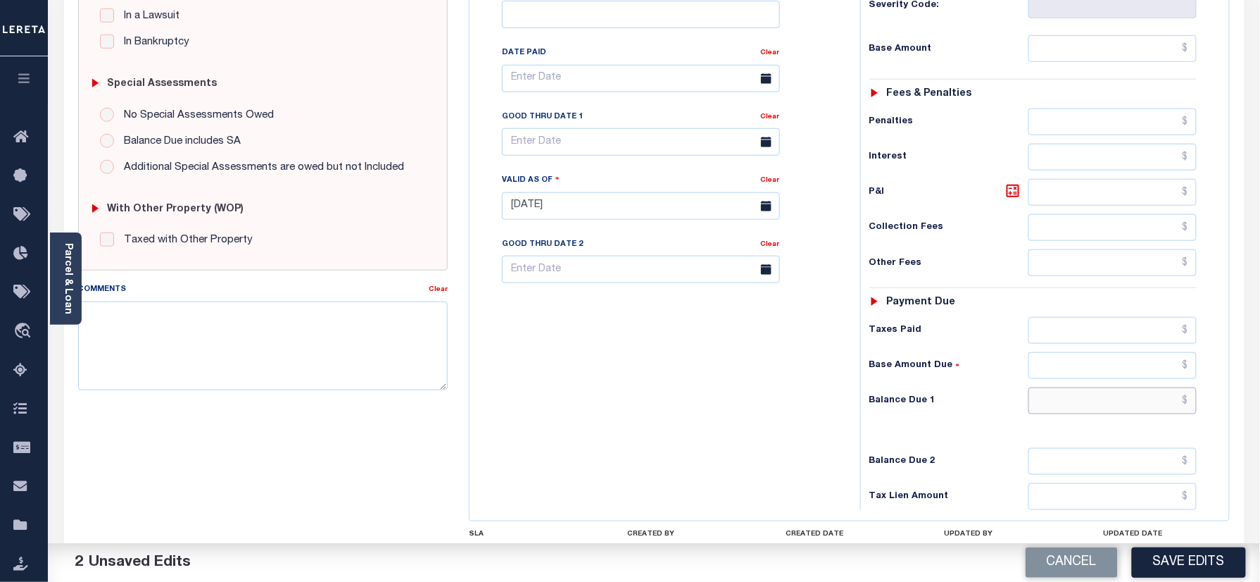
click at [1082, 412] on input "text" at bounding box center [1113, 400] width 169 height 27
type input "$0.00"
click at [282, 342] on textarea "Comments" at bounding box center [263, 345] width 370 height 89
paste textarea "Information taken verbally"
type textarea "Information taken verbally"
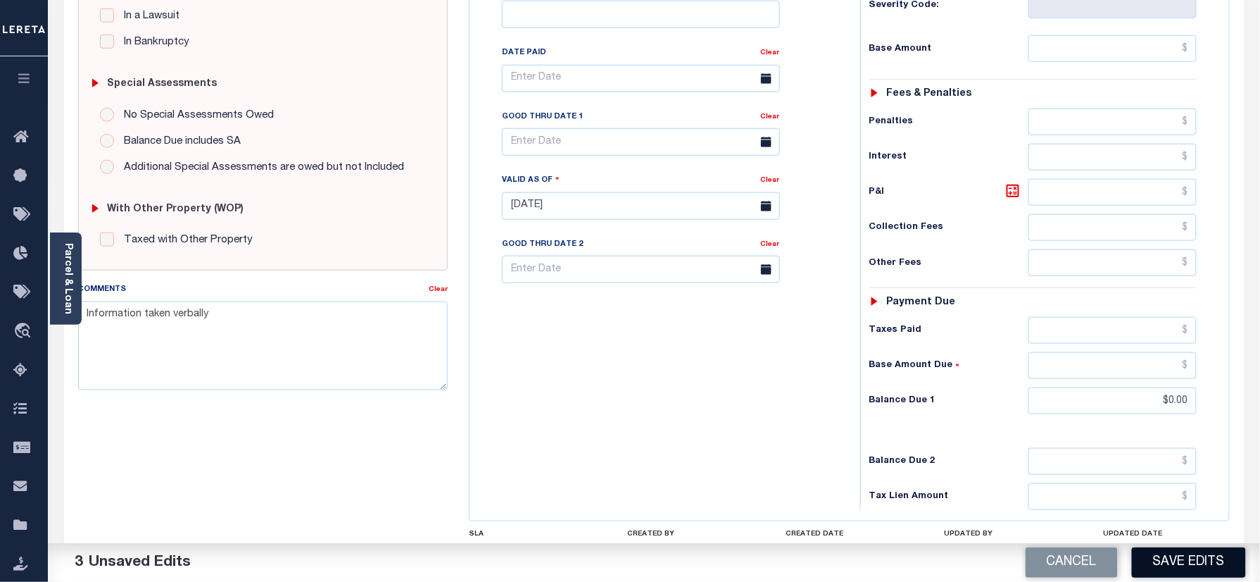
click at [1162, 555] on button "Save Edits" at bounding box center [1189, 562] width 114 height 30
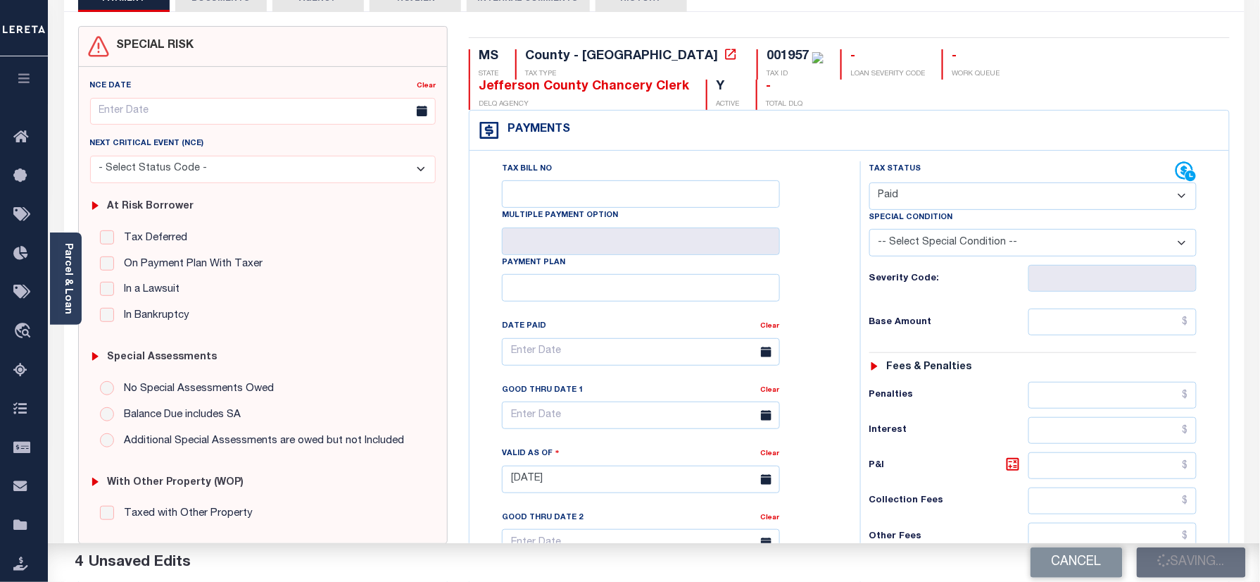
scroll to position [94, 0]
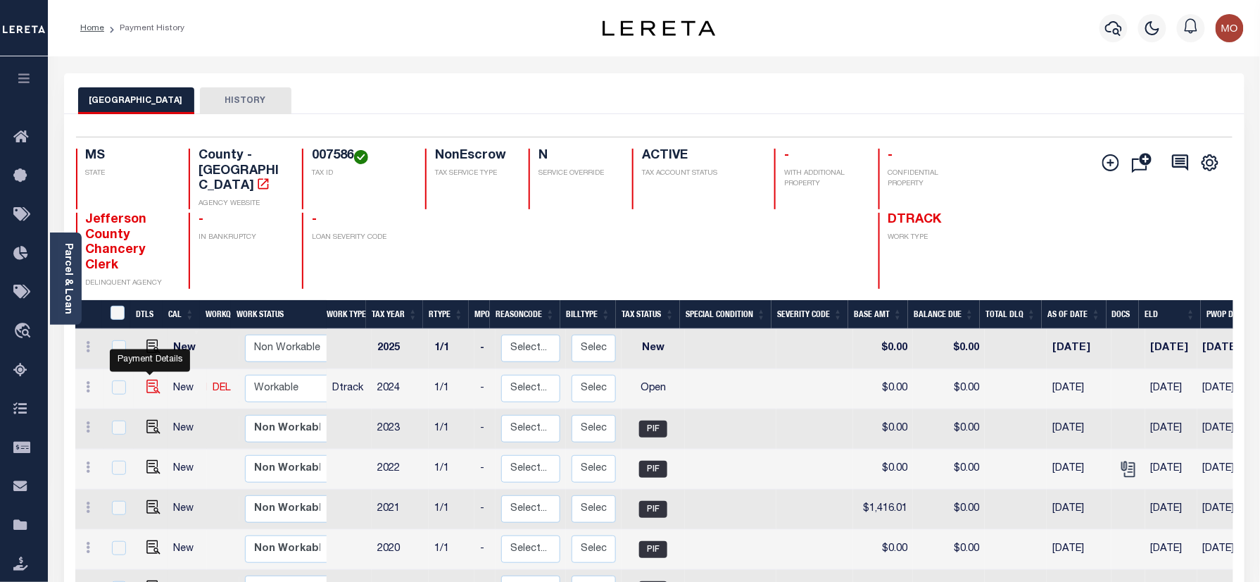
click at [149, 380] on img "" at bounding box center [153, 387] width 14 height 14
checkbox input "true"
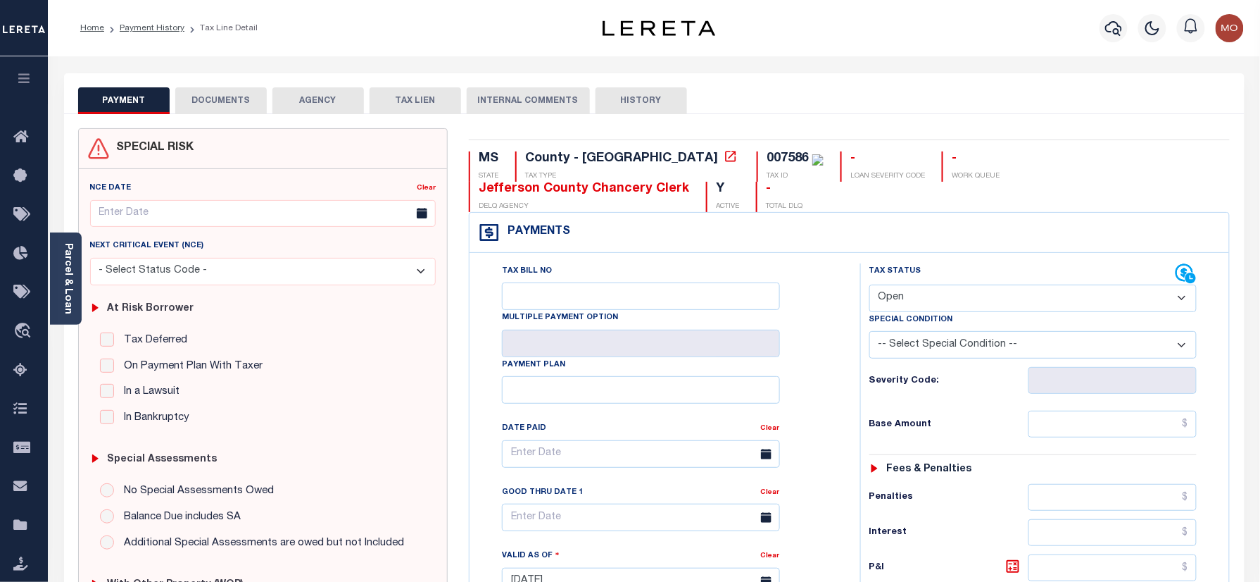
click at [956, 284] on select "- Select Status Code - Open Due/Unpaid Paid Incomplete No Tax Due Internal Refu…" at bounding box center [1034, 297] width 328 height 27
select select "PYD"
click at [870, 286] on select "- Select Status Code - Open Due/Unpaid Paid Incomplete No Tax Due Internal Refu…" at bounding box center [1034, 297] width 328 height 27
type input "10/09/2025"
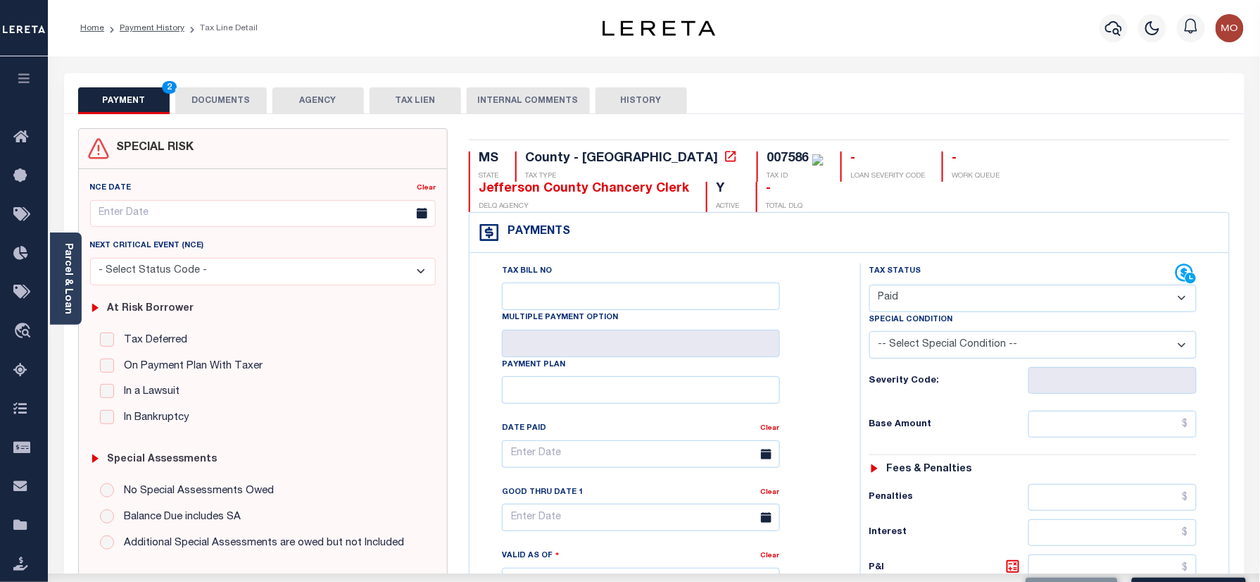
click at [858, 390] on div "Tax Status Status" at bounding box center [1038, 574] width 377 height 622
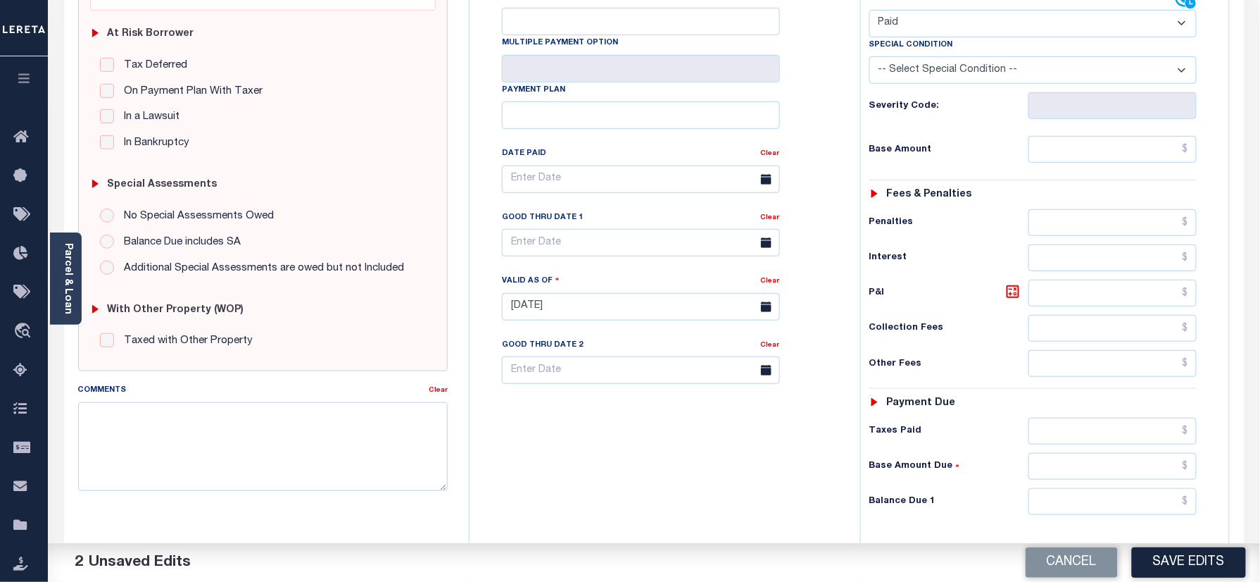
scroll to position [375, 0]
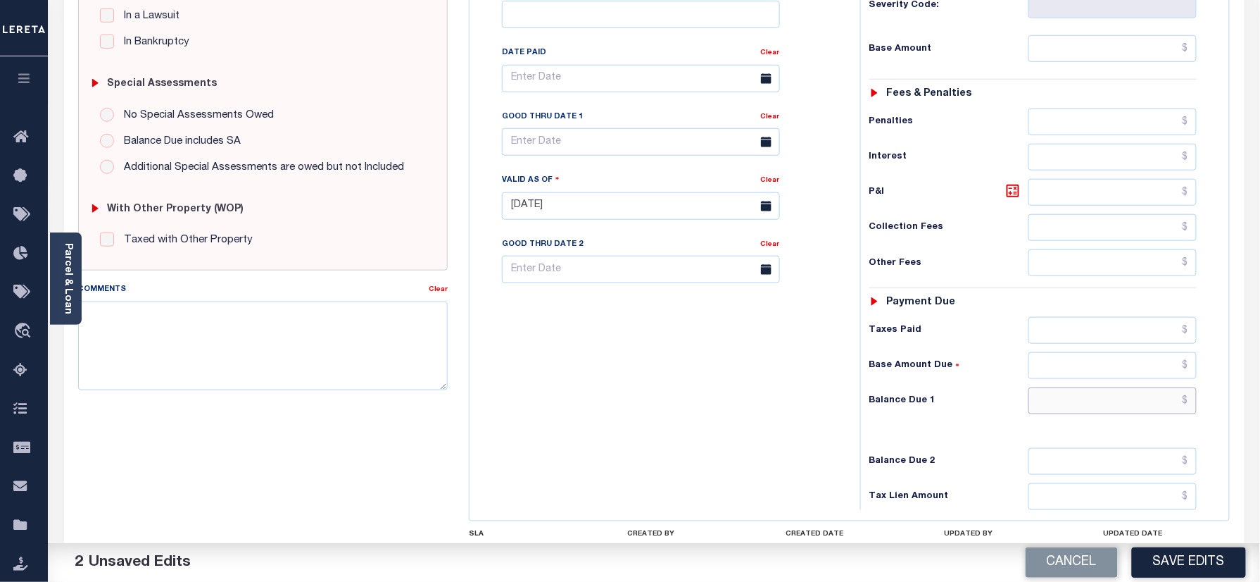
drag, startPoint x: 1074, startPoint y: 410, endPoint x: 1022, endPoint y: 403, distance: 51.9
click at [1074, 410] on input "text" at bounding box center [1113, 400] width 169 height 27
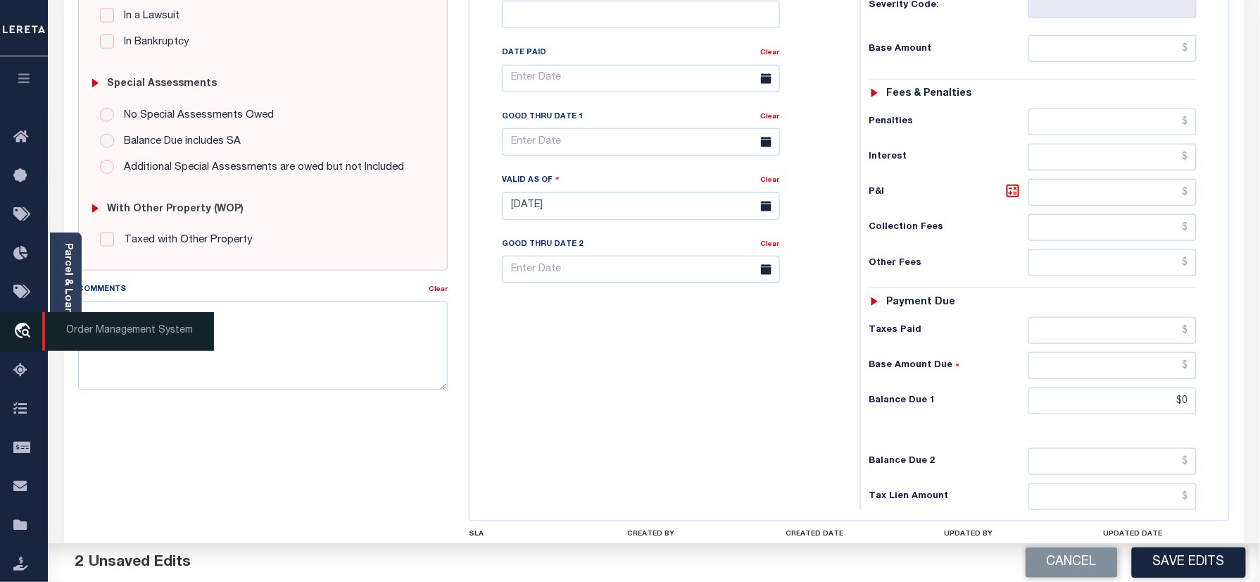
type input "$0.00"
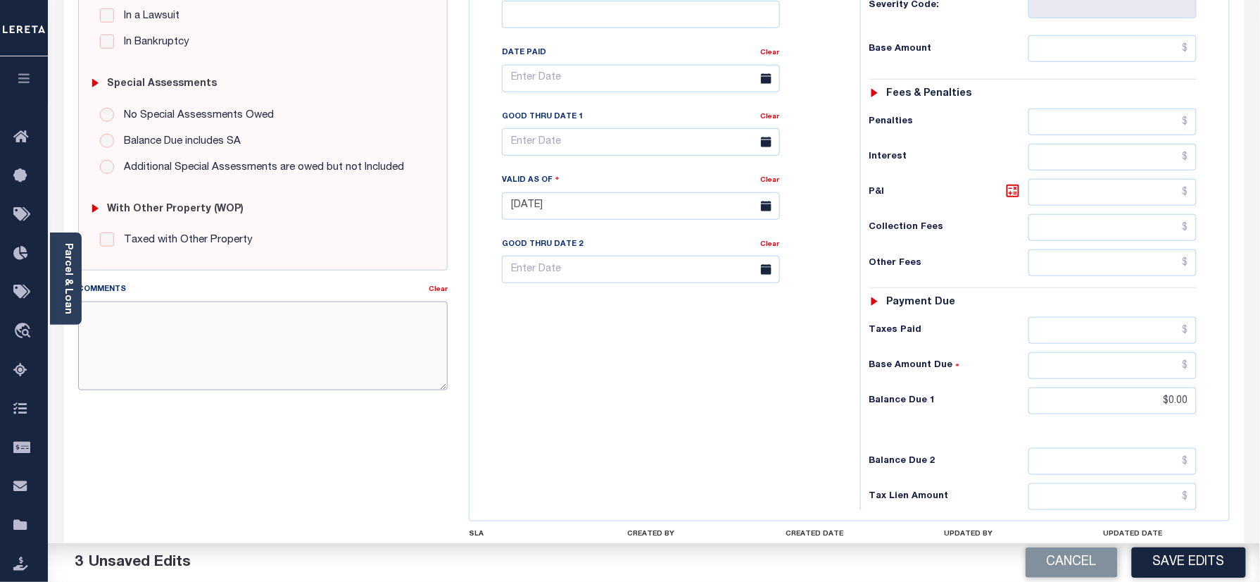
click at [325, 349] on textarea "Comments" at bounding box center [263, 345] width 370 height 89
paste textarea "Information taken verbally"
type textarea "Information taken verbally"
click at [1191, 559] on button "Save Edits" at bounding box center [1189, 562] width 114 height 30
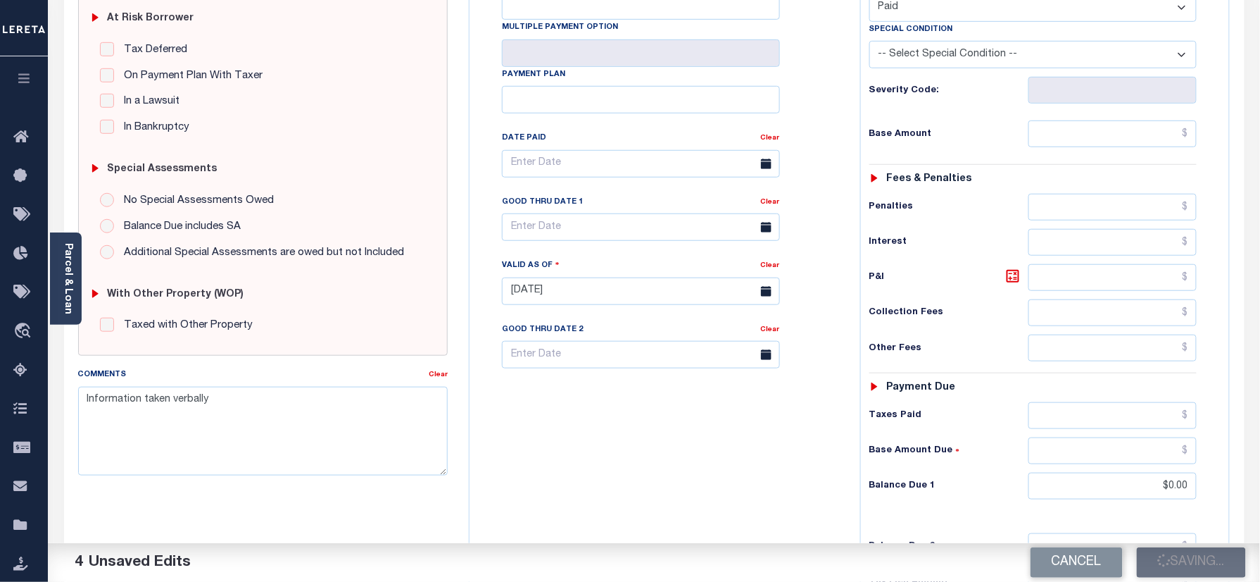
scroll to position [187, 0]
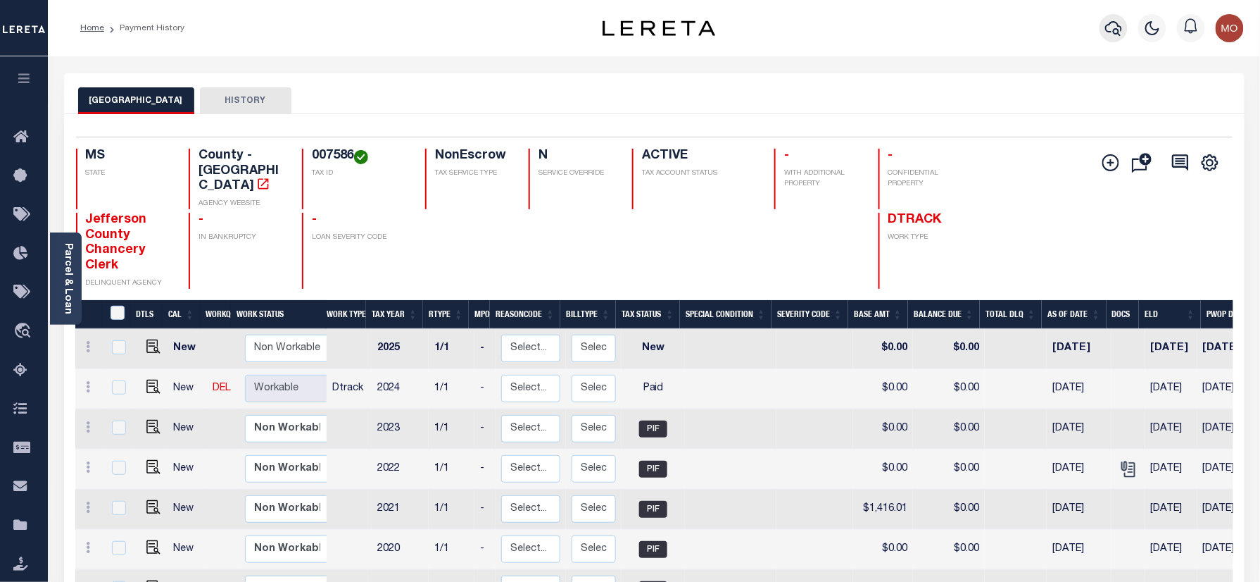
click at [1108, 28] on icon "button" at bounding box center [1114, 28] width 17 height 17
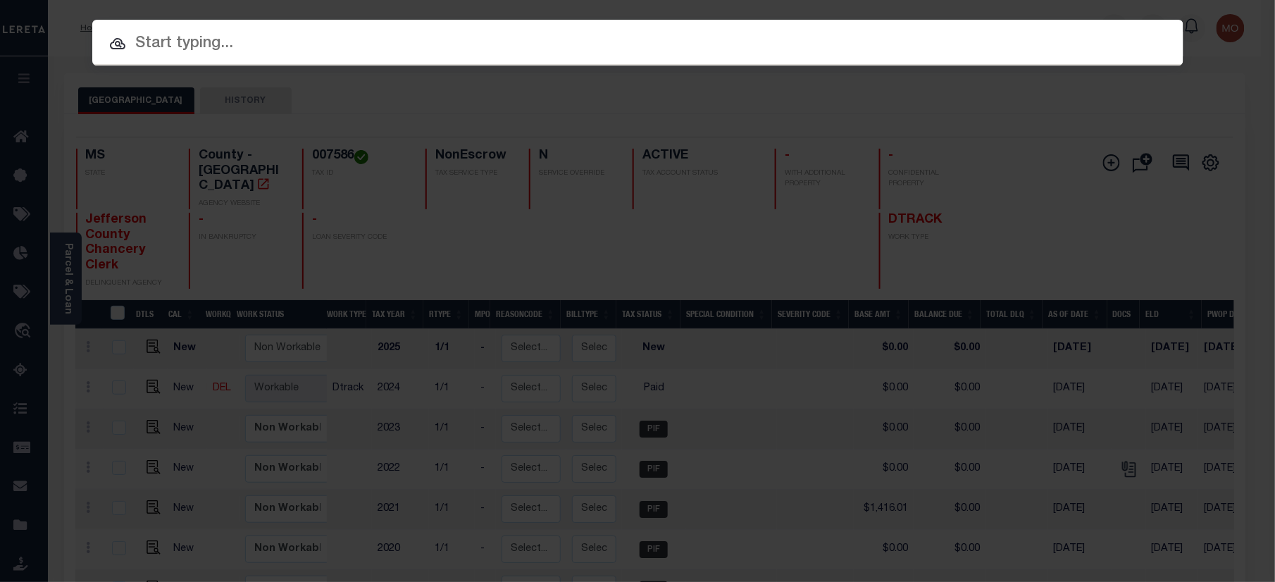
click at [196, 43] on input "text" at bounding box center [637, 44] width 1091 height 25
paste input "344081"
type input "344081"
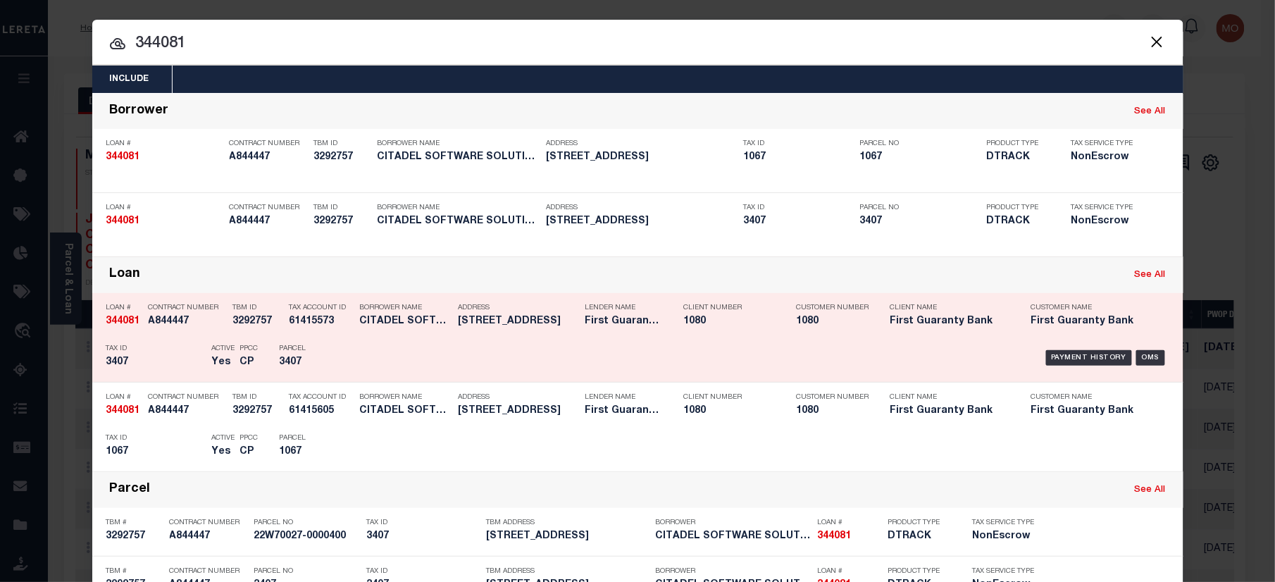
click at [156, 356] on div "Tax ID 3407" at bounding box center [155, 357] width 99 height 41
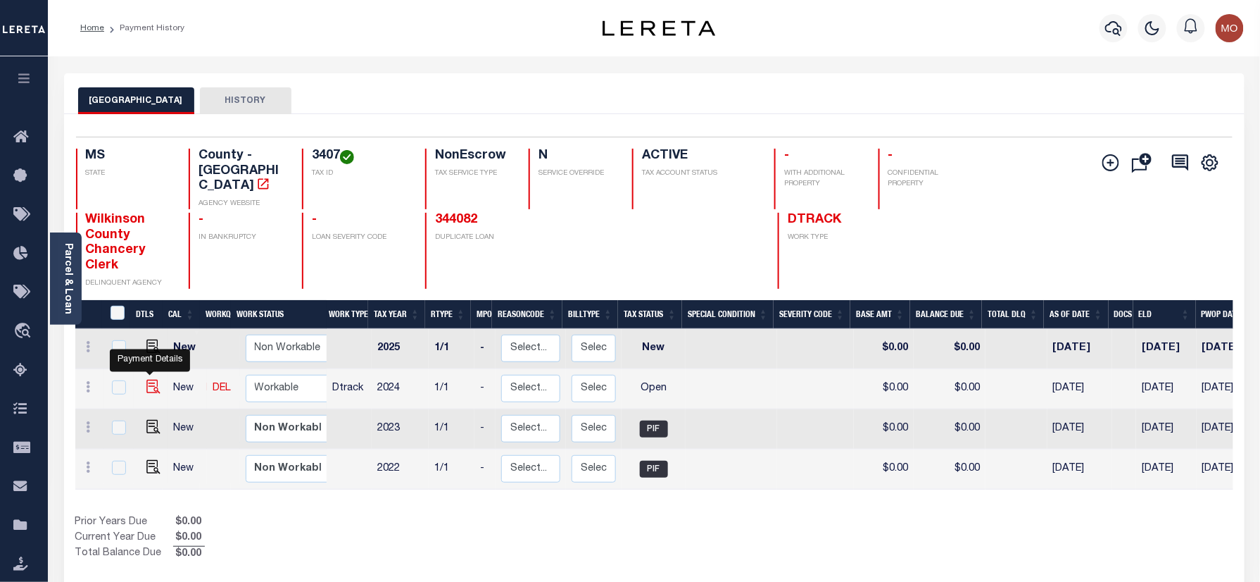
click at [154, 380] on img "" at bounding box center [153, 387] width 14 height 14
checkbox input "true"
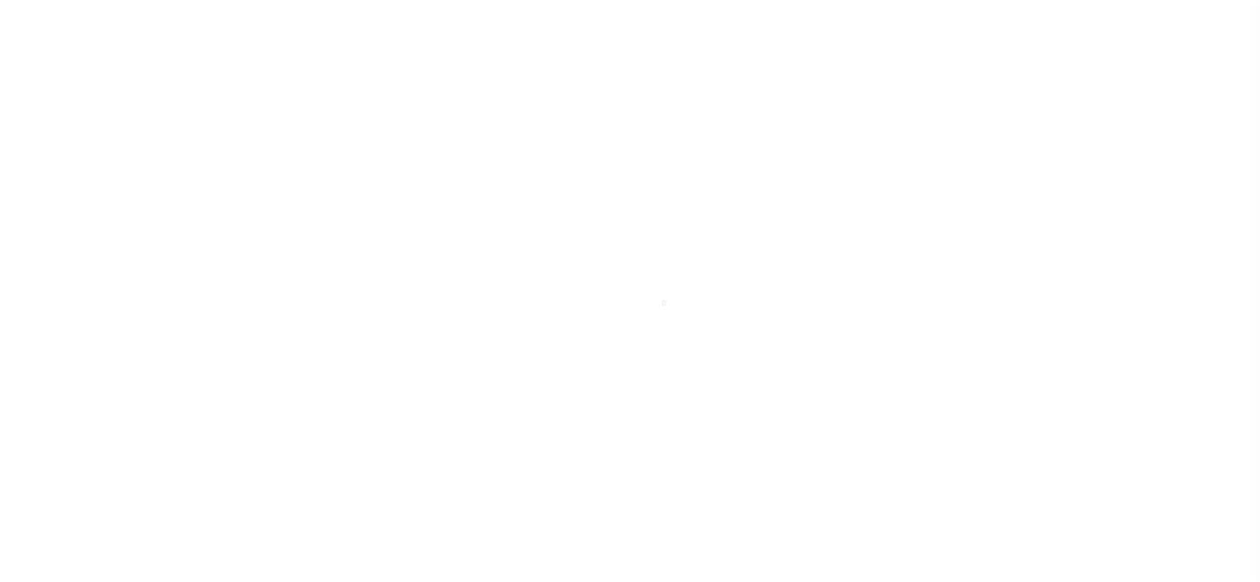
select select "OP2"
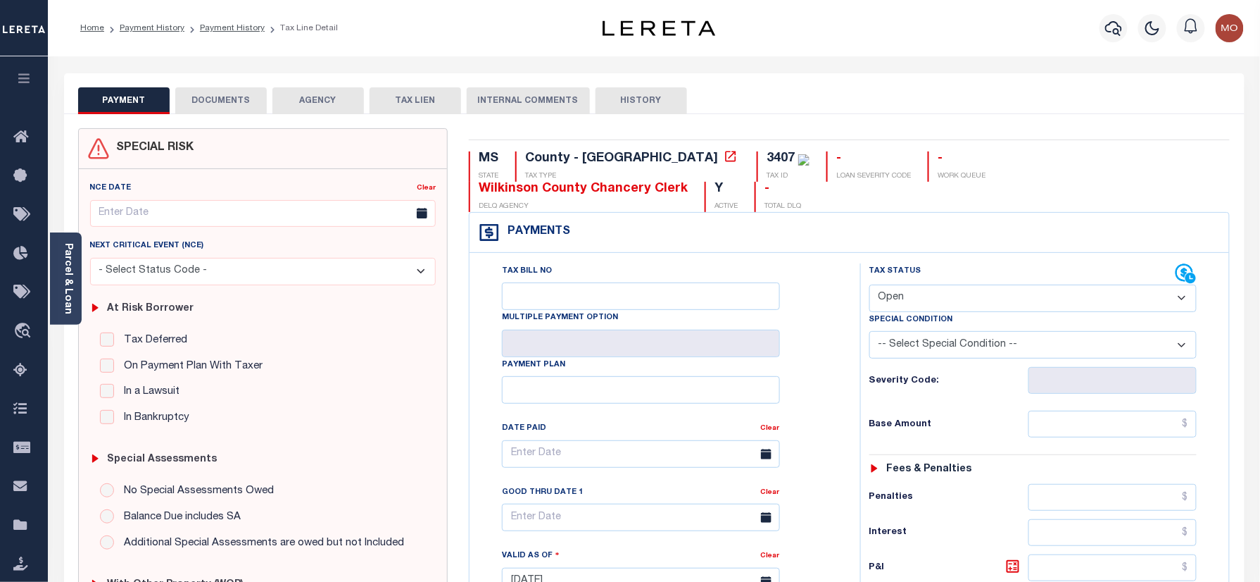
drag, startPoint x: 68, startPoint y: 282, endPoint x: 97, endPoint y: 358, distance: 80.9
click at [68, 282] on body "Home Payment History Payment History Tax Line Detail Profile Sign out" at bounding box center [630, 532] width 1260 height 1065
click at [65, 285] on link "Parcel & Loan" at bounding box center [68, 278] width 10 height 71
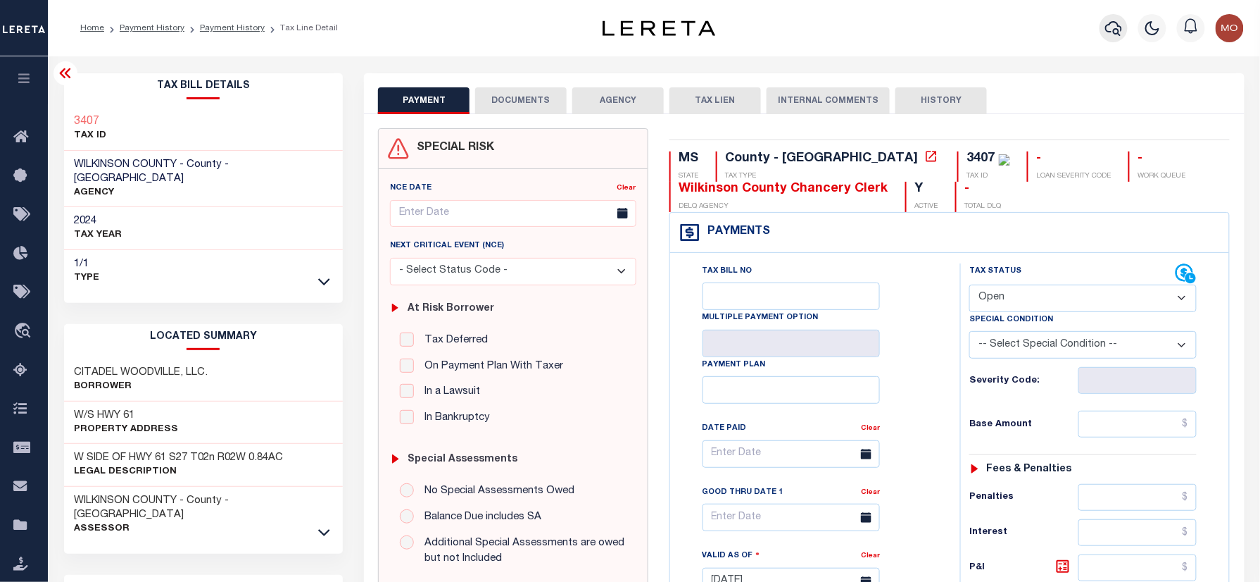
click at [1122, 32] on icon "button" at bounding box center [1114, 28] width 17 height 17
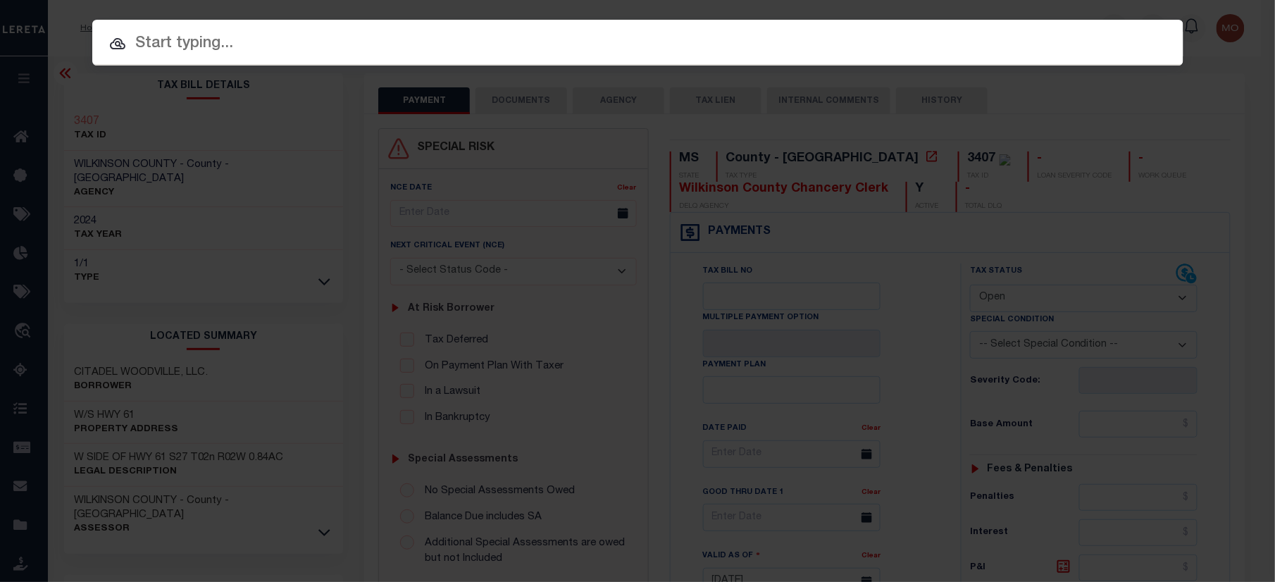
click at [192, 40] on input "text" at bounding box center [637, 44] width 1091 height 25
paste input "120427"
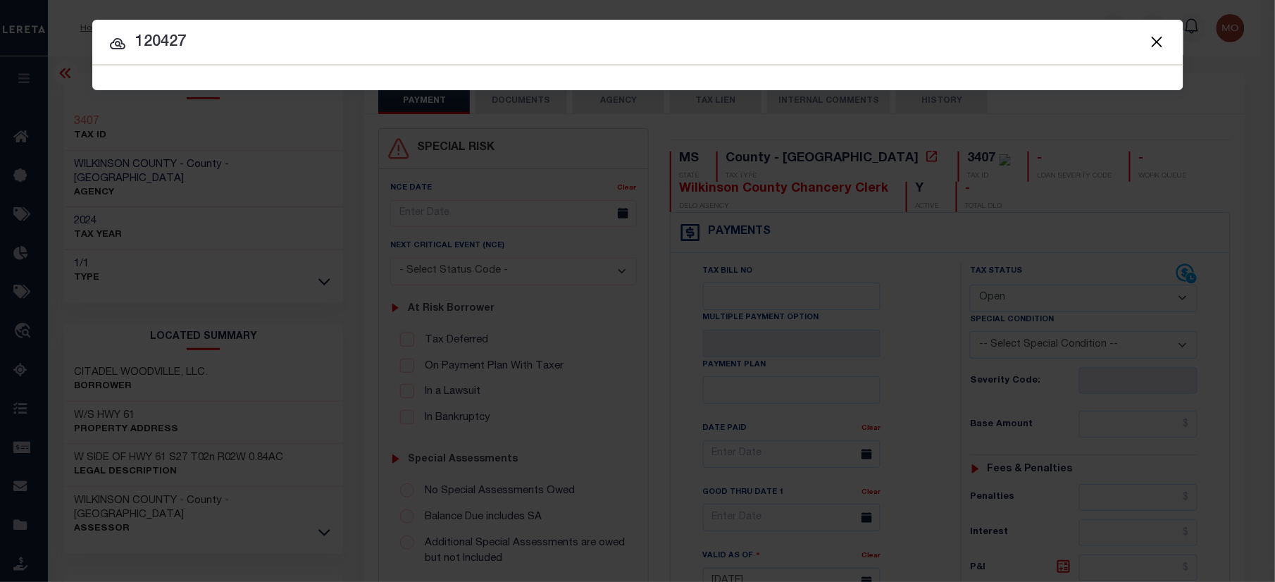
type input "120427"
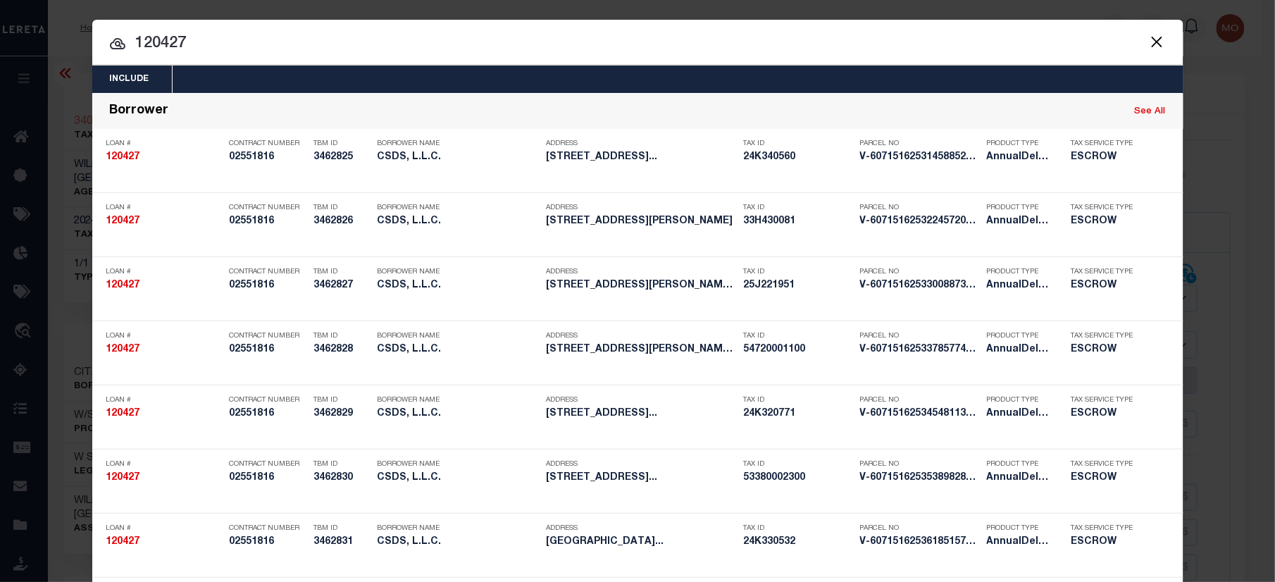
click at [213, 52] on input "120427" at bounding box center [637, 44] width 1091 height 25
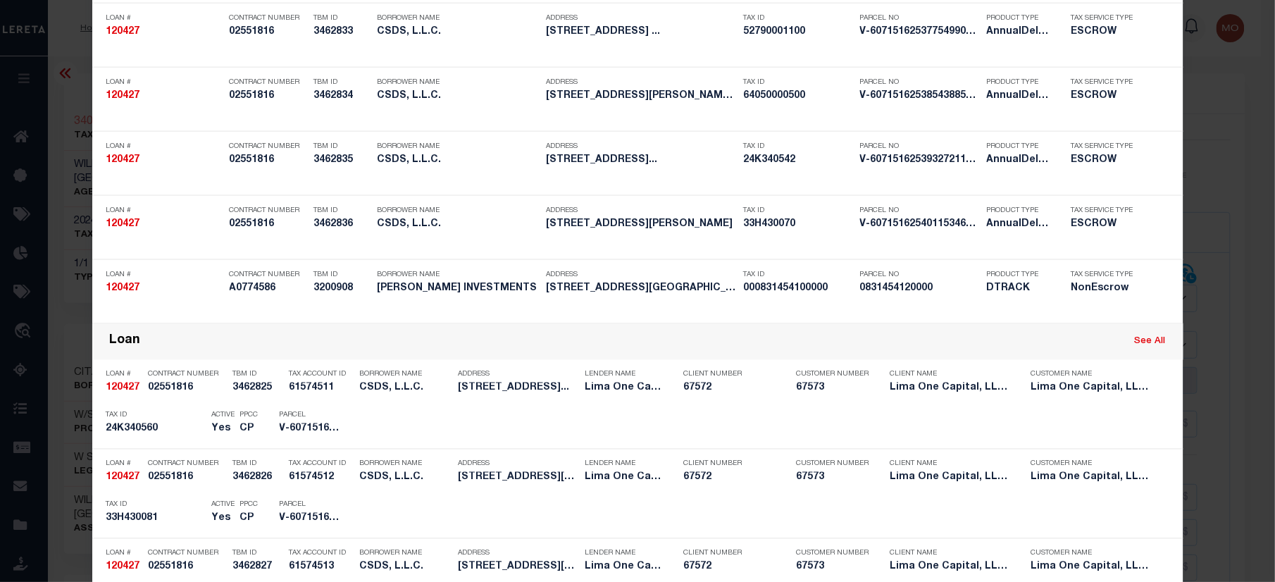
scroll to position [1855, 0]
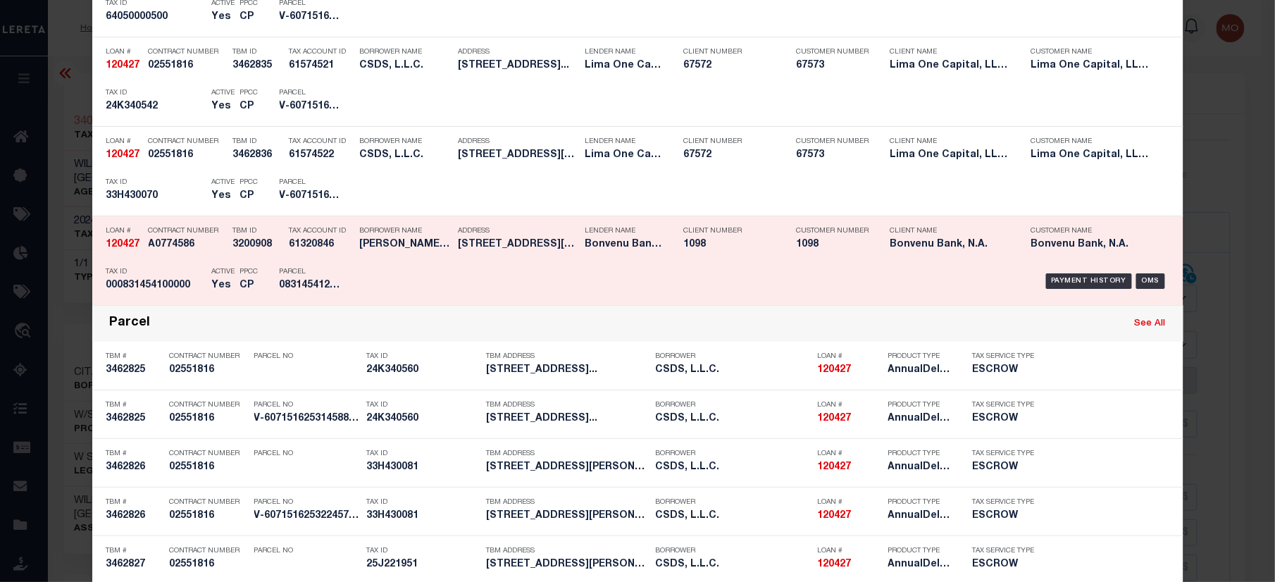
click at [186, 251] on h5 "A0774586" at bounding box center [187, 245] width 77 height 12
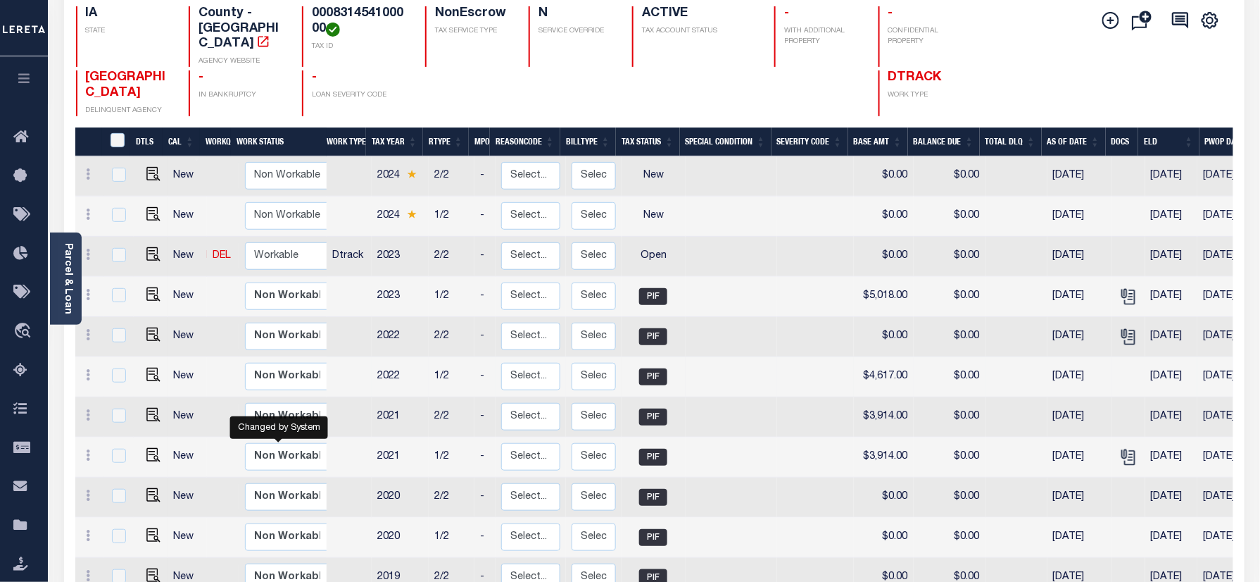
scroll to position [65, 0]
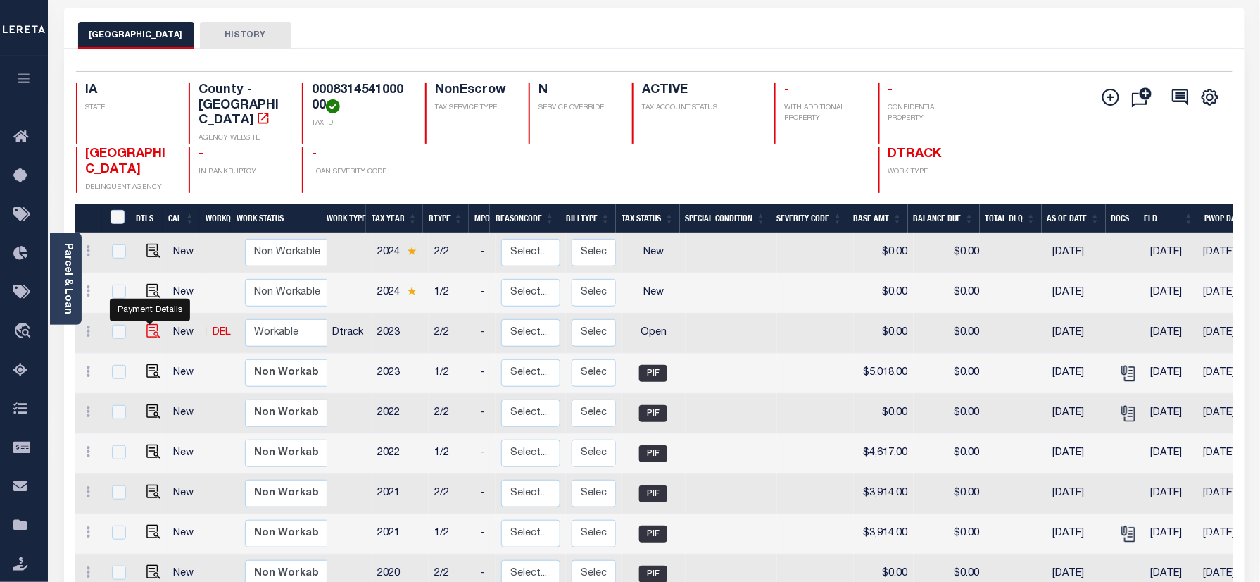
click at [148, 324] on img "" at bounding box center [153, 331] width 14 height 14
checkbox input "true"
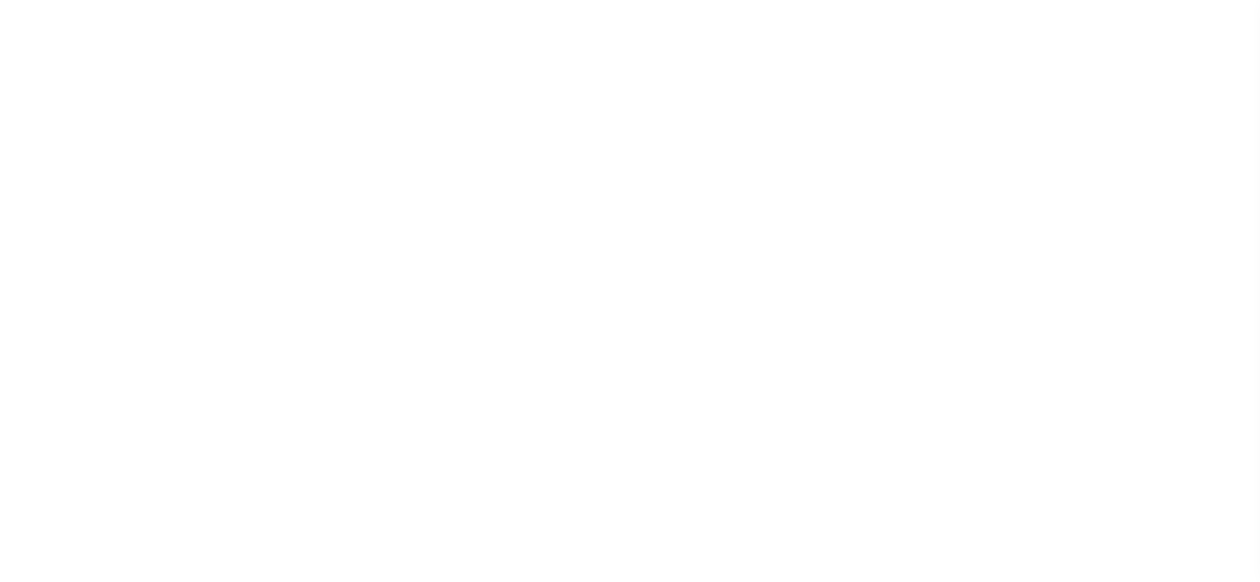
select select "OP2"
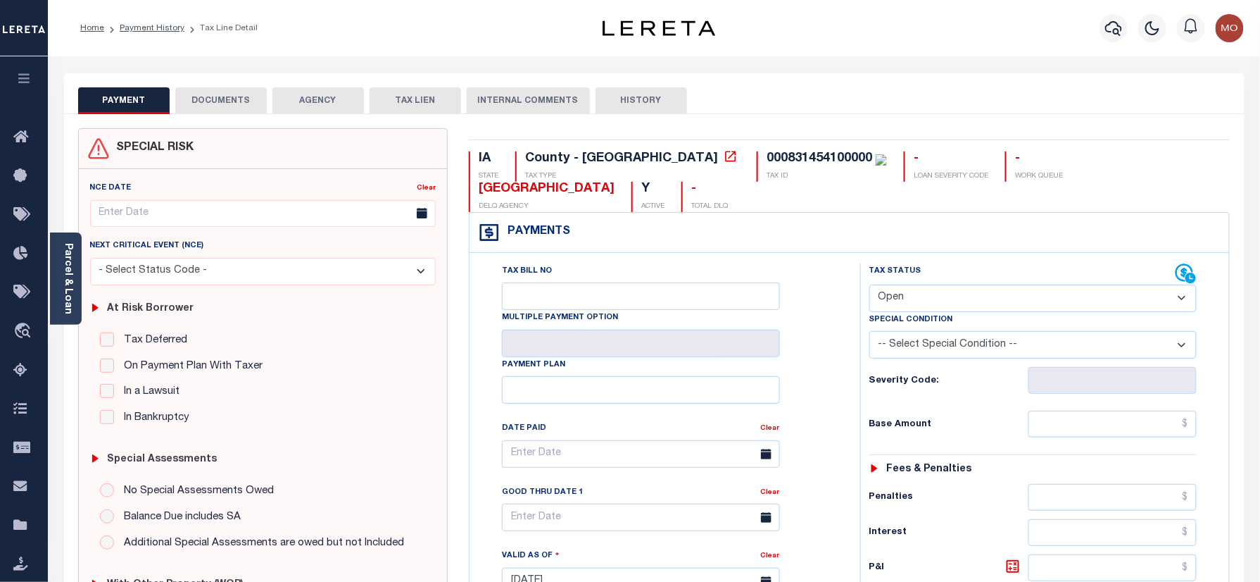
click at [767, 163] on div "000831454100000" at bounding box center [820, 158] width 106 height 13
copy div "000831454100000"
click at [1149, 10] on div at bounding box center [1153, 28] width 39 height 49
click at [1122, 26] on icon "button" at bounding box center [1114, 28] width 17 height 17
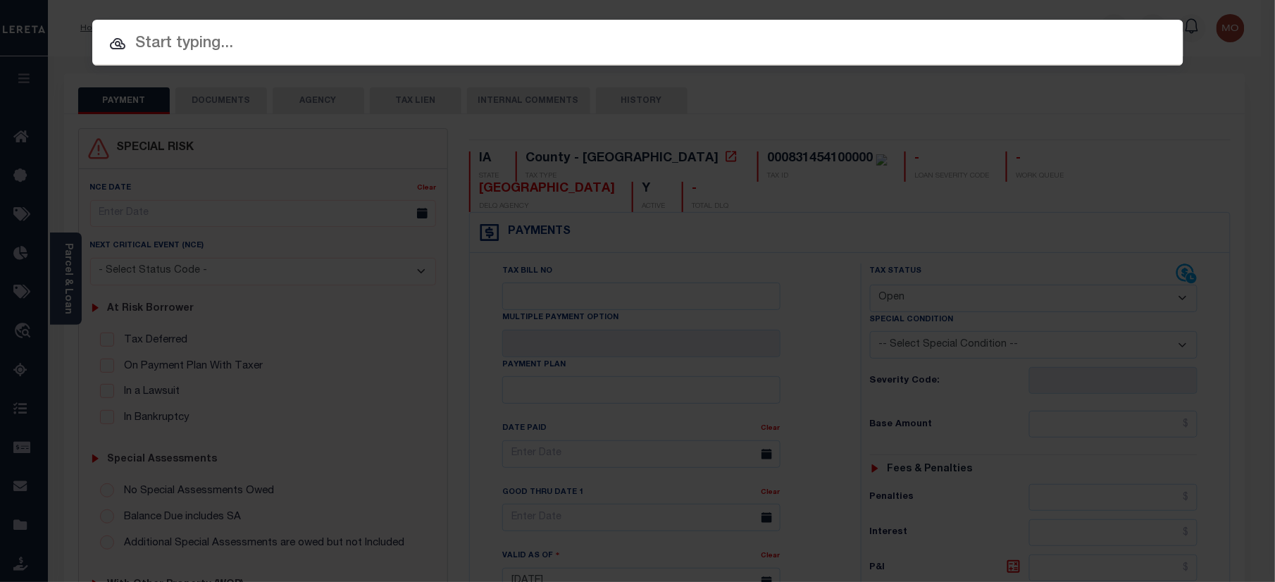
click at [318, 58] on div at bounding box center [637, 42] width 1091 height 45
click at [290, 46] on input "text" at bounding box center [637, 44] width 1091 height 25
paste input "2189741"
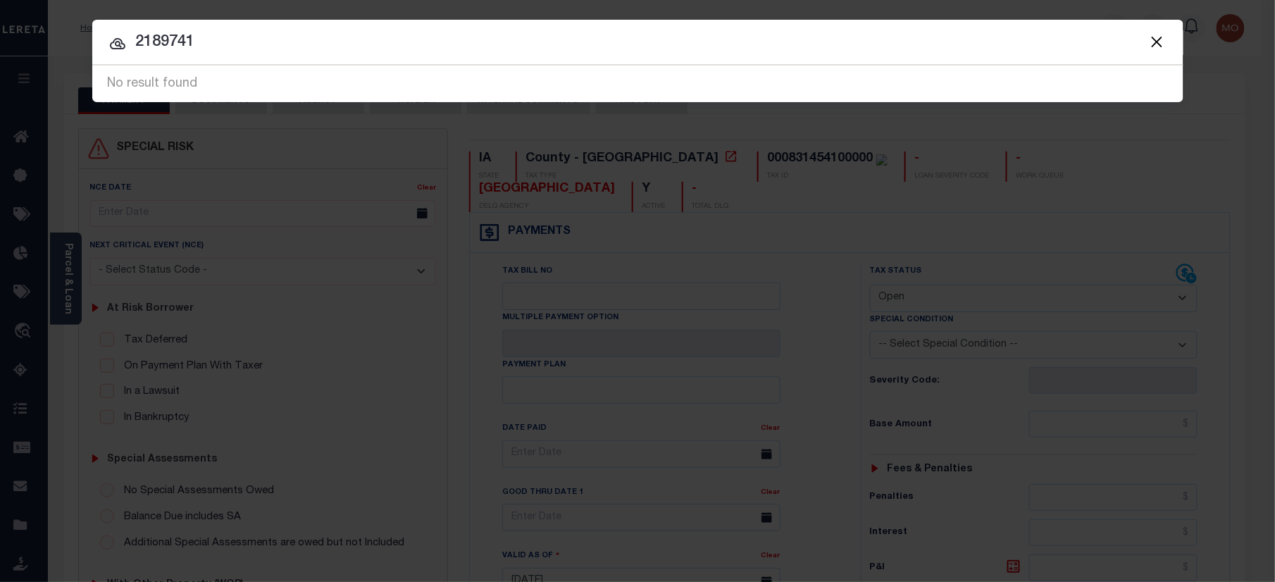
drag, startPoint x: 327, startPoint y: 32, endPoint x: 0, endPoint y: 32, distance: 326.7
click at [1, 32] on div "Include Loans TBM Customers Borrowers Payments (Lender Non-Disb) Payments (Lend…" at bounding box center [637, 291] width 1275 height 582
paste input "91420"
type input "2191420"
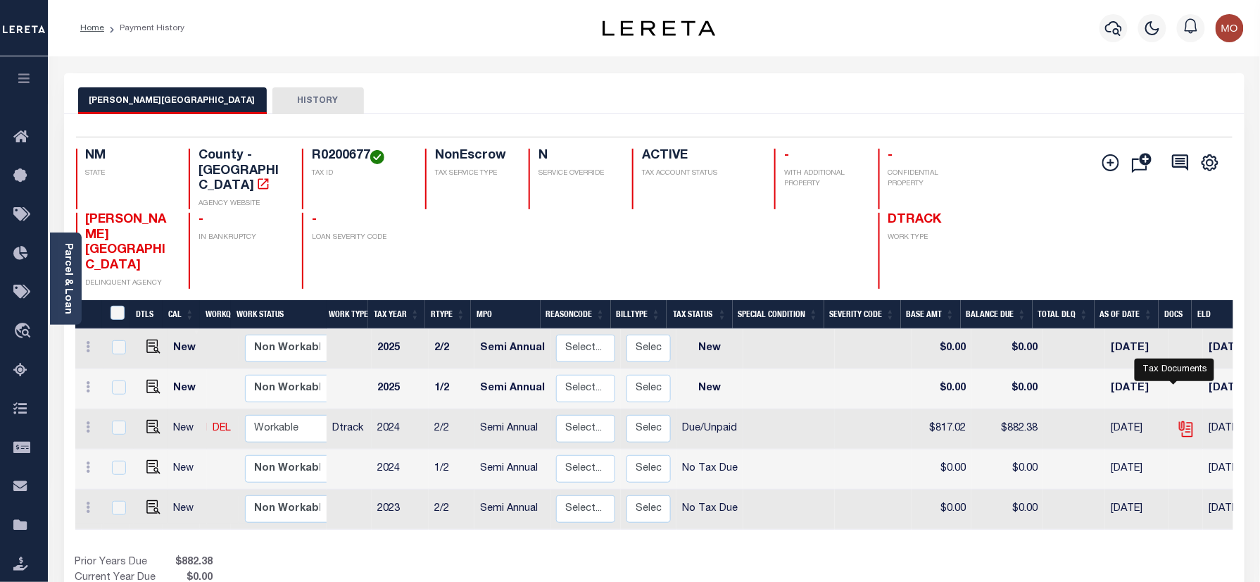
click at [1177, 420] on icon "" at bounding box center [1186, 429] width 18 height 18
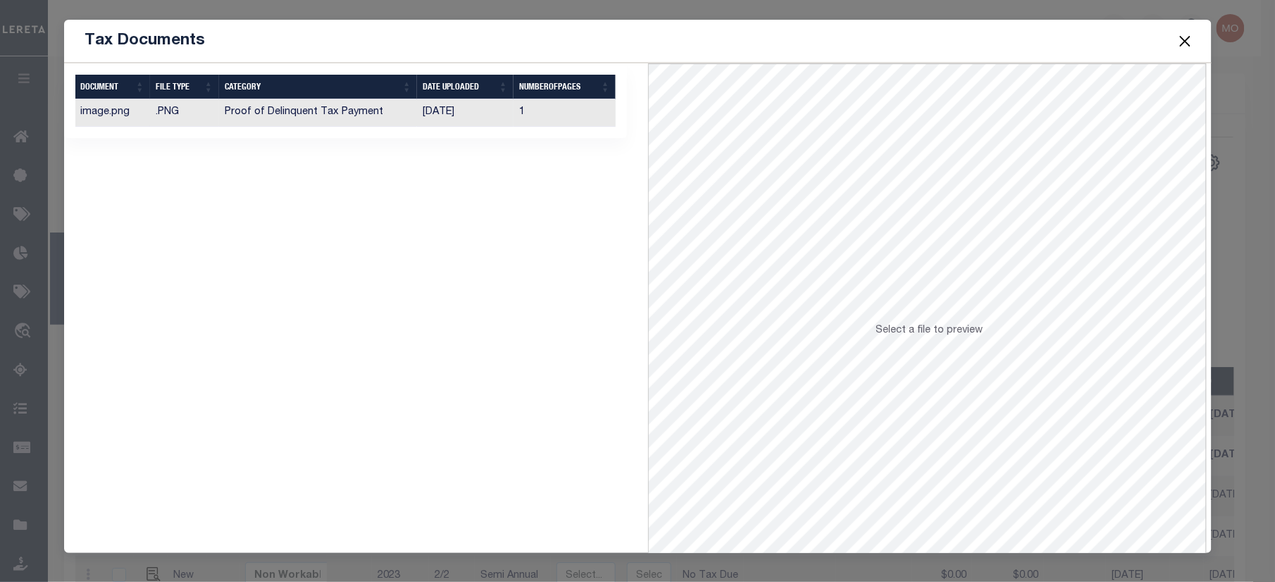
click at [381, 113] on td "Proof of Delinquent Tax Payment" at bounding box center [318, 112] width 199 height 27
click at [1184, 38] on button "Close" at bounding box center [1184, 41] width 18 height 18
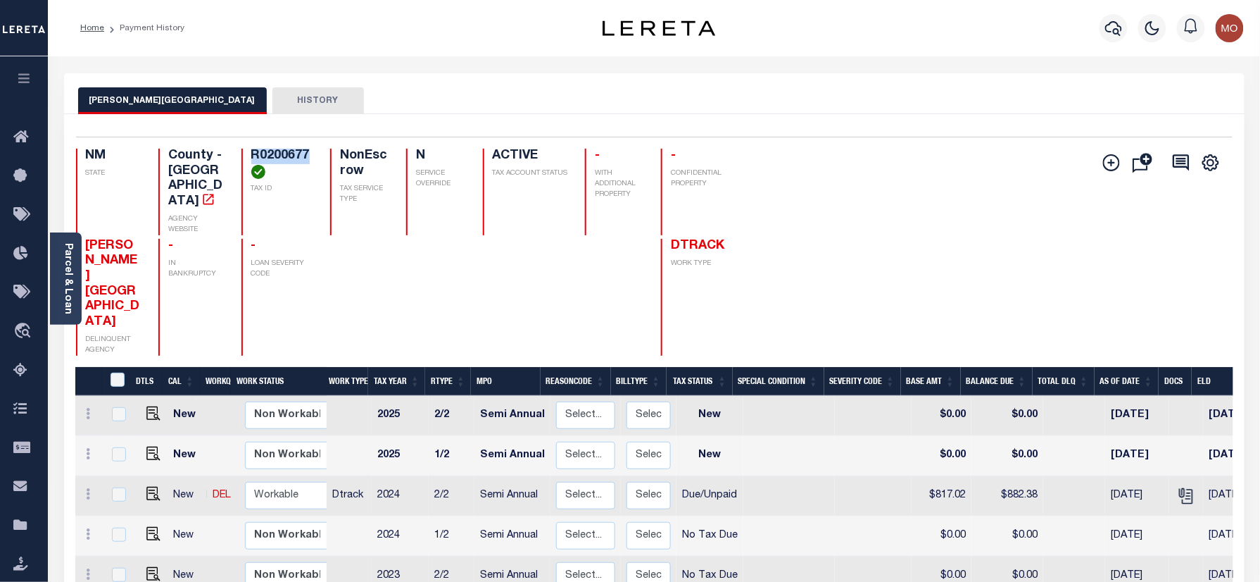
drag, startPoint x: 237, startPoint y: 169, endPoint x: 215, endPoint y: 161, distance: 23.4
click at [215, 161] on div "NM STATE County - NM AGENCY WEBSITE R0200677 TAX ID NonEscrow TAX SERVICE TYPE …" at bounding box center [405, 192] width 658 height 87
copy h4 "R0200677"
click at [149, 487] on img "" at bounding box center [153, 494] width 14 height 14
checkbox input "true"
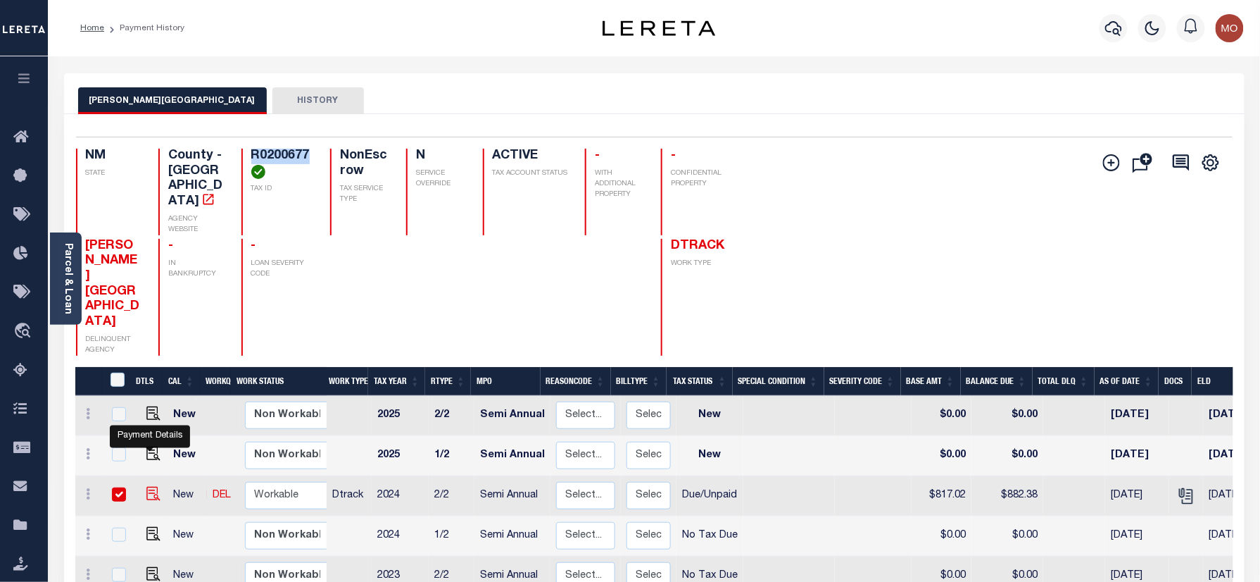
checkbox input "true"
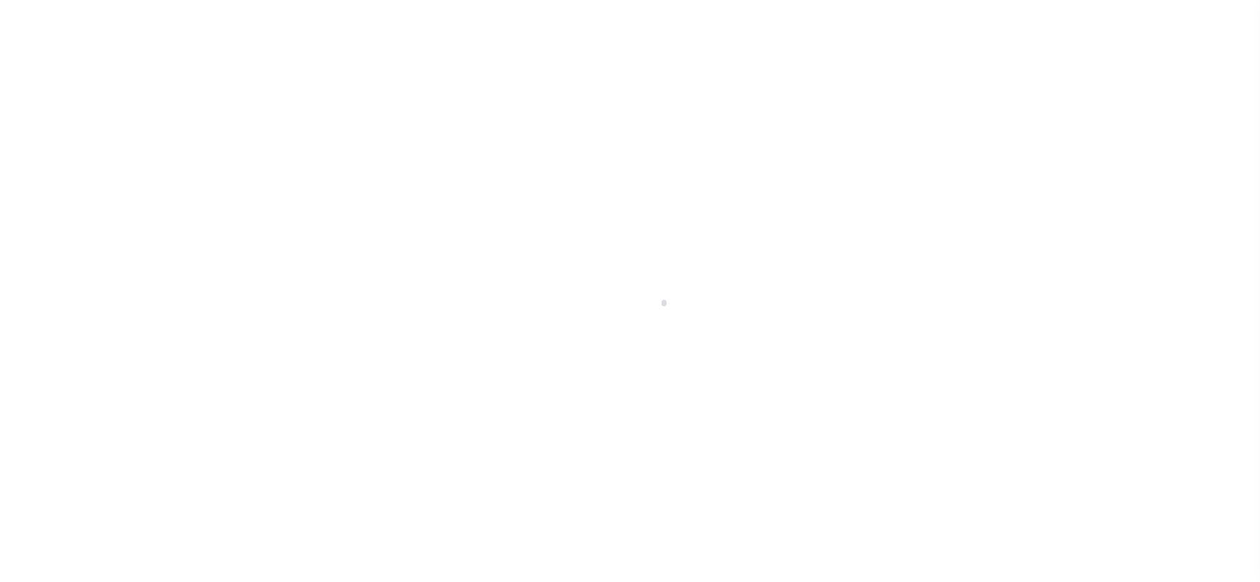
checkbox input "false"
type input "Semi Annual"
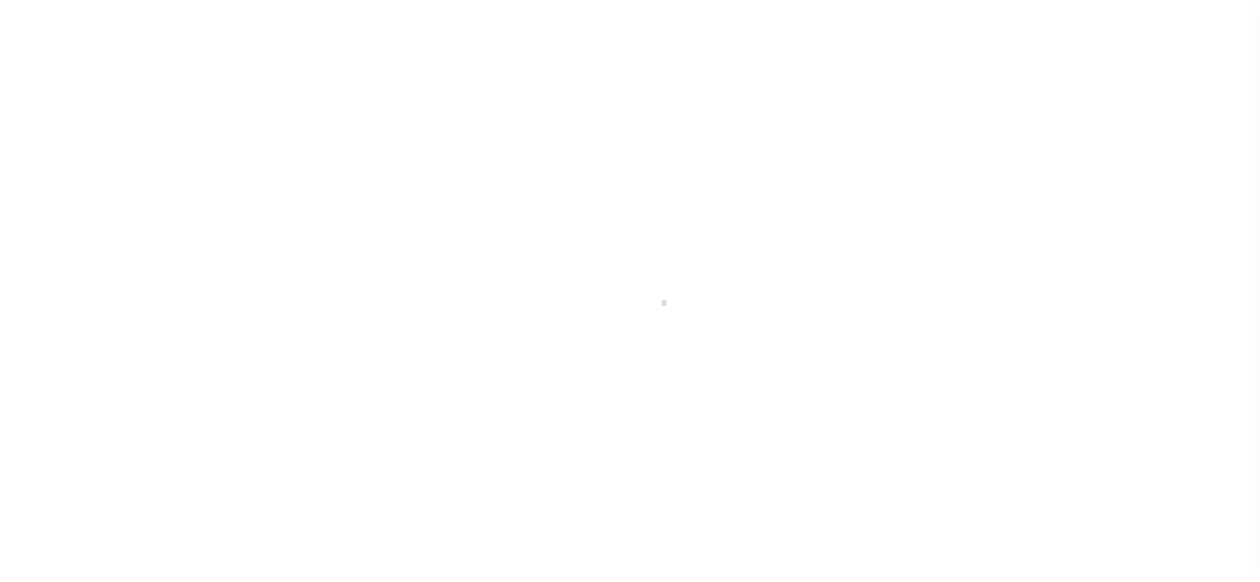
type input "[DATE]"
select select "DUE"
type input "$817.02"
type input "$65.36"
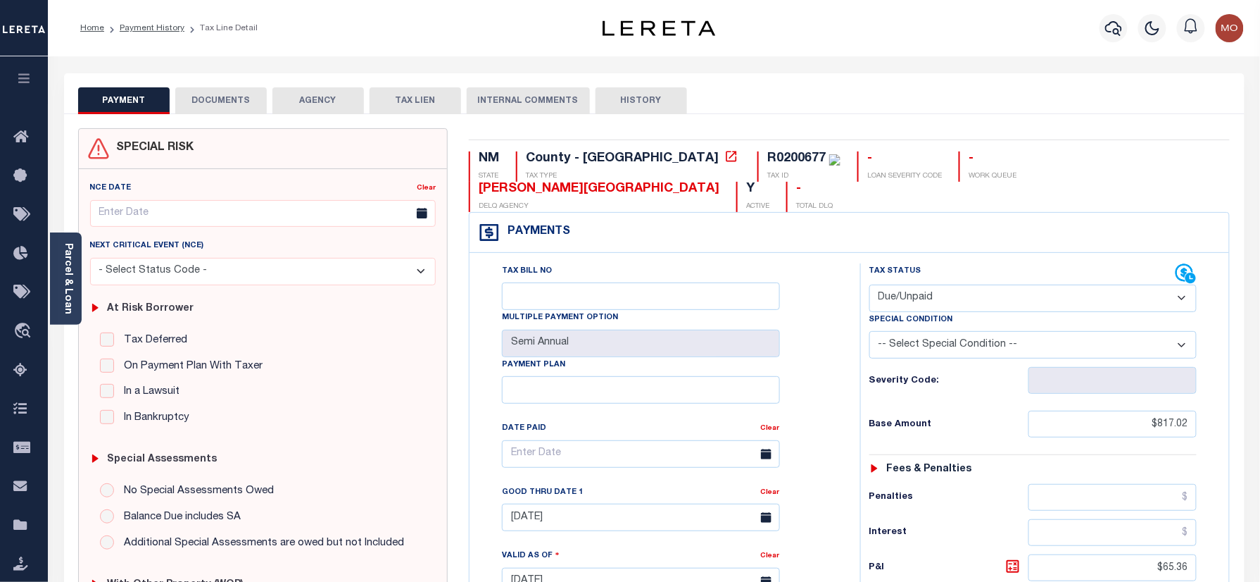
click at [820, 411] on div "Tax Bill No Multiple Payment Option Semi Annual Payment Plan Clear Clear [DATE]…" at bounding box center [662, 460] width 356 height 395
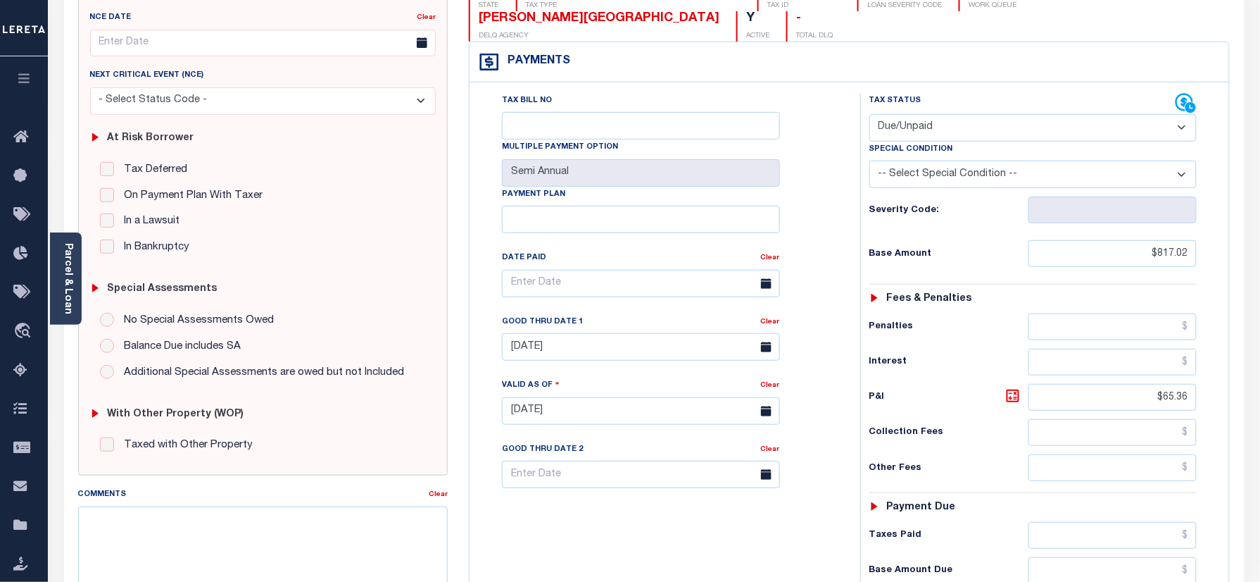
scroll to position [375, 0]
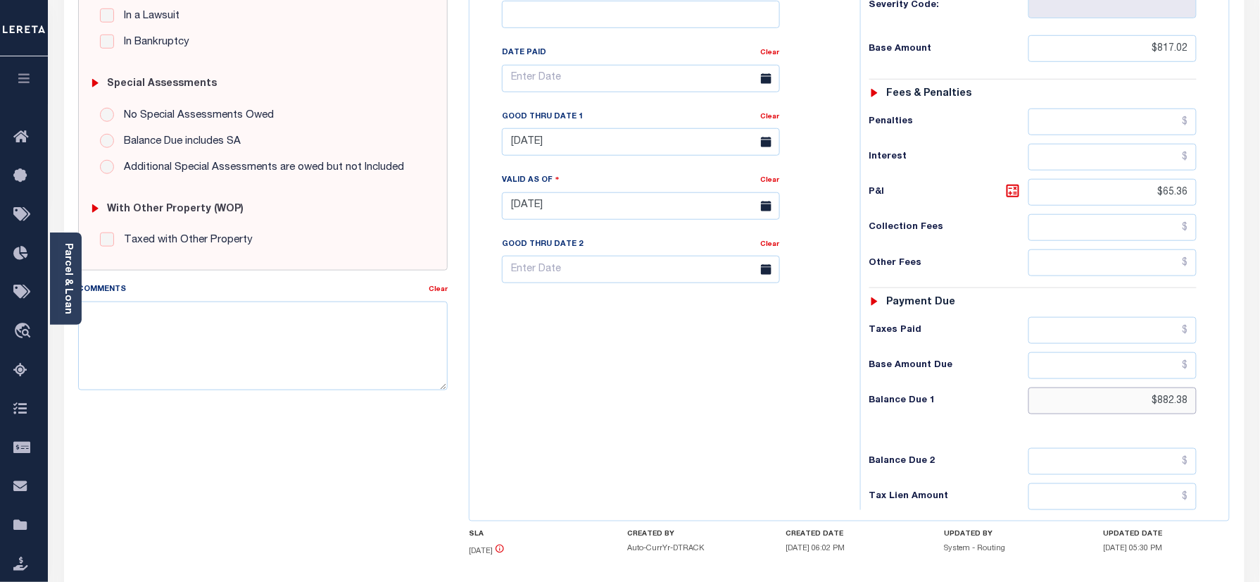
drag, startPoint x: 1144, startPoint y: 381, endPoint x: 999, endPoint y: 200, distance: 232.4
click at [1260, 372] on html "Home Payment History Tax Line Detail" at bounding box center [630, 159] width 1260 height 1068
paste input "898.72"
type input "$898.72"
type input "[DATE]"
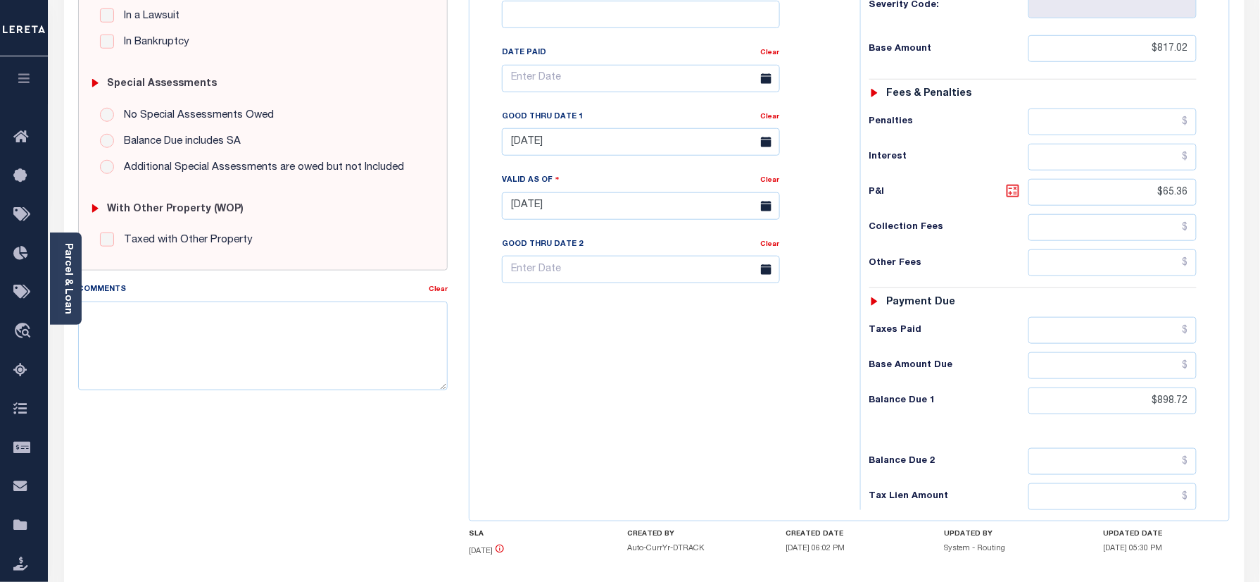
click at [1020, 184] on icon at bounding box center [1013, 190] width 13 height 13
type input "$81.70"
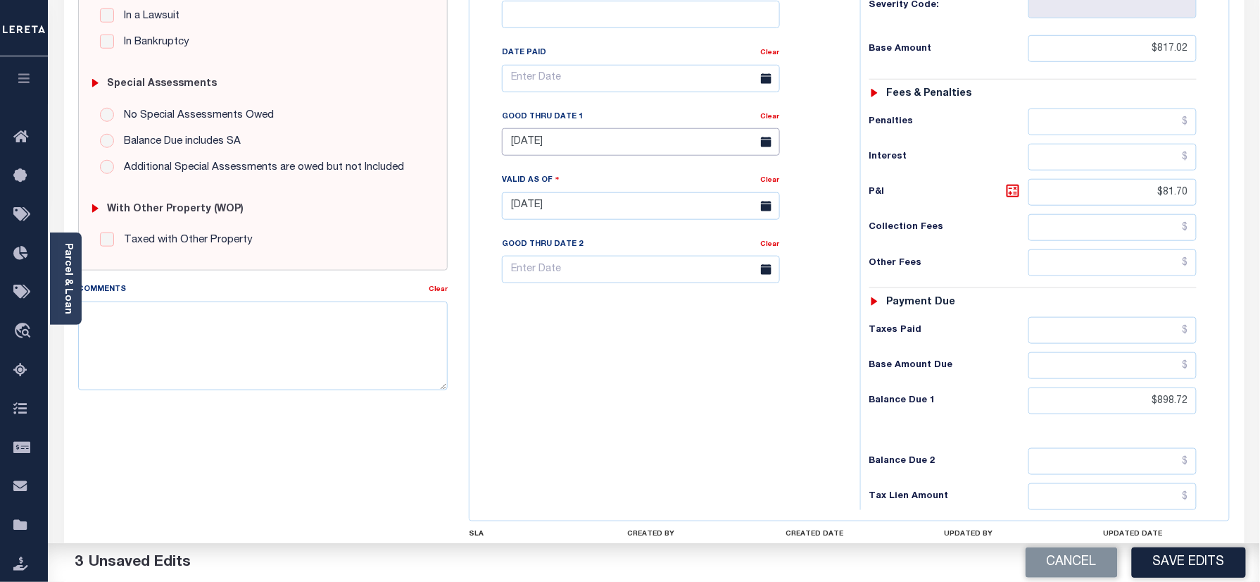
click at [555, 128] on input "[DATE]" at bounding box center [641, 141] width 278 height 27
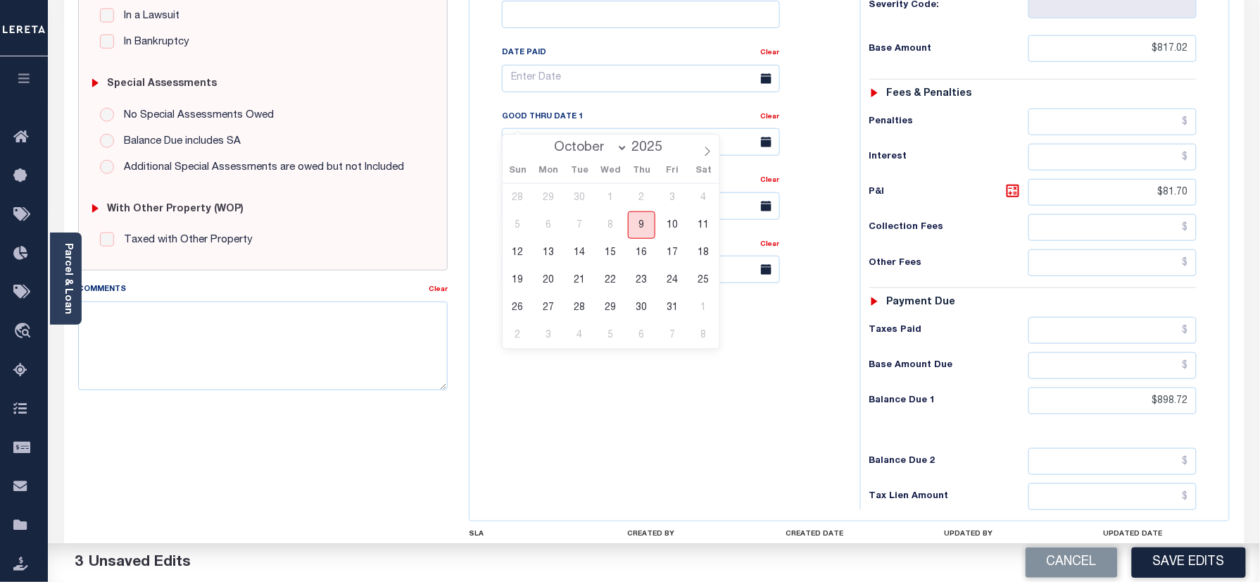
click at [637, 228] on span "9" at bounding box center [641, 224] width 27 height 27
type input "[DATE]"
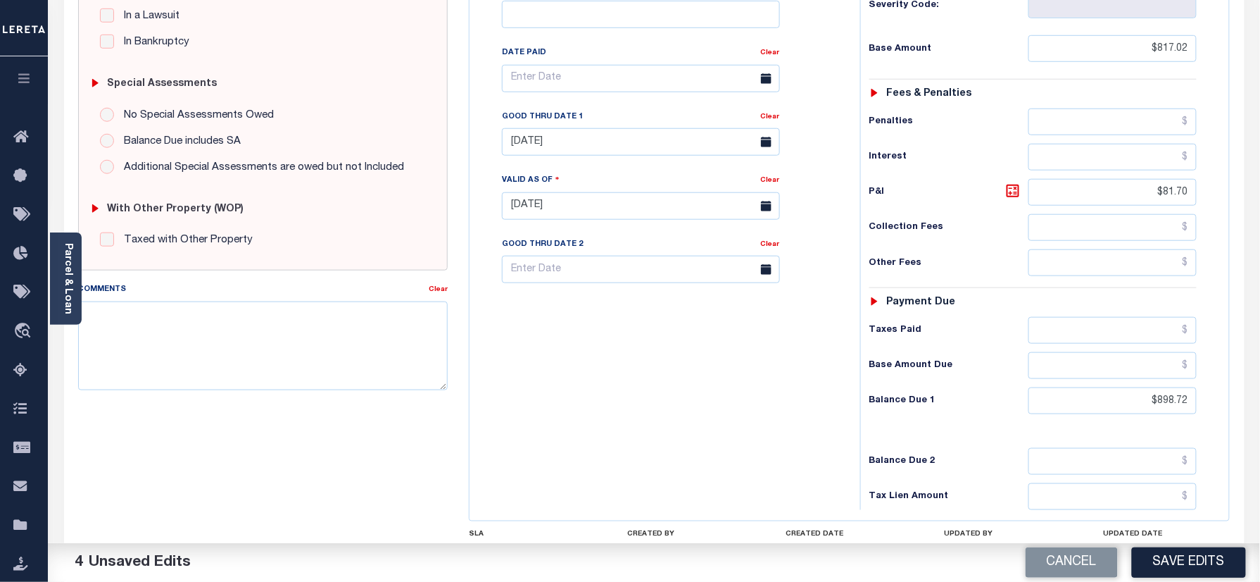
click at [592, 389] on div "Tax Bill No Multiple Payment Option Semi Annual Payment Plan Clear" at bounding box center [661, 199] width 377 height 622
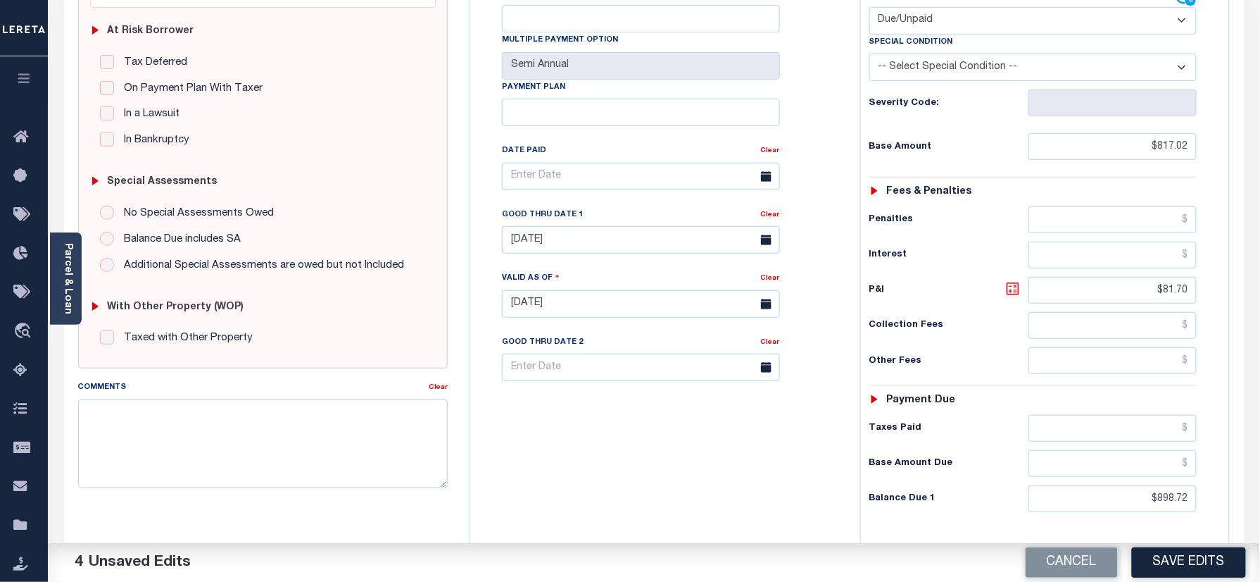
click at [1015, 280] on icon at bounding box center [1013, 288] width 17 height 17
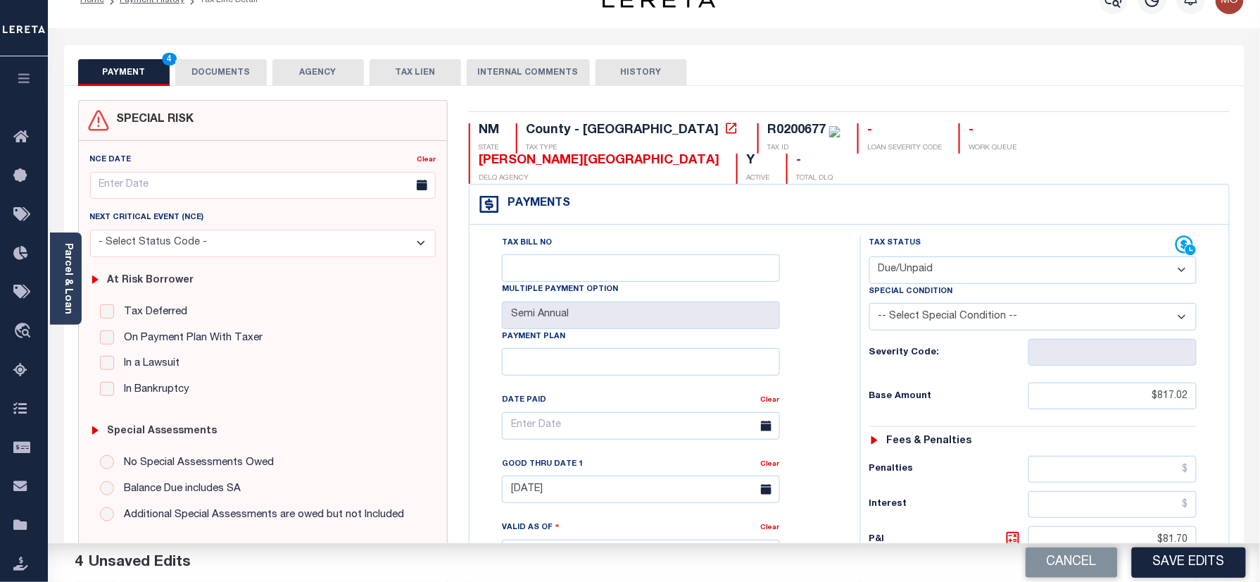
scroll to position [0, 0]
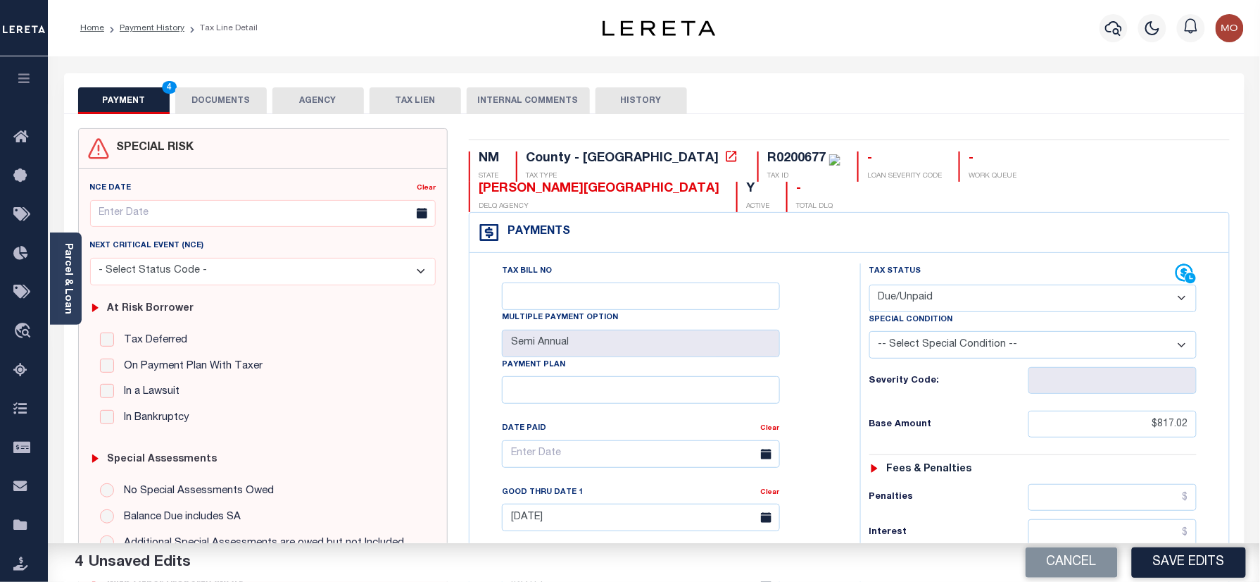
click at [768, 163] on div "R0200677" at bounding box center [797, 158] width 58 height 13
copy div "R0200677"
click at [238, 97] on button "DOCUMENTS" at bounding box center [221, 100] width 92 height 27
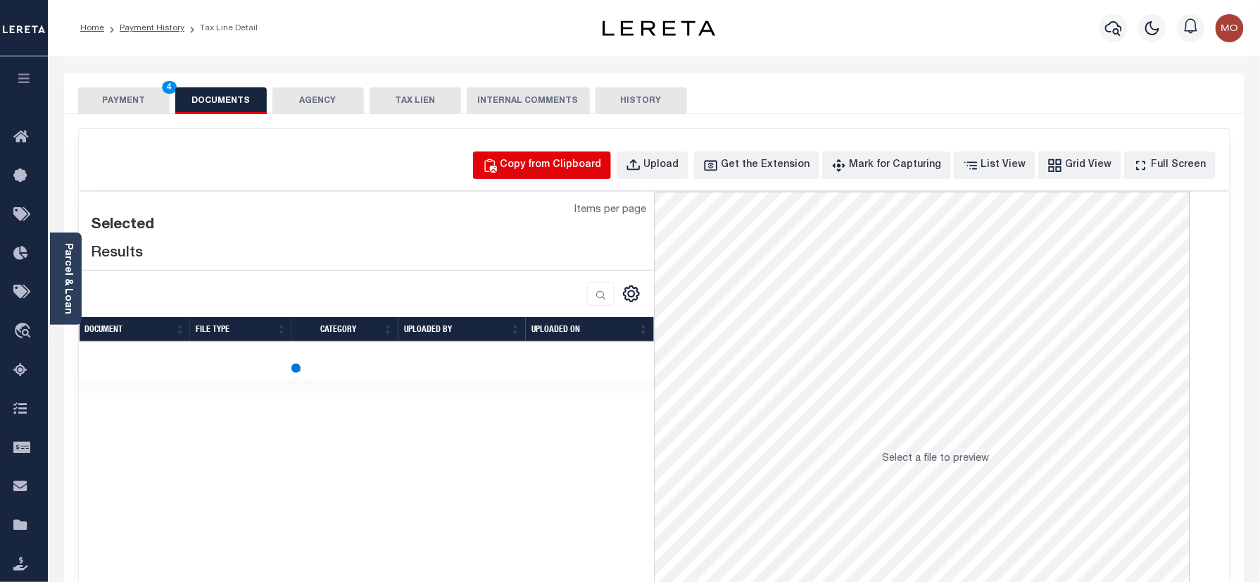
click at [561, 175] on button "Copy from Clipboard" at bounding box center [542, 164] width 138 height 27
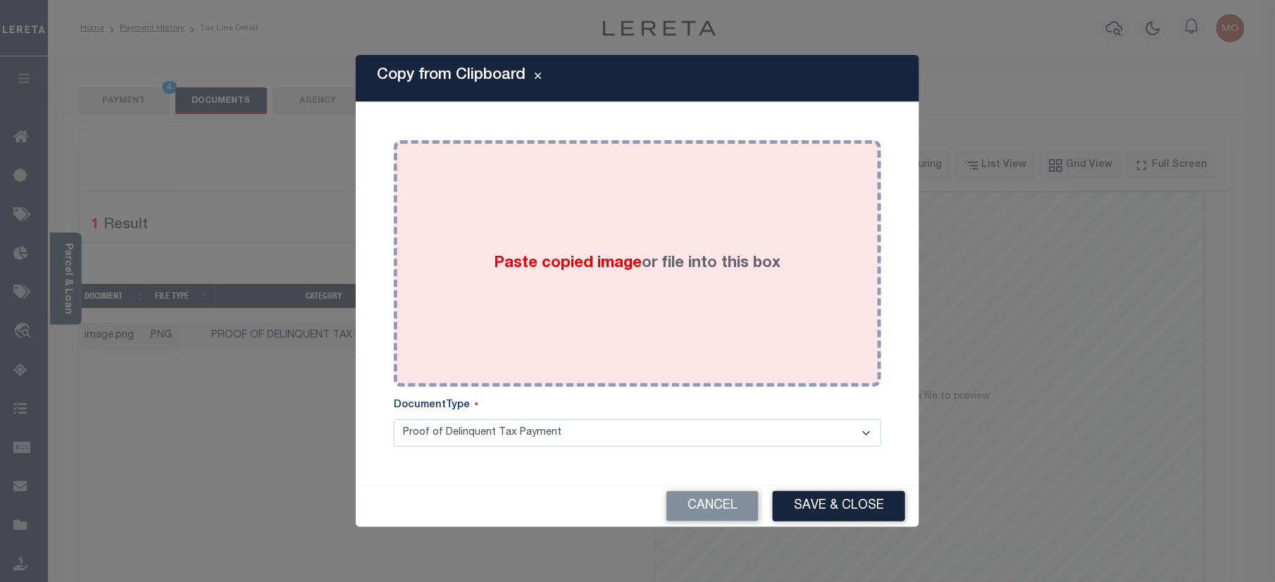
click at [544, 277] on div "Paste copied image or file into this box" at bounding box center [637, 263] width 466 height 225
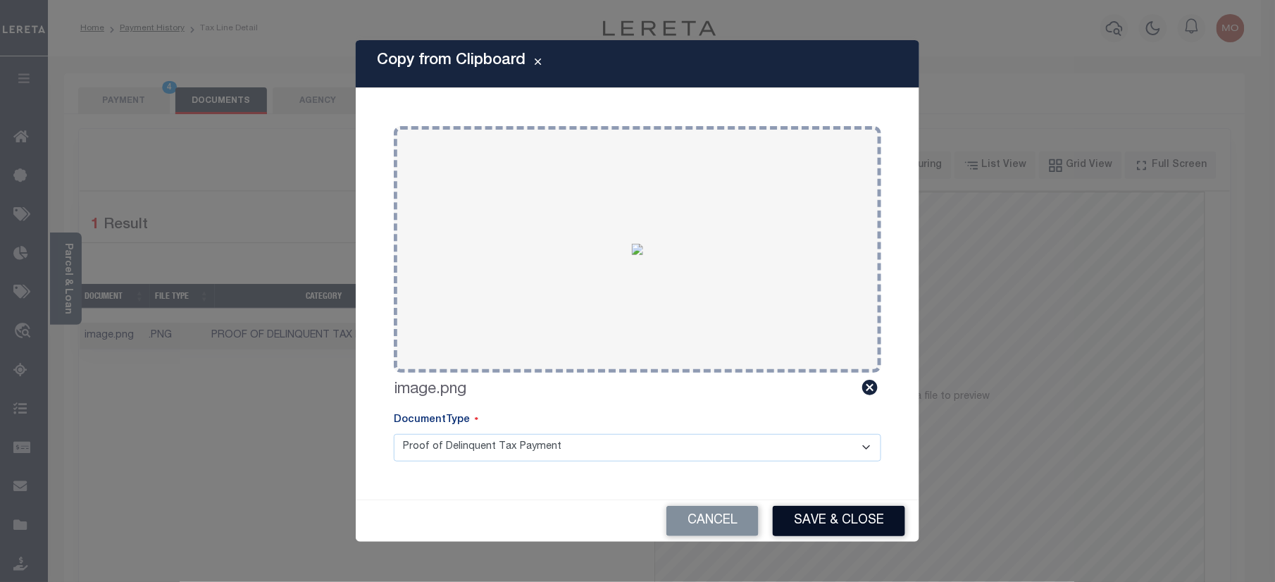
click at [848, 517] on button "Save & Close" at bounding box center [838, 521] width 132 height 30
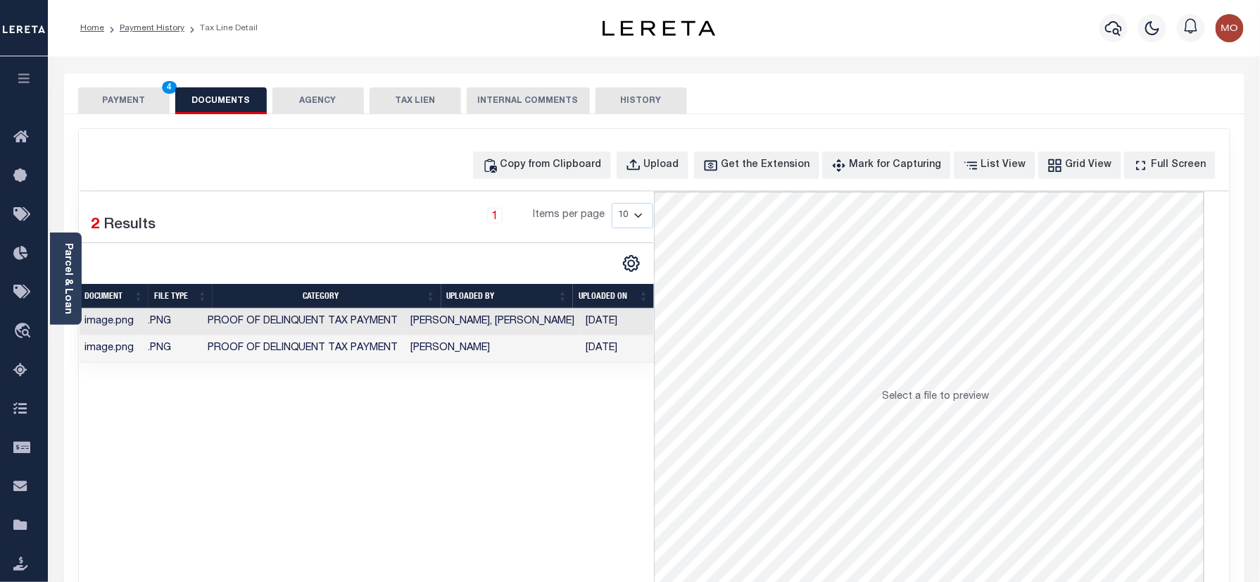
click at [130, 104] on button "PAYMENT 4" at bounding box center [124, 100] width 92 height 27
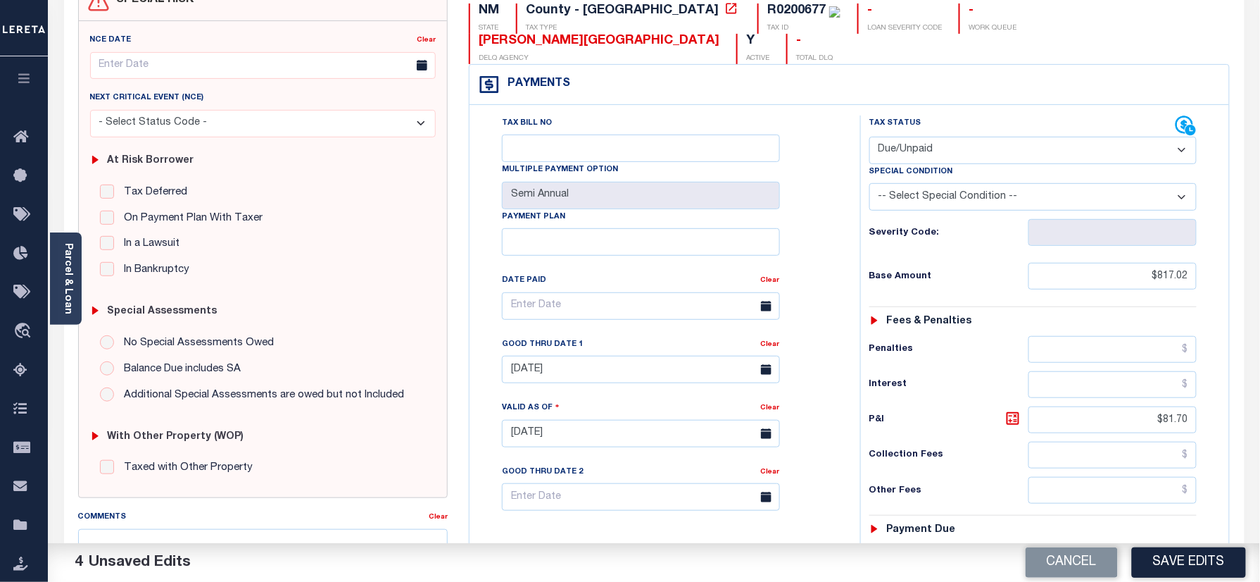
scroll to position [282, 0]
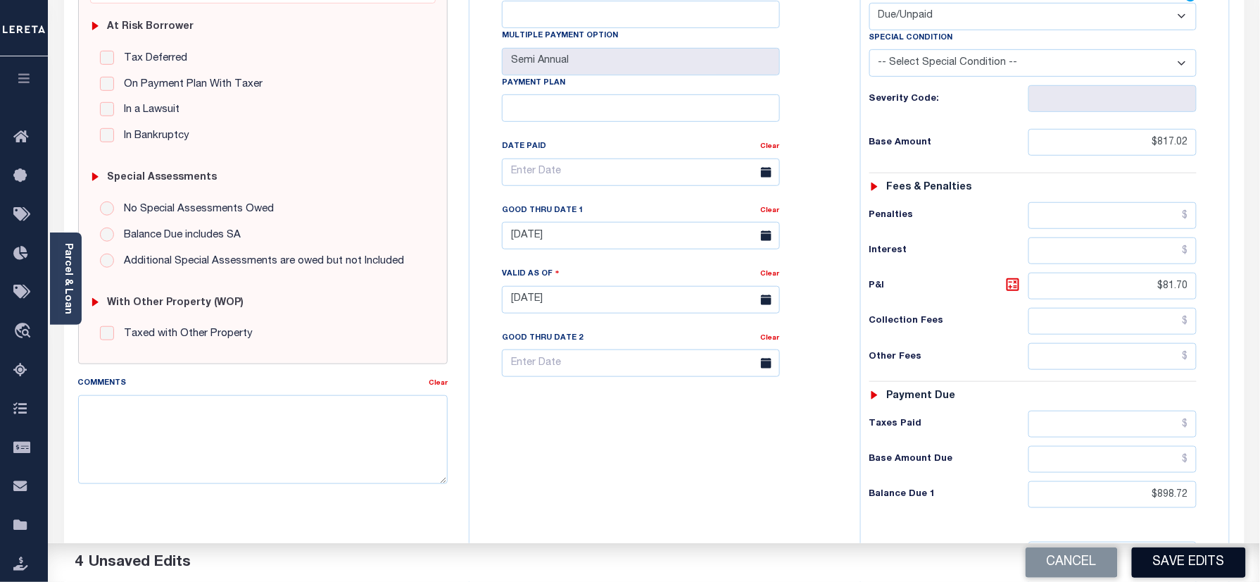
click at [1187, 569] on button "Save Edits" at bounding box center [1189, 562] width 114 height 30
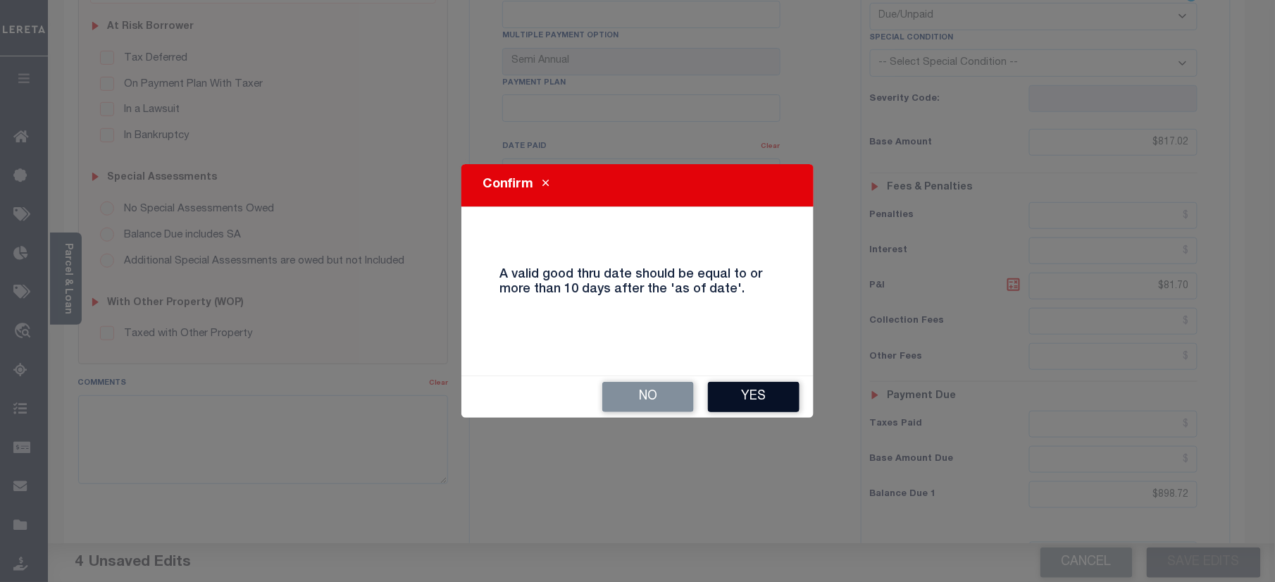
click at [753, 395] on button "Yes" at bounding box center [754, 397] width 92 height 30
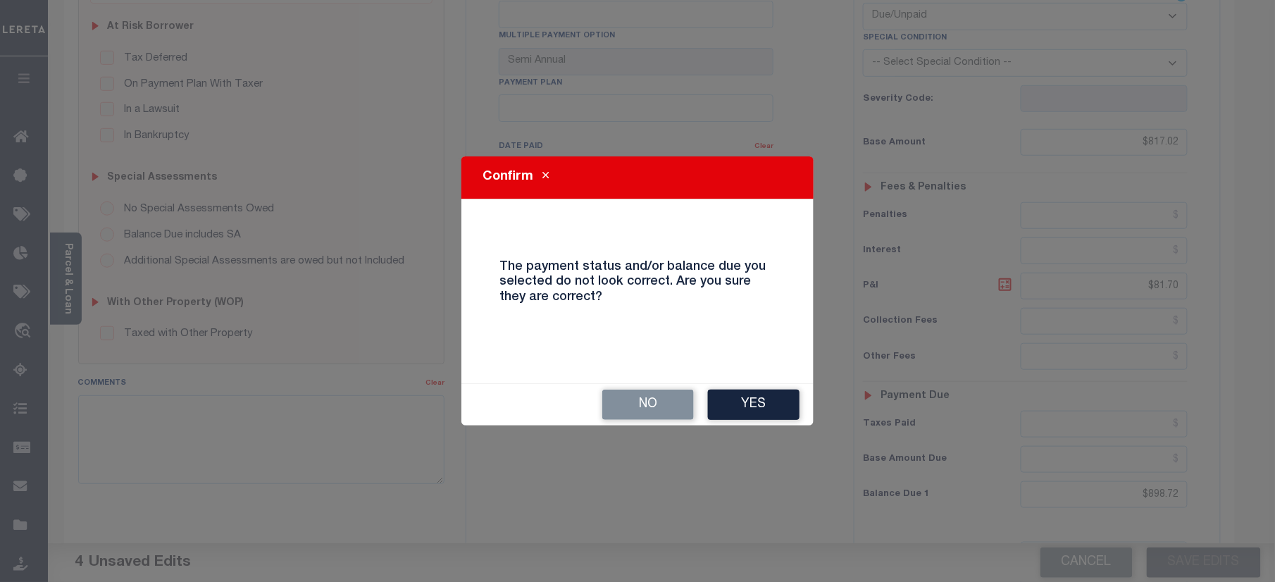
click at [741, 380] on div "Confirm The payment status and/or balance due you selected do not look correct.…" at bounding box center [637, 290] width 352 height 268
click at [755, 400] on button "Yes" at bounding box center [754, 404] width 92 height 30
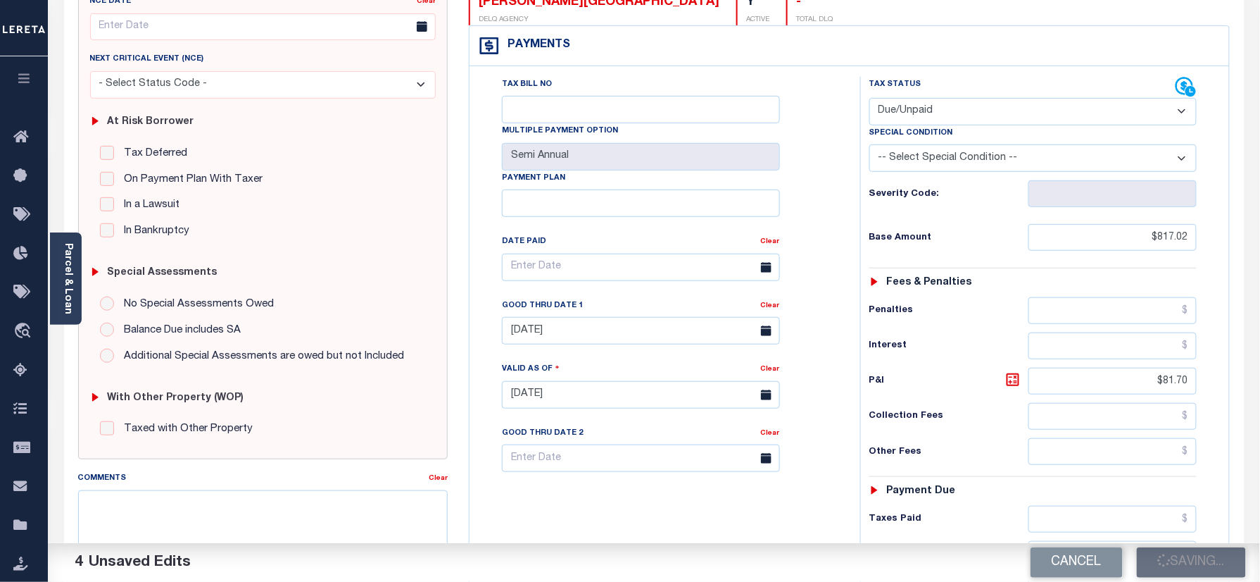
scroll to position [0, 0]
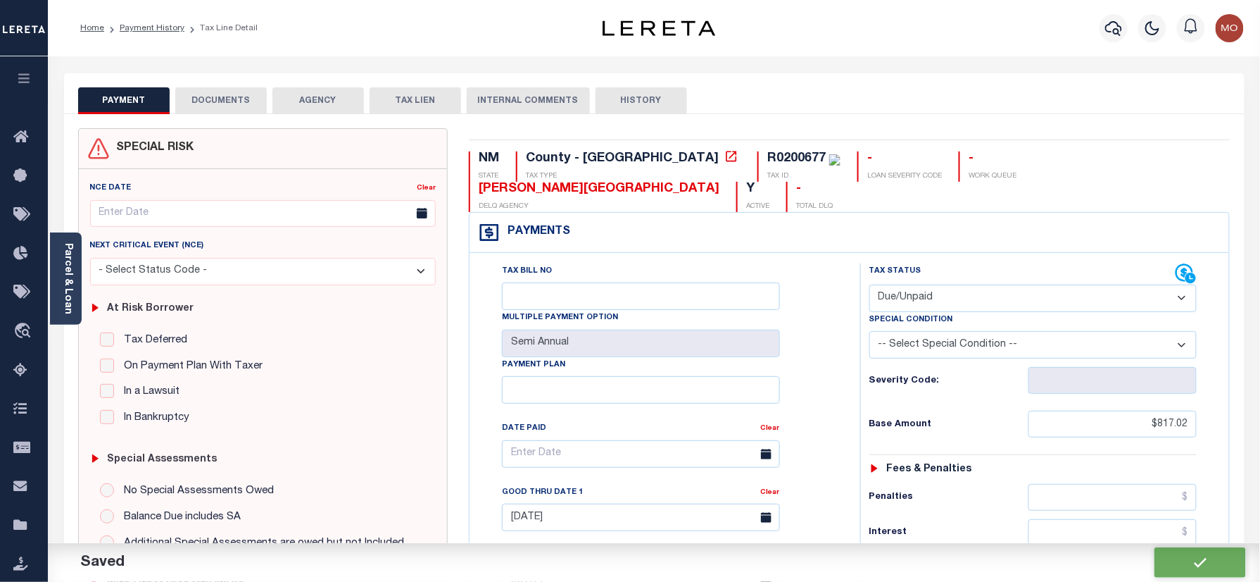
checkbox input "false"
type input "$817.02"
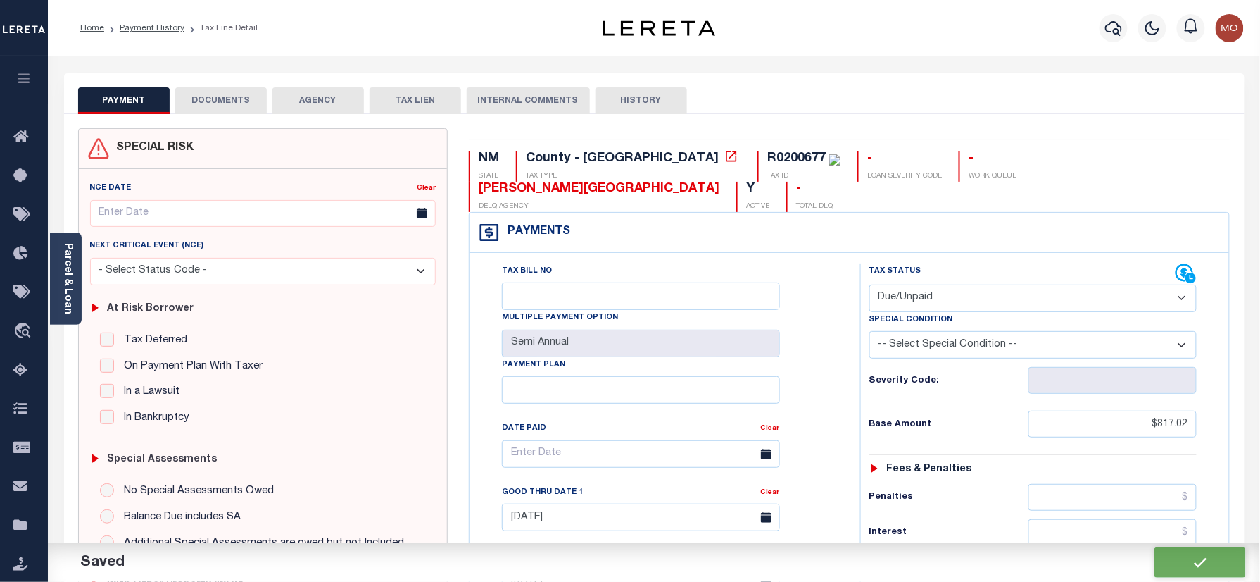
type input "$81.7"
type input "$898.72"
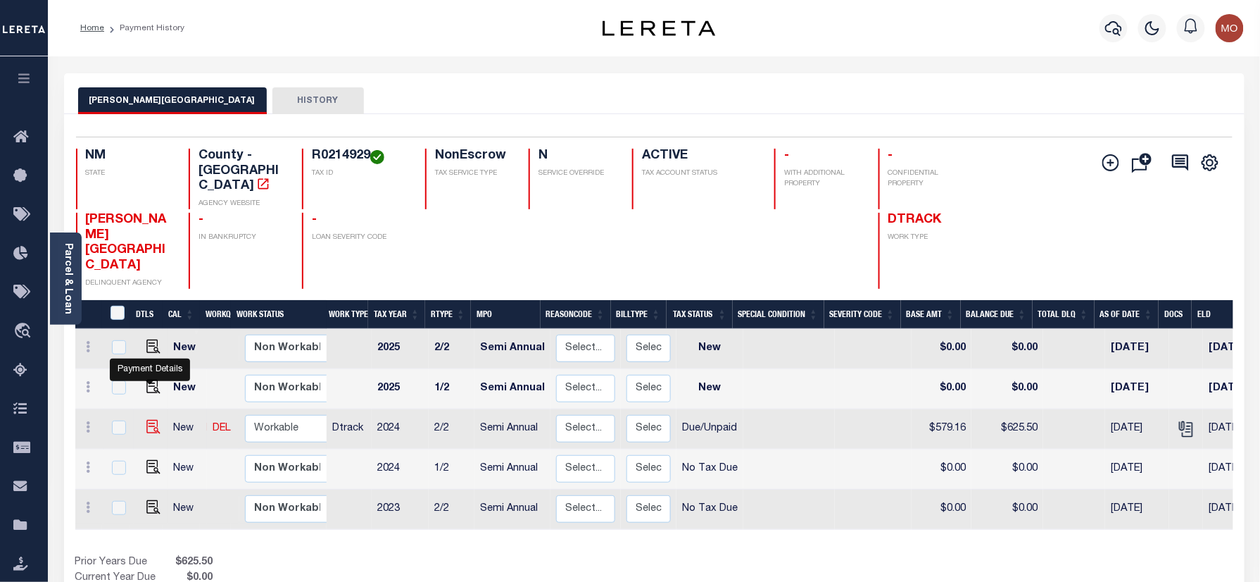
click at [146, 420] on img "" at bounding box center [153, 427] width 14 height 14
checkbox input "true"
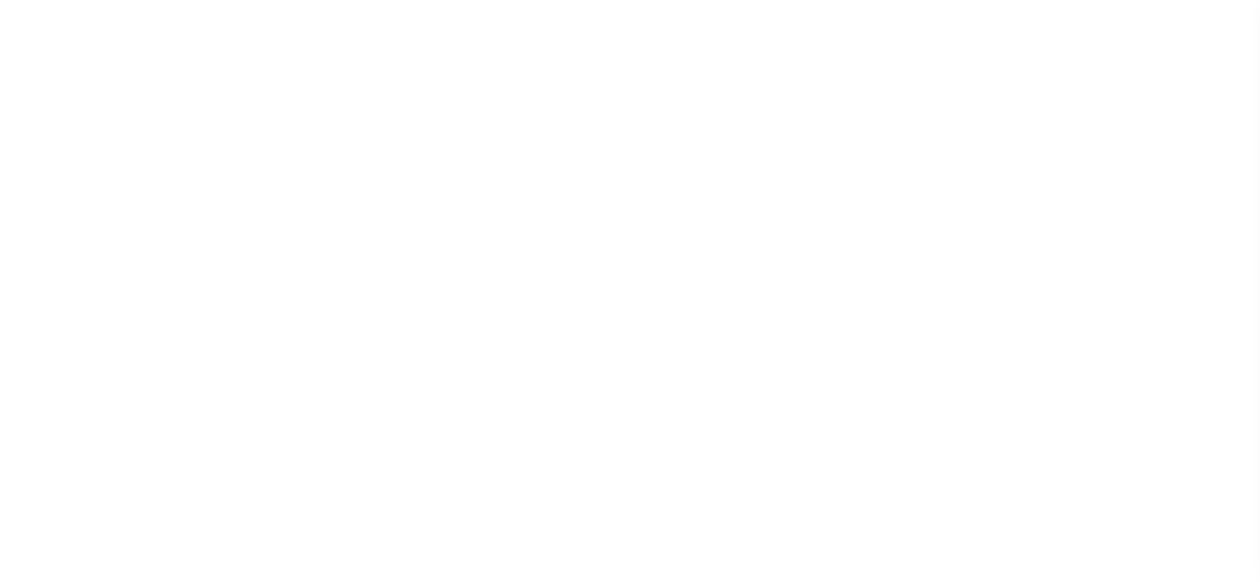
select select "DUE"
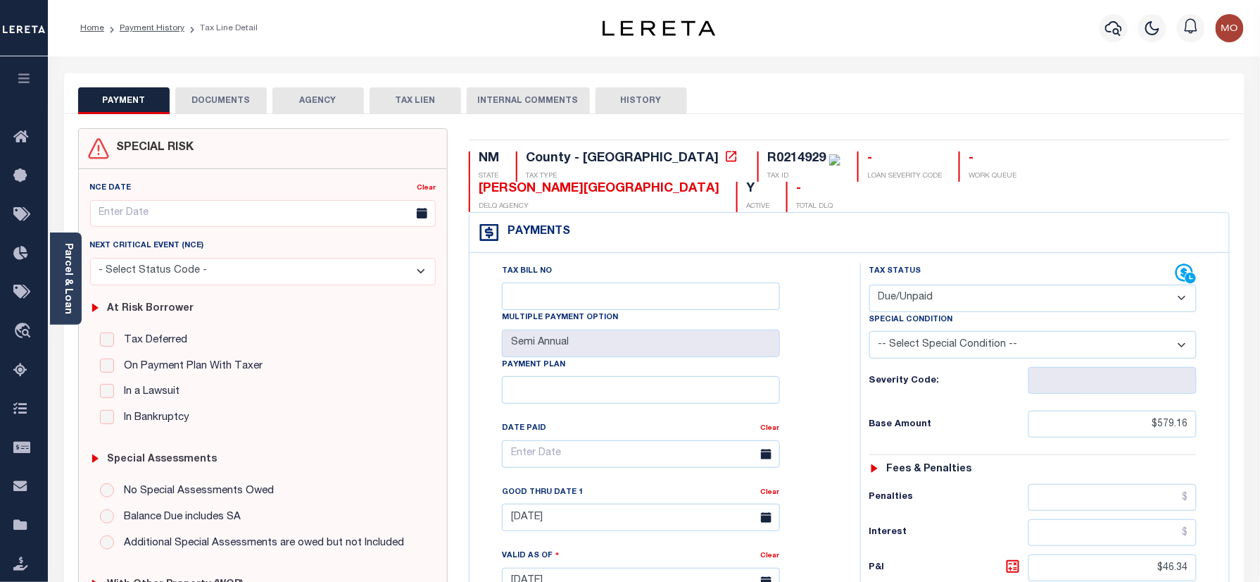
click at [768, 159] on div "R0214929" at bounding box center [797, 158] width 58 height 13
copy div "R0214929"
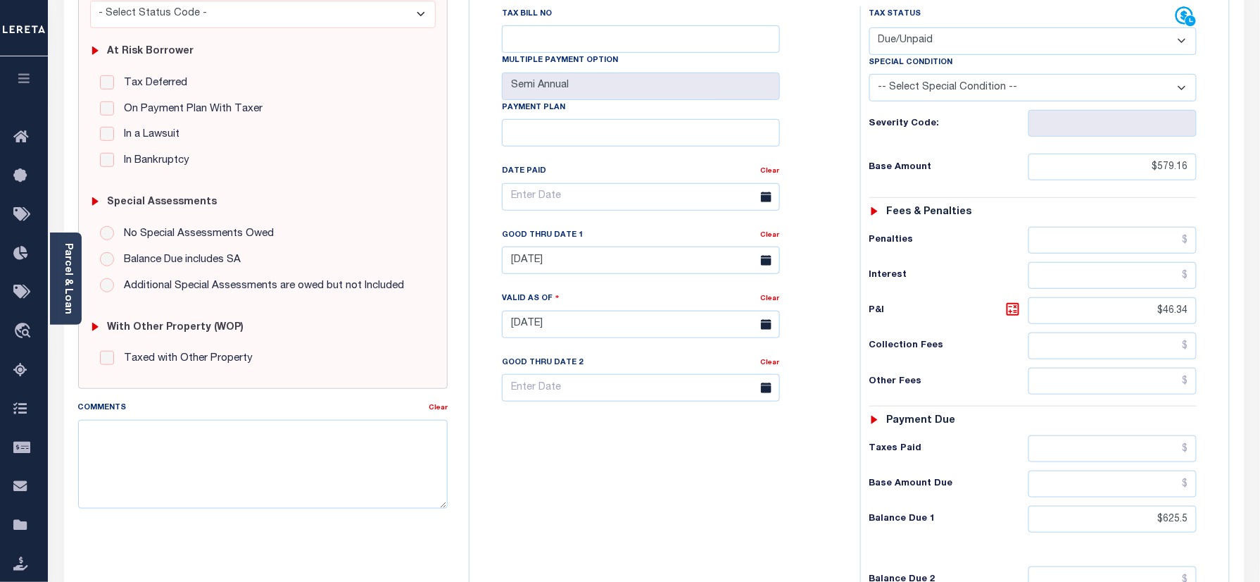
scroll to position [375, 0]
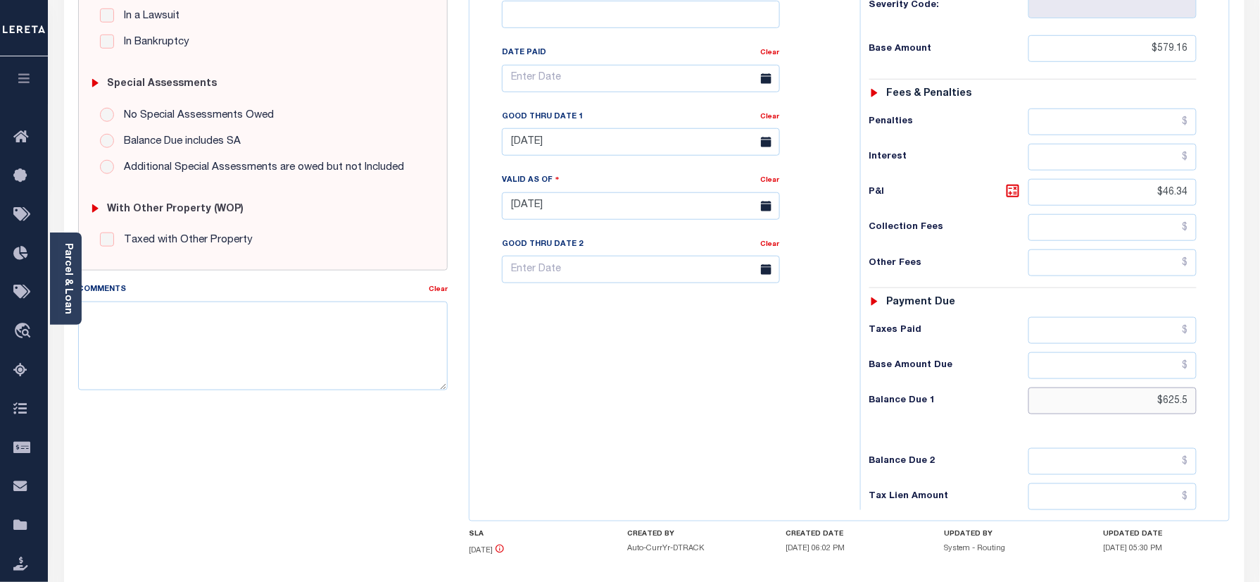
drag, startPoint x: 1142, startPoint y: 384, endPoint x: 1221, endPoint y: 376, distance: 79.3
click at [1221, 379] on div "Tax Status Status" at bounding box center [1038, 199] width 377 height 622
type input "$637.08"
type input "[DATE]"
click at [1008, 184] on icon at bounding box center [1013, 190] width 13 height 13
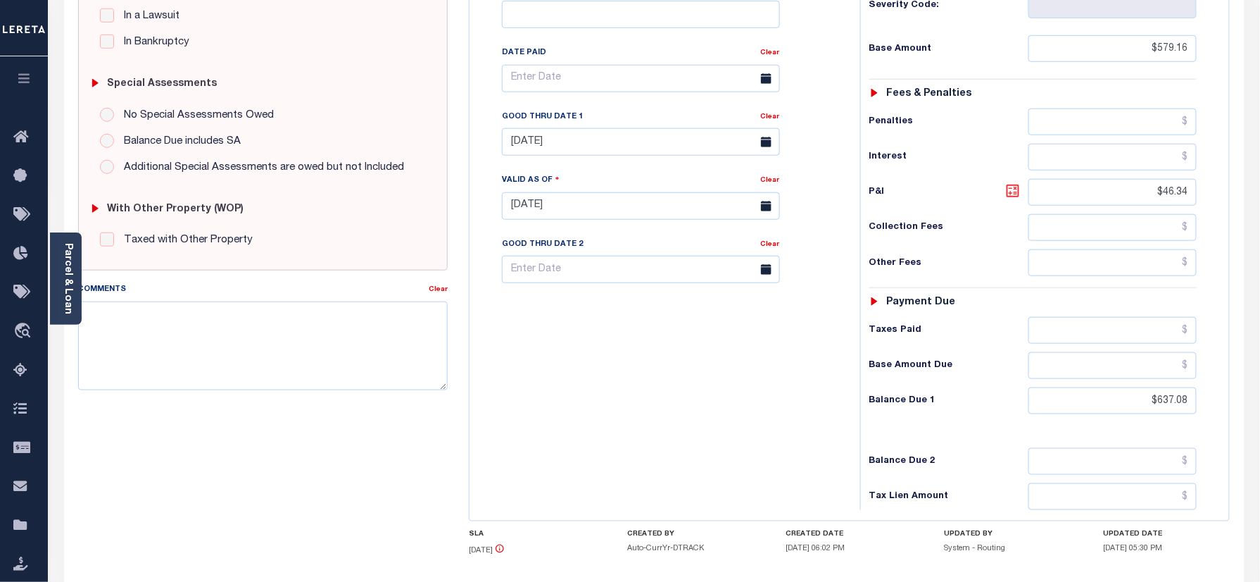
type input "$57.92"
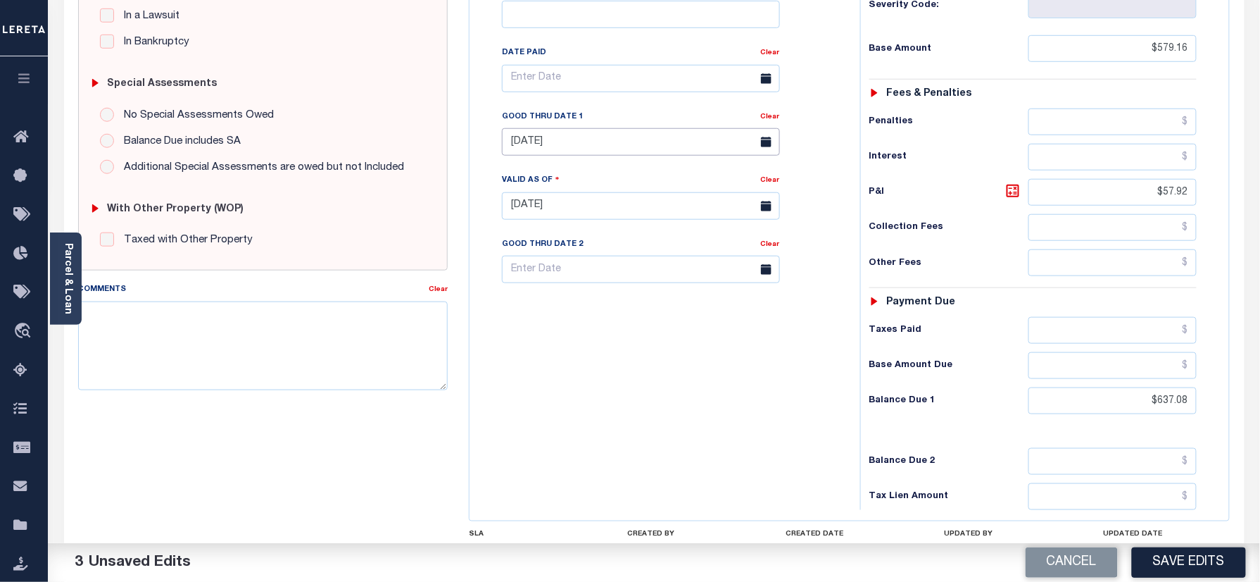
click at [570, 128] on input "[DATE]" at bounding box center [641, 141] width 278 height 27
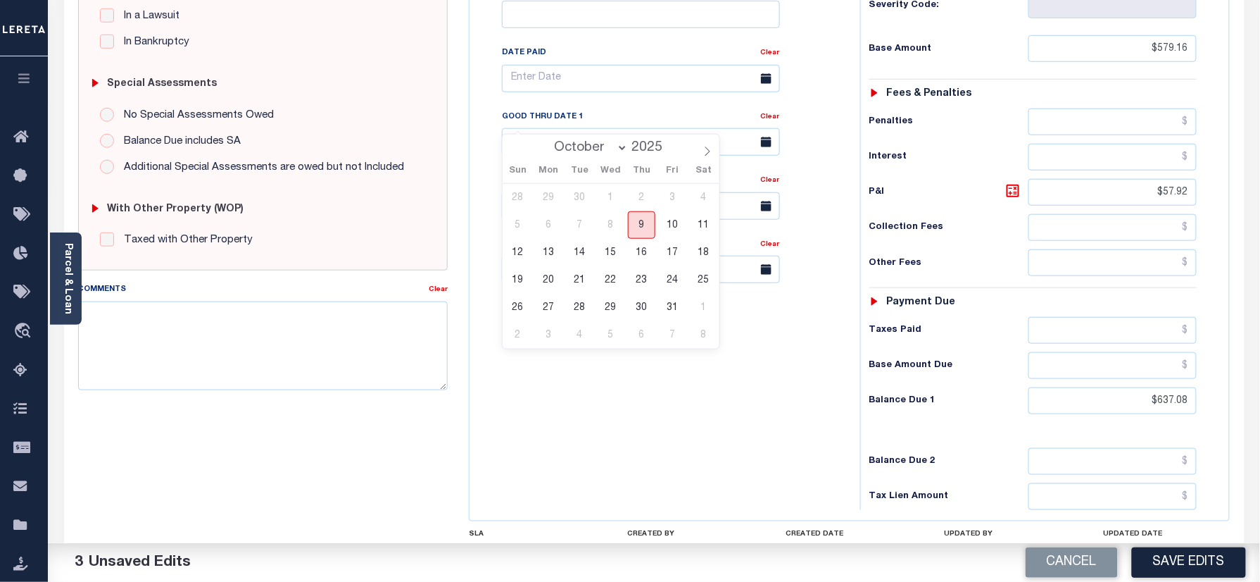
click at [639, 225] on span "9" at bounding box center [641, 224] width 27 height 27
type input "[DATE]"
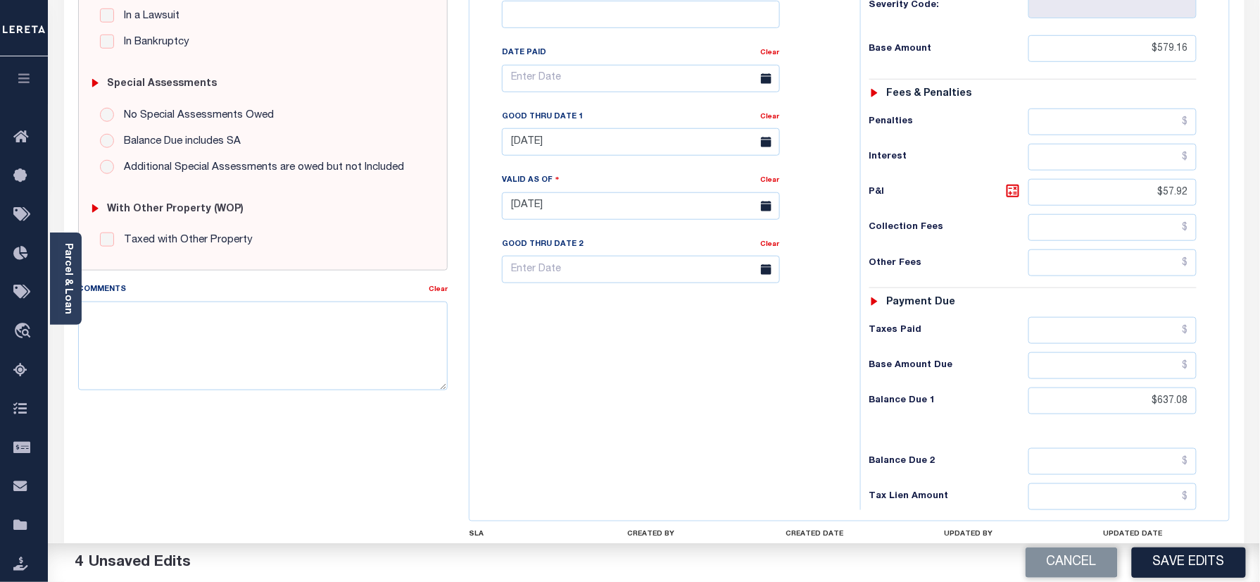
click at [634, 401] on div "Tax Bill No Multiple Payment Option Semi Annual Payment Plan Clear" at bounding box center [661, 199] width 377 height 622
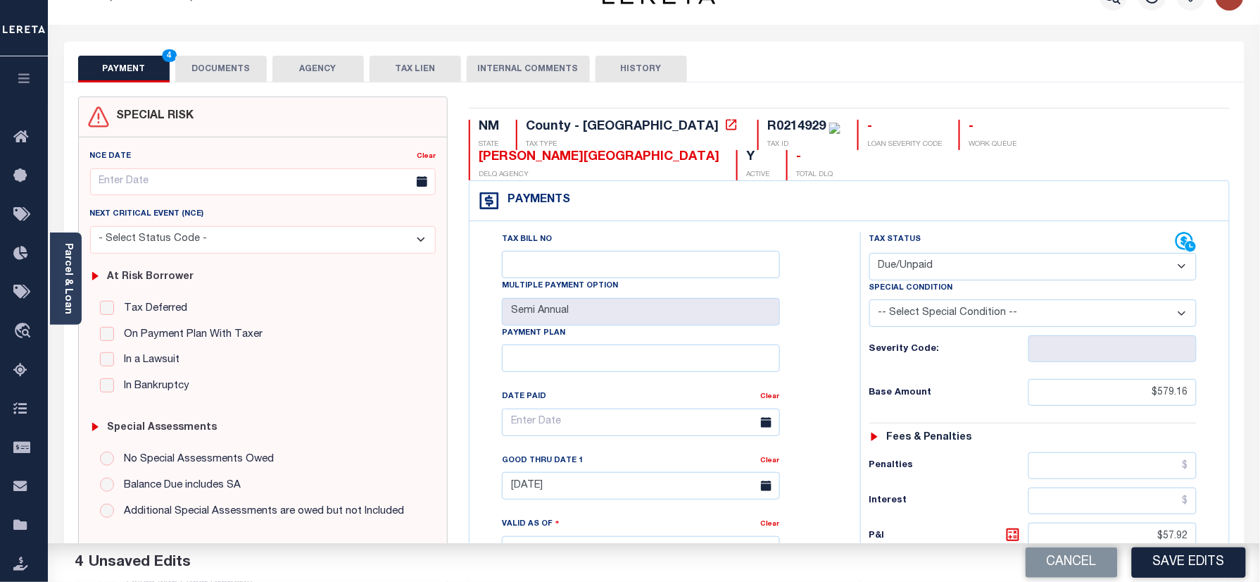
scroll to position [0, 0]
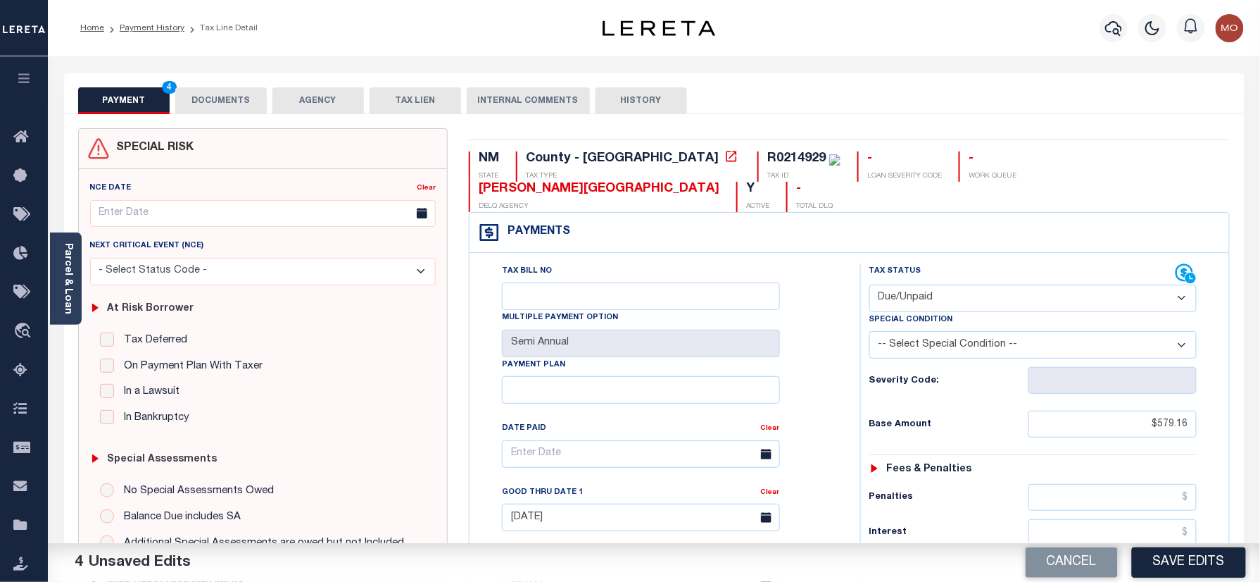
click at [218, 96] on button "DOCUMENTS" at bounding box center [221, 100] width 92 height 27
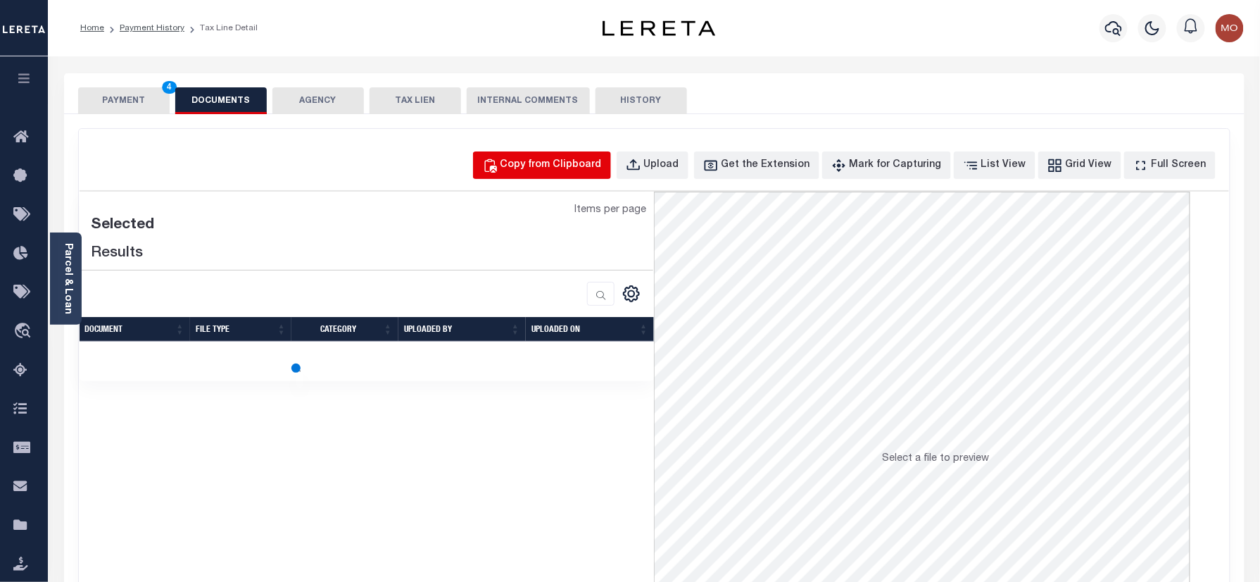
click at [578, 164] on div "Copy from Clipboard" at bounding box center [551, 165] width 101 height 15
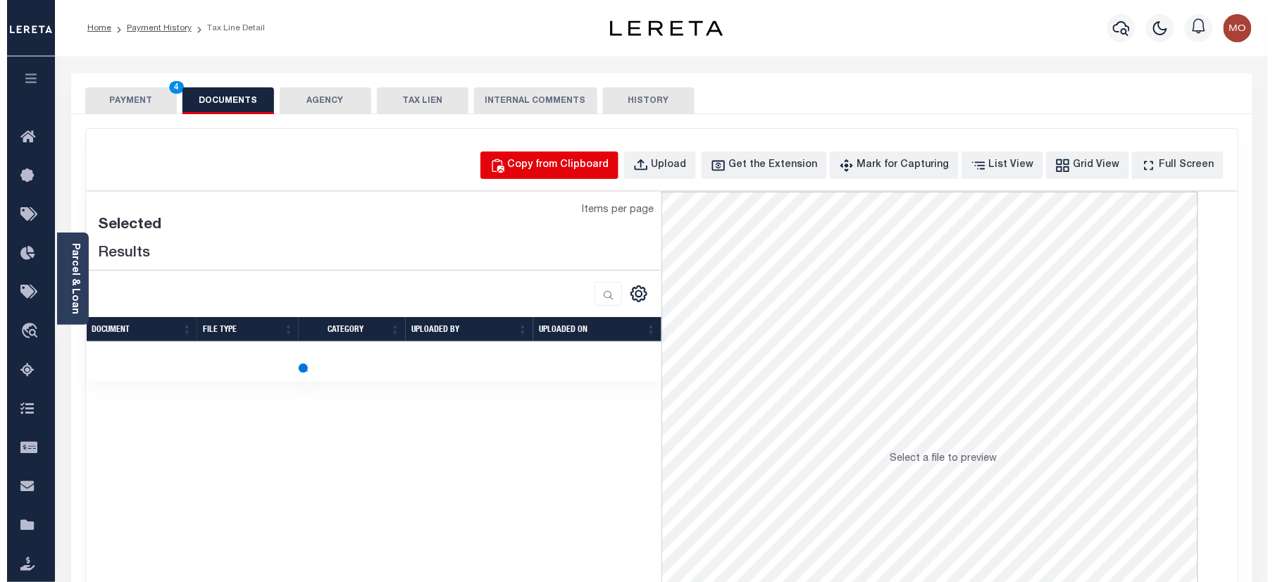
select select "POP"
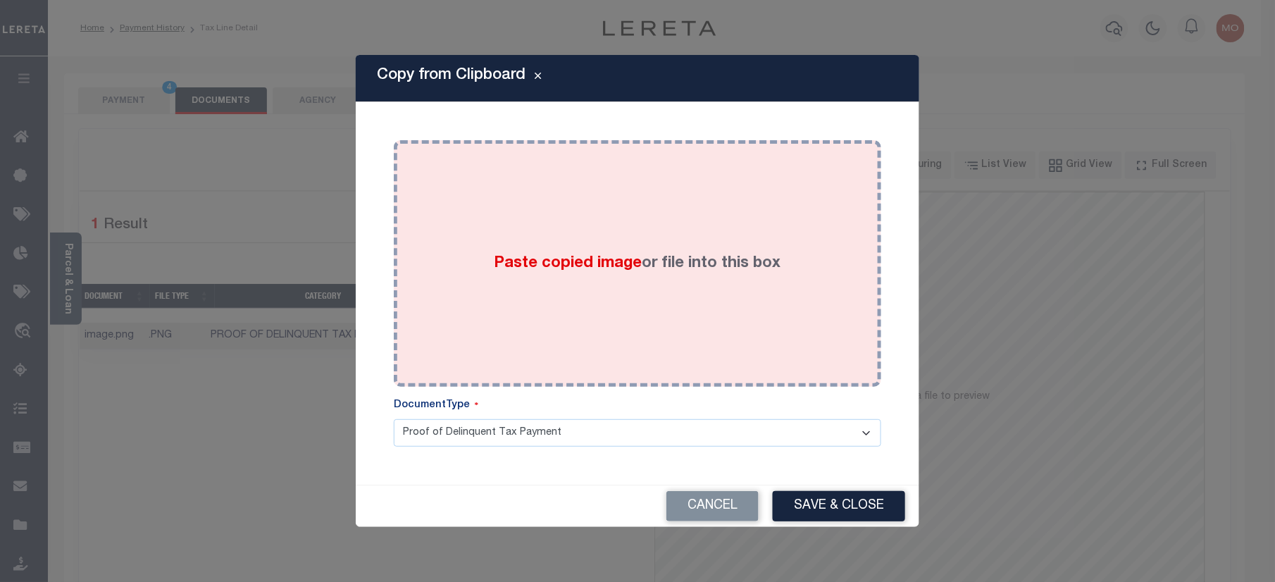
click at [539, 274] on label "Paste copied image or file into this box" at bounding box center [637, 263] width 287 height 23
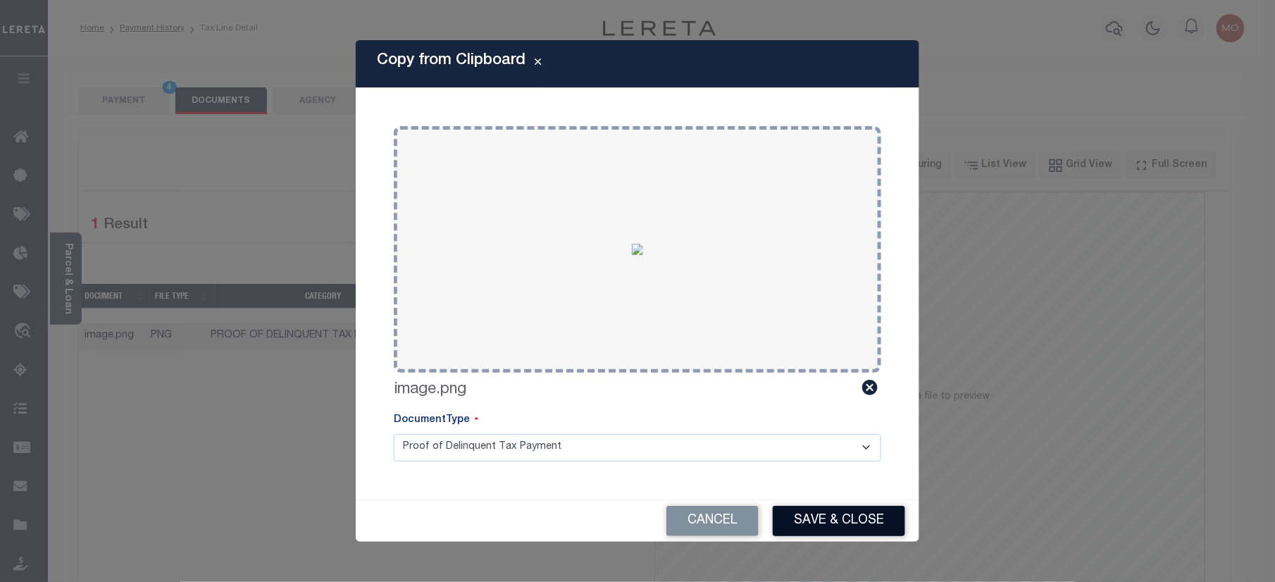
click at [831, 525] on button "Save & Close" at bounding box center [838, 521] width 132 height 30
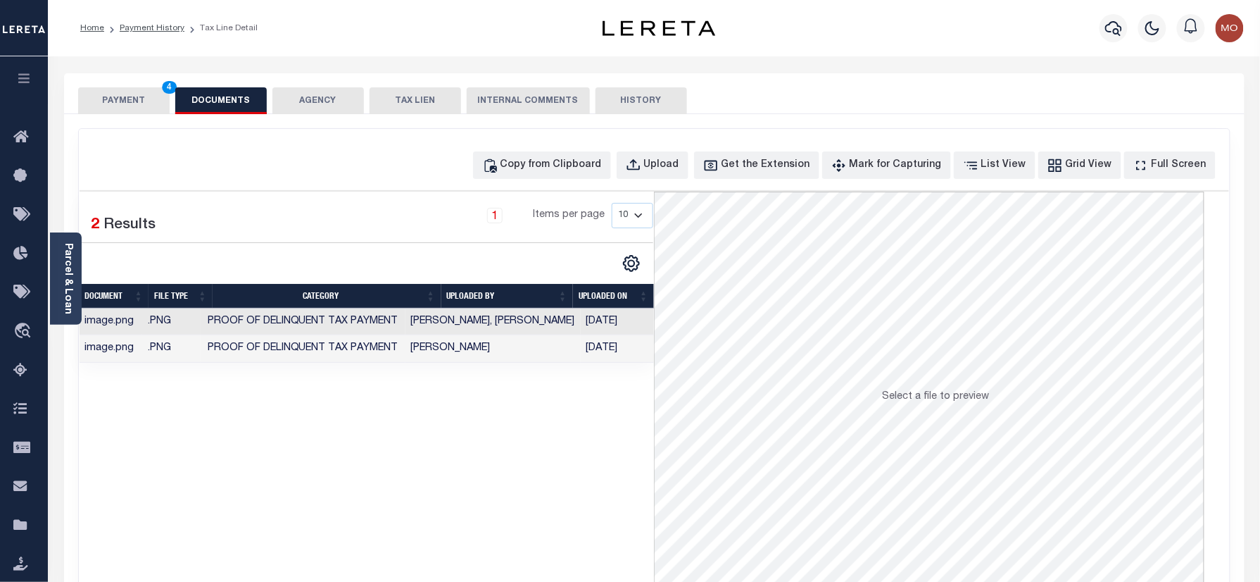
click at [118, 99] on button "PAYMENT 4" at bounding box center [124, 100] width 92 height 27
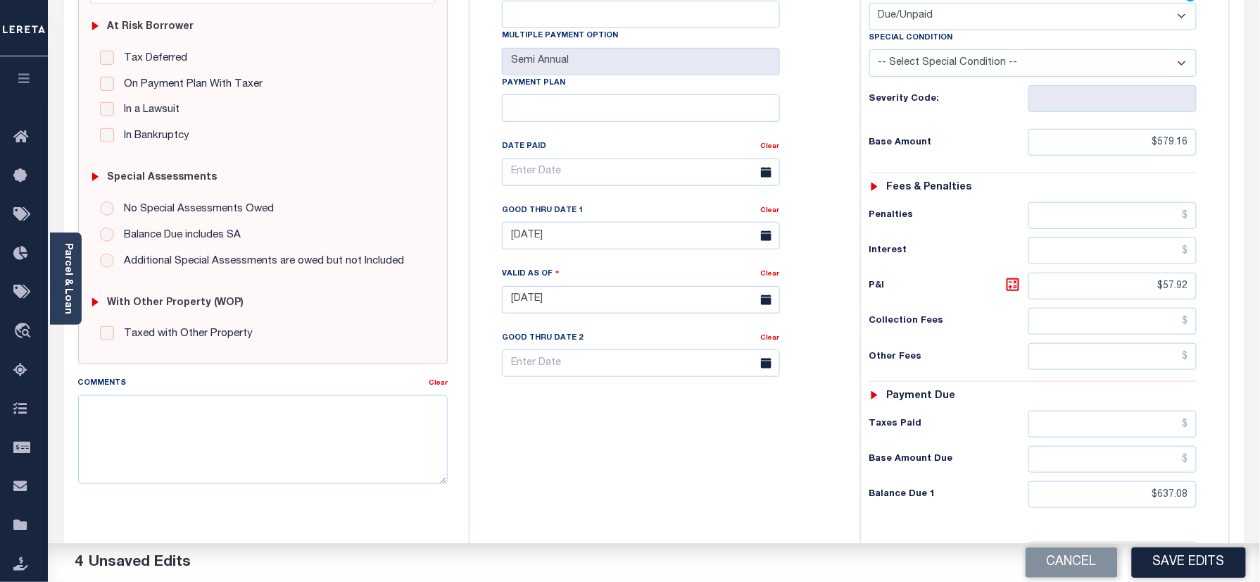
click at [1187, 563] on button "Save Edits" at bounding box center [1189, 562] width 114 height 30
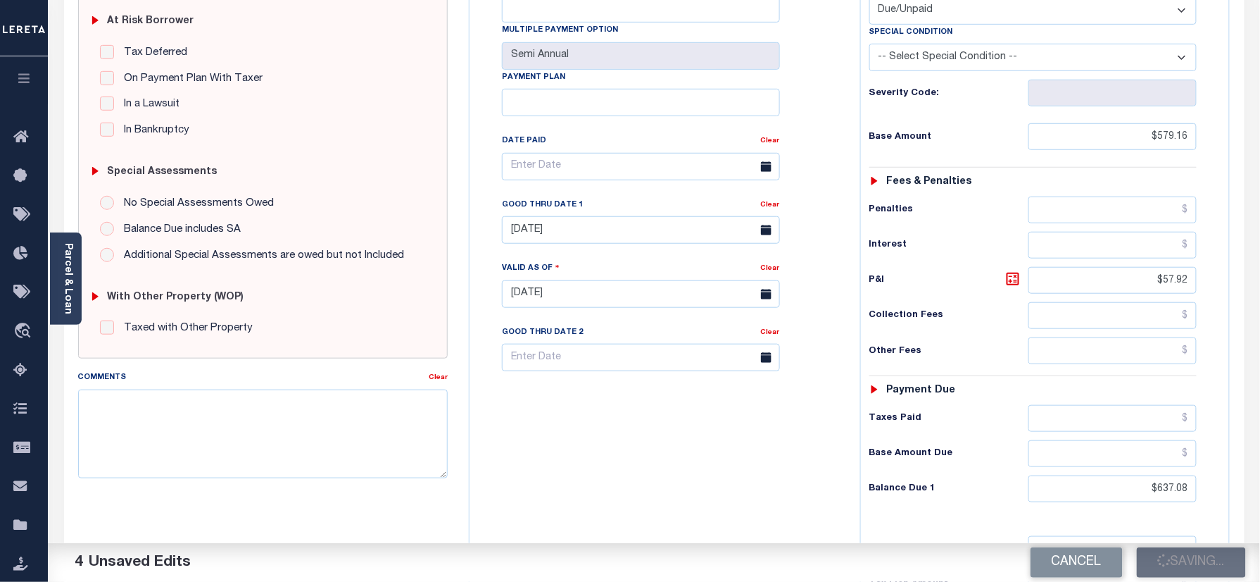
scroll to position [375, 0]
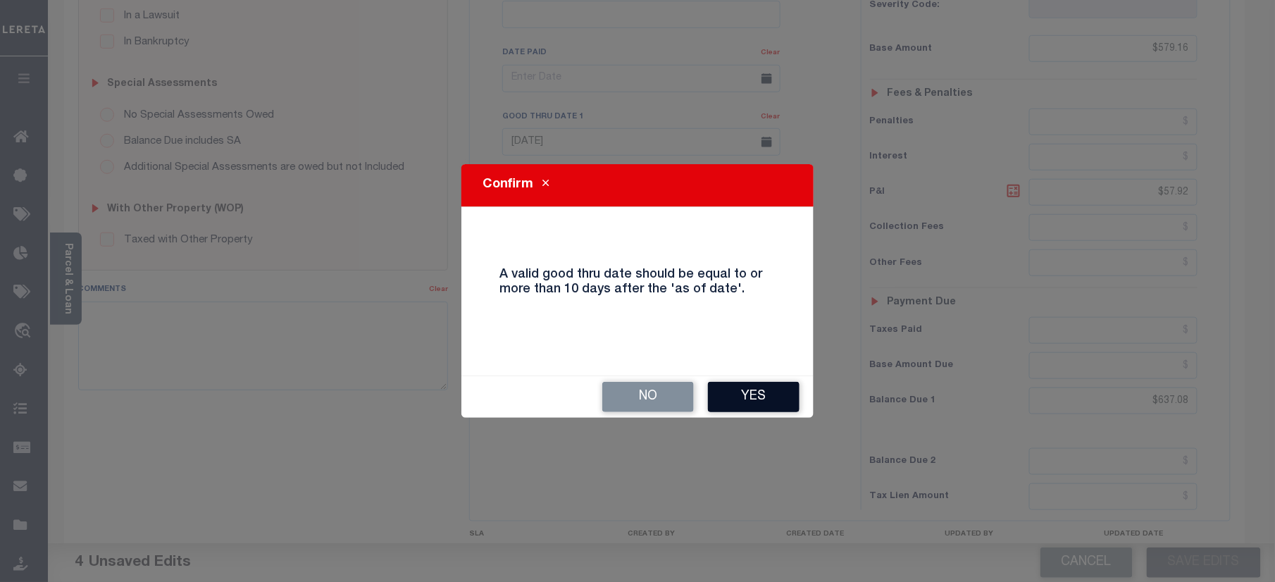
click at [761, 390] on button "Yes" at bounding box center [754, 397] width 92 height 30
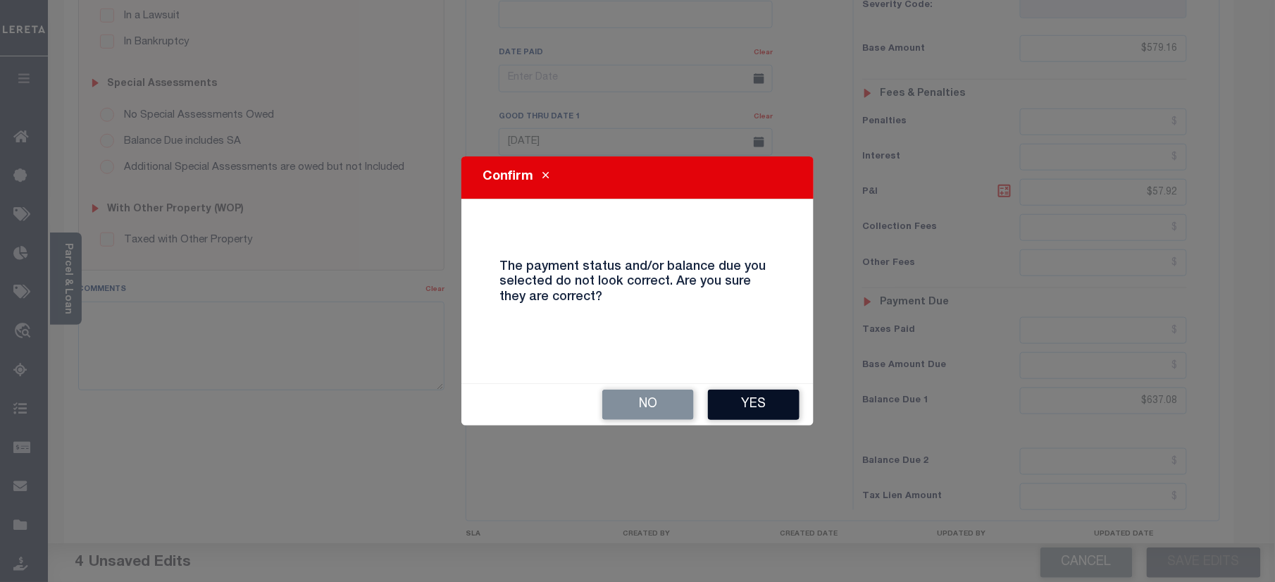
click at [748, 403] on button "Yes" at bounding box center [754, 404] width 92 height 30
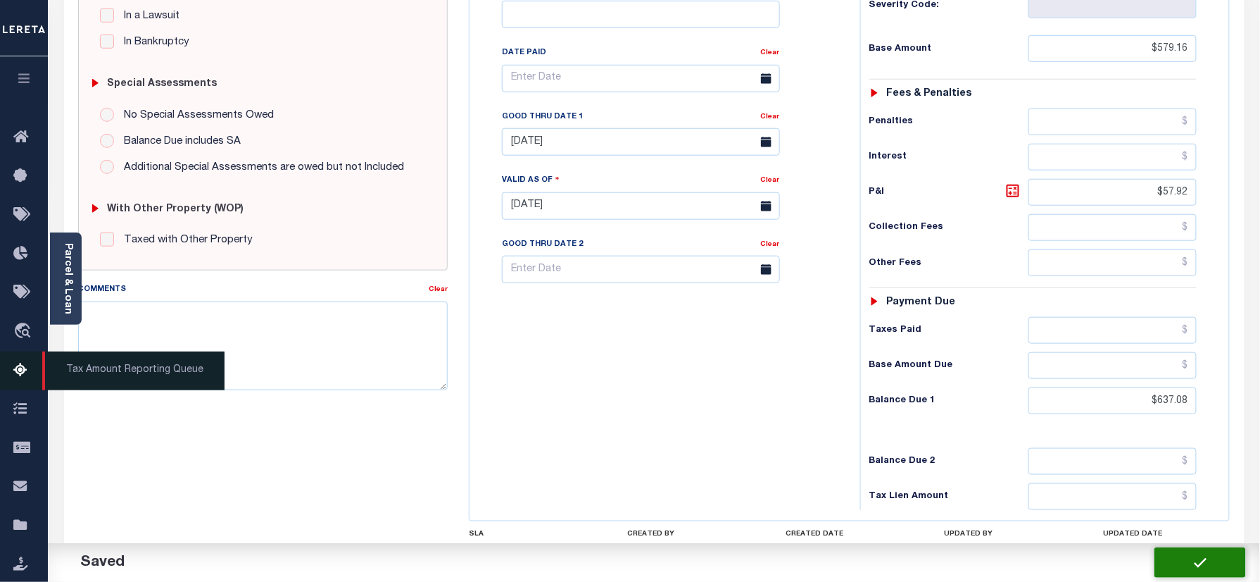
checkbox input "false"
type input "$579.16"
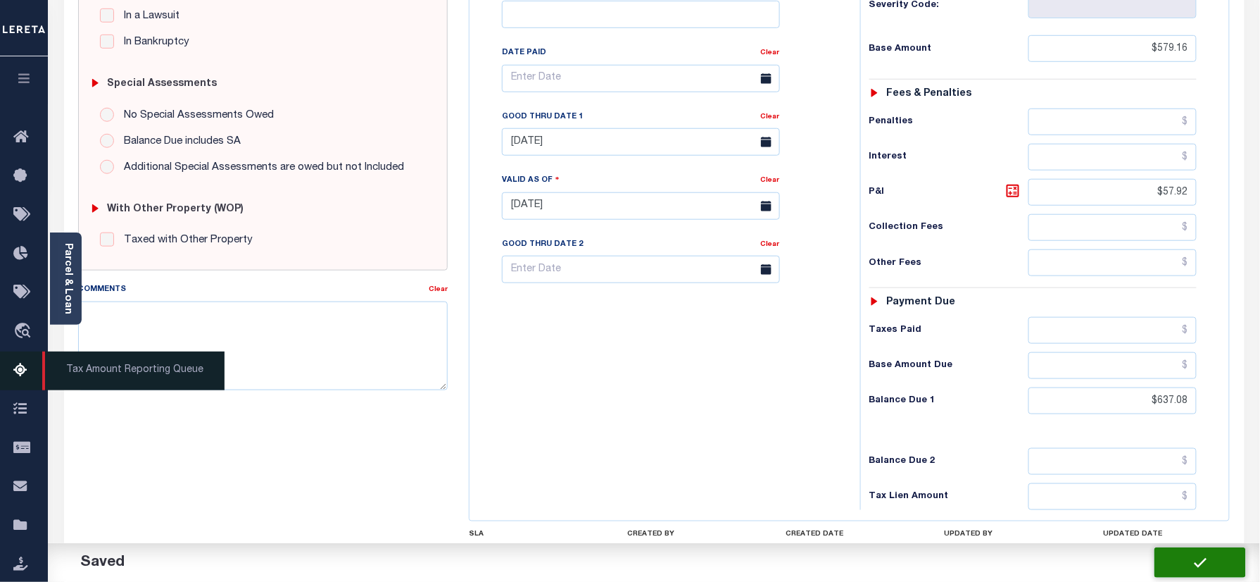
type input "$57.92"
type input "$637.08"
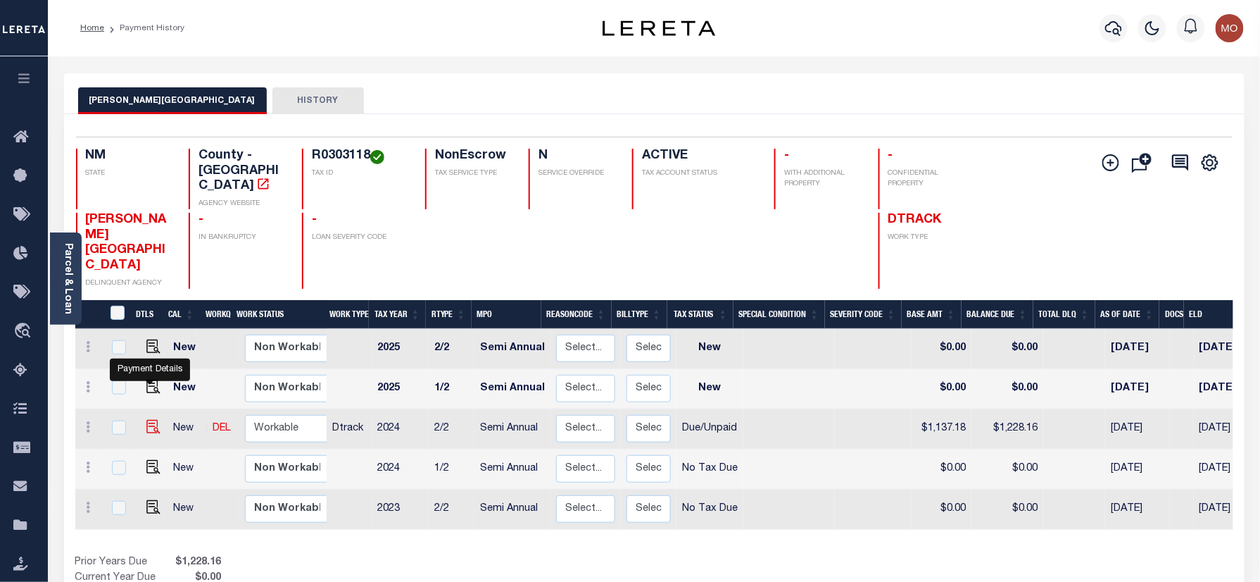
click at [153, 420] on img "" at bounding box center [153, 427] width 14 height 14
checkbox input "true"
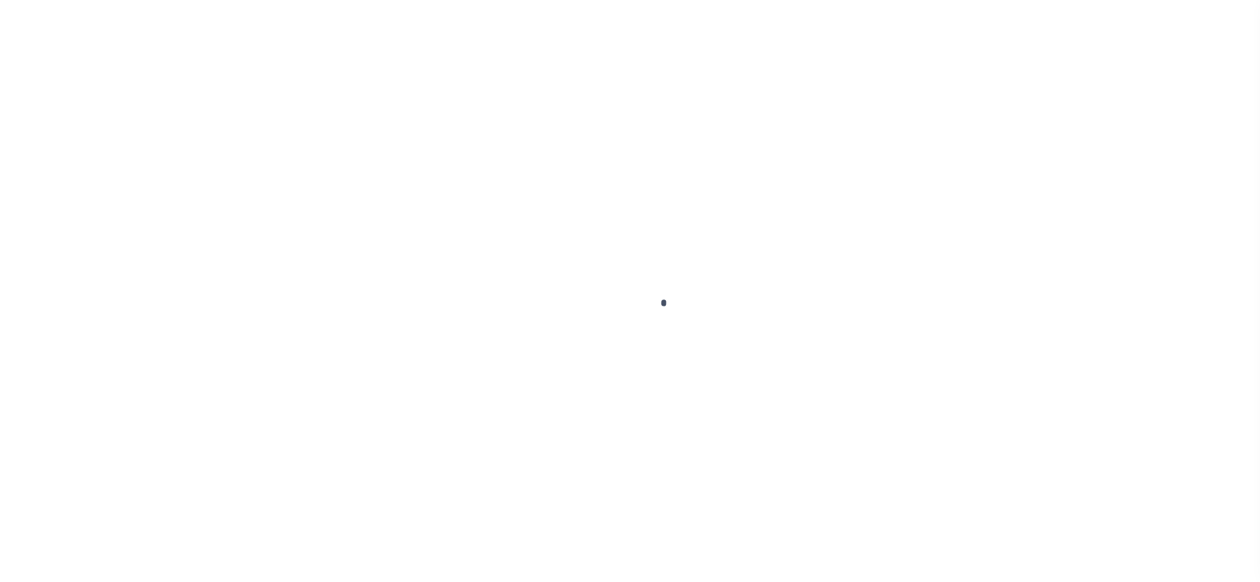
checkbox input "false"
type input "Semi Annual"
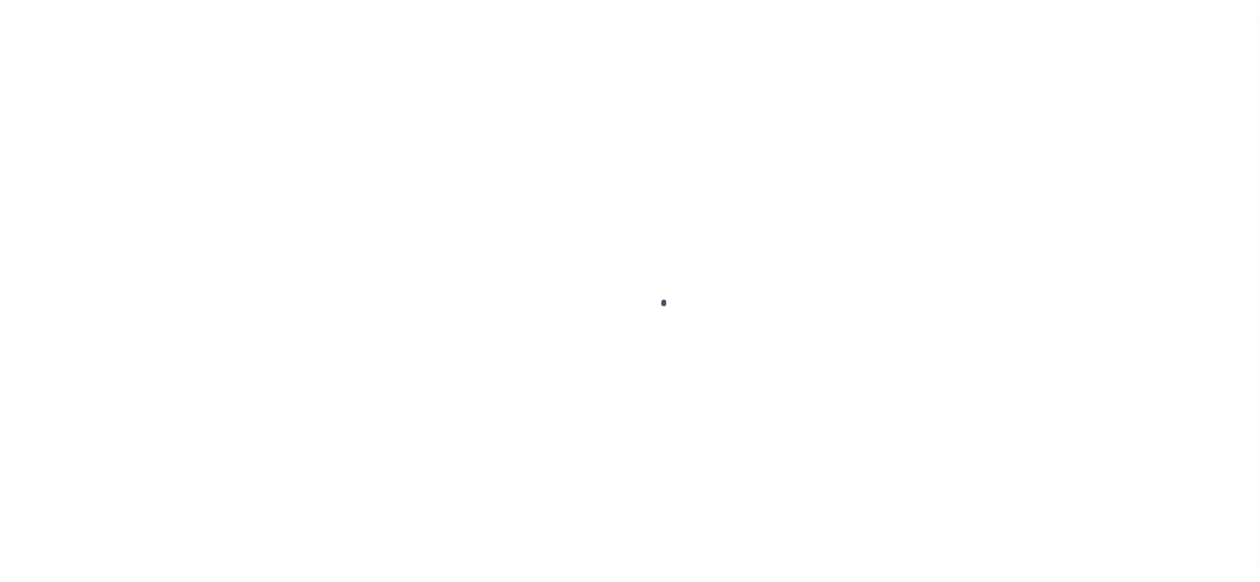
type input "[DATE]"
select select "DUE"
type input "$1,137.18"
type input "$90.98"
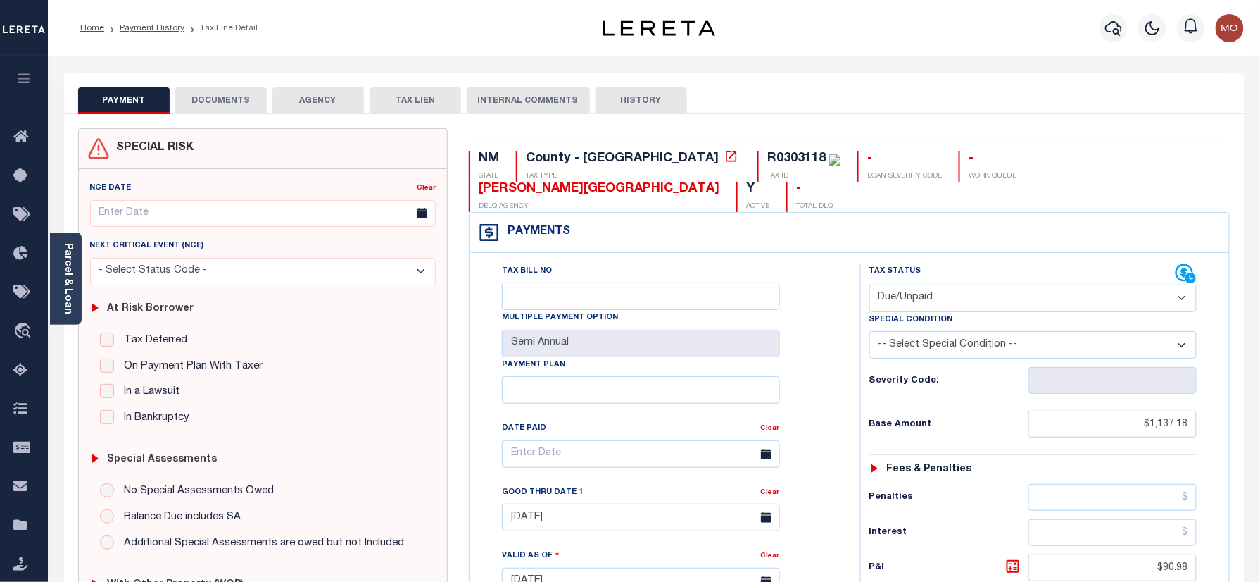
click at [768, 156] on div "R0303118" at bounding box center [797, 158] width 58 height 13
copy div "R0303118"
click at [830, 491] on div "Tax Bill No Multiple Payment Option Semi Annual Payment Plan Clear Clear [DATE]…" at bounding box center [662, 460] width 356 height 395
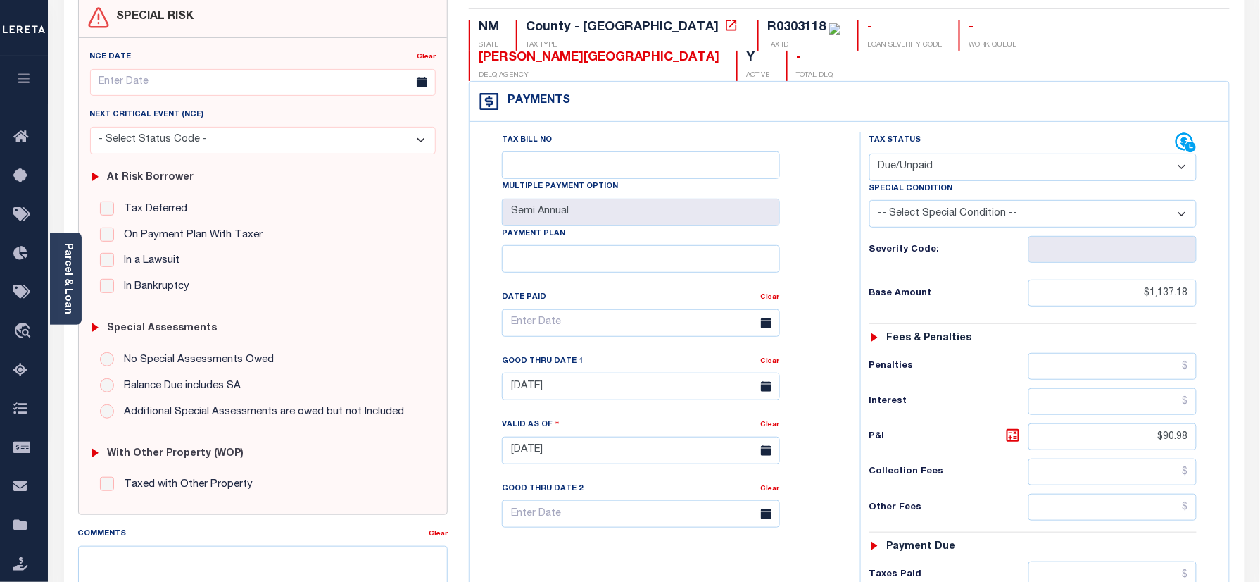
scroll to position [282, 0]
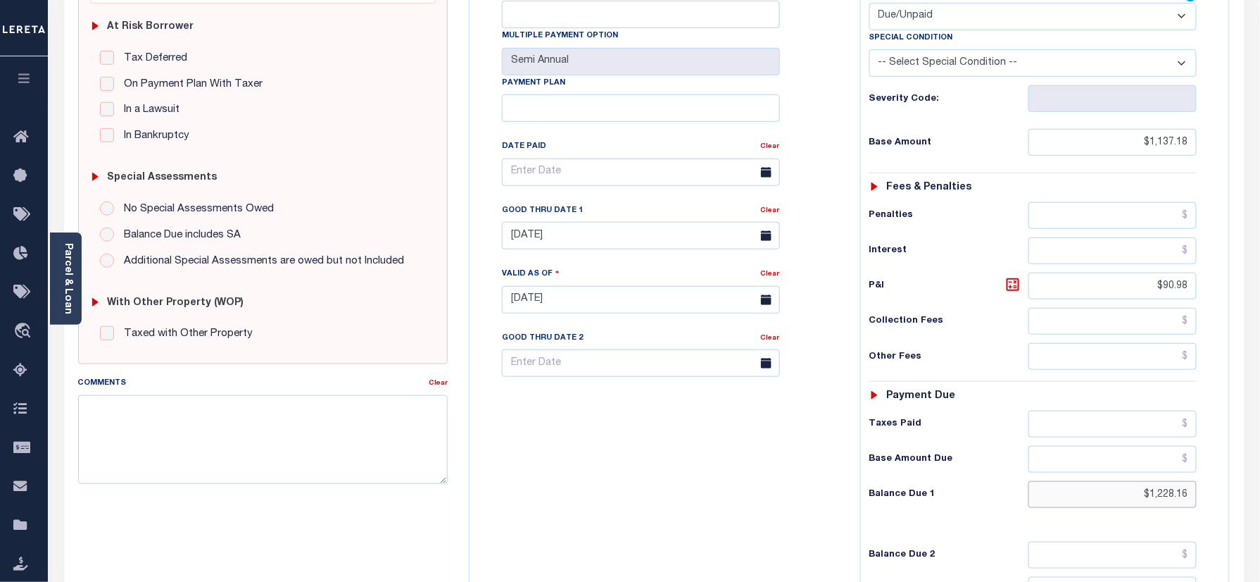
drag, startPoint x: 1145, startPoint y: 475, endPoint x: 1274, endPoint y: 451, distance: 131.1
click at [1260, 465] on html "Home Payment History Tax Line Detail" at bounding box center [630, 252] width 1260 height 1068
drag, startPoint x: 1139, startPoint y: 472, endPoint x: 1274, endPoint y: 472, distance: 135.2
click at [1260, 491] on html "Home Payment History Tax Line Detail" at bounding box center [630, 252] width 1260 height 1068
type input "$1,123.65"
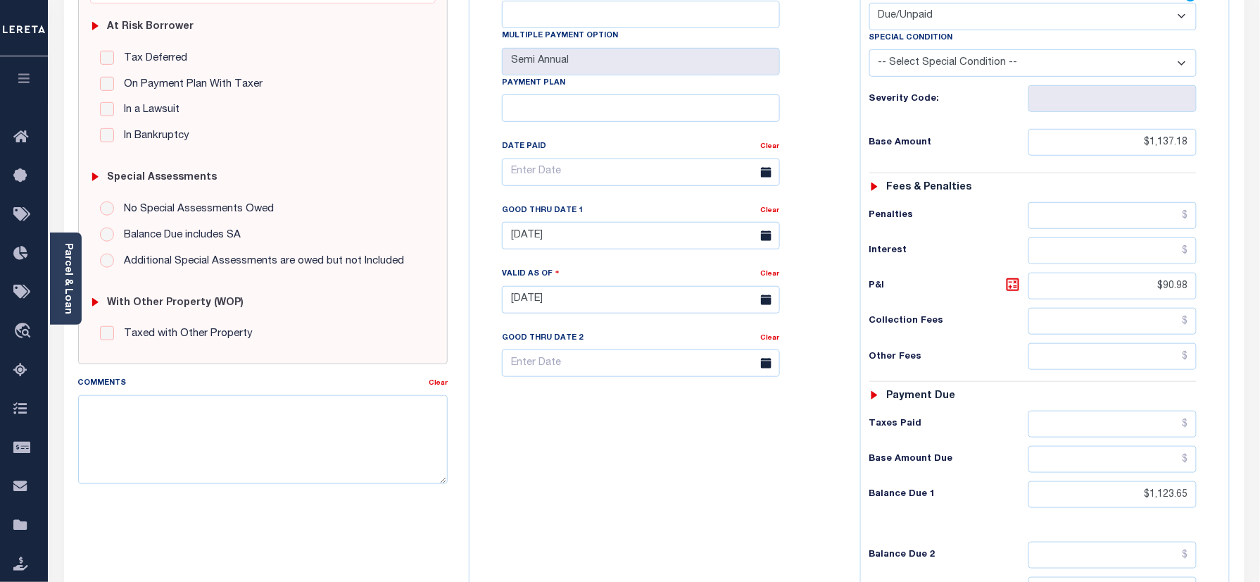
type input "[DATE]"
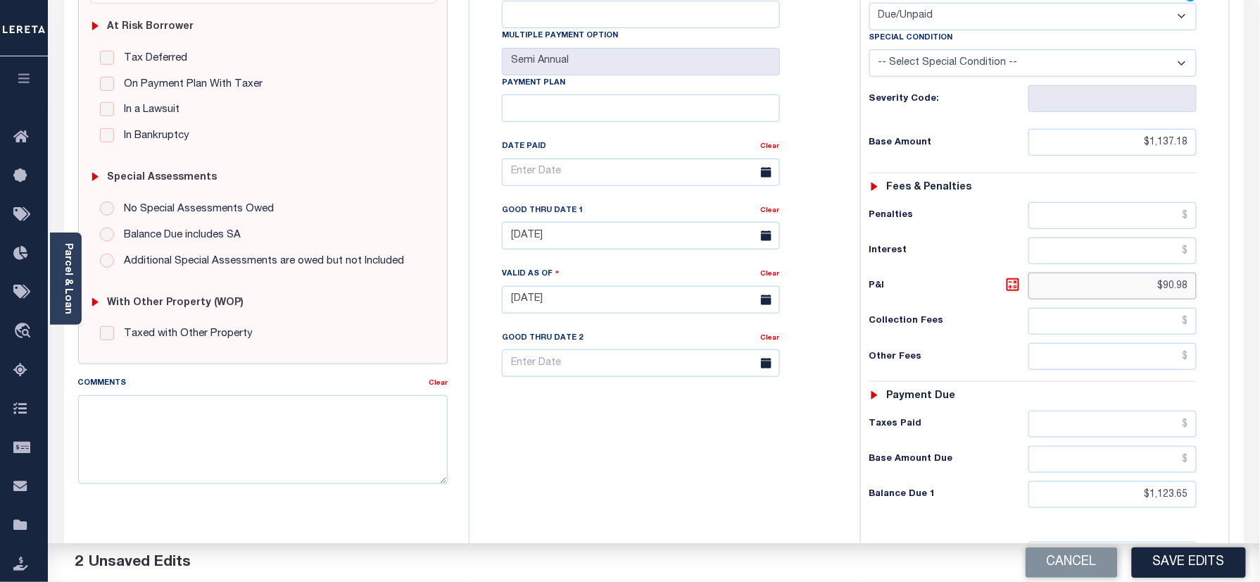
drag, startPoint x: 1153, startPoint y: 263, endPoint x: 555, endPoint y: 280, distance: 598.8
click at [1260, 271] on html "Home Payment History Tax Line Detail" at bounding box center [630, 252] width 1260 height 1068
paste input "53.51"
type input "$53.51"
drag, startPoint x: 594, startPoint y: 217, endPoint x: 577, endPoint y: 243, distance: 31.1
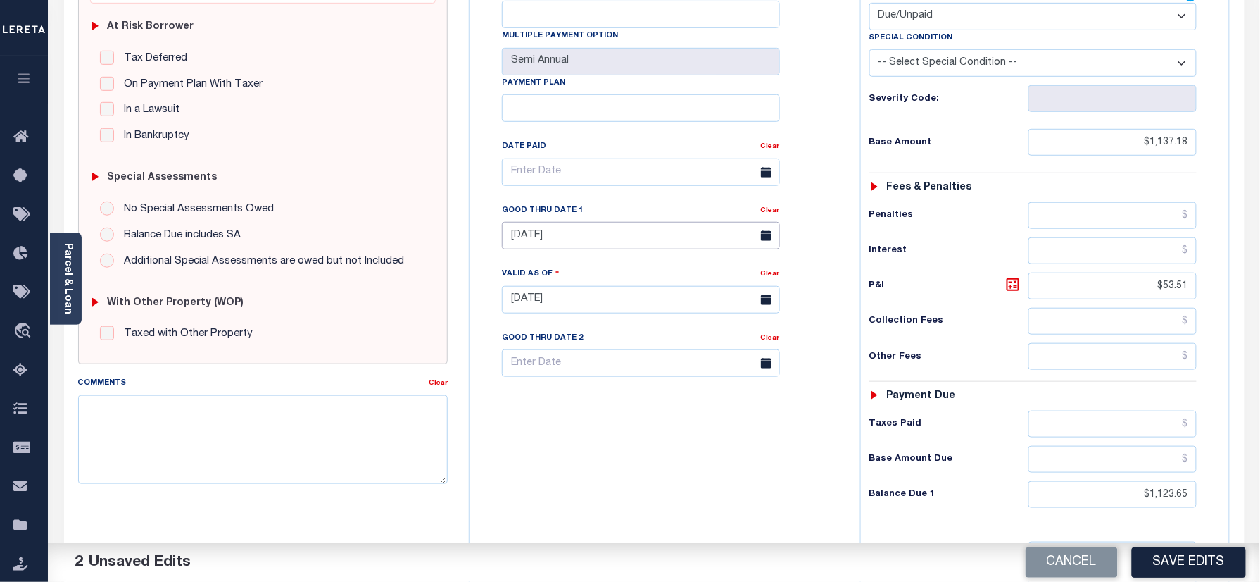
click at [594, 222] on input "[DATE]" at bounding box center [641, 235] width 278 height 27
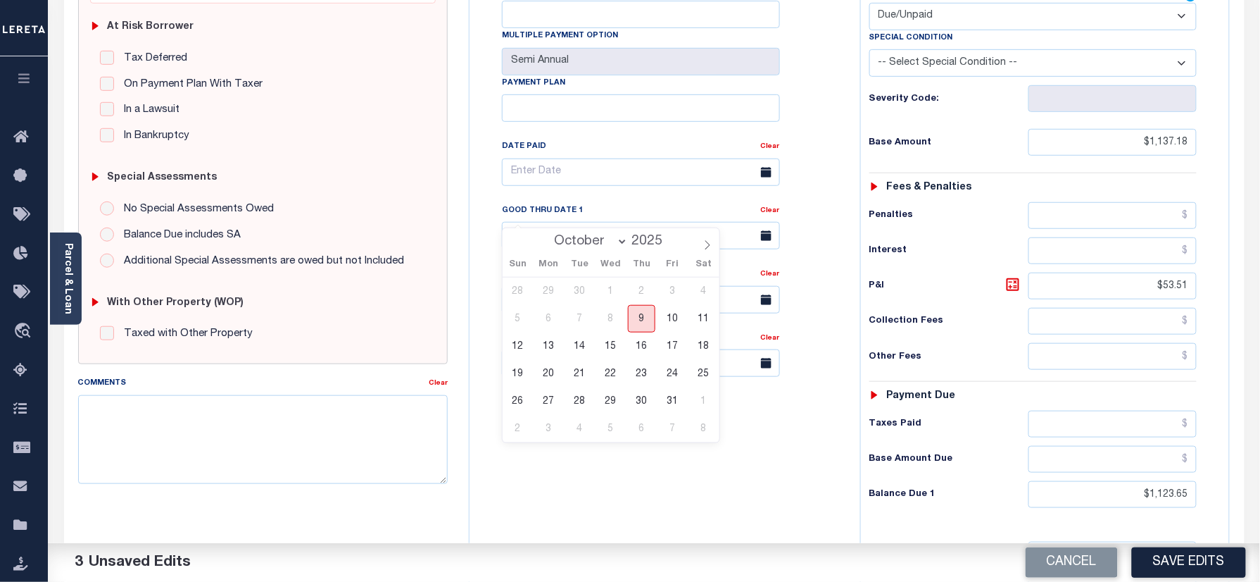
click at [642, 316] on span "9" at bounding box center [641, 318] width 27 height 27
type input "[DATE]"
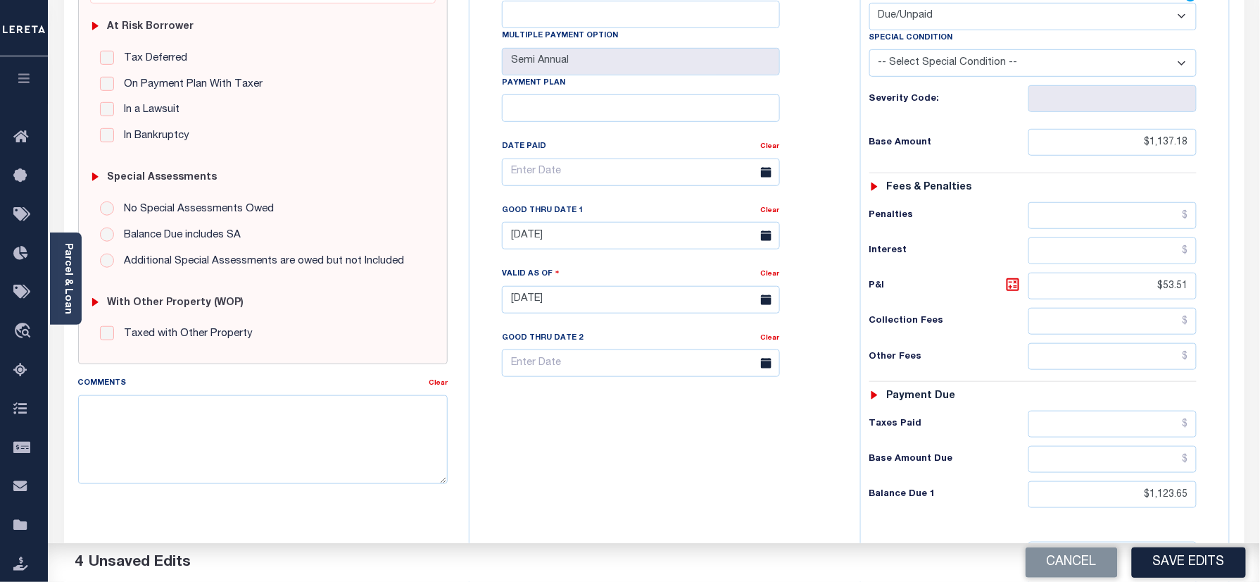
drag, startPoint x: 630, startPoint y: 459, endPoint x: 421, endPoint y: 448, distance: 208.7
click at [632, 459] on div "Tax Bill No Multiple Payment Option Semi Annual Payment Plan Clear" at bounding box center [661, 293] width 377 height 622
click at [294, 440] on textarea "Comments" at bounding box center [263, 439] width 370 height 89
click at [961, 49] on select "-- Select Special Condition -- 3RD PARTY TAX LIEN AGENCY TAX LIEN (A.K.A Inside…" at bounding box center [1034, 62] width 328 height 27
select select "15"
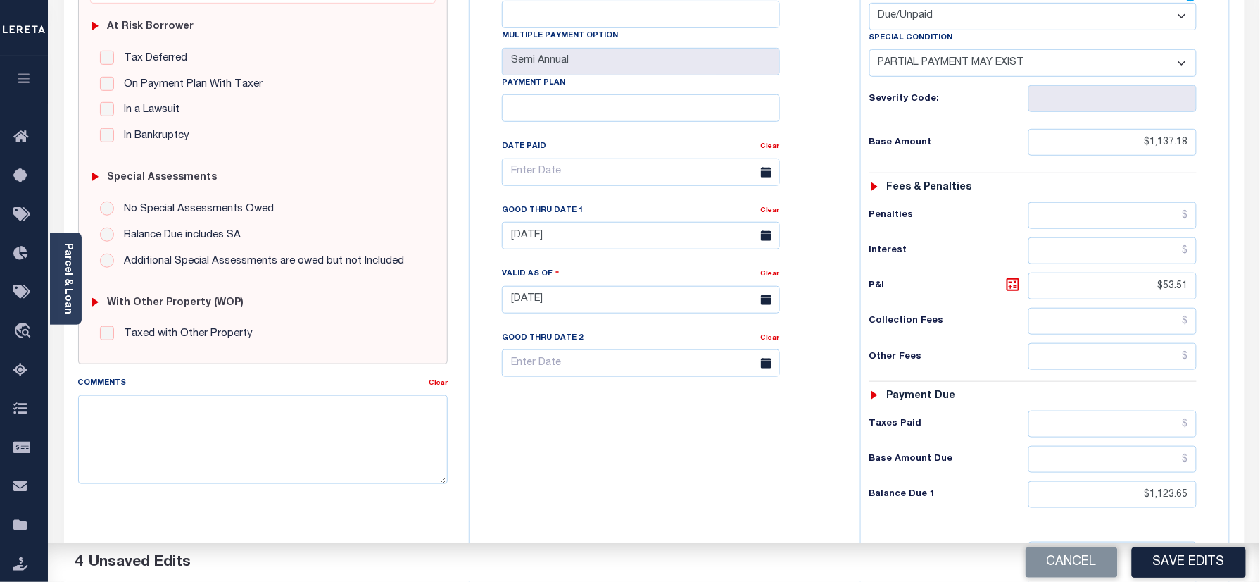
click at [870, 49] on select "-- Select Special Condition -- 3RD PARTY TAX LIEN AGENCY TAX LIEN (A.K.A Inside…" at bounding box center [1034, 62] width 328 height 27
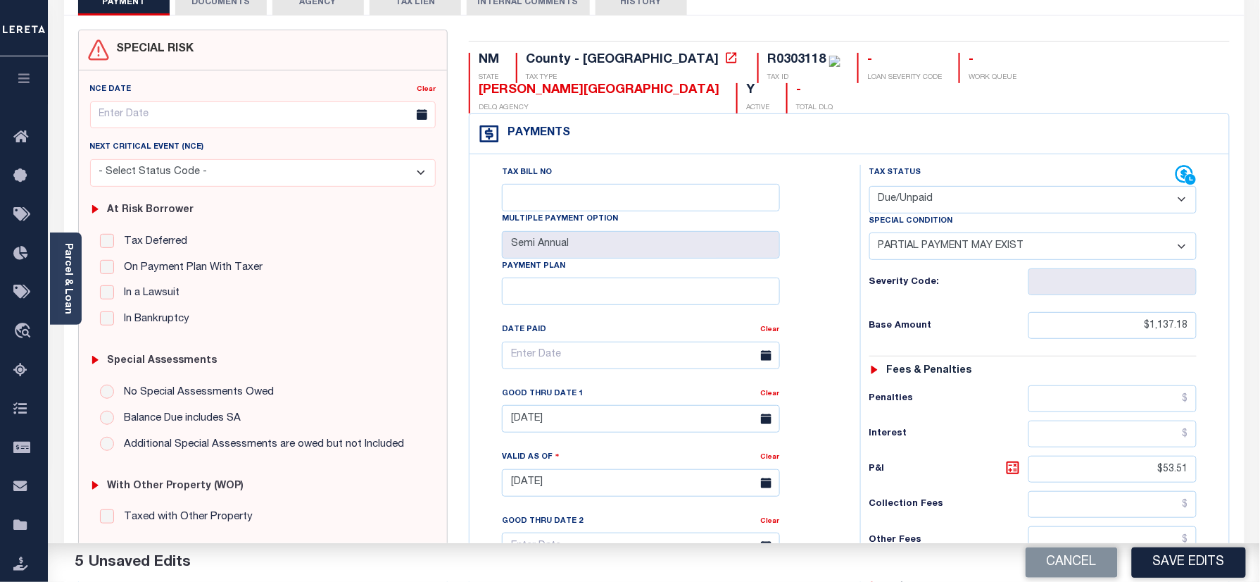
scroll to position [94, 0]
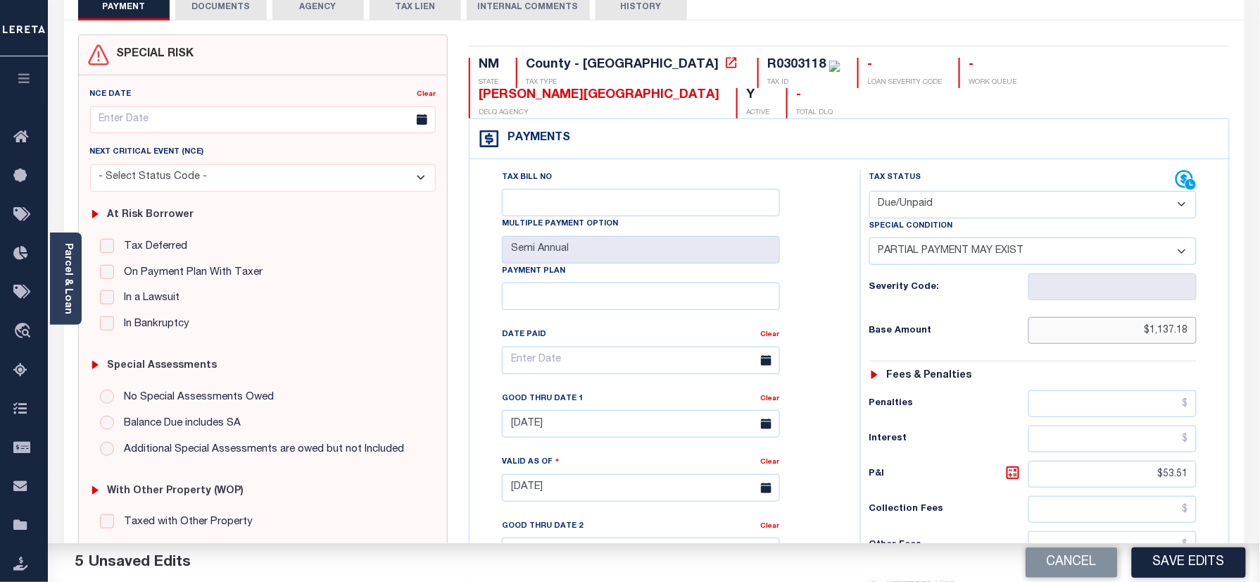
drag, startPoint x: 1163, startPoint y: 310, endPoint x: 1010, endPoint y: 307, distance: 153.5
click at [1260, 318] on html "Home Payment History Tax Line Detail" at bounding box center [630, 440] width 1260 height 1068
paste input "1,070.14"
type input "$1,070.14"
drag, startPoint x: 907, startPoint y: 348, endPoint x: 947, endPoint y: 348, distance: 40.1
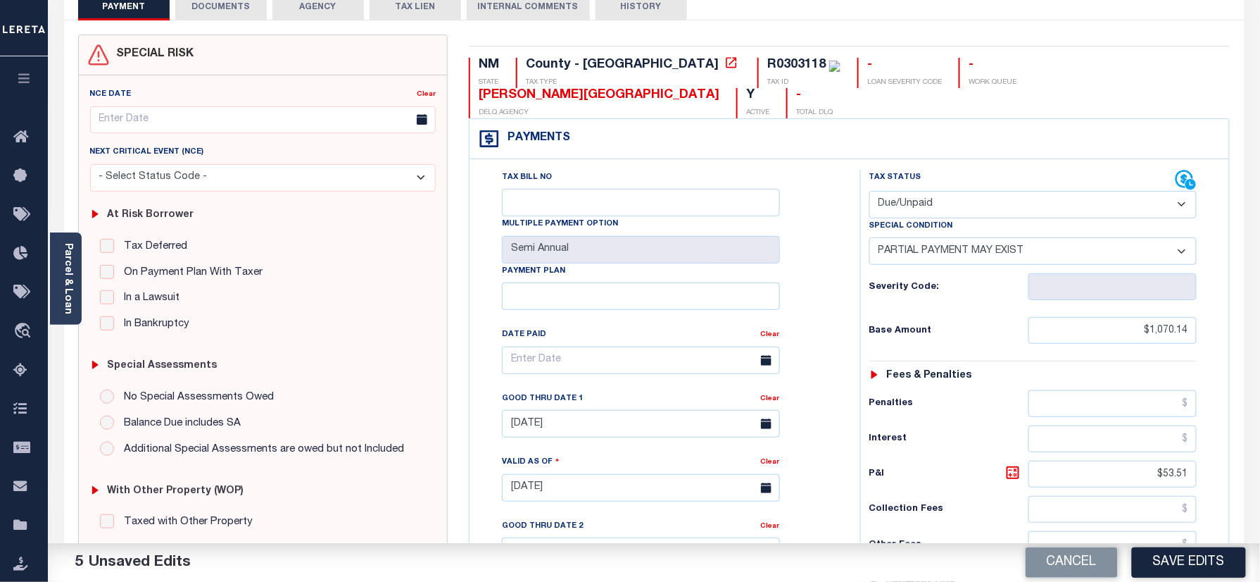
click at [913, 370] on h6 "Fees & Penalties" at bounding box center [929, 376] width 85 height 12
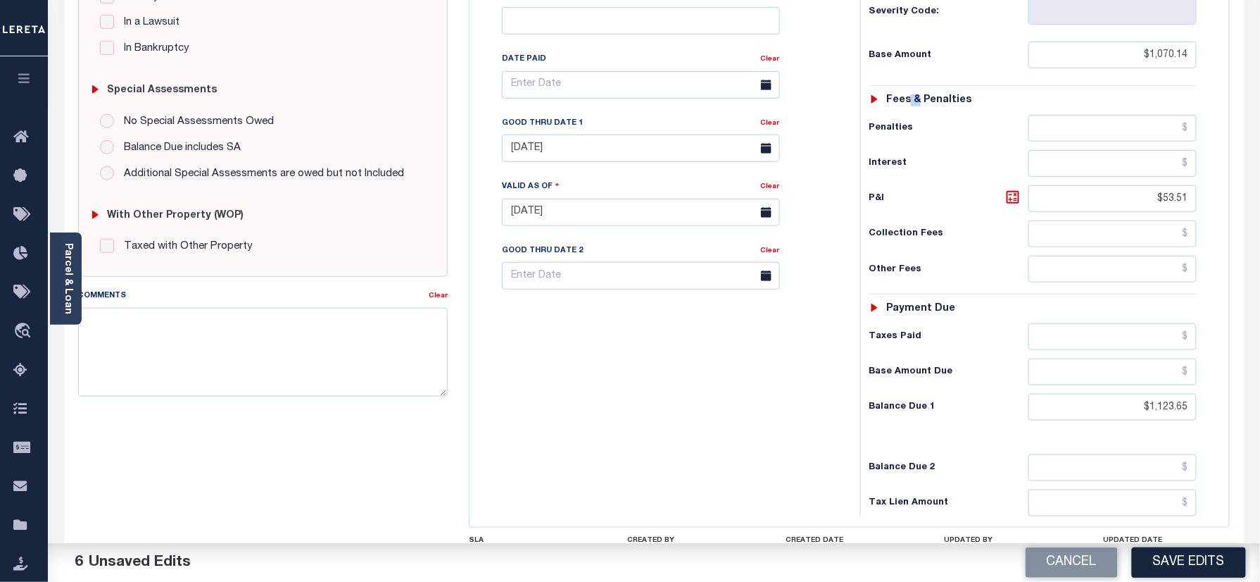
scroll to position [375, 0]
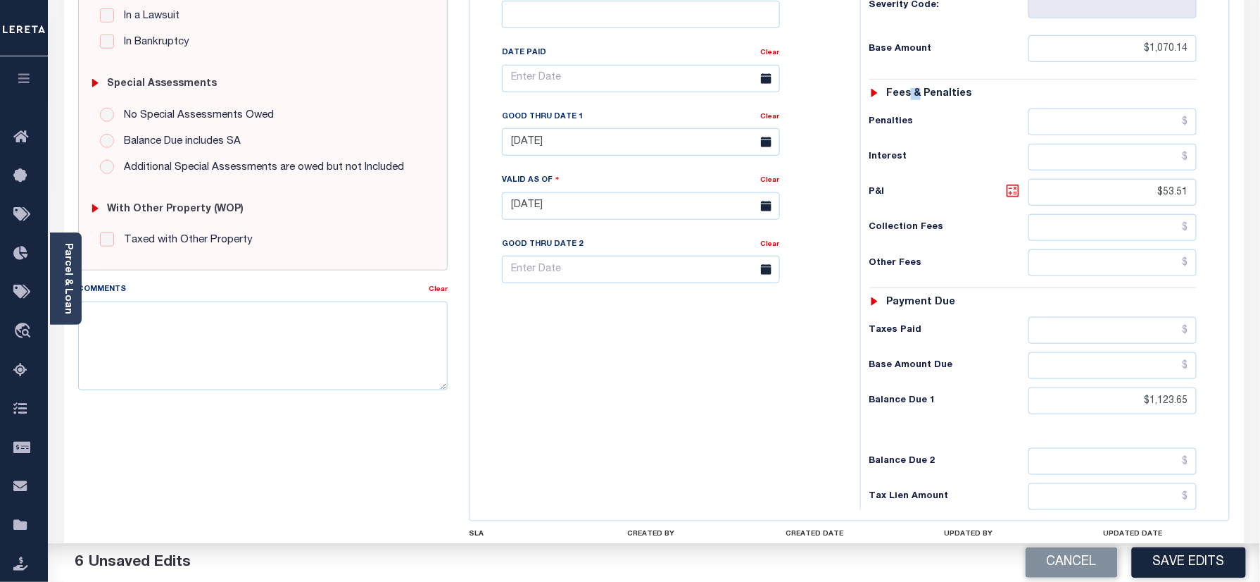
click at [1006, 182] on icon at bounding box center [1013, 190] width 17 height 17
click at [1020, 182] on icon at bounding box center [1013, 190] width 17 height 17
click at [1018, 184] on icon at bounding box center [1013, 190] width 13 height 13
click at [1015, 182] on icon at bounding box center [1013, 190] width 17 height 17
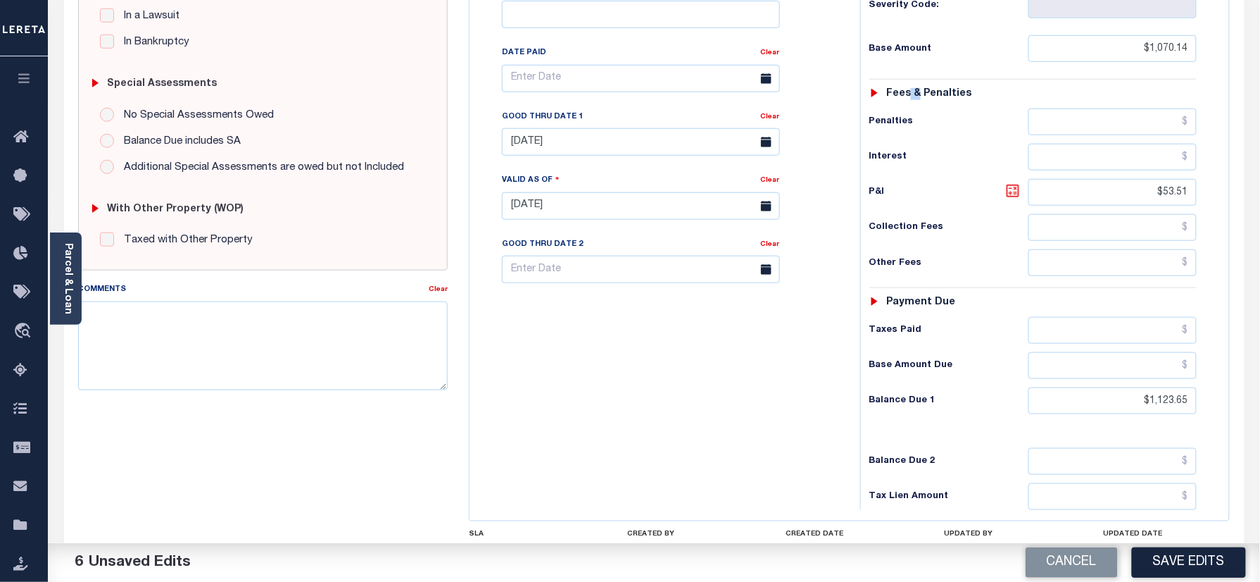
click at [1015, 182] on icon at bounding box center [1013, 190] width 17 height 17
click at [1004, 296] on div "Payment due" at bounding box center [1034, 302] width 328 height 12
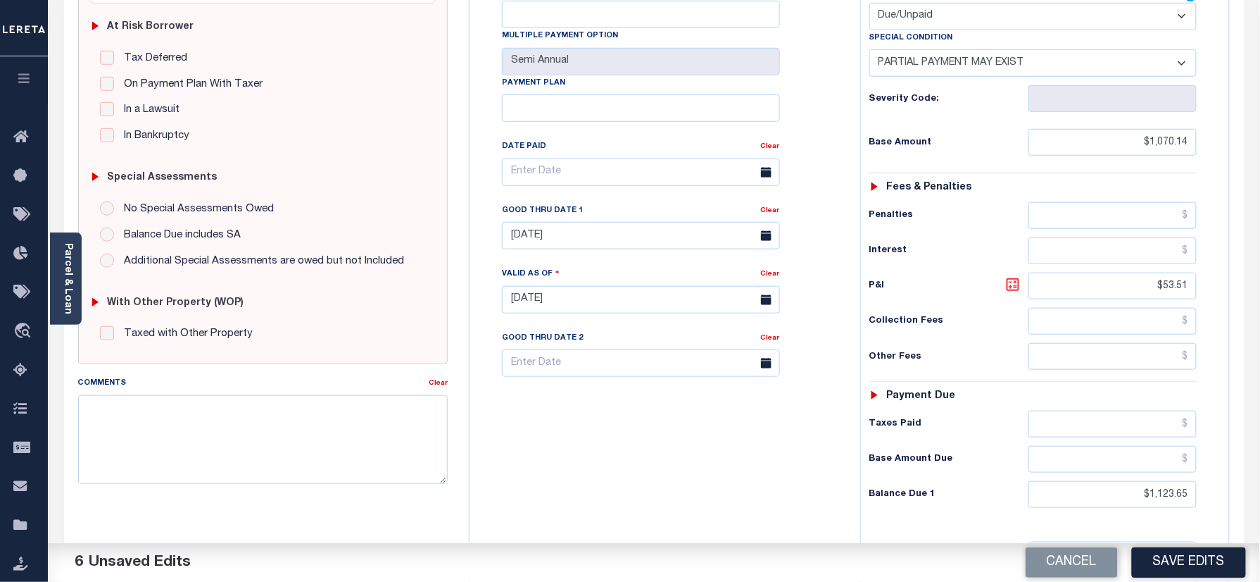
click at [1011, 280] on icon at bounding box center [1013, 284] width 8 height 8
click at [556, 222] on input "[DATE]" at bounding box center [641, 235] width 278 height 27
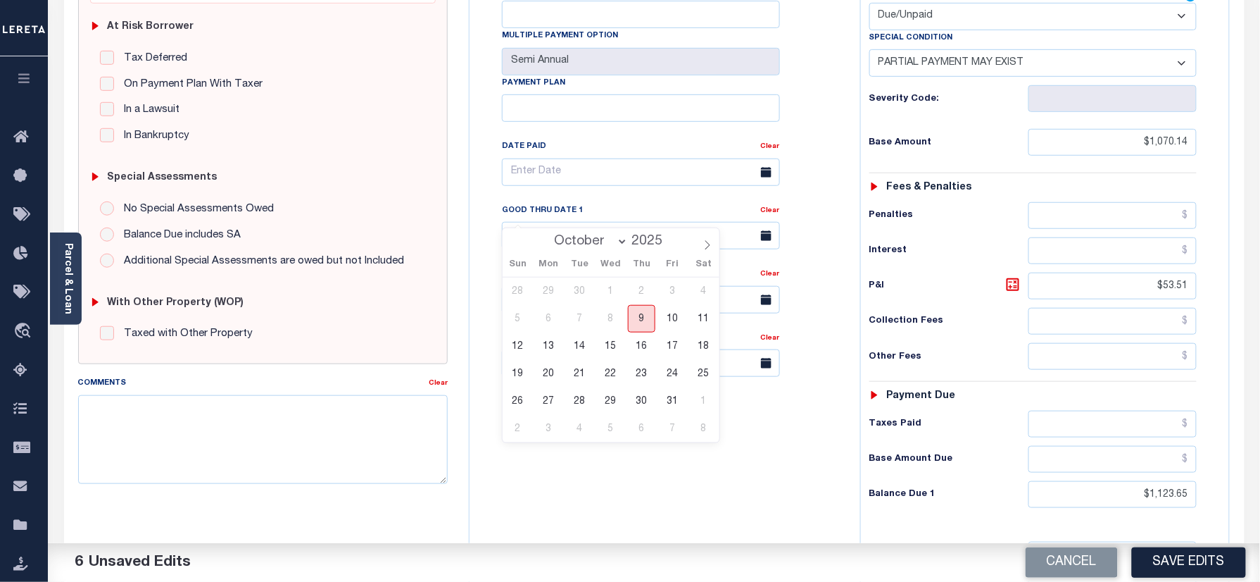
click at [646, 318] on span "9" at bounding box center [641, 318] width 27 height 27
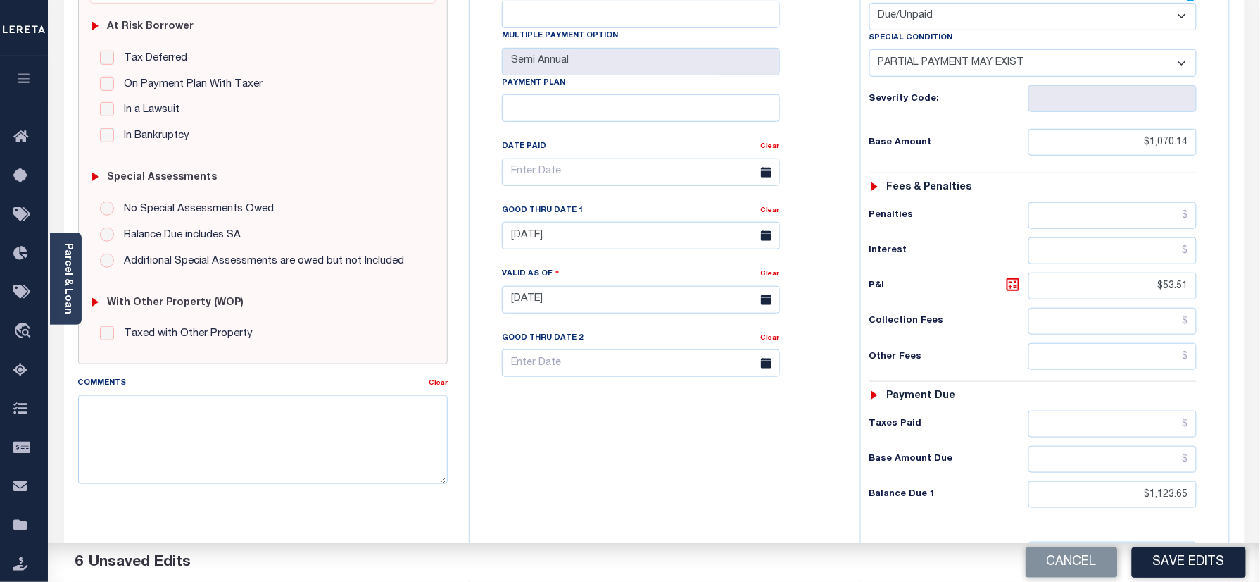
drag, startPoint x: 688, startPoint y: 546, endPoint x: 682, endPoint y: 534, distance: 13.9
click at [688, 539] on div "Parcel & Loan Tax Bill Details R0303118 TAX ID AGENCY 2024 TAX YEAR" at bounding box center [654, 280] width 1213 height 1011
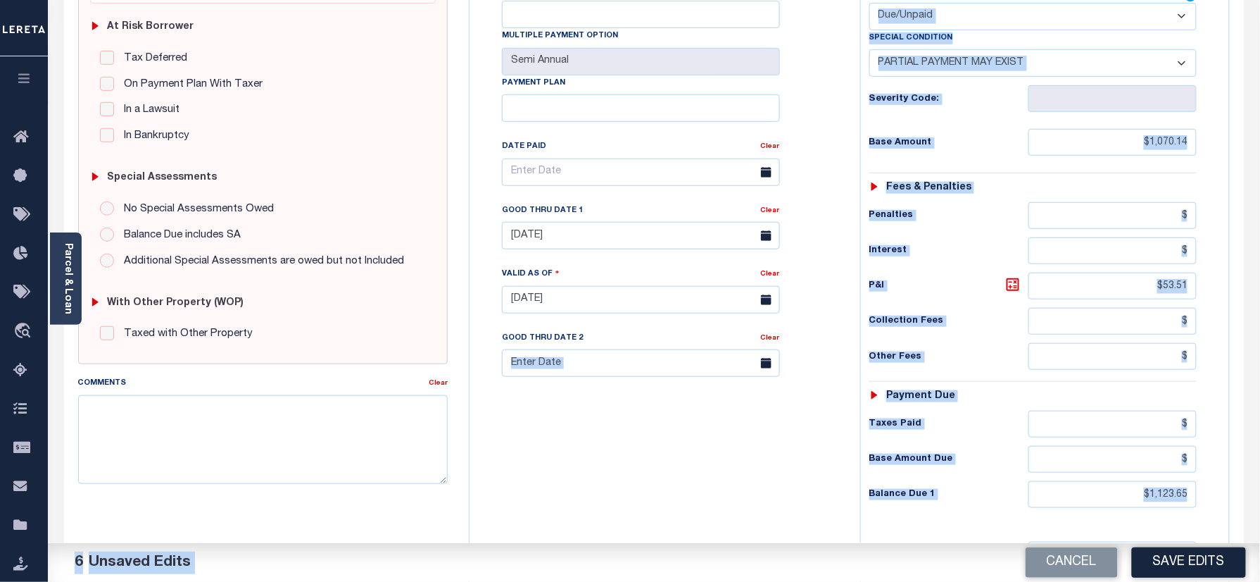
click at [649, 438] on div "Tax Bill No Multiple Payment Option Semi Annual Payment Plan Clear" at bounding box center [661, 293] width 377 height 622
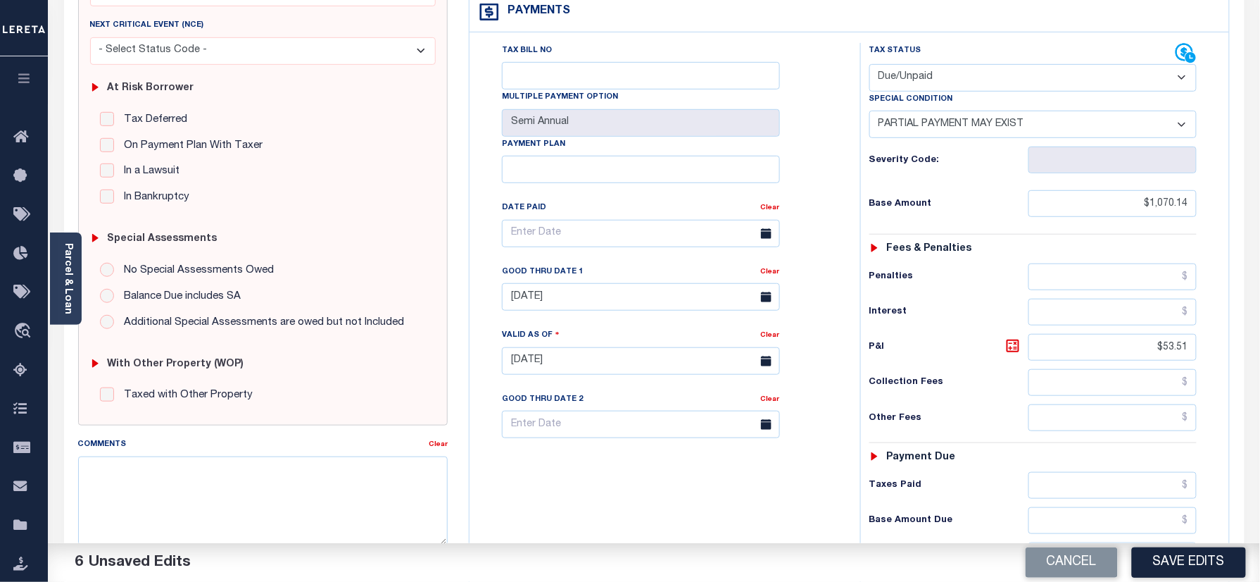
scroll to position [187, 0]
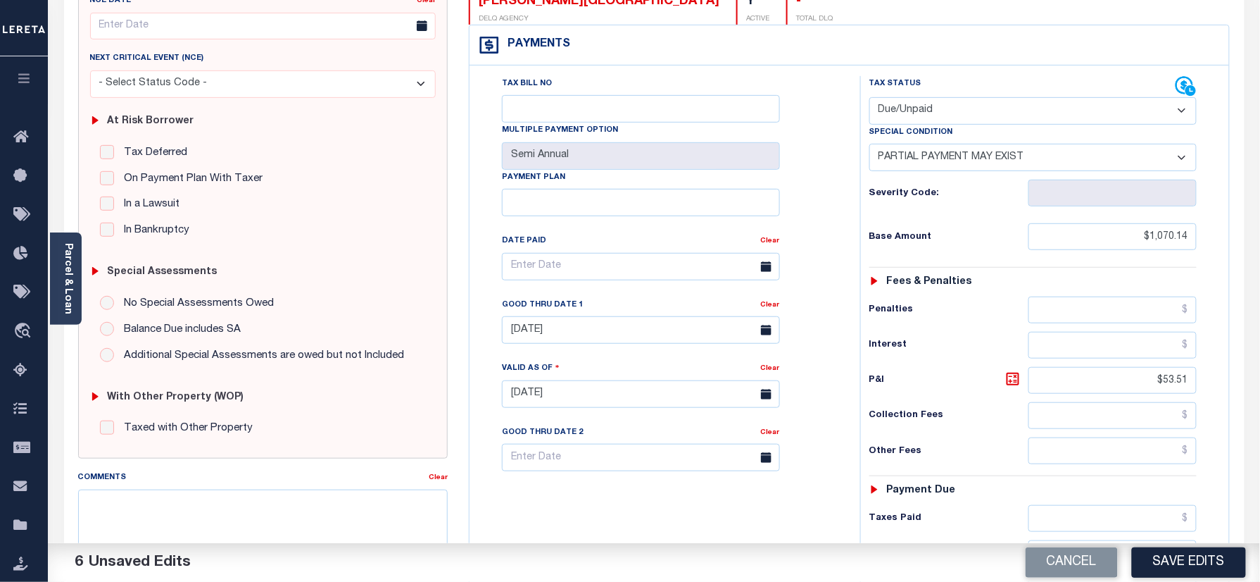
click at [970, 144] on select "-- Select Special Condition -- 3RD PARTY TAX LIEN AGENCY TAX LIEN (A.K.A Inside…" at bounding box center [1034, 157] width 328 height 27
click at [927, 97] on select "- Select Status Code - Open Due/Unpaid Paid Incomplete No Tax Due Internal Refu…" at bounding box center [1034, 110] width 328 height 27
click at [870, 97] on select "- Select Status Code - Open Due/Unpaid Paid Incomplete No Tax Due Internal Refu…" at bounding box center [1034, 110] width 328 height 27
click at [961, 144] on select "-- Select Special Condition -- 3RD PARTY TAX LIEN AGENCY TAX LIEN (A.K.A Inside…" at bounding box center [1034, 157] width 328 height 27
select select "0"
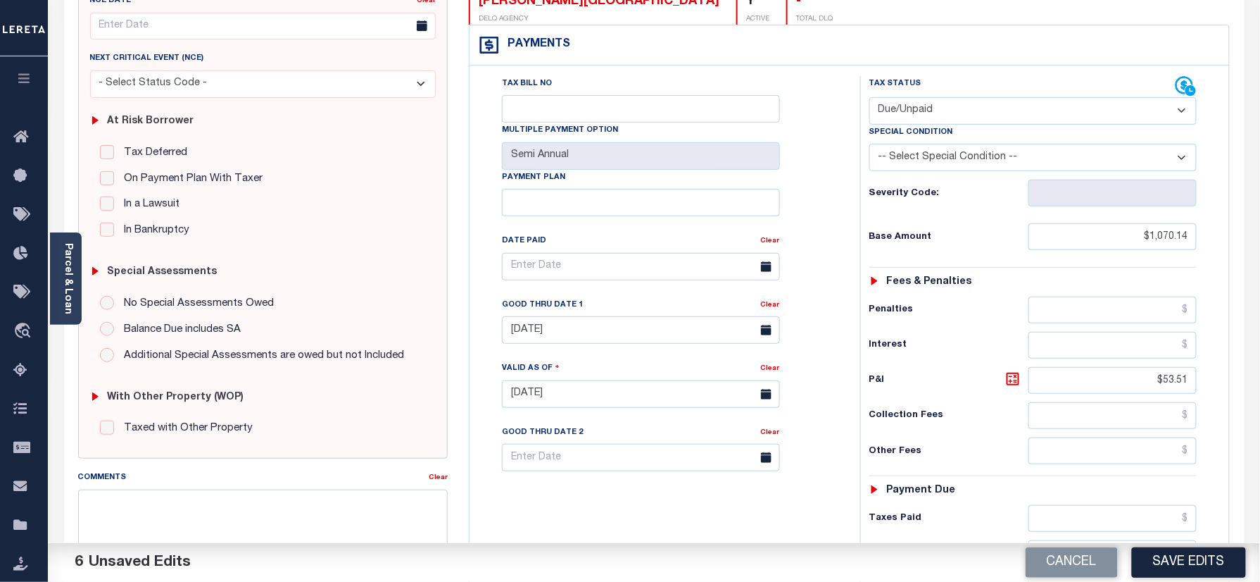
click at [870, 144] on select "-- Select Special Condition -- 3RD PARTY TAX LIEN AGENCY TAX LIEN (A.K.A Inside…" at bounding box center [1034, 157] width 328 height 27
click at [851, 206] on div "Tax Status Status" at bounding box center [1038, 387] width 377 height 622
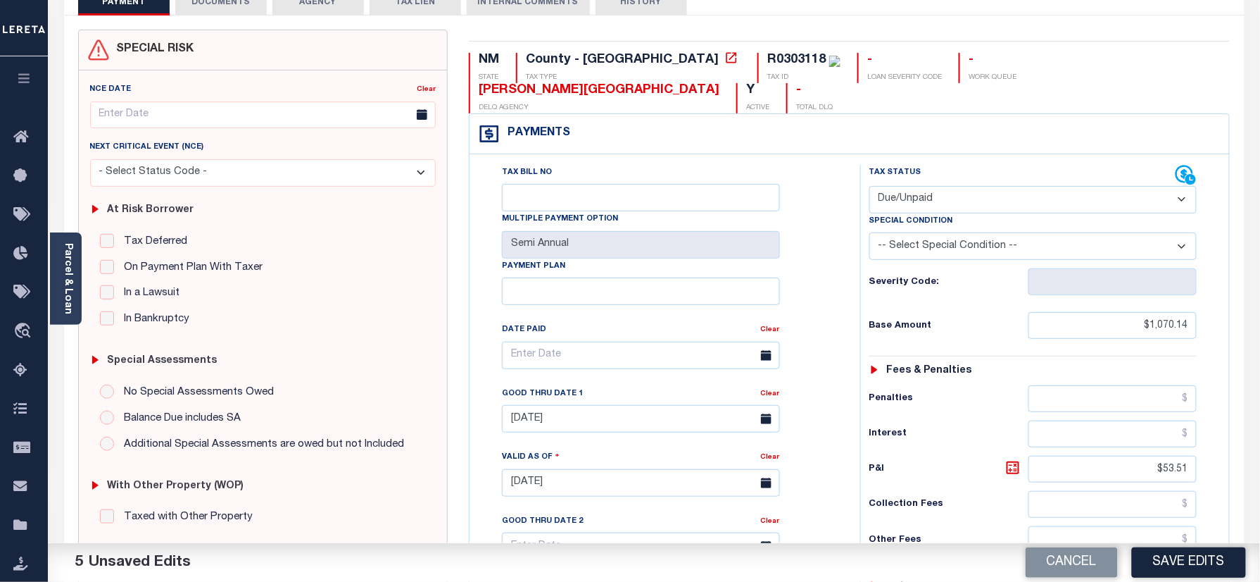
scroll to position [0, 0]
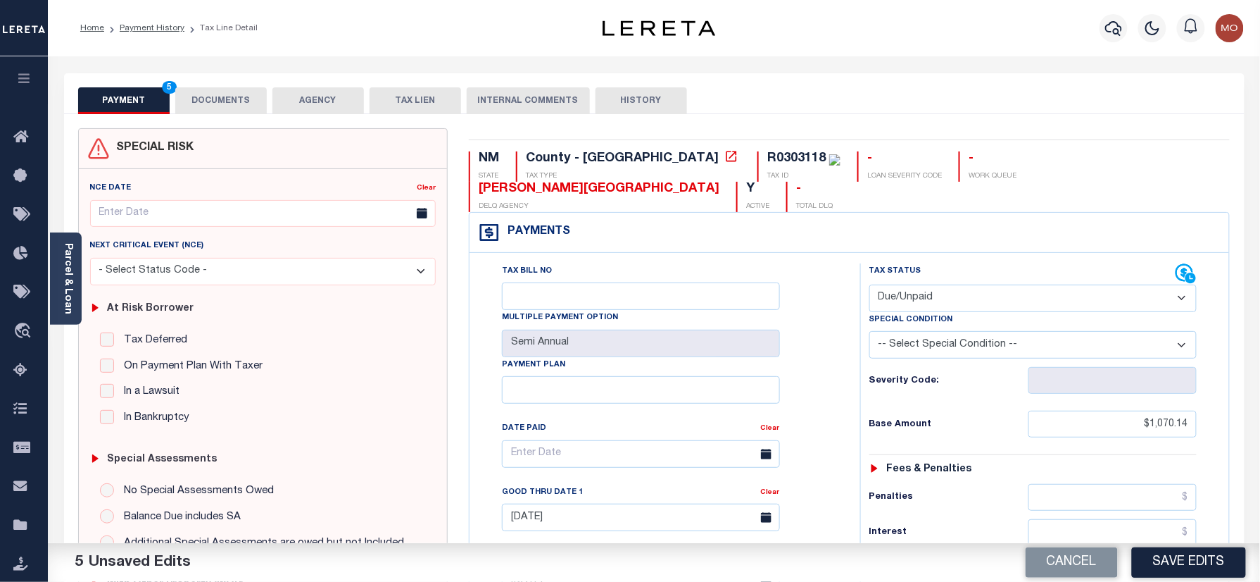
click at [768, 163] on div "R0303118" at bounding box center [797, 158] width 58 height 13
click at [1055, 570] on button "Cancel" at bounding box center [1072, 562] width 92 height 30
type input "08/31/2025"
type input "[DATE]"
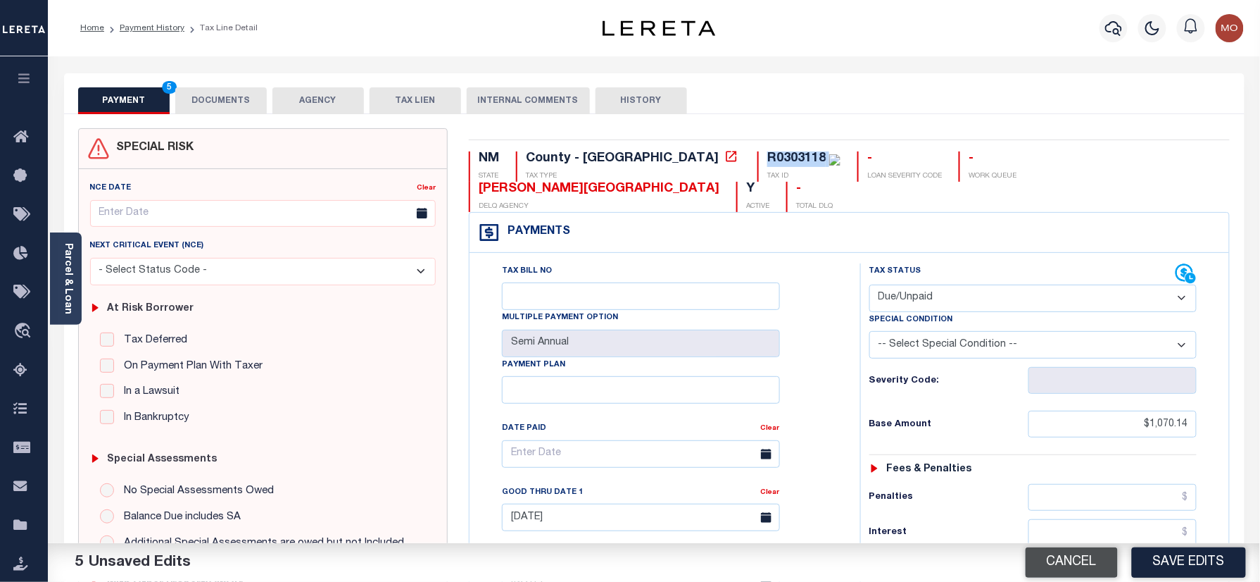
type input "$1,137.18"
type input "$90.98"
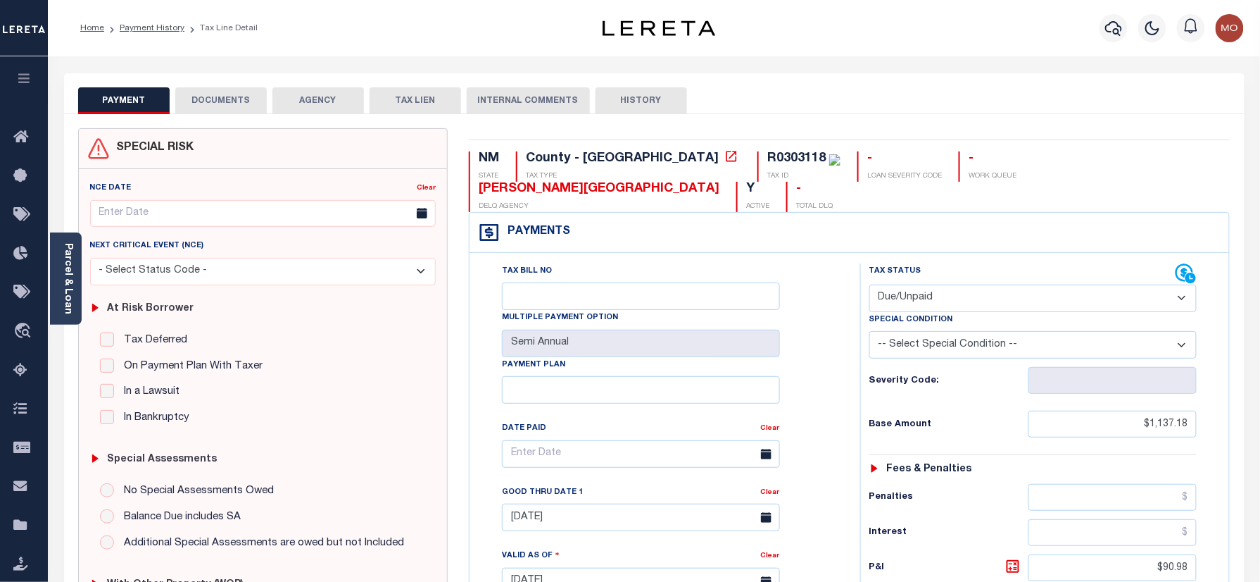
click at [851, 429] on div "Tax Status Status" at bounding box center [1038, 574] width 377 height 622
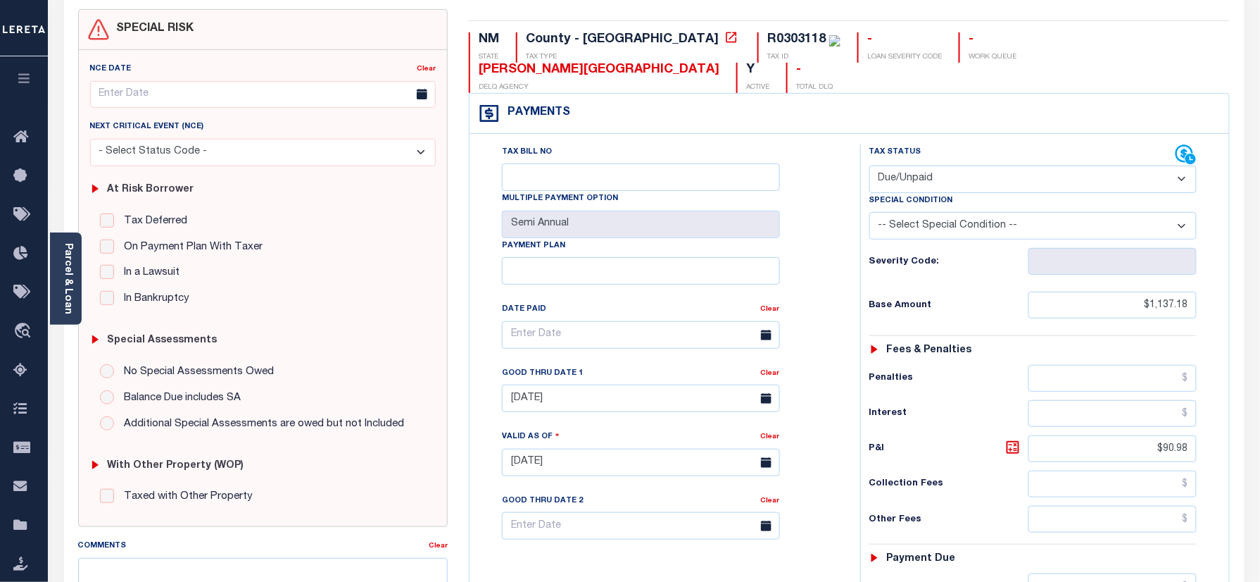
scroll to position [282, 0]
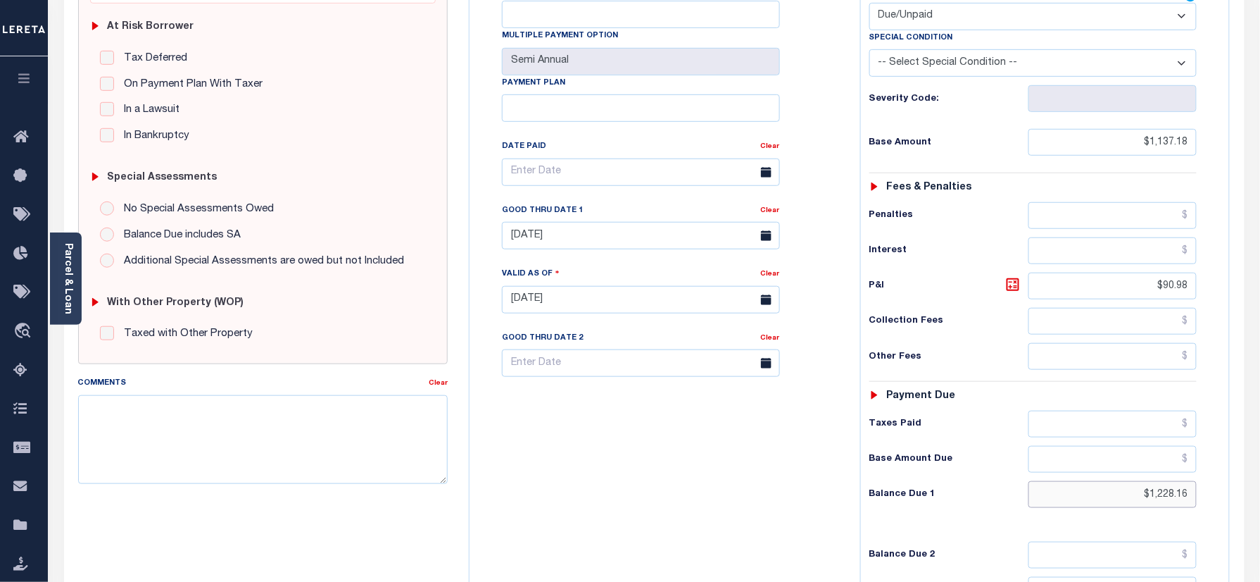
drag, startPoint x: 1125, startPoint y: 474, endPoint x: 1251, endPoint y: 475, distance: 125.3
click at [1251, 475] on div "PAYMENT DOCUMENTS AGENCY DELINQUENT PAYEE" at bounding box center [655, 289] width 1202 height 994
paste input "1,250.9"
type input "$1,250.9"
type input "[DATE]"
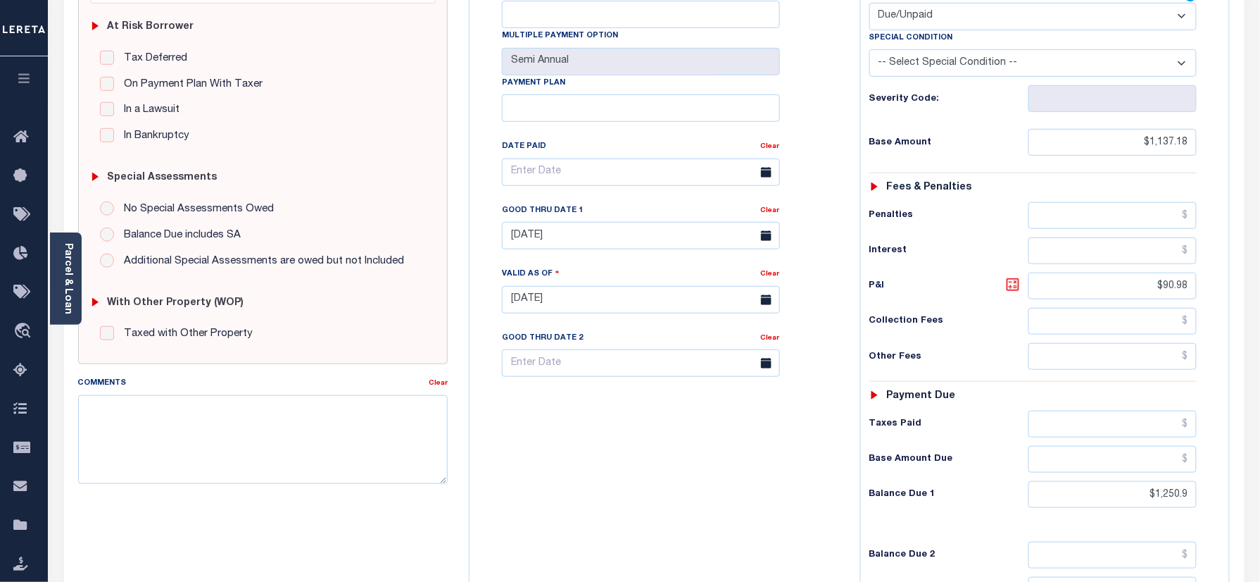
type input "$1,250.90"
click at [1013, 276] on icon at bounding box center [1013, 284] width 17 height 17
type input "$113.72"
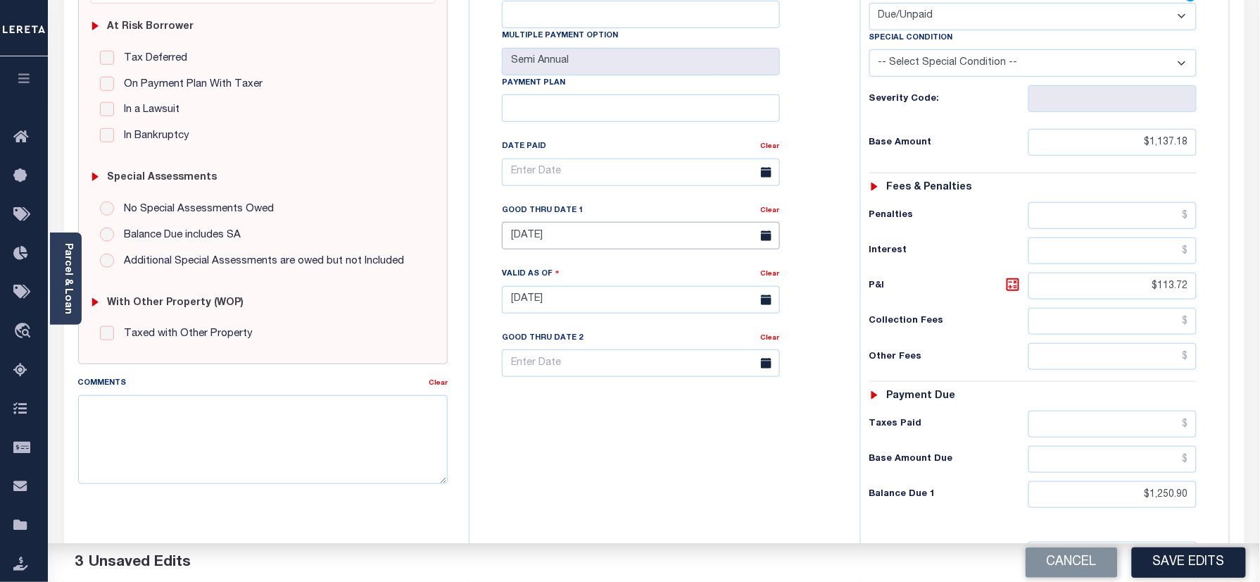
click at [565, 222] on input "08/31/2025" at bounding box center [641, 235] width 278 height 27
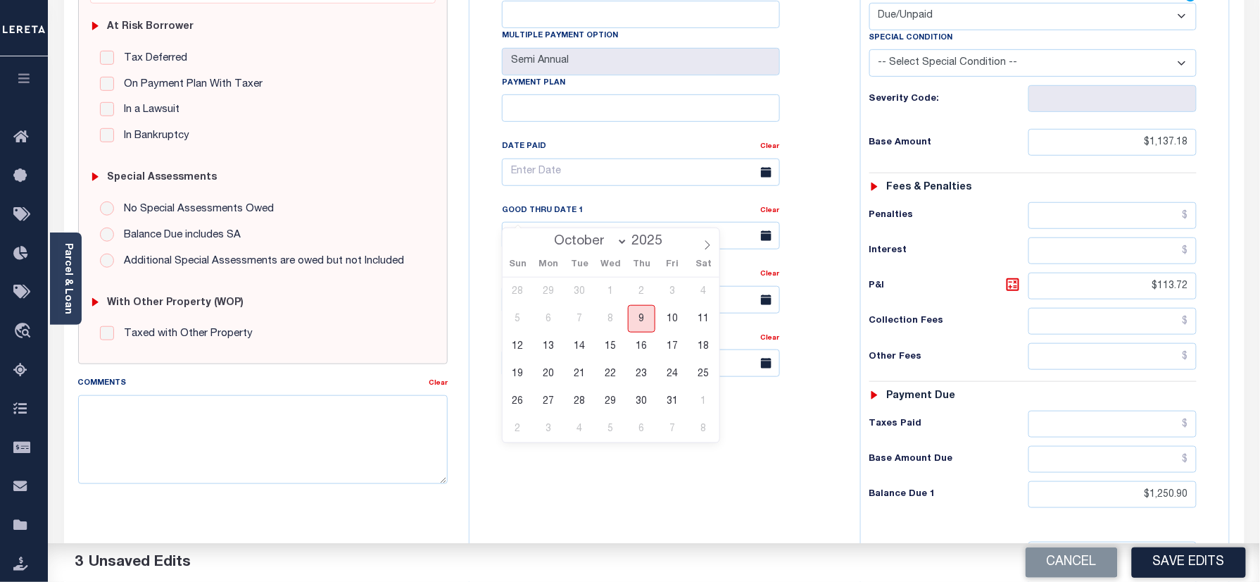
click at [637, 322] on span "9" at bounding box center [641, 318] width 27 height 27
type input "[DATE]"
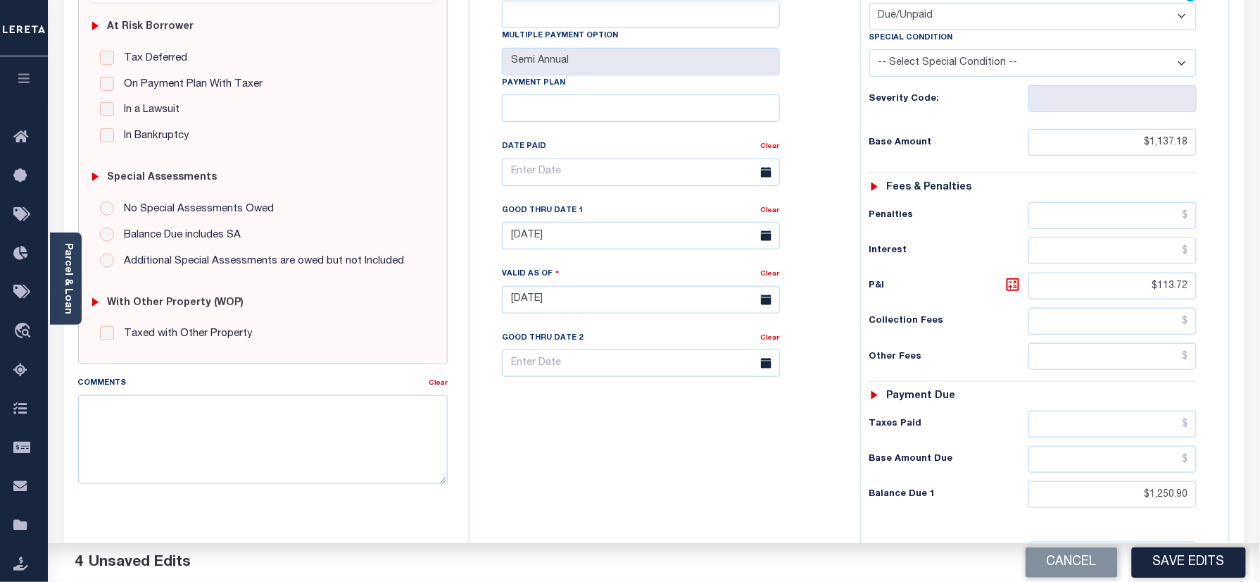
click at [632, 432] on div "Tax Bill No Multiple Payment Option Semi Annual Payment Plan Clear" at bounding box center [661, 293] width 377 height 622
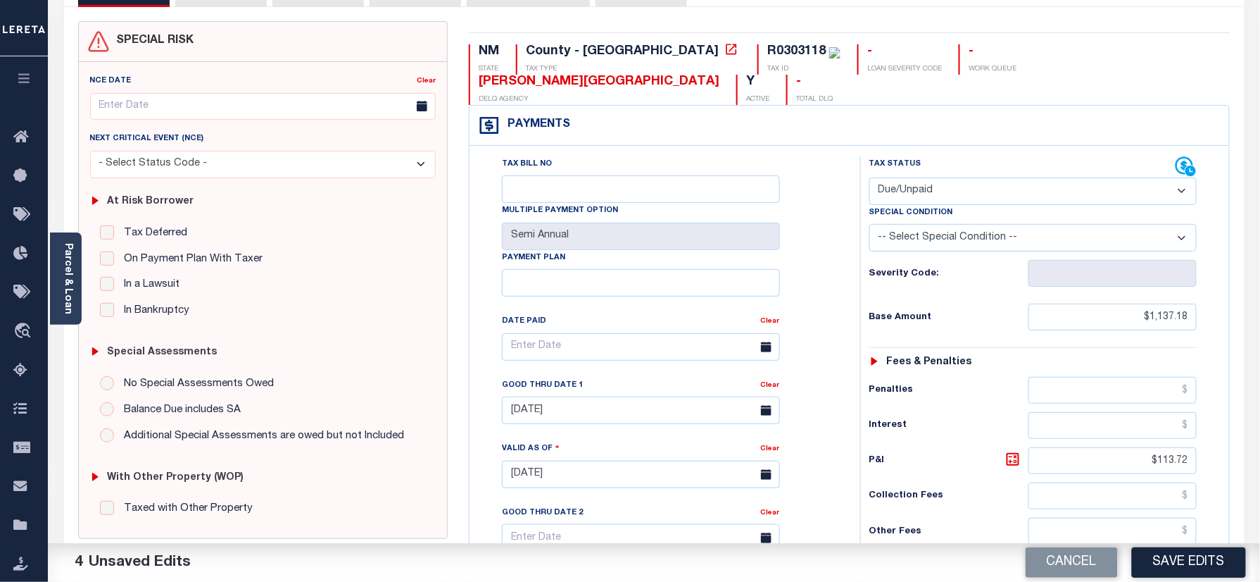
scroll to position [0, 0]
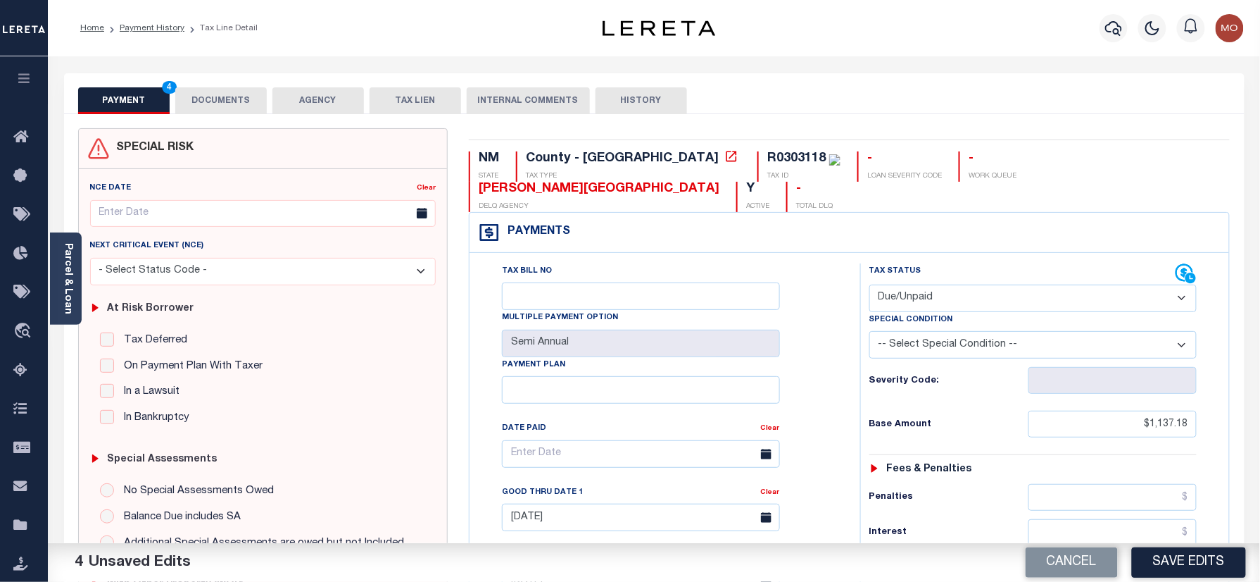
click at [224, 82] on div "PAYMENT 4 DOCUMENTS AGENCY DELINQUENT PAYEE TAX LIEN" at bounding box center [654, 93] width 1181 height 41
click at [211, 97] on button "DOCUMENTS" at bounding box center [221, 100] width 92 height 27
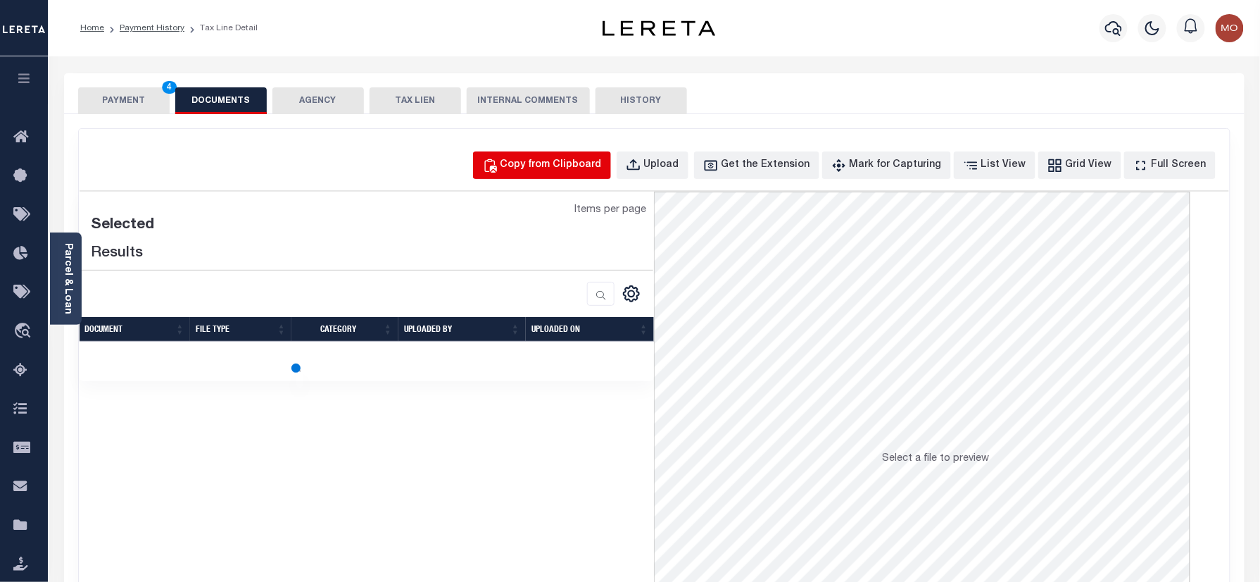
click at [562, 172] on div "Copy from Clipboard" at bounding box center [551, 165] width 101 height 15
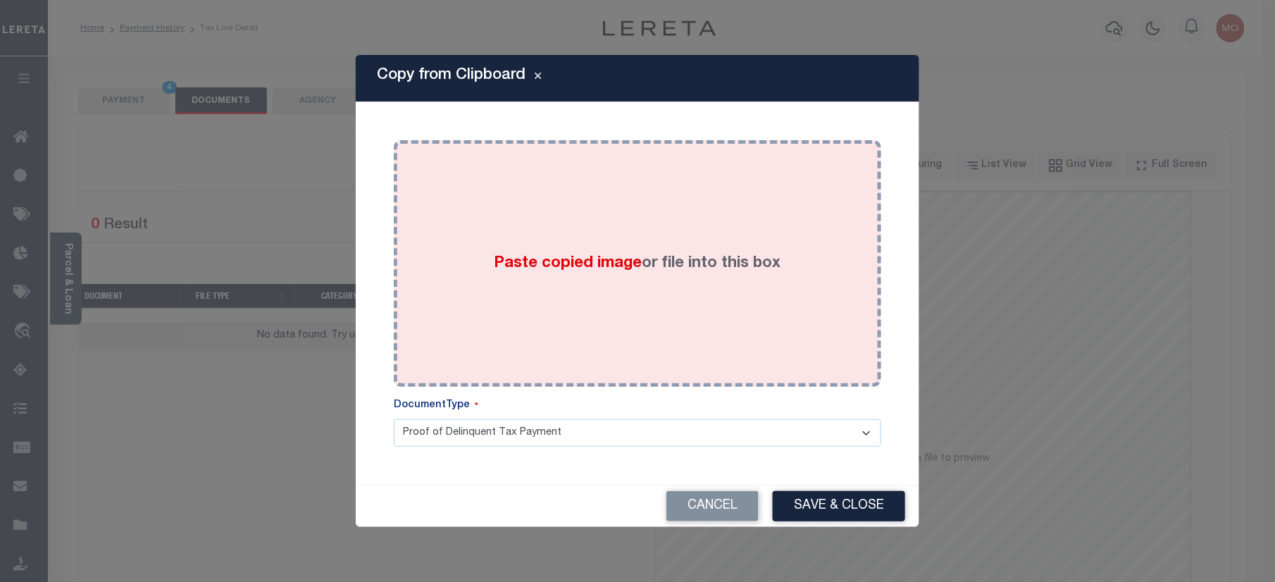
click at [589, 274] on label "Paste copied image or file into this box" at bounding box center [637, 263] width 287 height 23
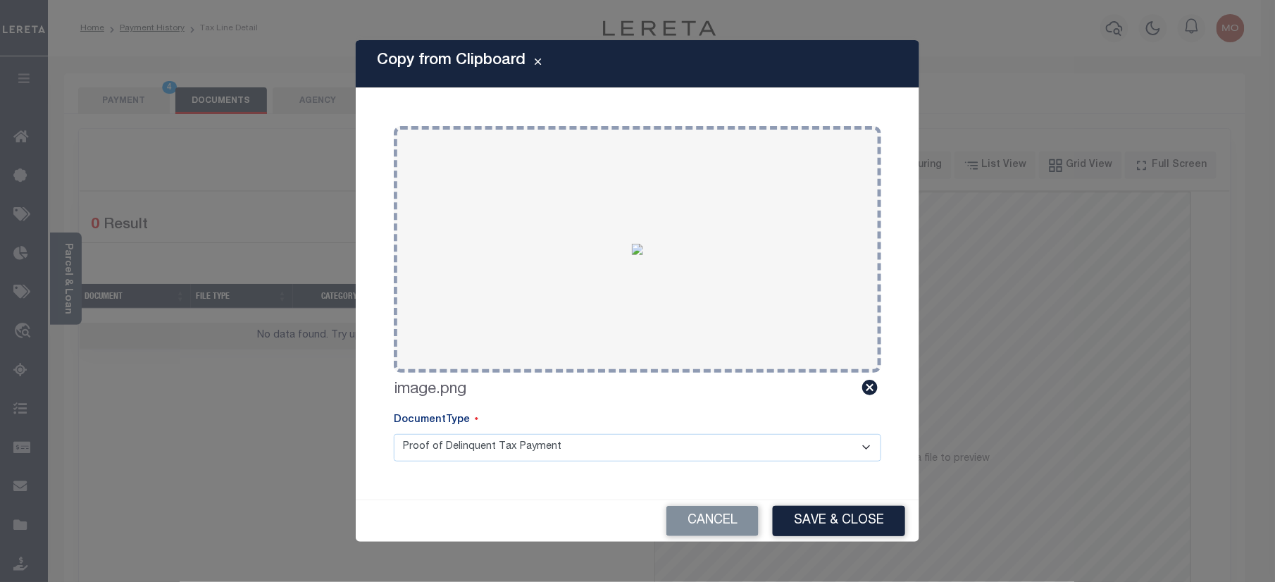
click at [830, 530] on button "Save & Close" at bounding box center [838, 521] width 132 height 30
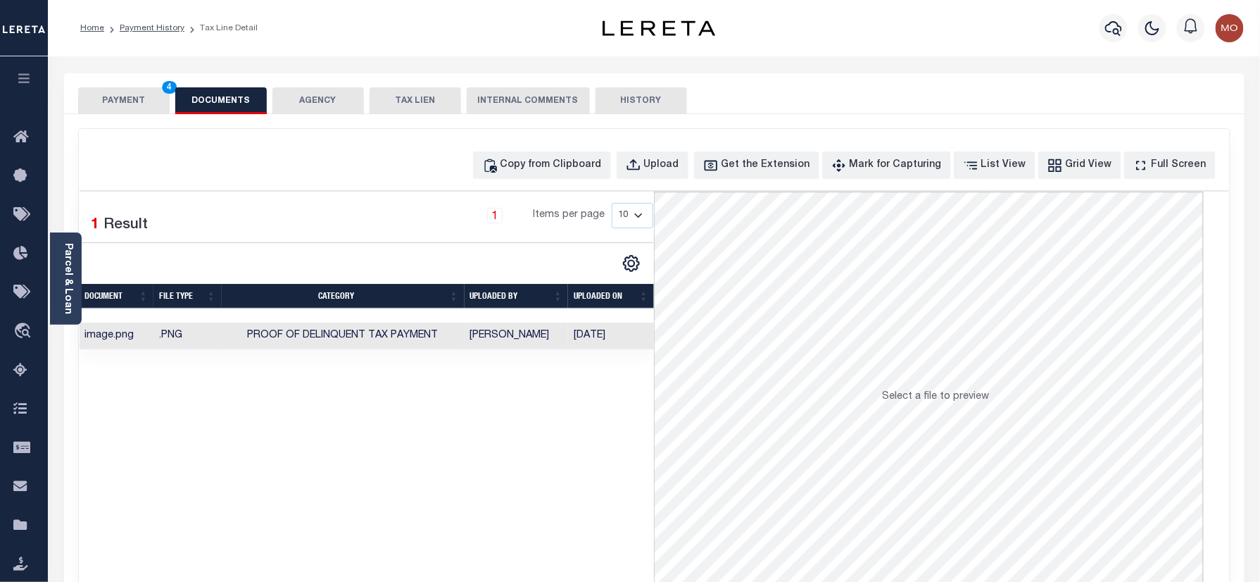
click at [130, 100] on button "PAYMENT 4" at bounding box center [124, 100] width 92 height 27
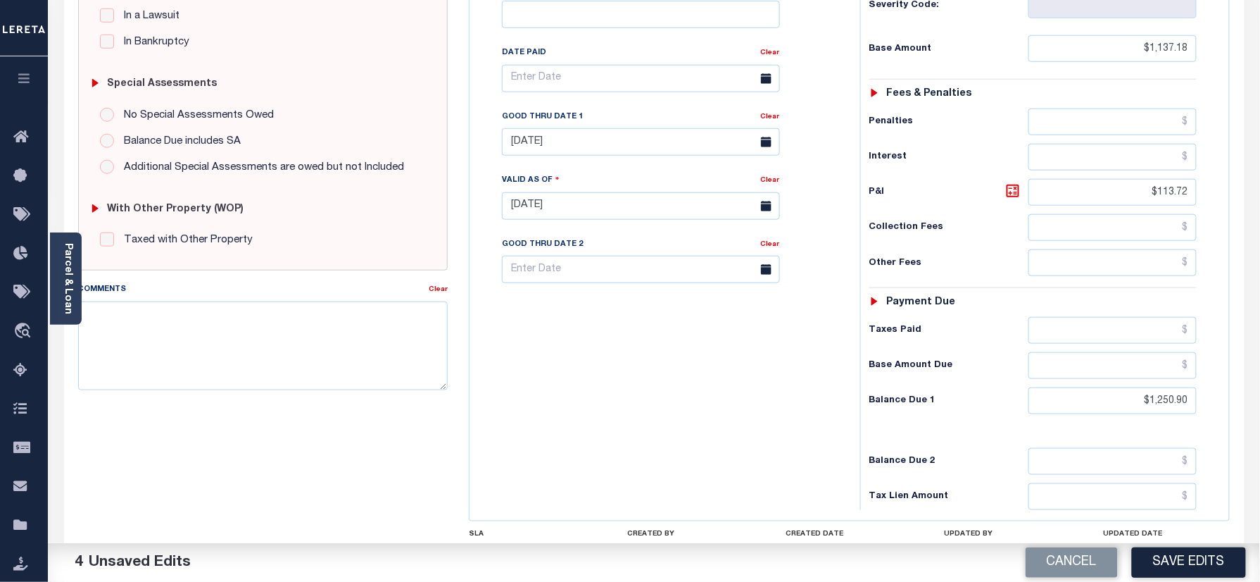
drag, startPoint x: 1162, startPoint y: 559, endPoint x: 870, endPoint y: 460, distance: 308.0
click at [1164, 558] on button "Save Edits" at bounding box center [1189, 562] width 114 height 30
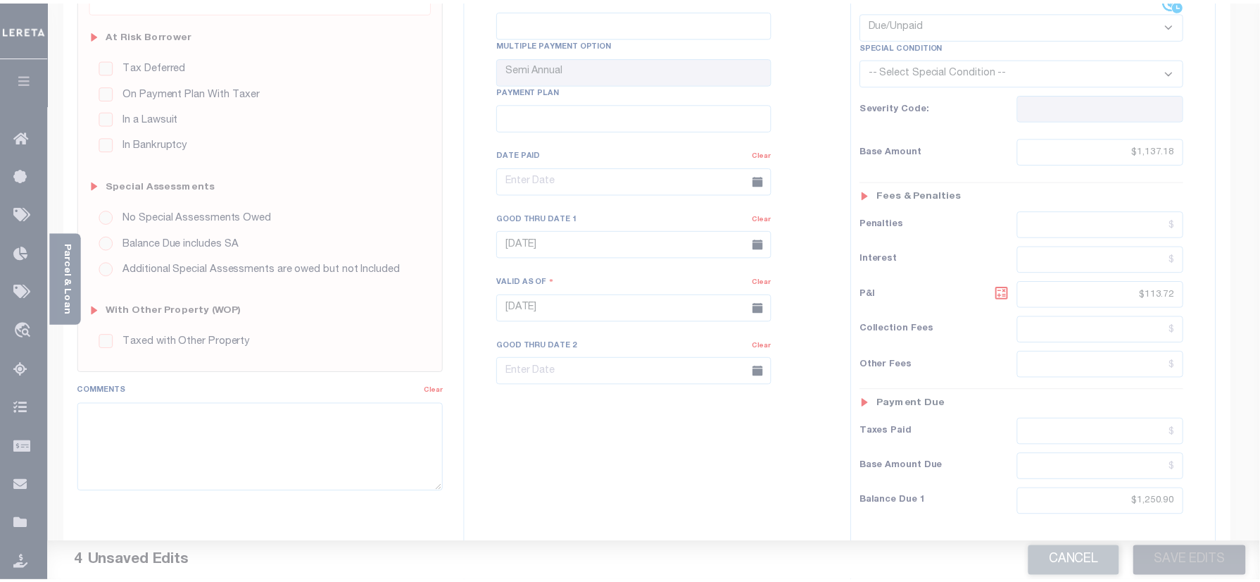
scroll to position [187, 0]
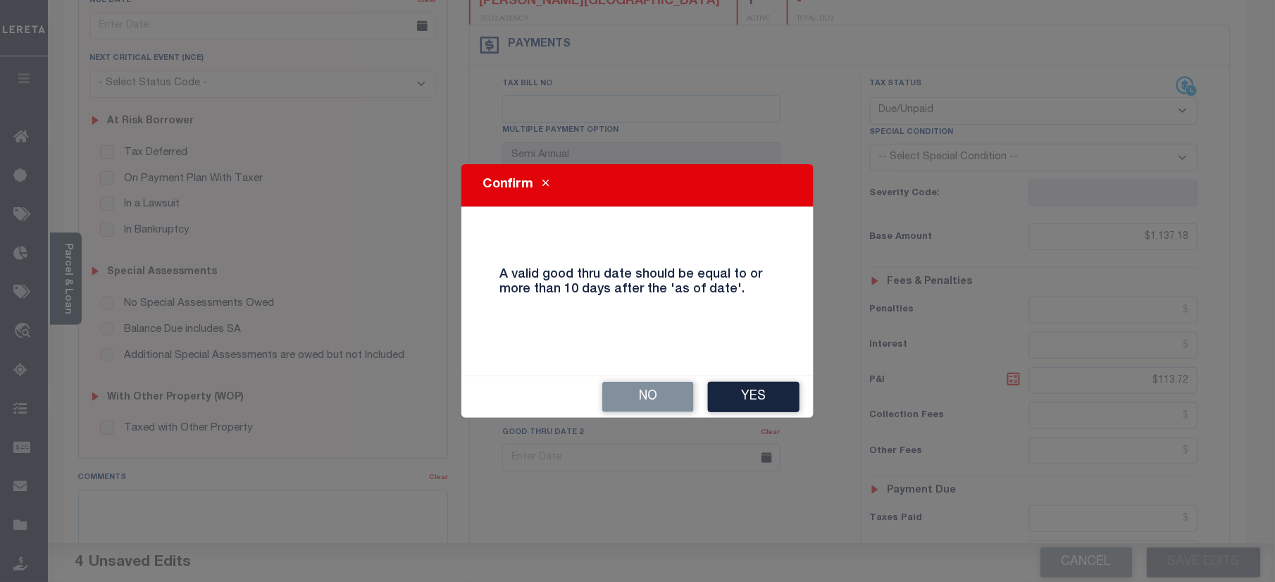
click at [739, 399] on button "Yes" at bounding box center [754, 397] width 92 height 30
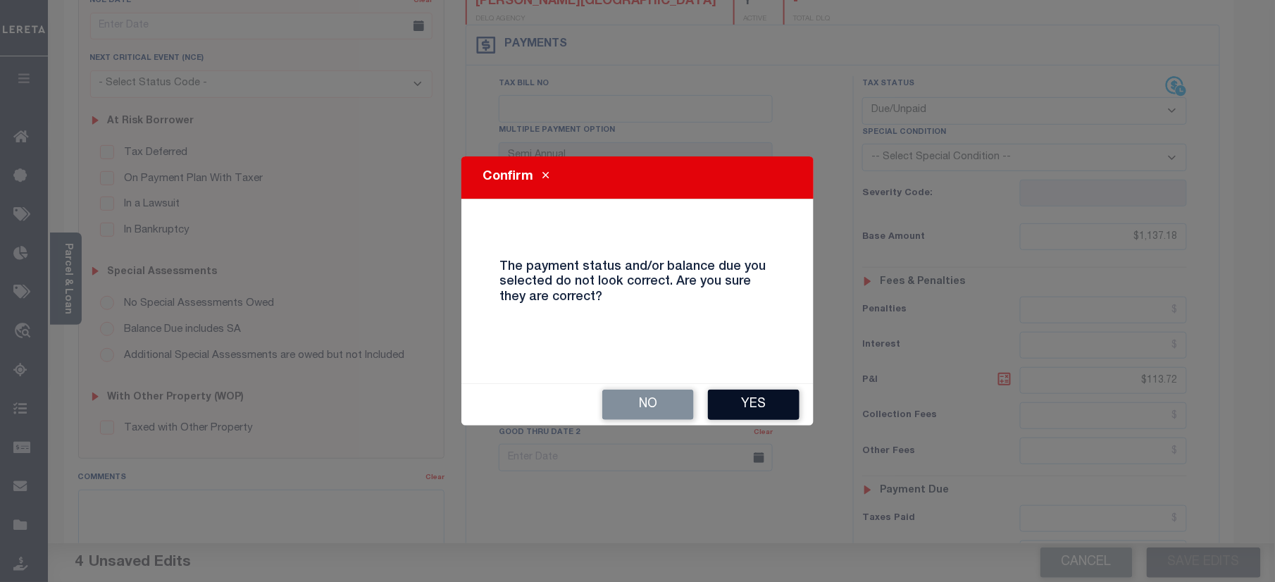
click at [767, 400] on button "Yes" at bounding box center [754, 404] width 92 height 30
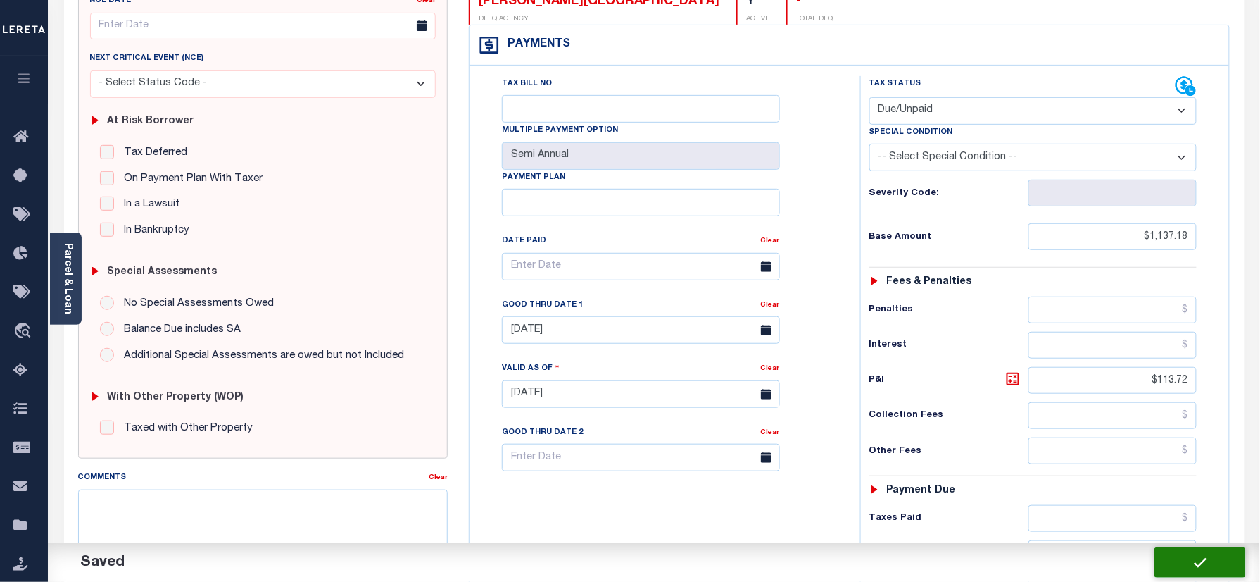
checkbox input "false"
type input "$1,137.18"
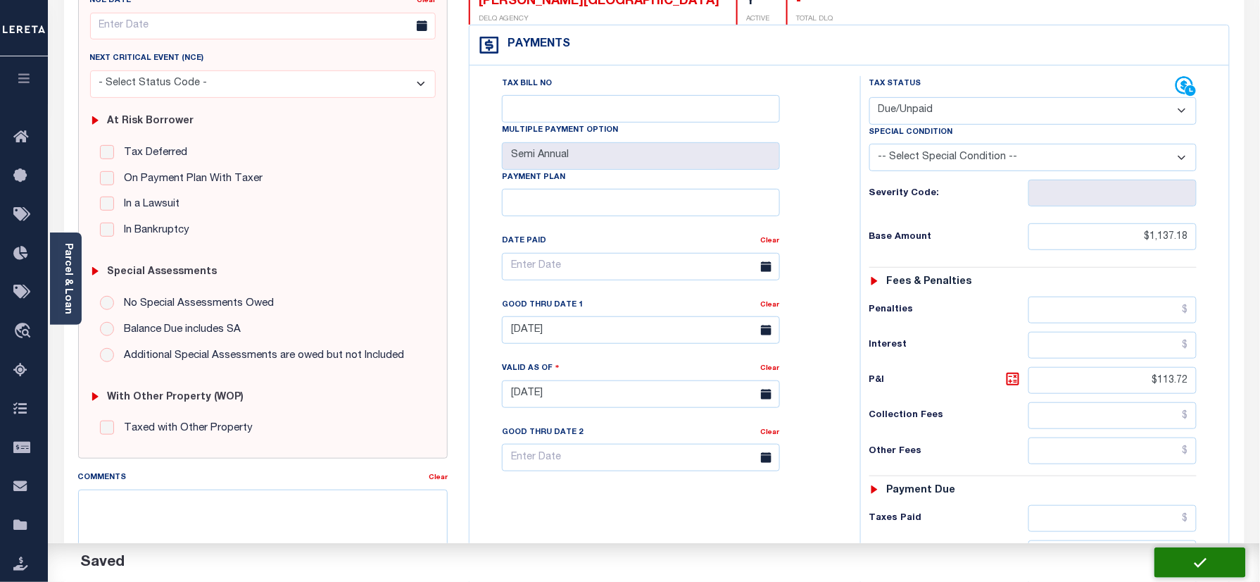
type input "$113.72"
type input "$1,250.9"
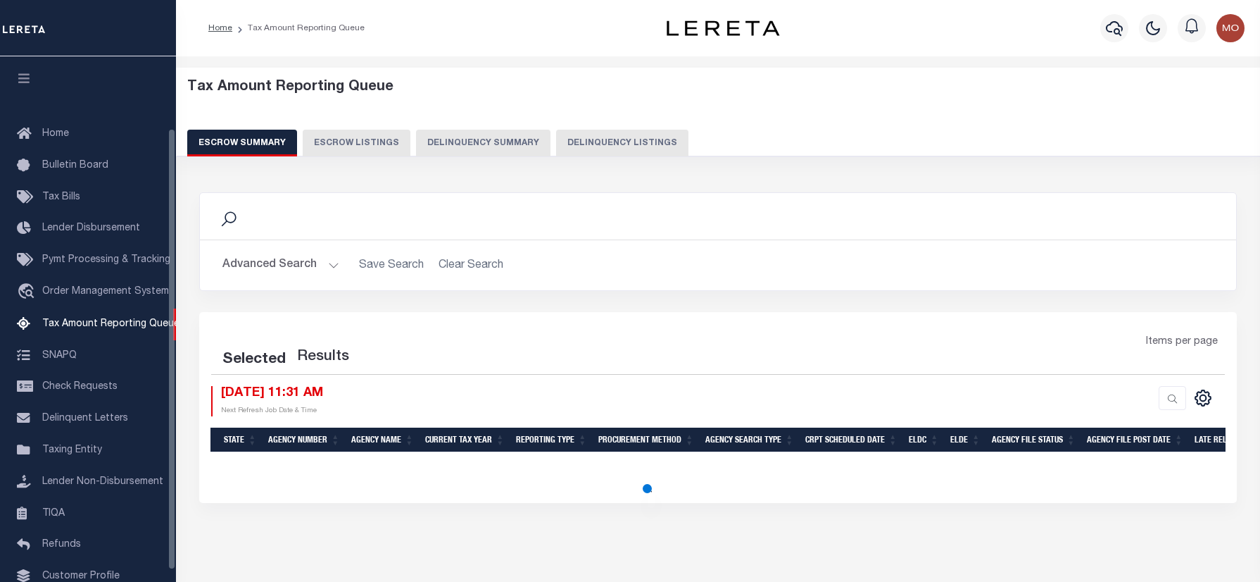
select select "100"
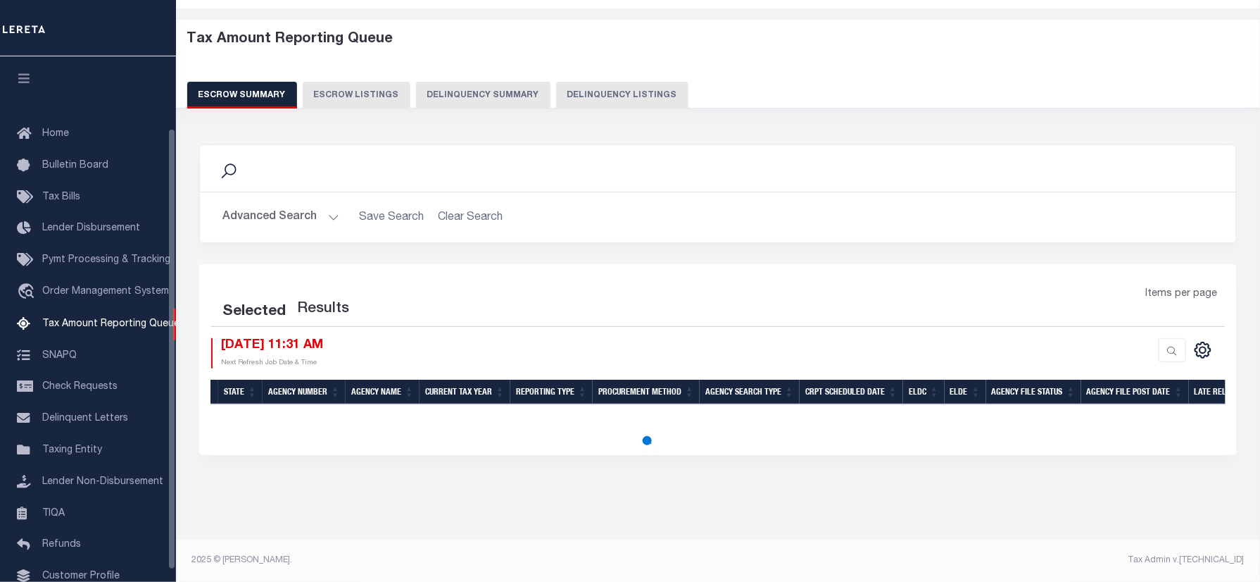
select select "100"
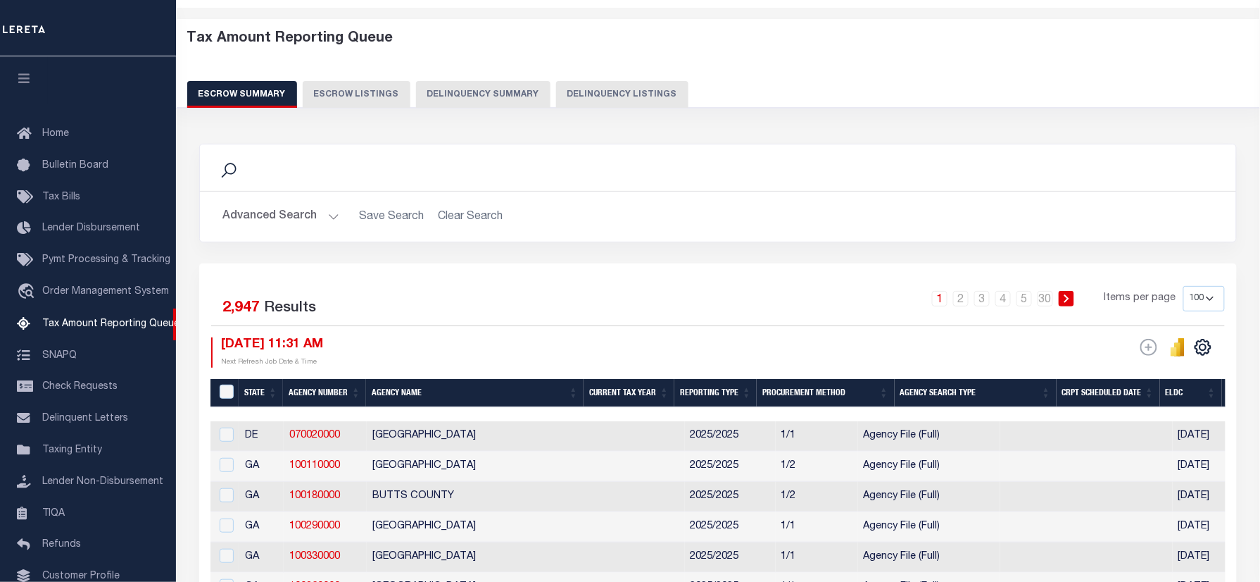
scroll to position [85, 0]
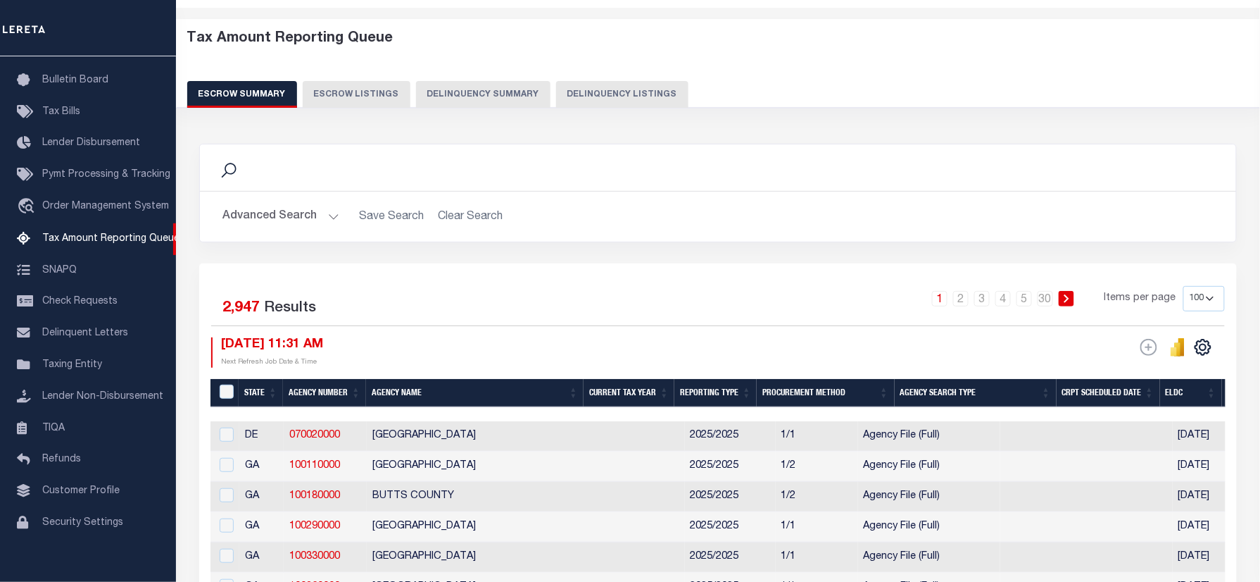
click at [592, 91] on button "Delinquency Listings" at bounding box center [622, 94] width 132 height 27
select select "100"
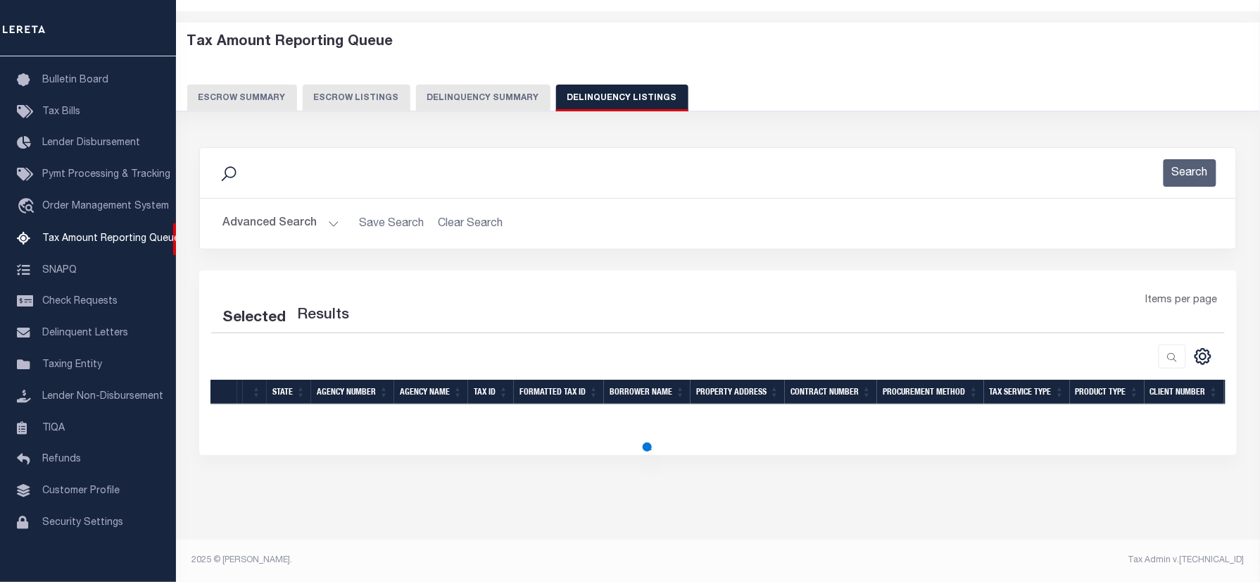
scroll to position [1, 0]
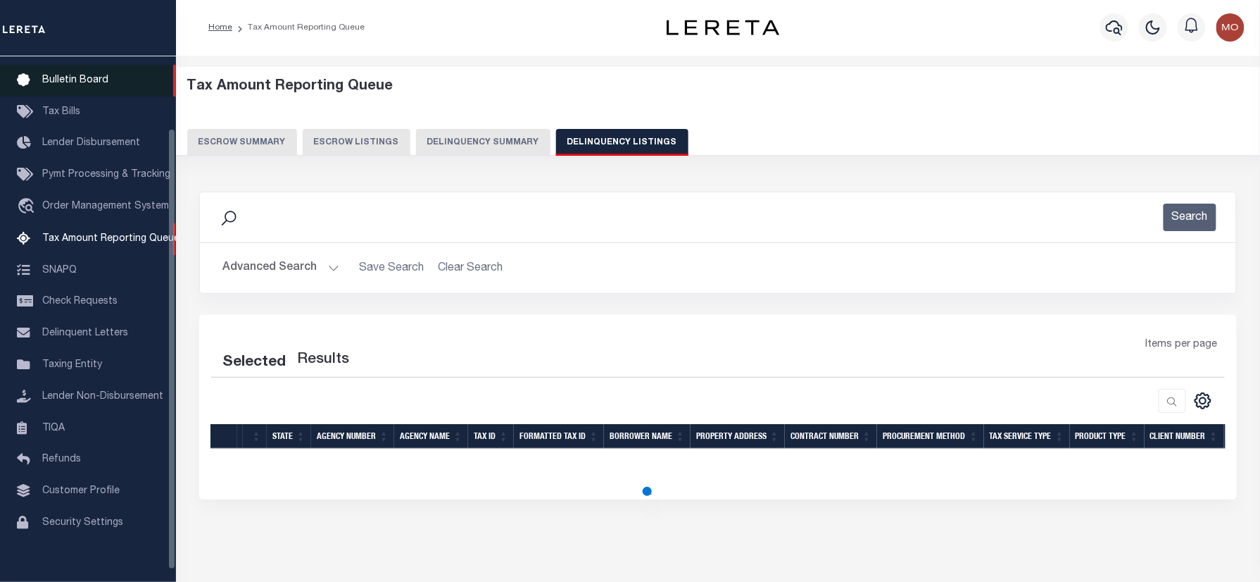
select select "100"
